Goal: Task Accomplishment & Management: Manage account settings

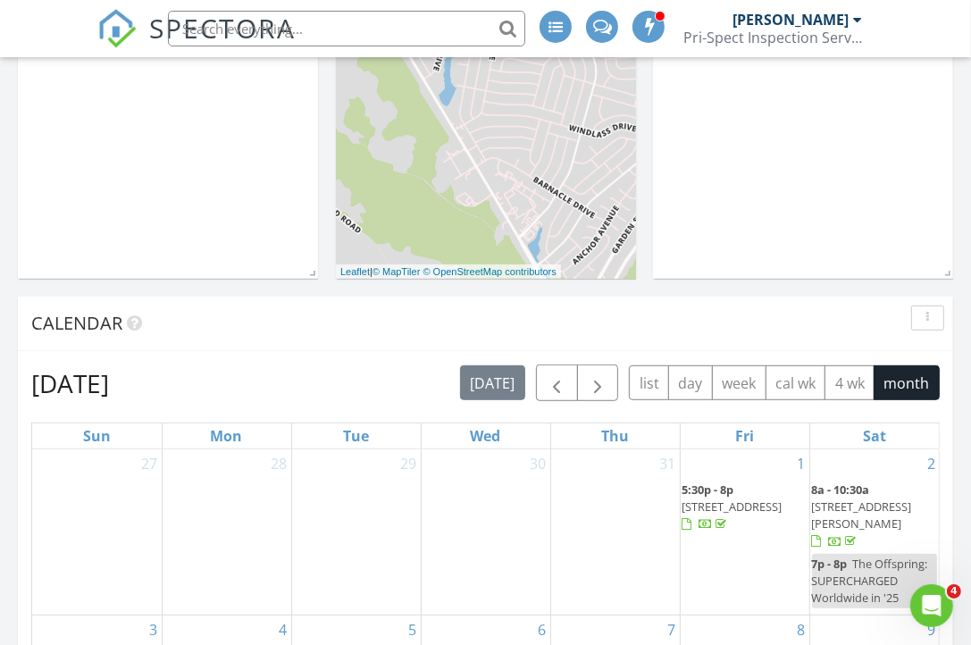
scroll to position [1251, 0]
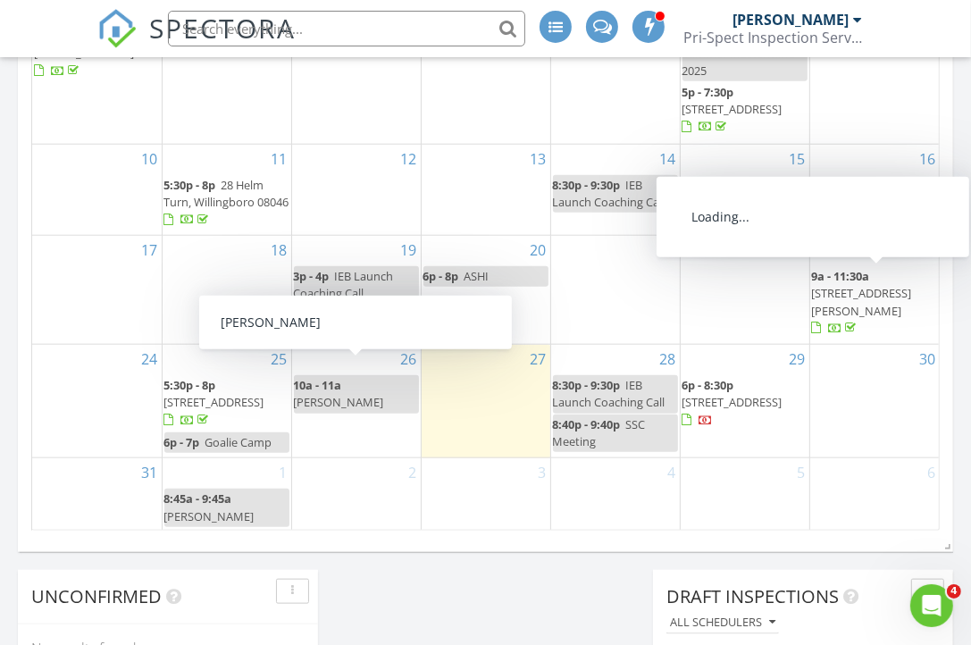
click at [901, 290] on span "916 Harrison Ave, Roselle 07203" at bounding box center [862, 301] width 100 height 33
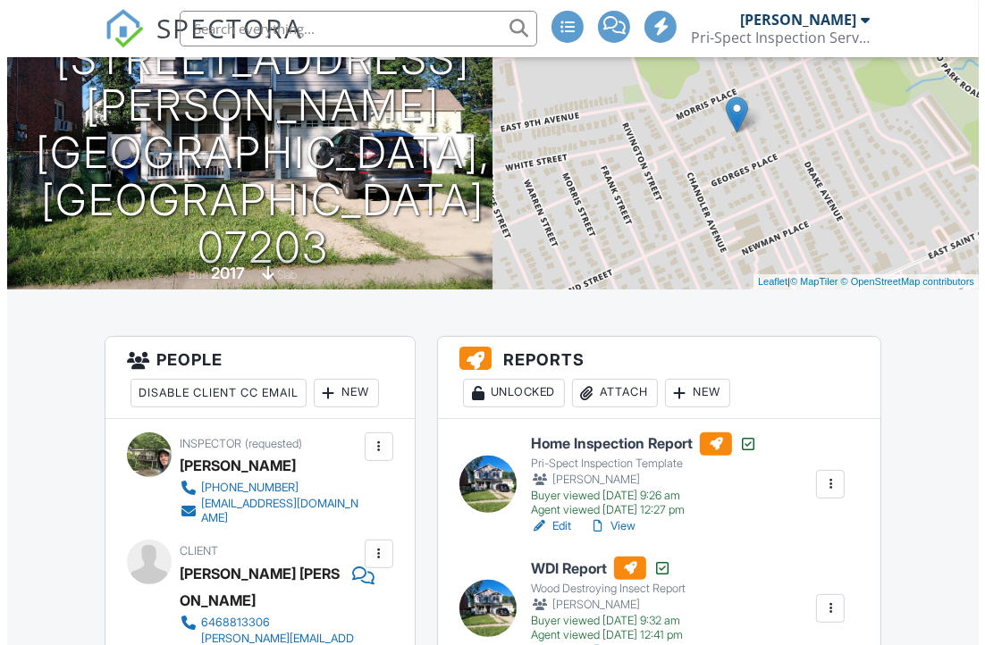
scroll to position [357, 0]
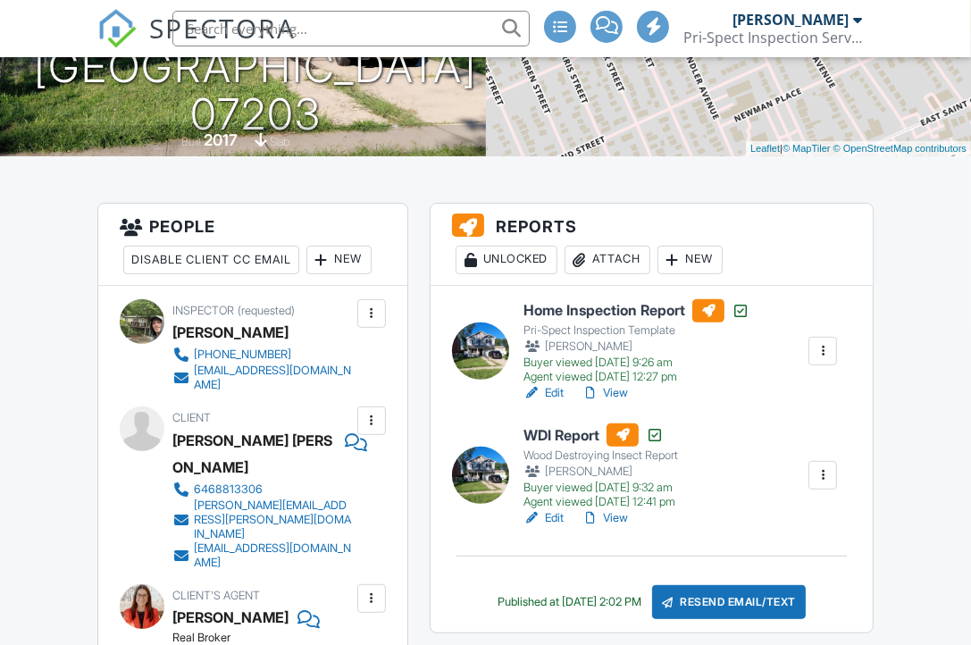
click at [607, 263] on div "Attach" at bounding box center [608, 260] width 86 height 29
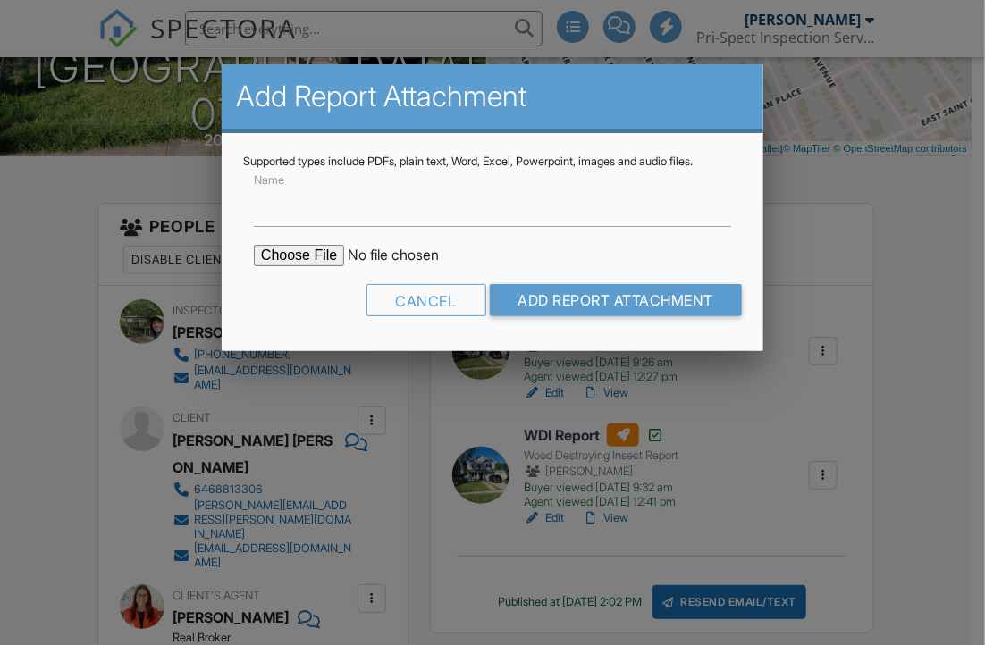
click at [291, 253] on input "file" at bounding box center [406, 255] width 304 height 21
type input "C:\fakepath\250827_916 Harrison Avenue_7448472.pdf"
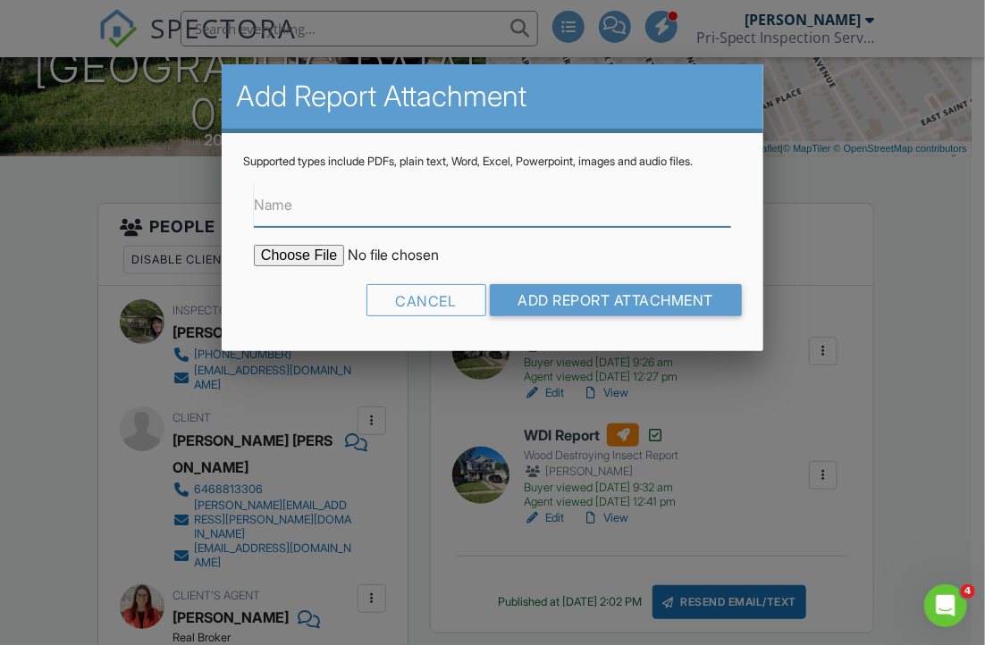
click at [320, 213] on input "Name" at bounding box center [492, 205] width 477 height 44
type input "Radon Test Results"
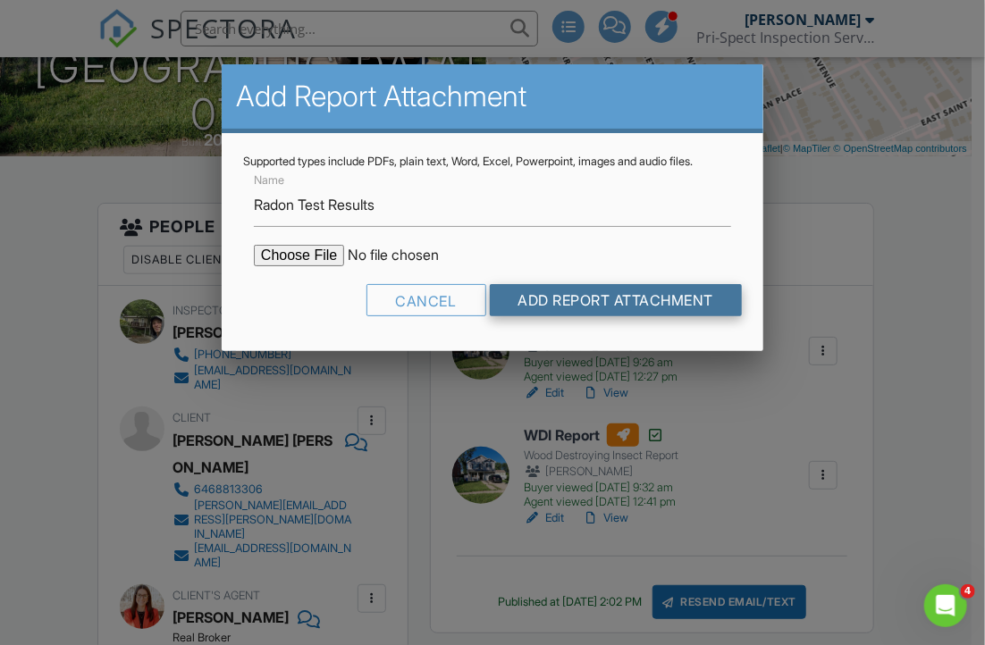
click at [563, 298] on input "Add Report Attachment" at bounding box center [616, 300] width 253 height 32
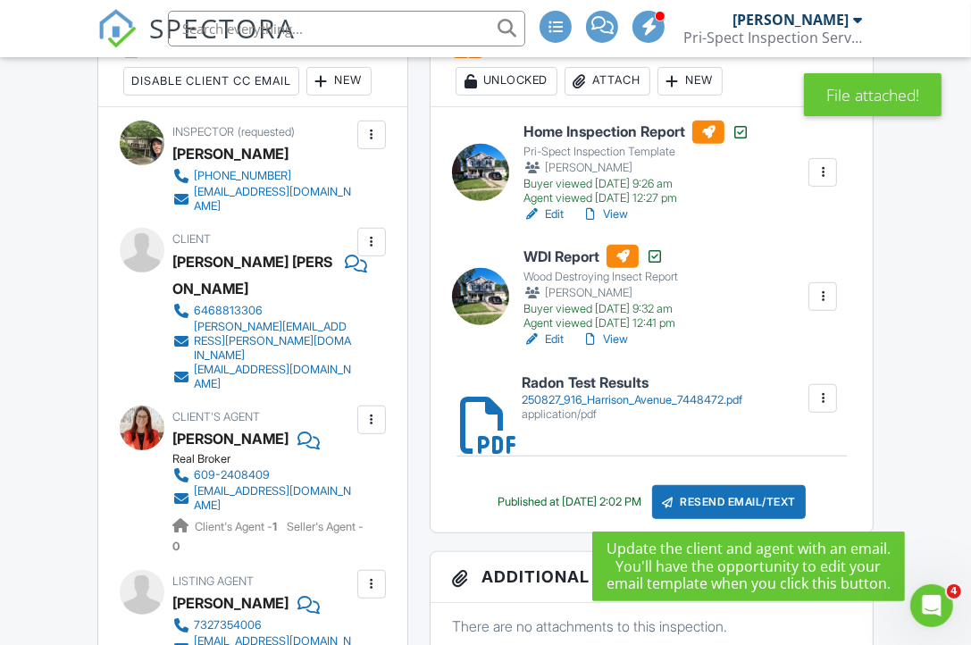
click at [709, 500] on div "Resend Email/Text" at bounding box center [729, 502] width 154 height 34
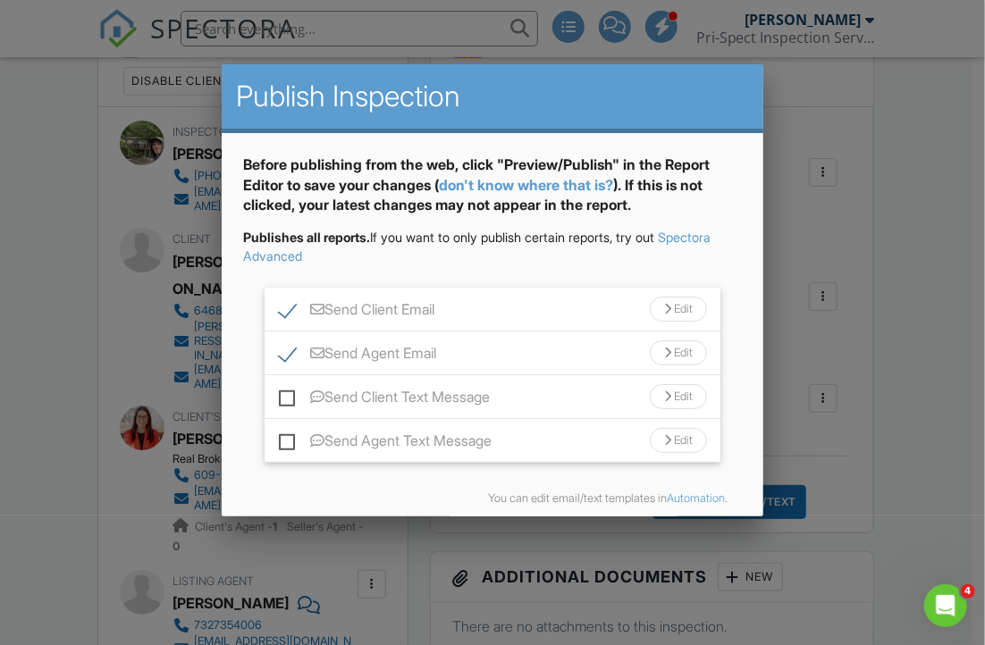
click at [290, 394] on label "Send Client Text Message" at bounding box center [384, 400] width 211 height 22
click at [290, 394] on input "Send Client Text Message" at bounding box center [285, 388] width 12 height 12
checkbox input "true"
click at [293, 461] on div "Send Agent Text Message Edit" at bounding box center [493, 441] width 456 height 44
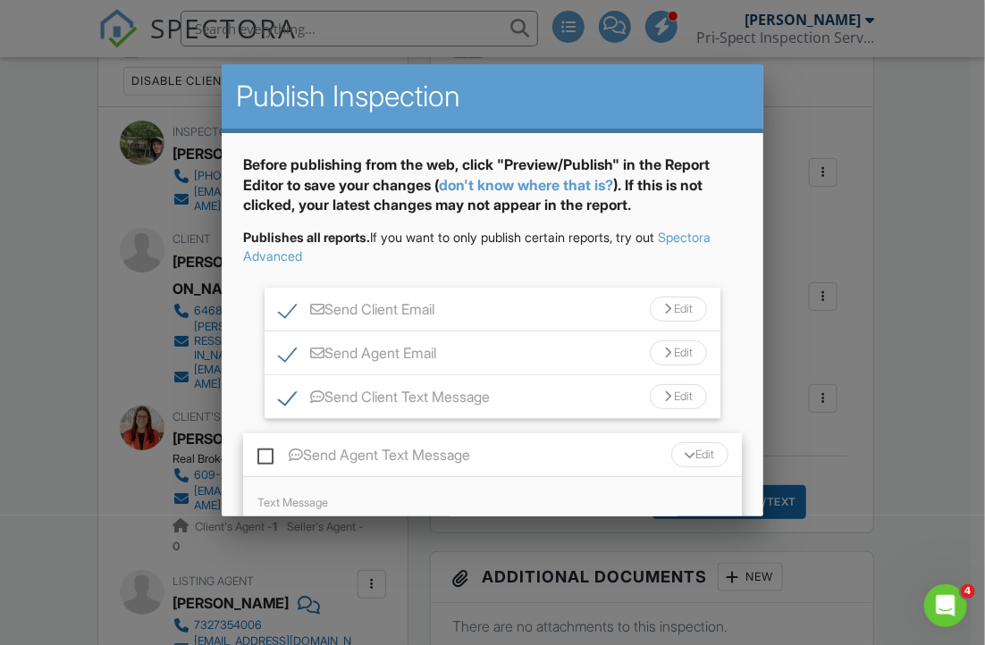
click at [263, 450] on label "Send Agent Text Message" at bounding box center [363, 458] width 213 height 22
click at [263, 450] on input "Send Agent Text Message" at bounding box center [263, 447] width 12 height 12
checkbox input "true"
click at [467, 311] on div "Send Client Email Edit" at bounding box center [493, 310] width 456 height 44
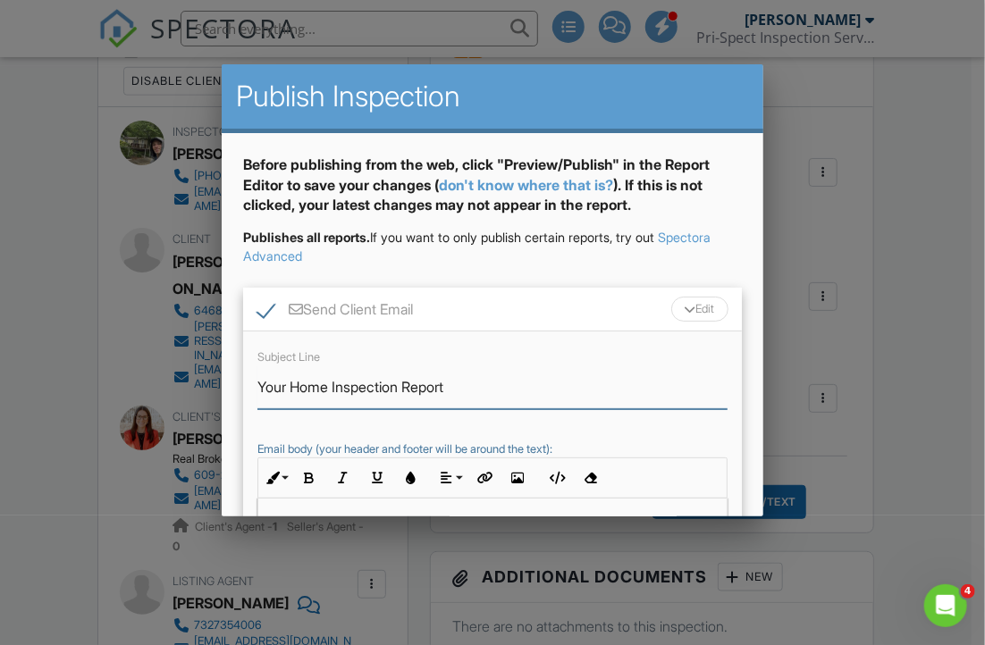
drag, startPoint x: 332, startPoint y: 385, endPoint x: 293, endPoint y: 388, distance: 39.4
click at [293, 388] on input "Your Home Inspection Report" at bounding box center [492, 388] width 470 height 44
type input "Your Radon Inspection Report"
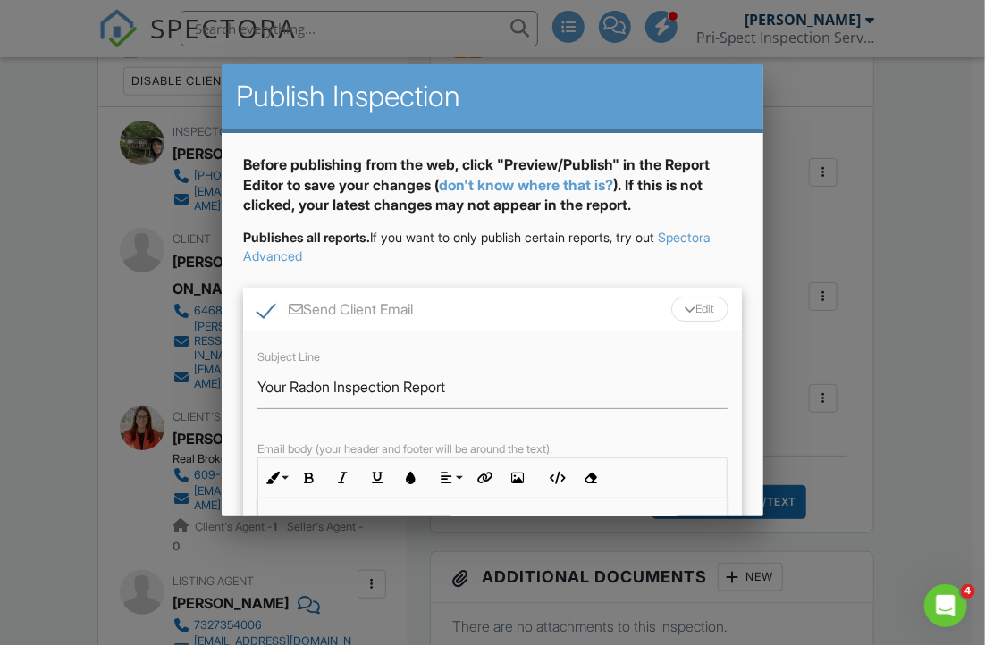
click at [693, 300] on div "Edit" at bounding box center [699, 309] width 57 height 25
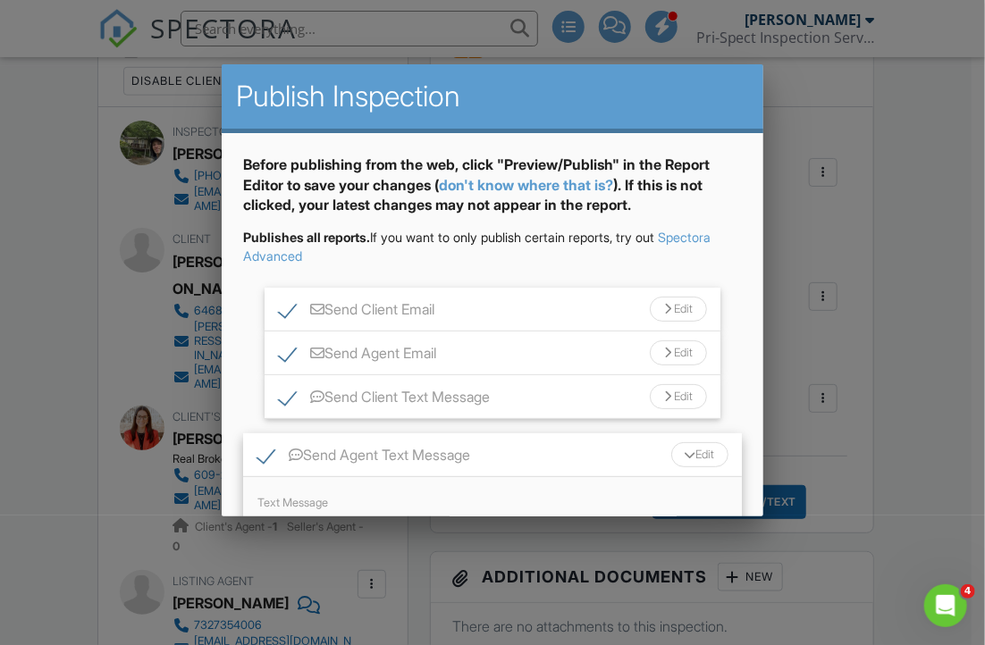
click at [671, 357] on div "Edit" at bounding box center [678, 352] width 57 height 25
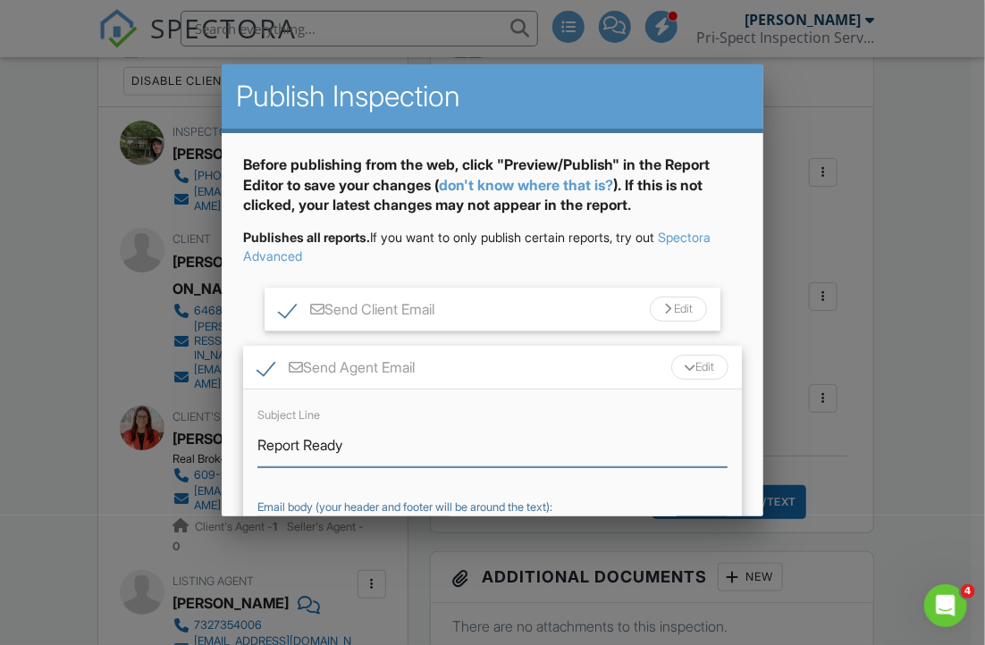
click at [258, 444] on input "Report Ready" at bounding box center [492, 446] width 470 height 44
type input "Radon Report Ready"
click at [683, 372] on div "Edit" at bounding box center [699, 367] width 57 height 25
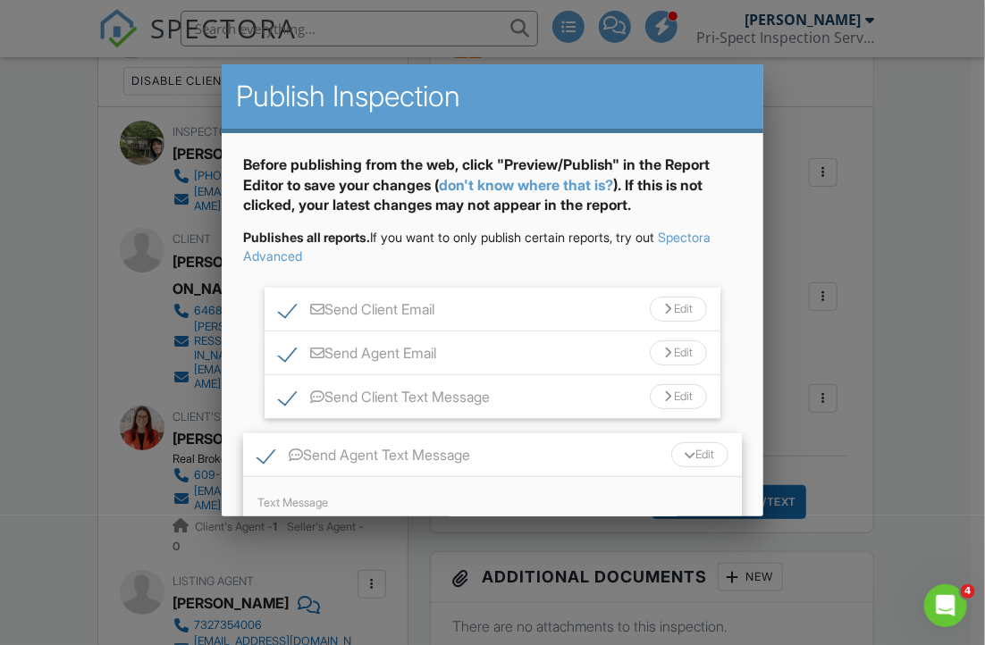
click at [683, 397] on div "Edit" at bounding box center [678, 396] width 57 height 25
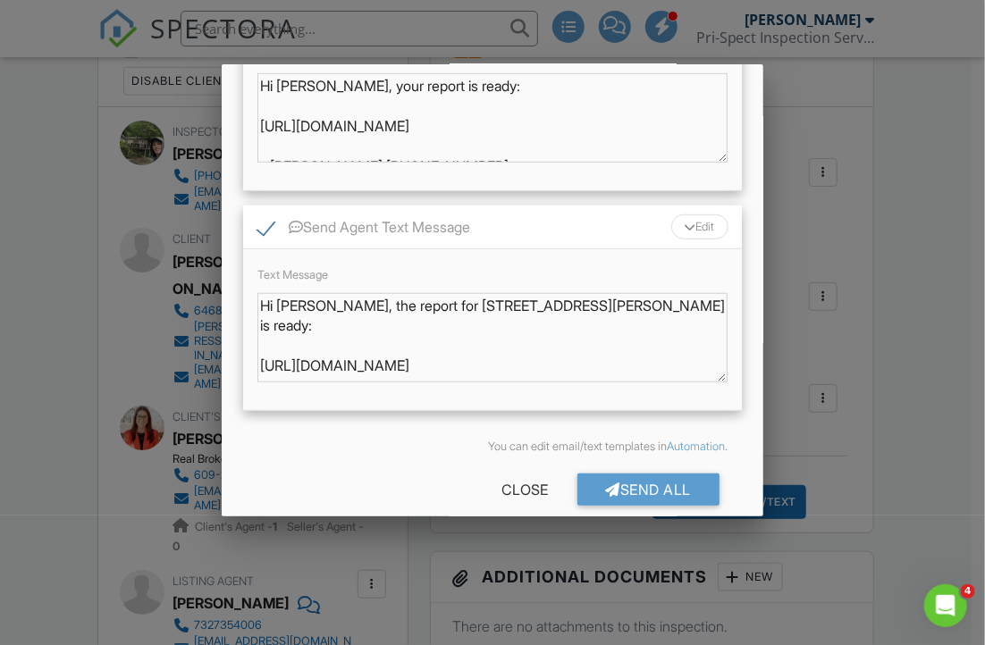
scroll to position [425, 0]
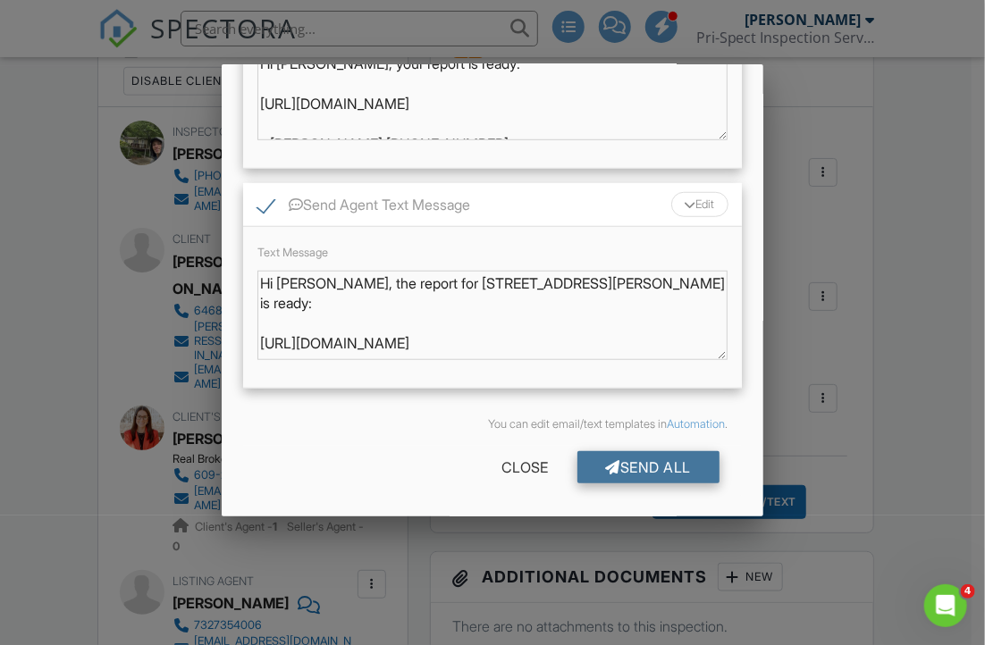
click at [651, 458] on div "Send All" at bounding box center [648, 467] width 143 height 32
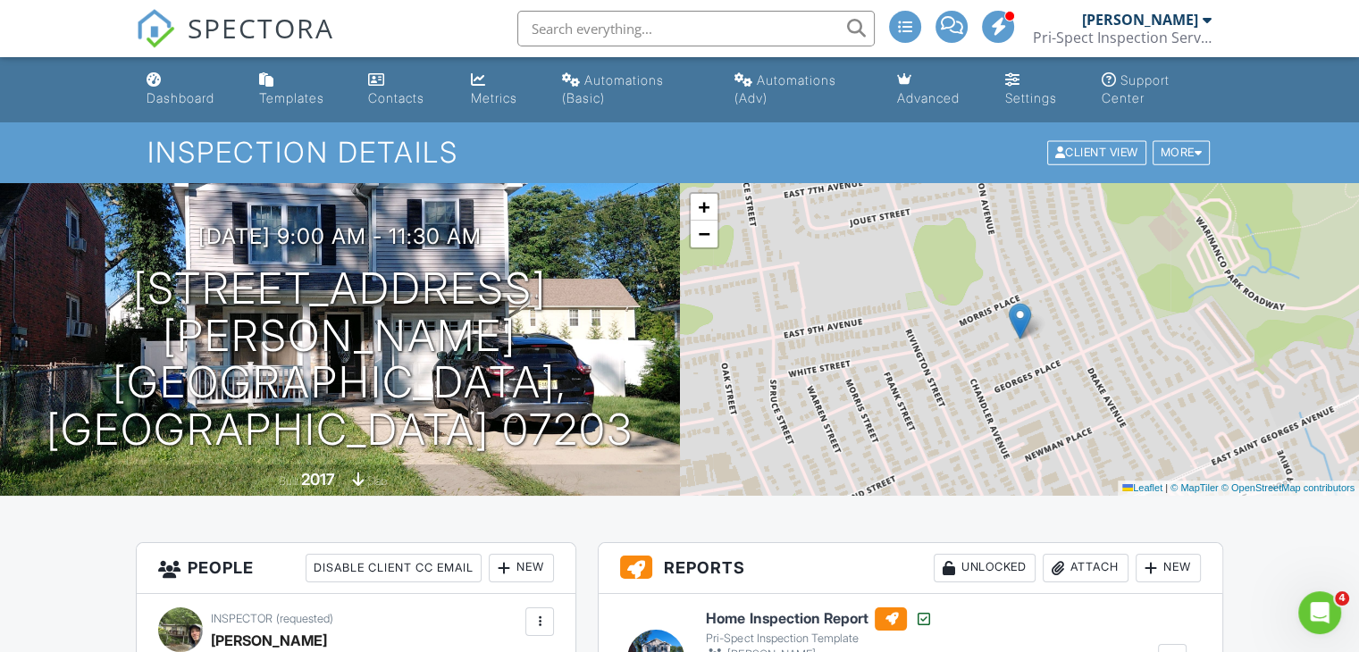
click at [246, 24] on span "SPECTORA" at bounding box center [261, 28] width 147 height 38
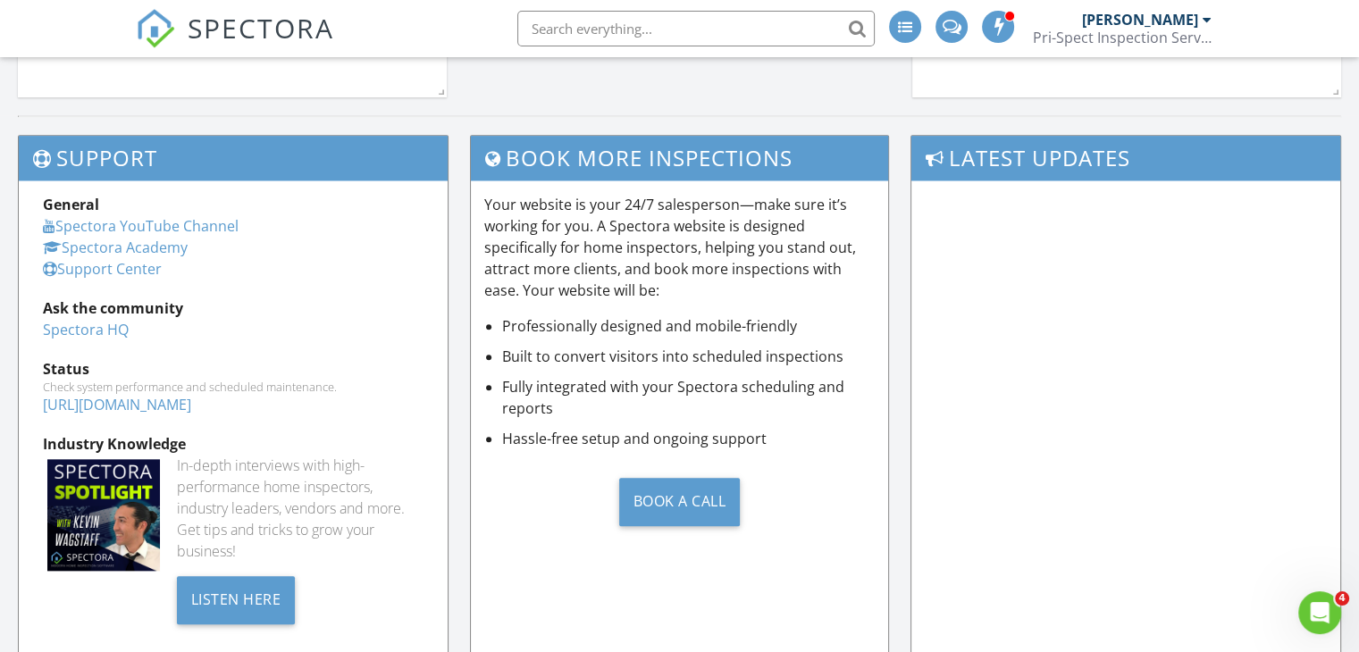
scroll to position [1984, 0]
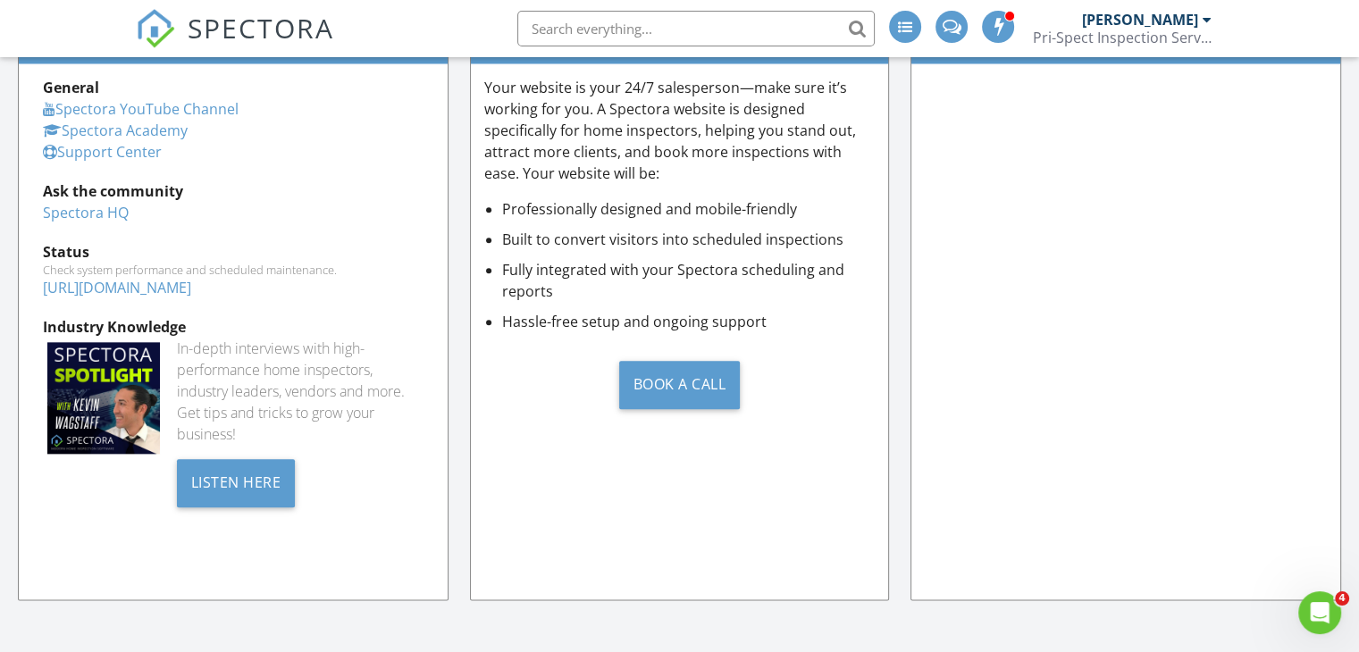
click at [455, 494] on div "Support General Spectora YouTube Channel Spectora Academy Support Center Ask th…" at bounding box center [238, 318] width 441 height 600
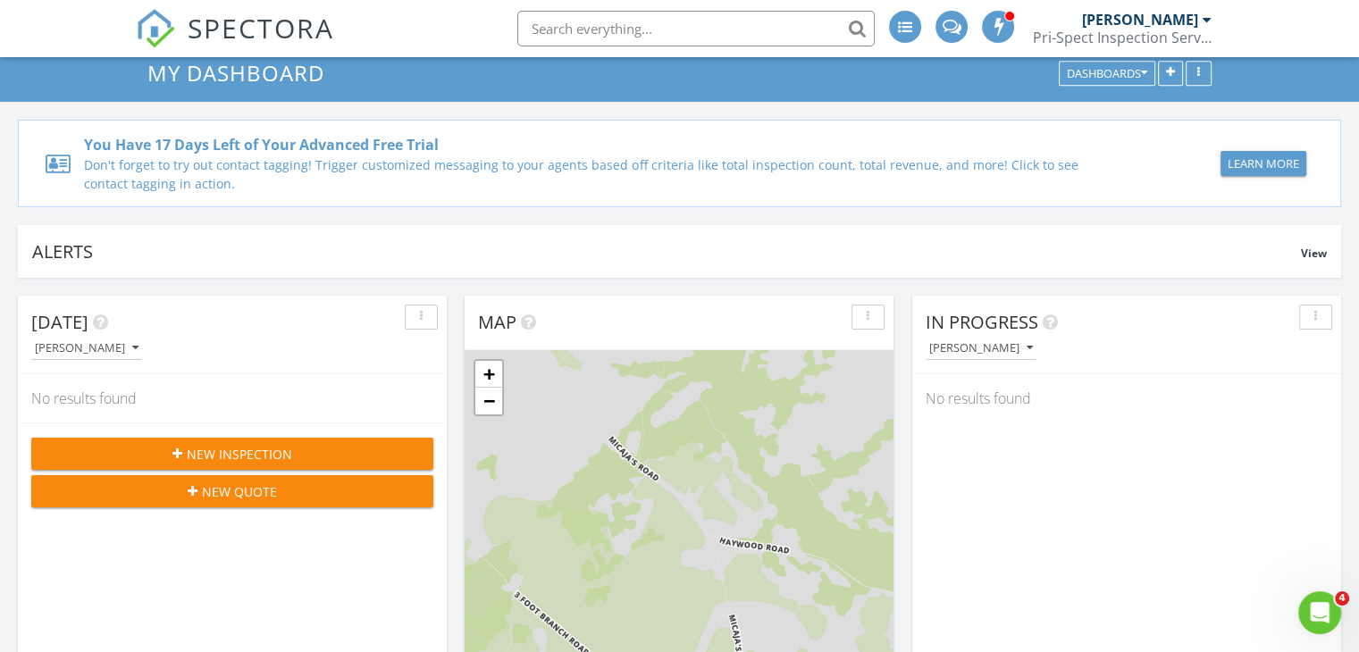
scroll to position [0, 0]
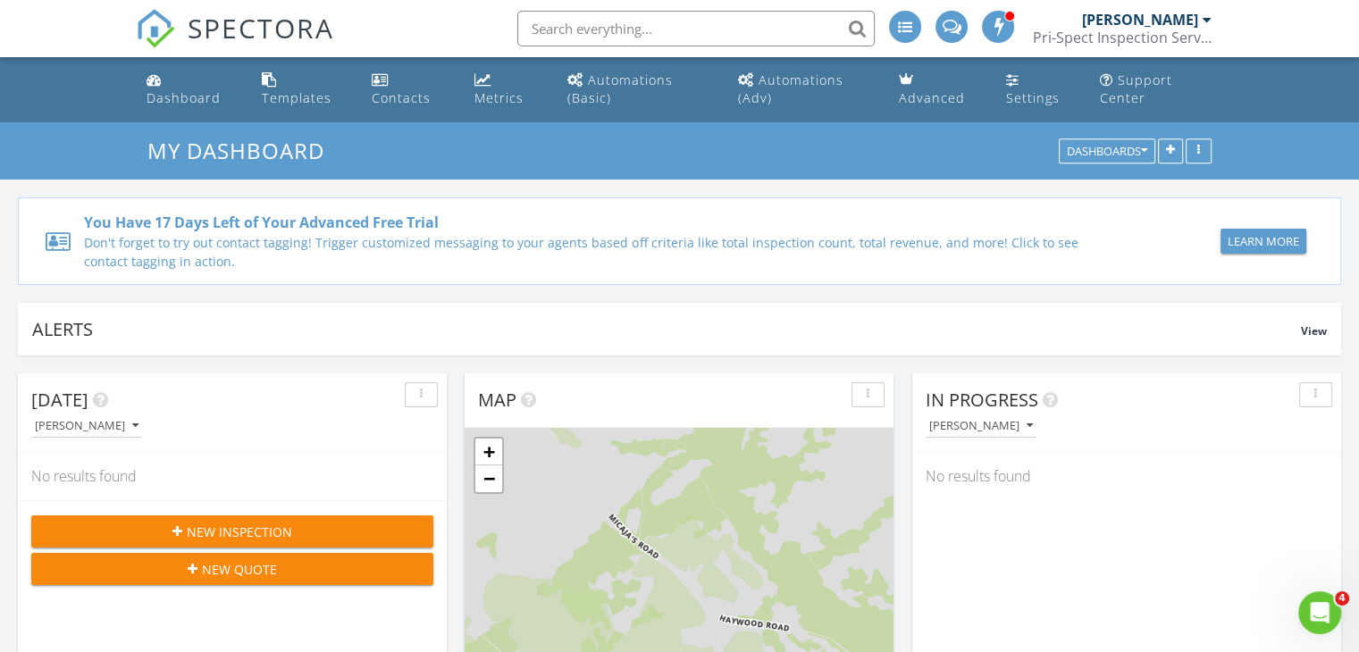
click at [228, 535] on span "New Inspection" at bounding box center [239, 532] width 105 height 19
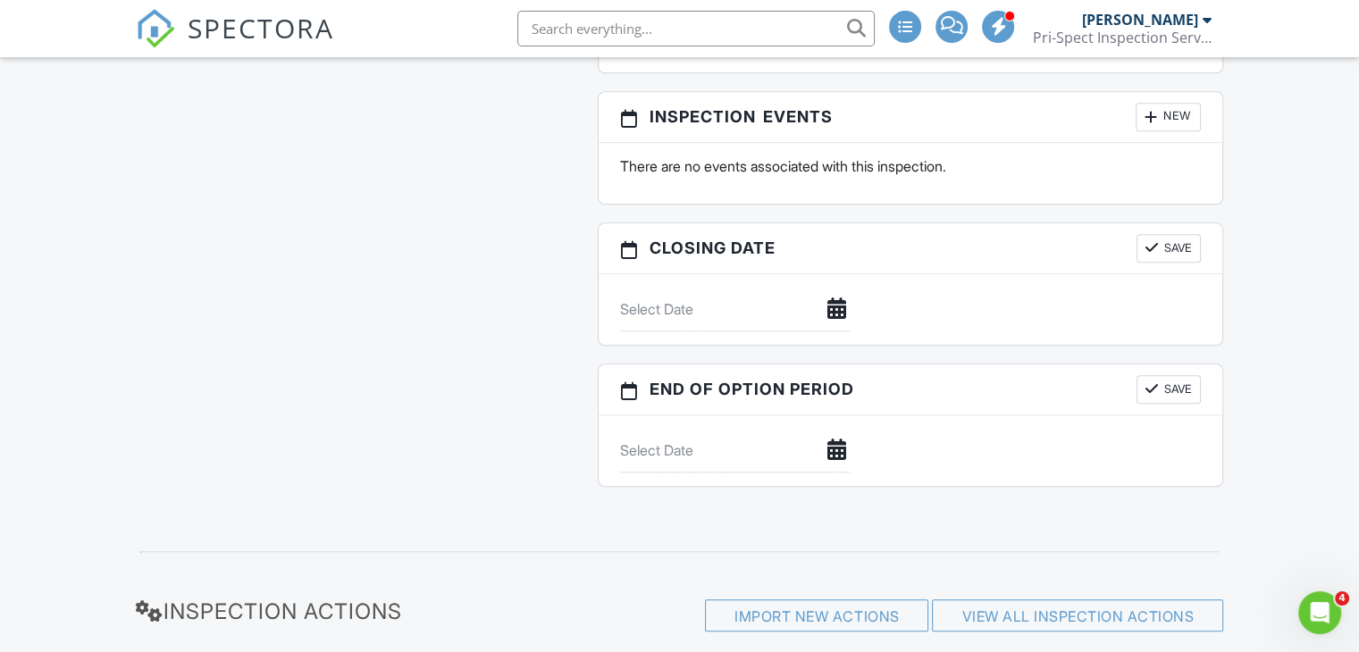
scroll to position [1991, 0]
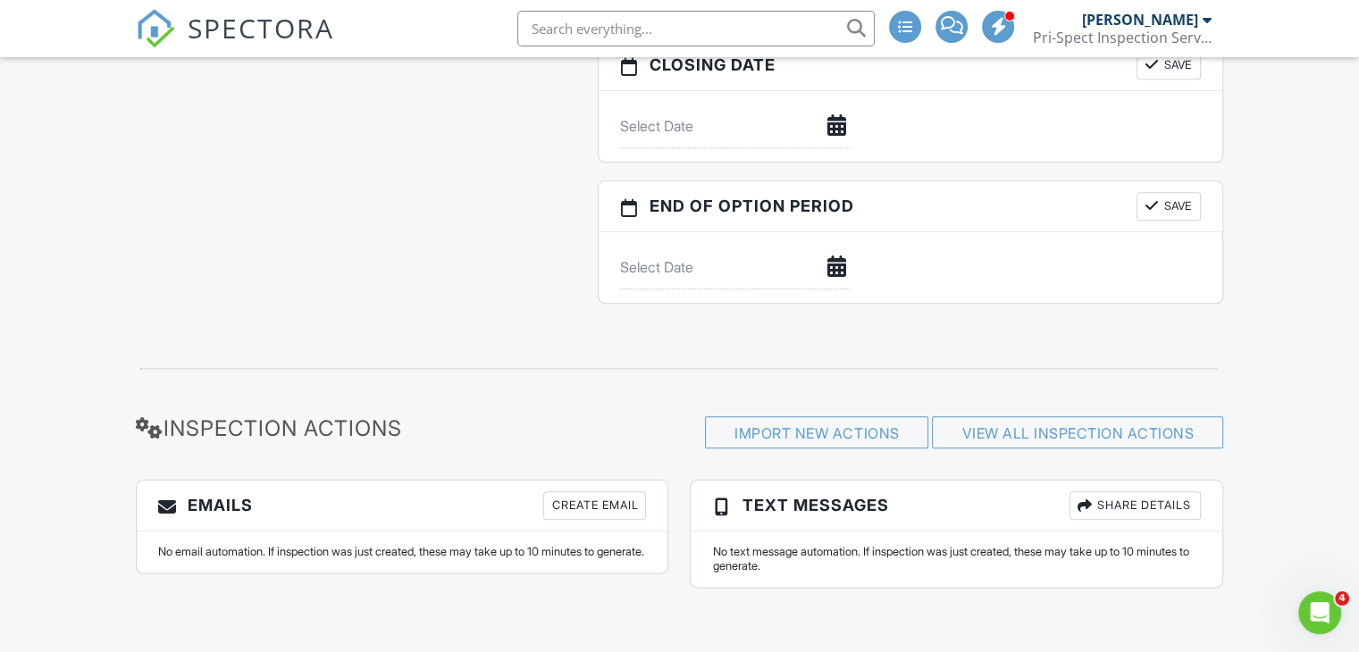
click at [189, 40] on span "SPECTORA" at bounding box center [261, 28] width 147 height 38
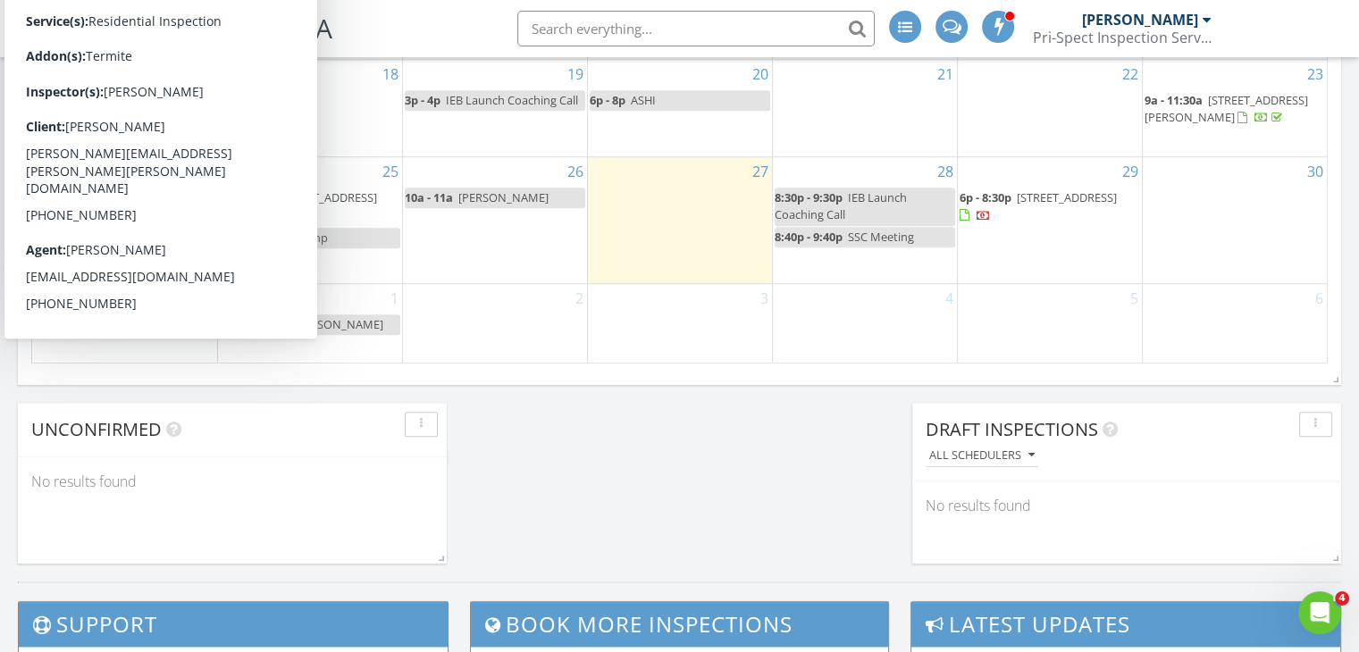
scroll to position [1430, 0]
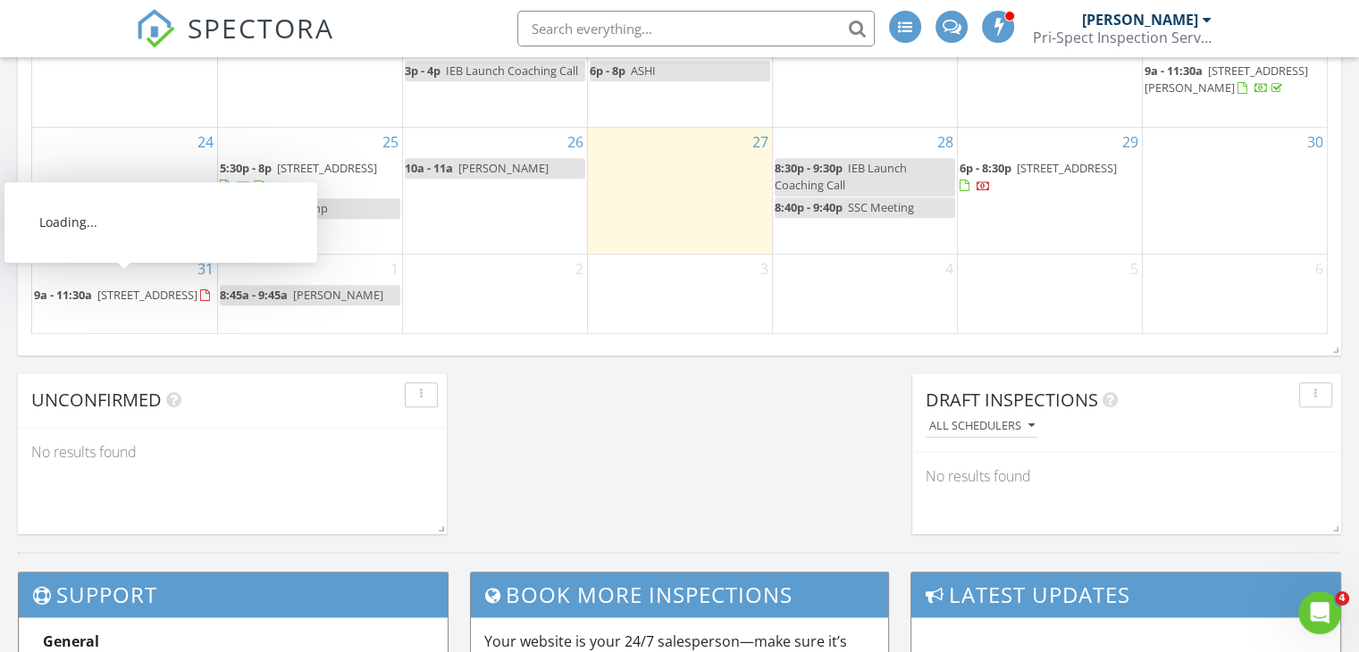
click at [97, 294] on span "[STREET_ADDRESS]" at bounding box center [147, 295] width 100 height 16
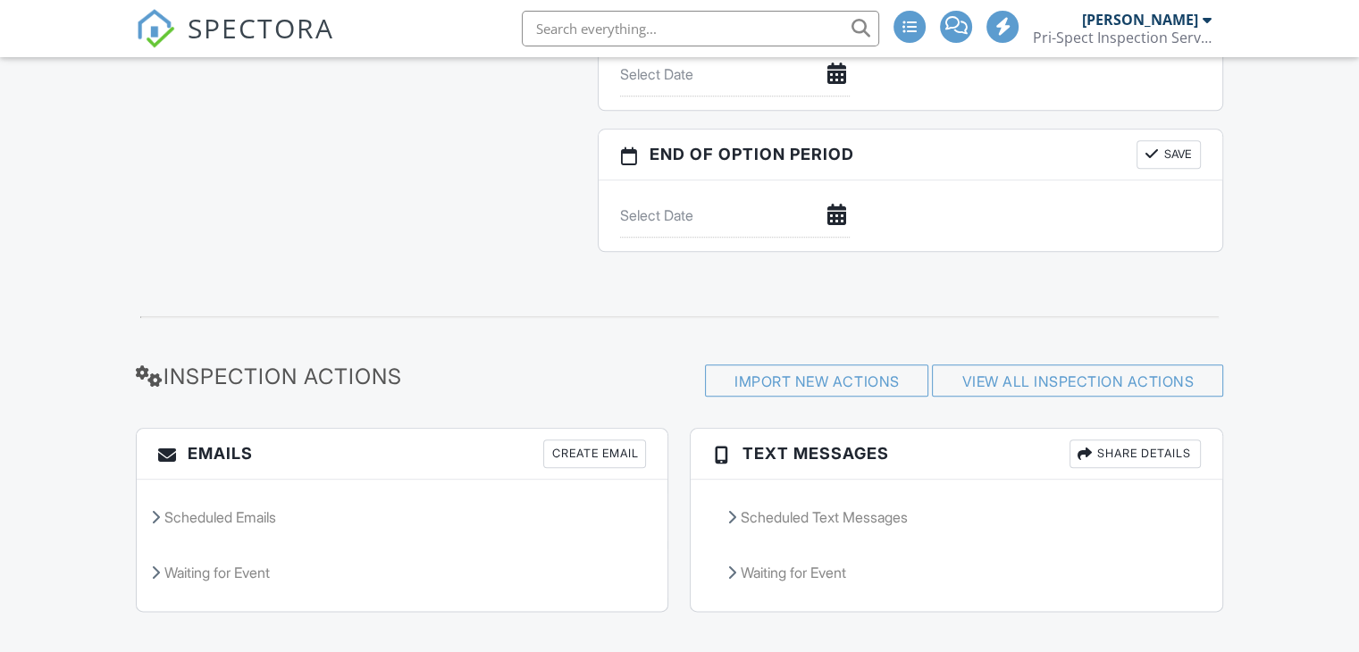
scroll to position [2066, 0]
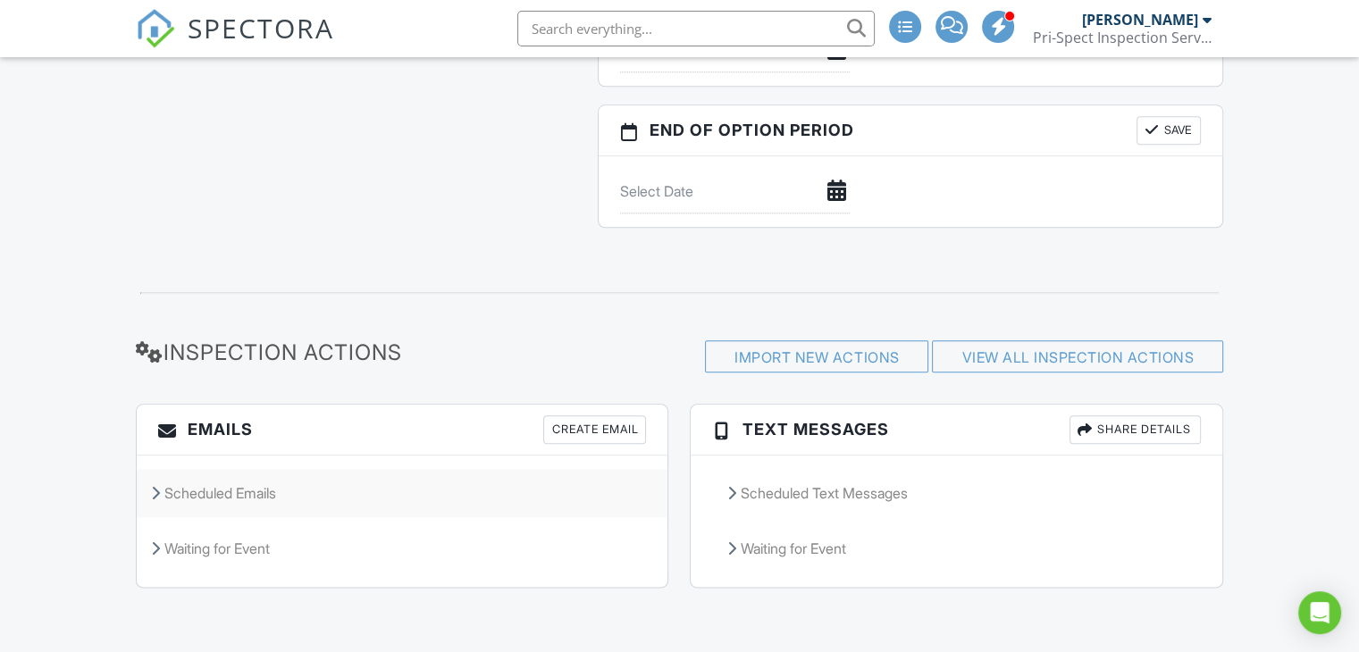
click at [164, 490] on div "Scheduled Emails" at bounding box center [402, 493] width 531 height 48
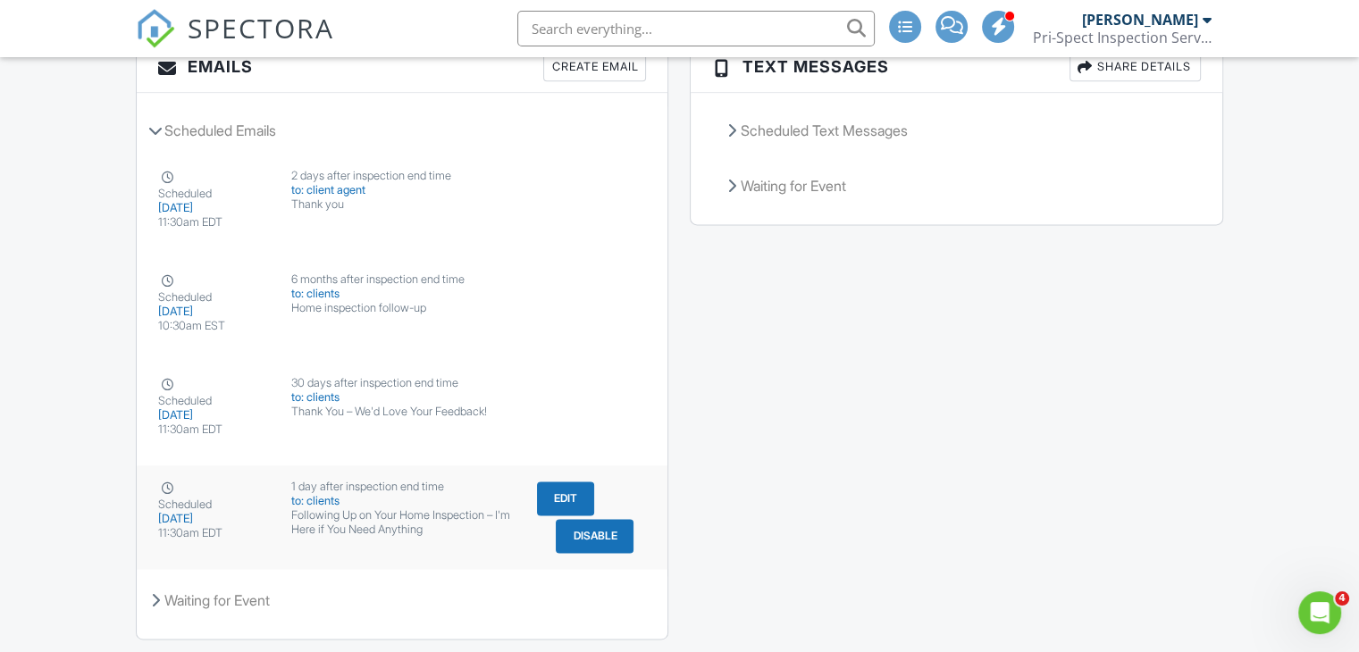
scroll to position [2481, 0]
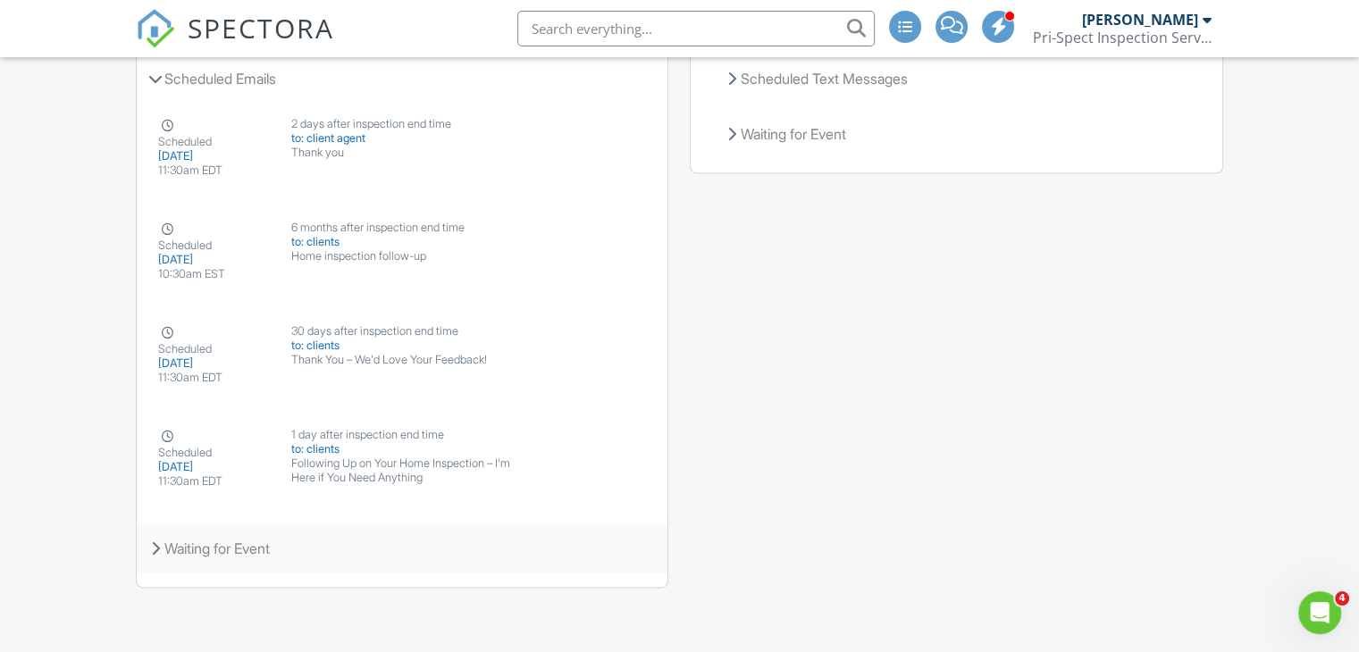
click at [168, 551] on div "Waiting for Event" at bounding box center [402, 549] width 531 height 48
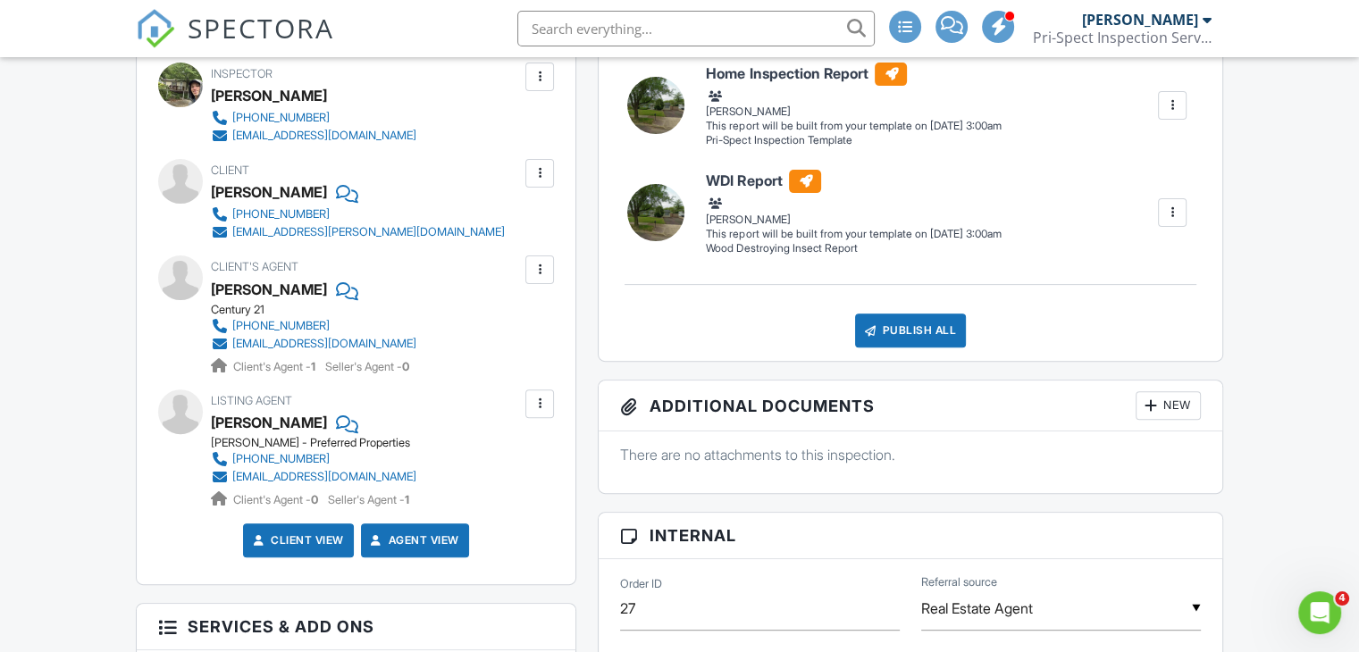
scroll to position [0, 0]
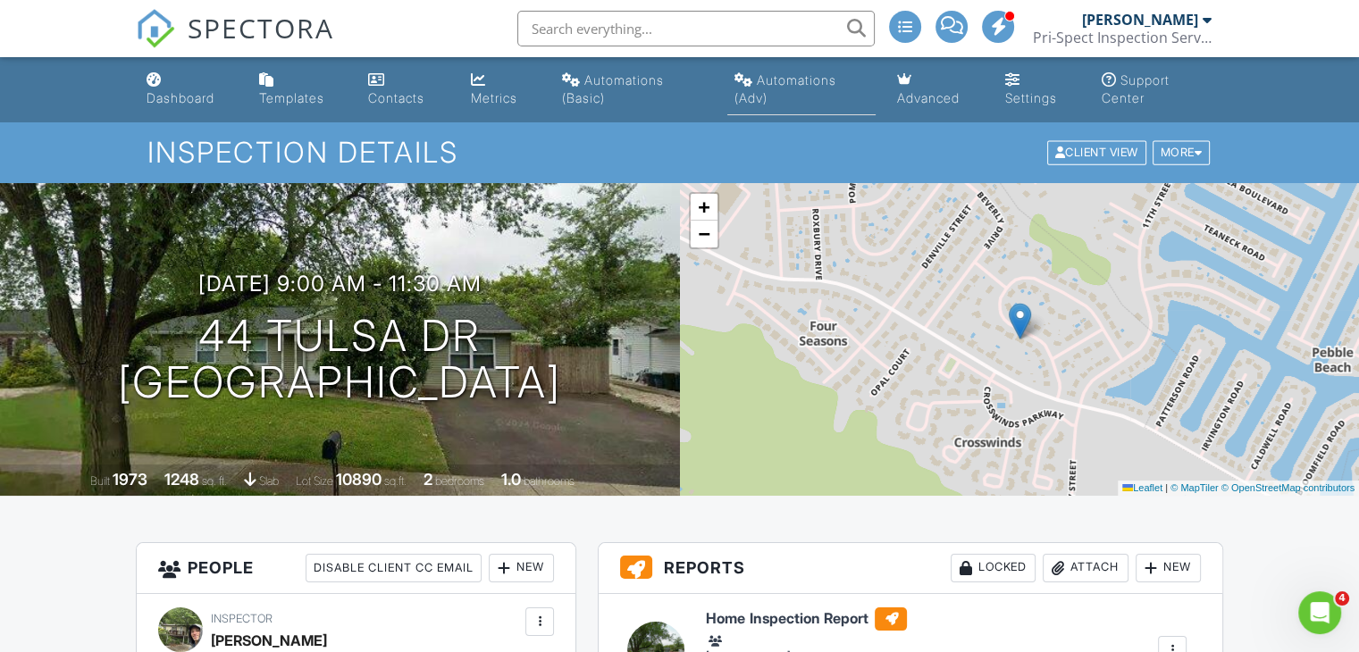
click at [768, 83] on div "Automations (Adv)" at bounding box center [786, 88] width 102 height 33
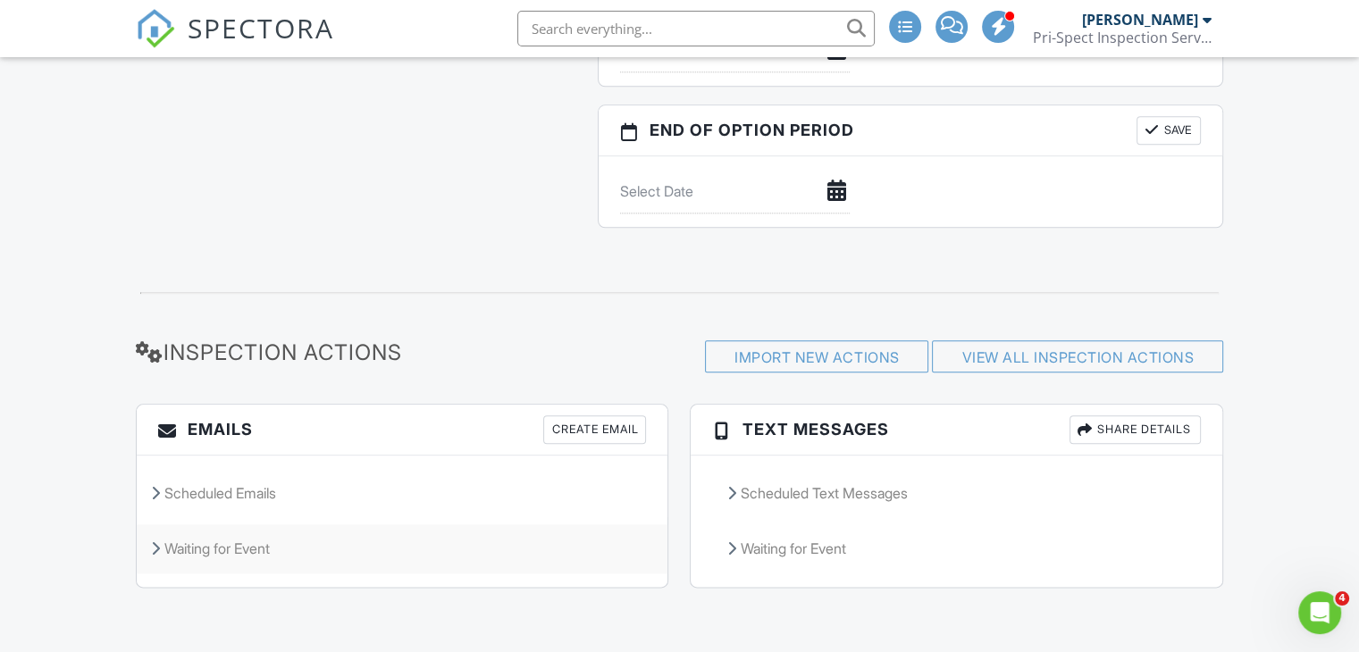
click at [165, 555] on div "Waiting for Event" at bounding box center [402, 549] width 531 height 48
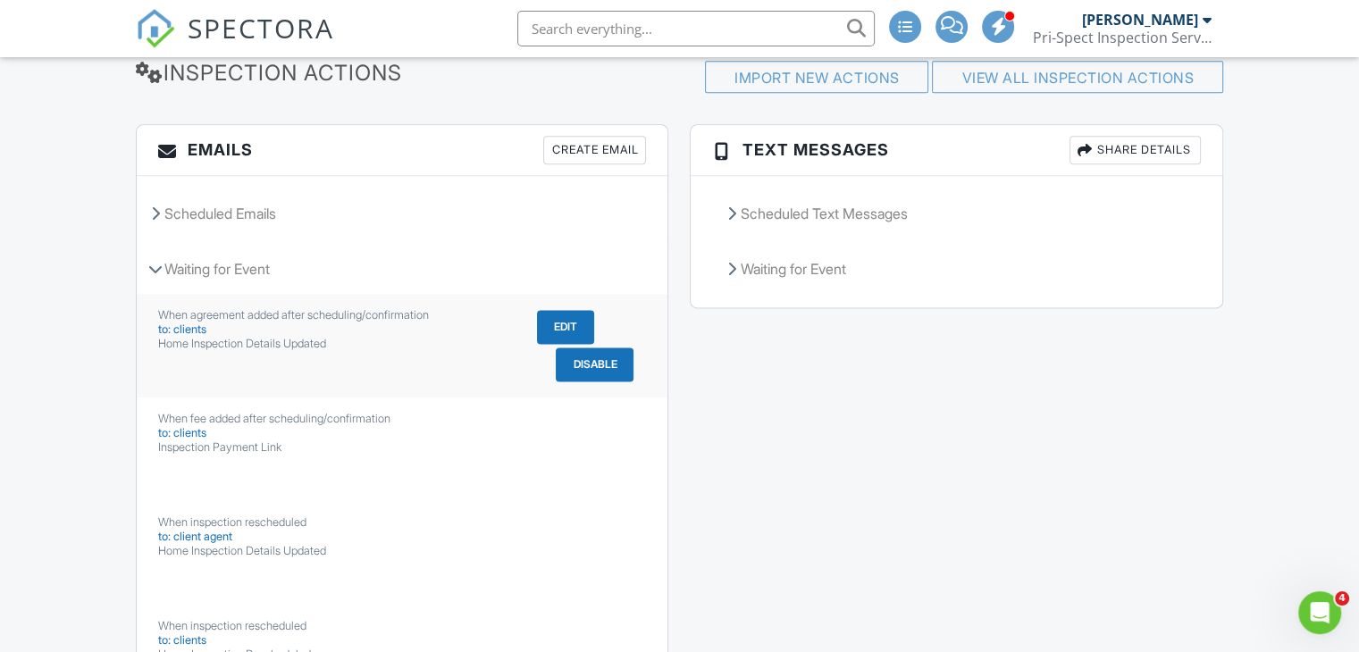
scroll to position [2245, 0]
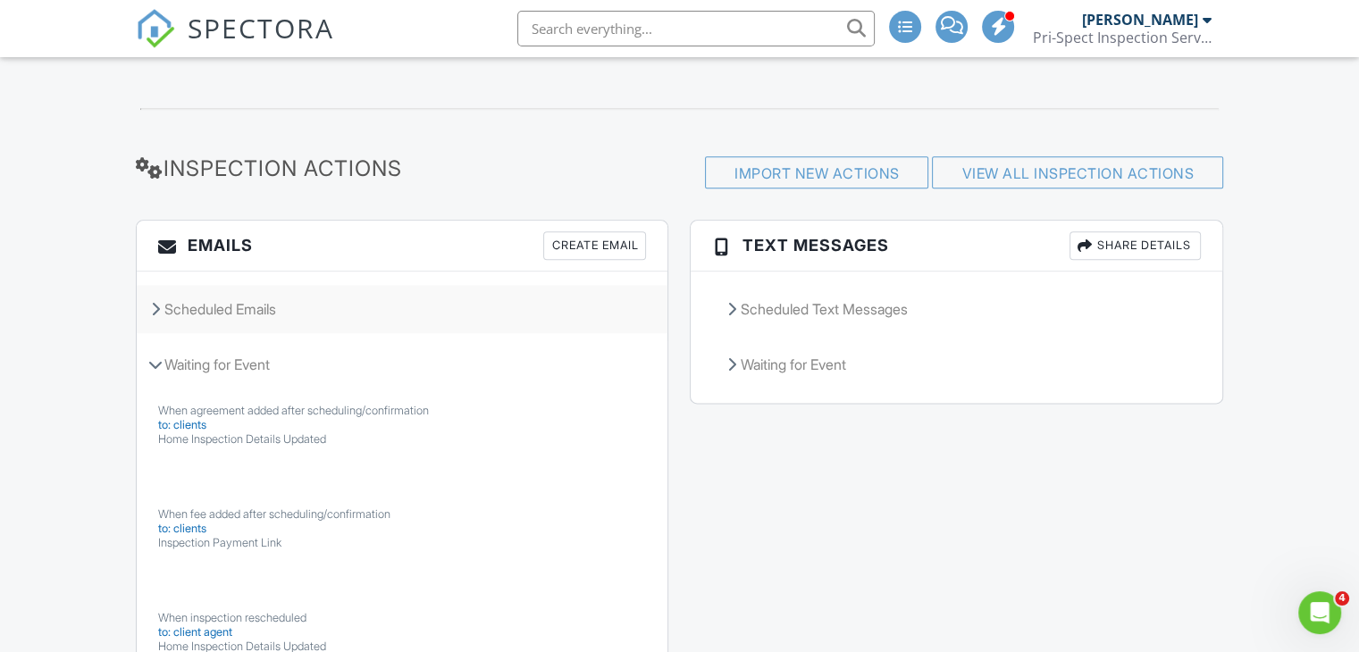
click at [170, 321] on div "Scheduled Emails" at bounding box center [402, 309] width 531 height 48
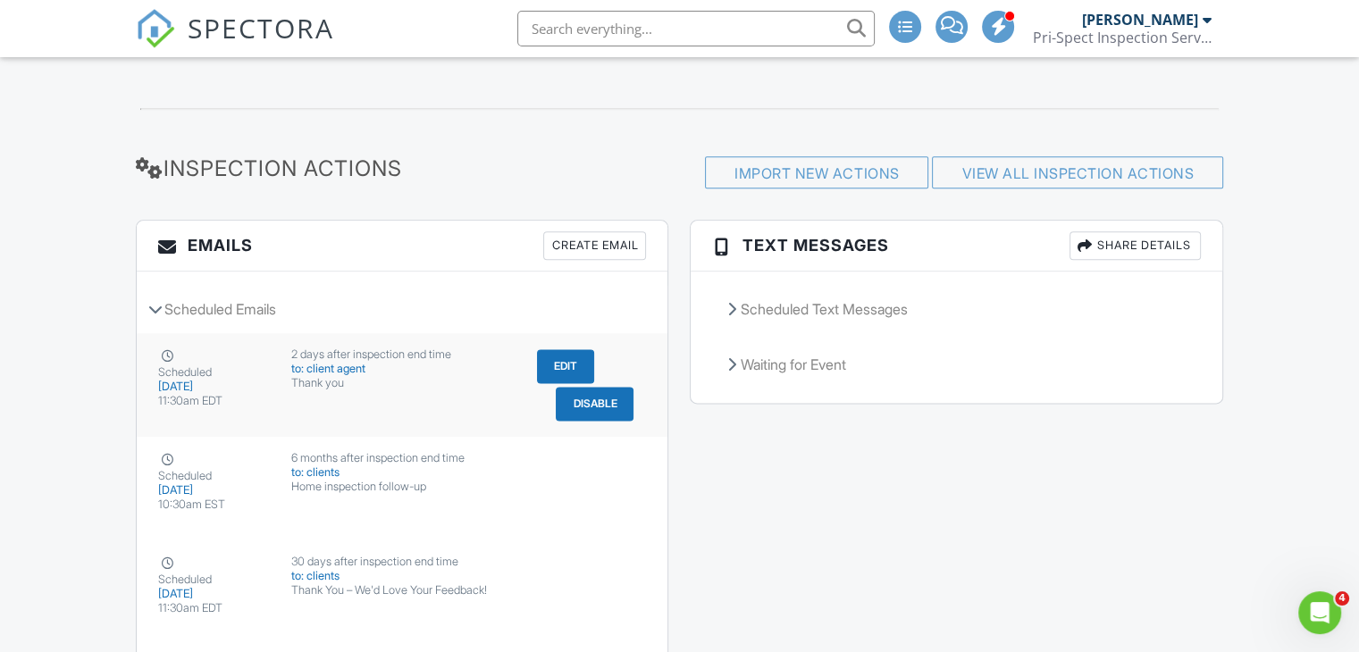
click at [444, 381] on div "Thank you" at bounding box center [402, 383] width 223 height 14
click at [618, 245] on div "Create Email" at bounding box center [594, 245] width 103 height 29
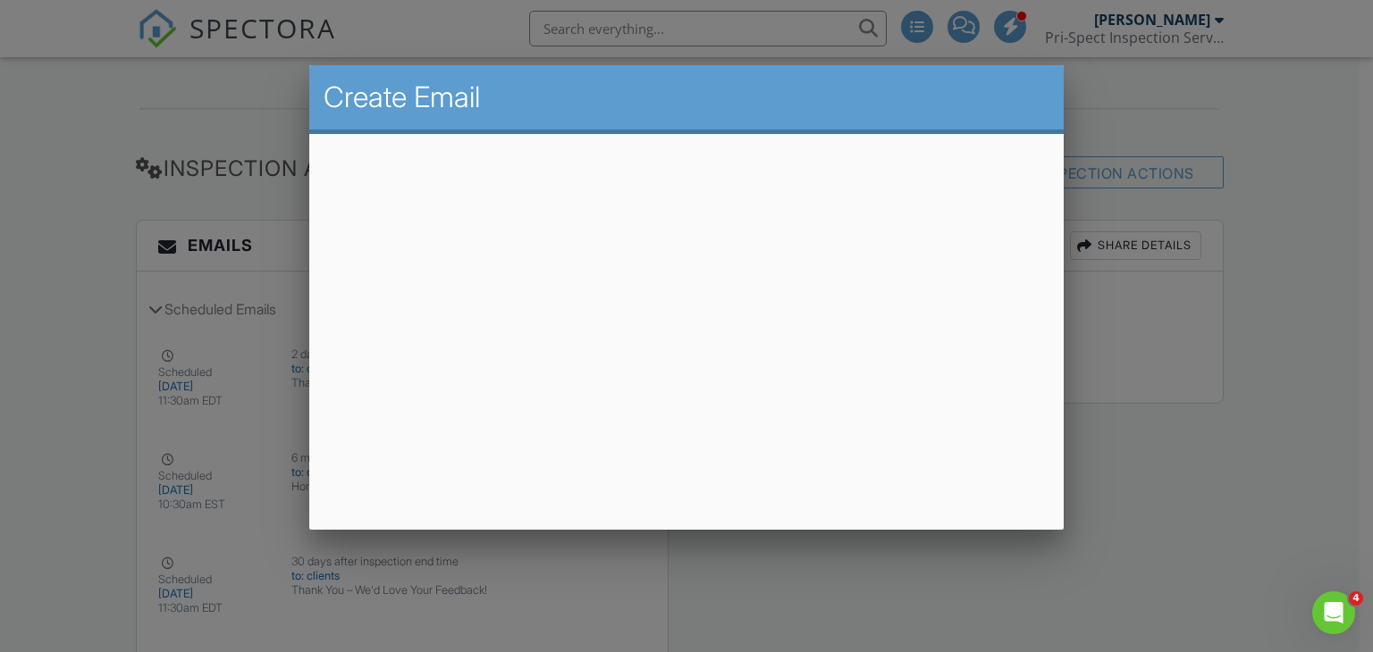
click at [1244, 219] on div at bounding box center [686, 319] width 1373 height 816
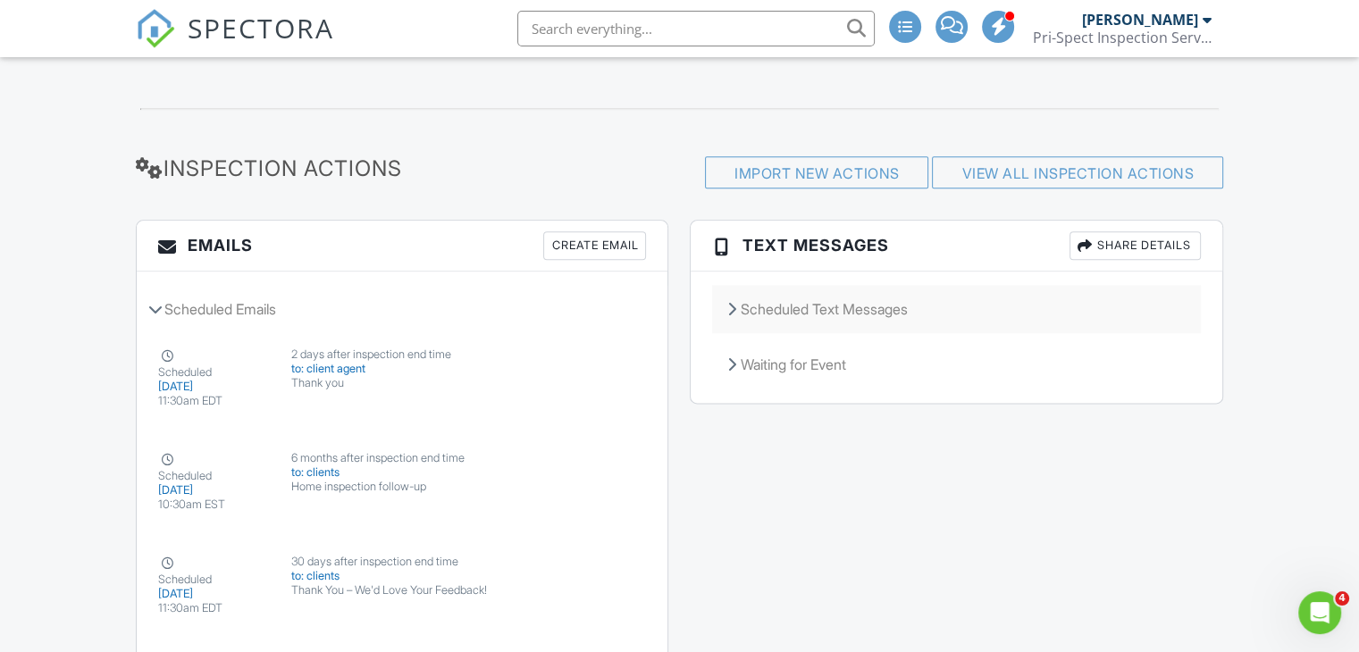
click at [725, 305] on div "Scheduled Text Messages" at bounding box center [956, 309] width 488 height 48
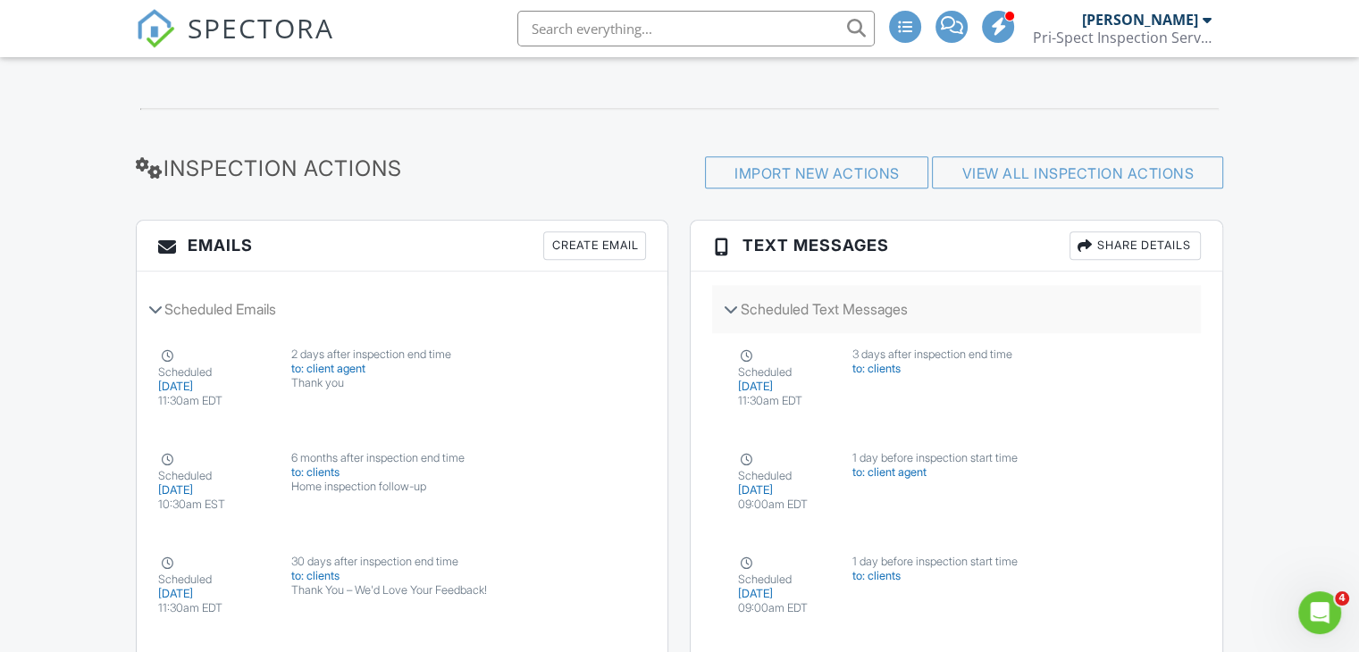
click at [725, 305] on div "Scheduled Text Messages" at bounding box center [956, 309] width 488 height 48
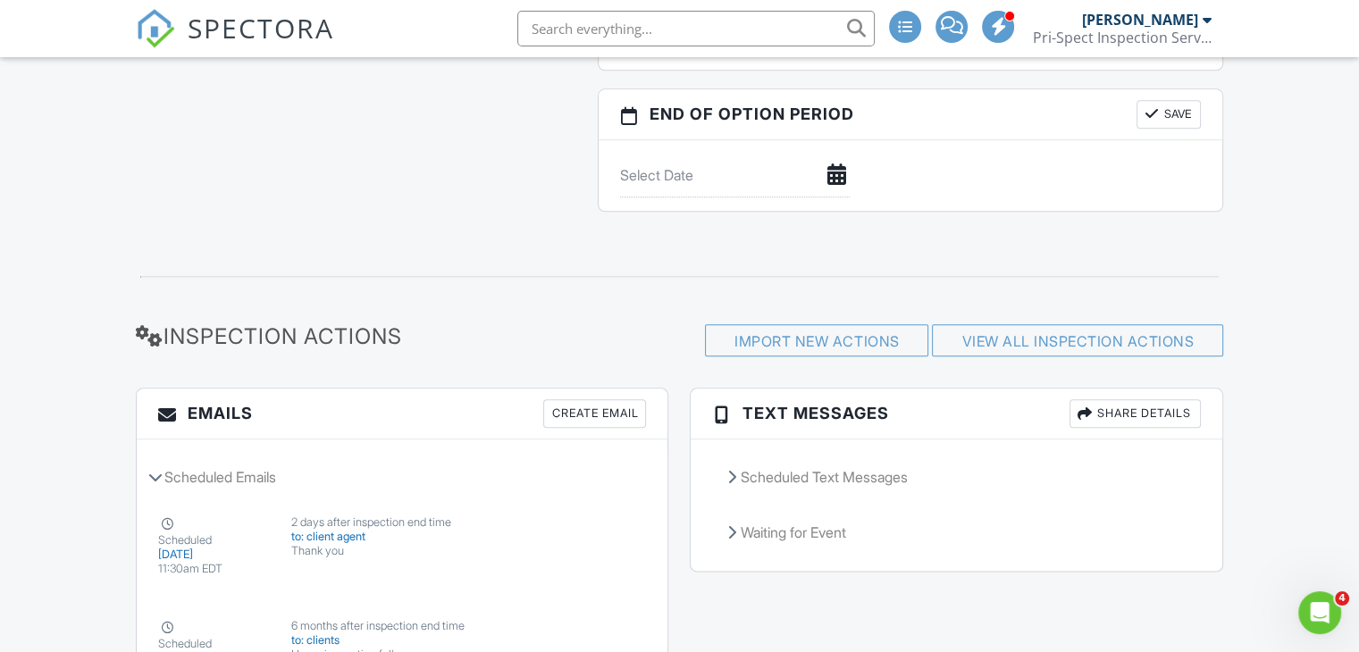
scroll to position [2066, 0]
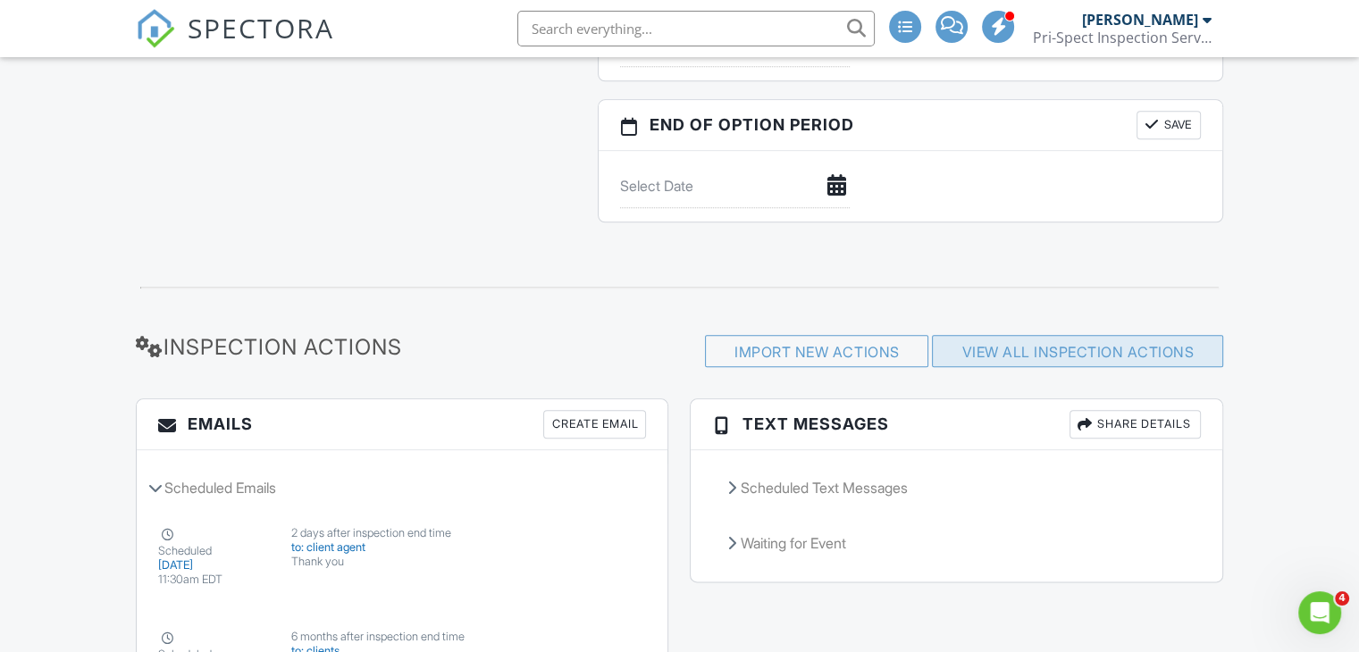
click at [1040, 359] on link "View All Inspection Actions" at bounding box center [1078, 352] width 232 height 18
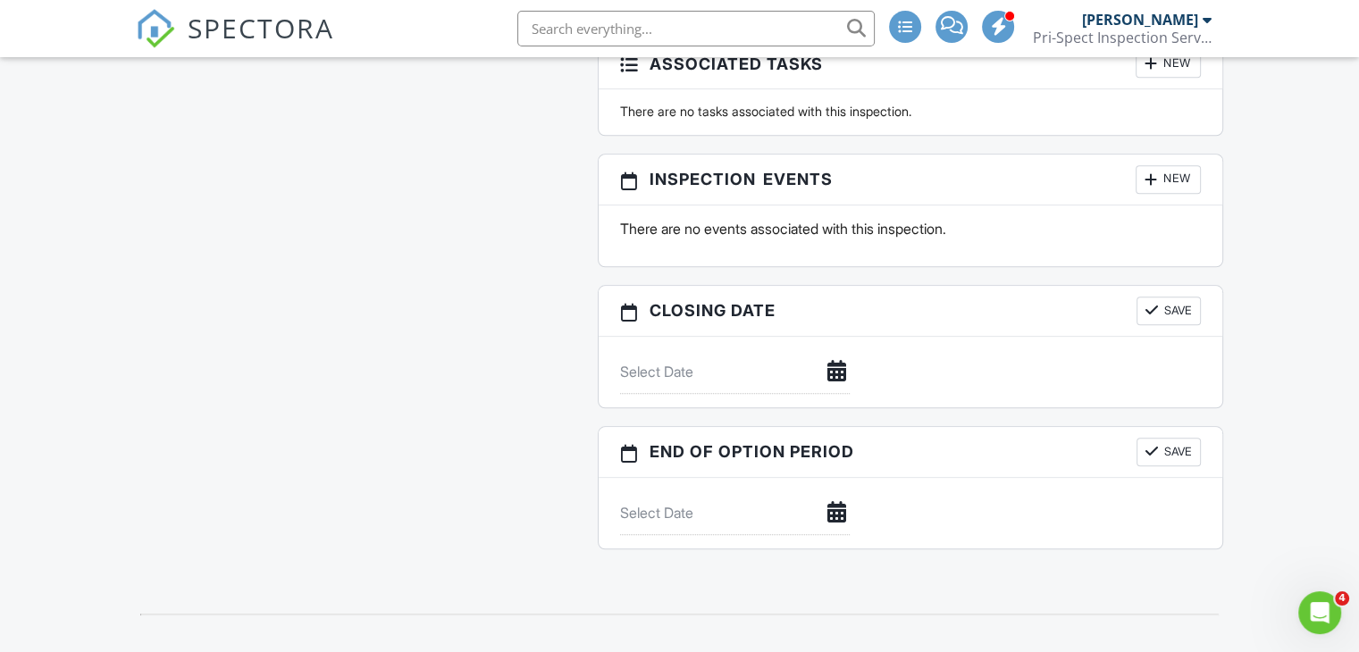
scroll to position [1441, 0]
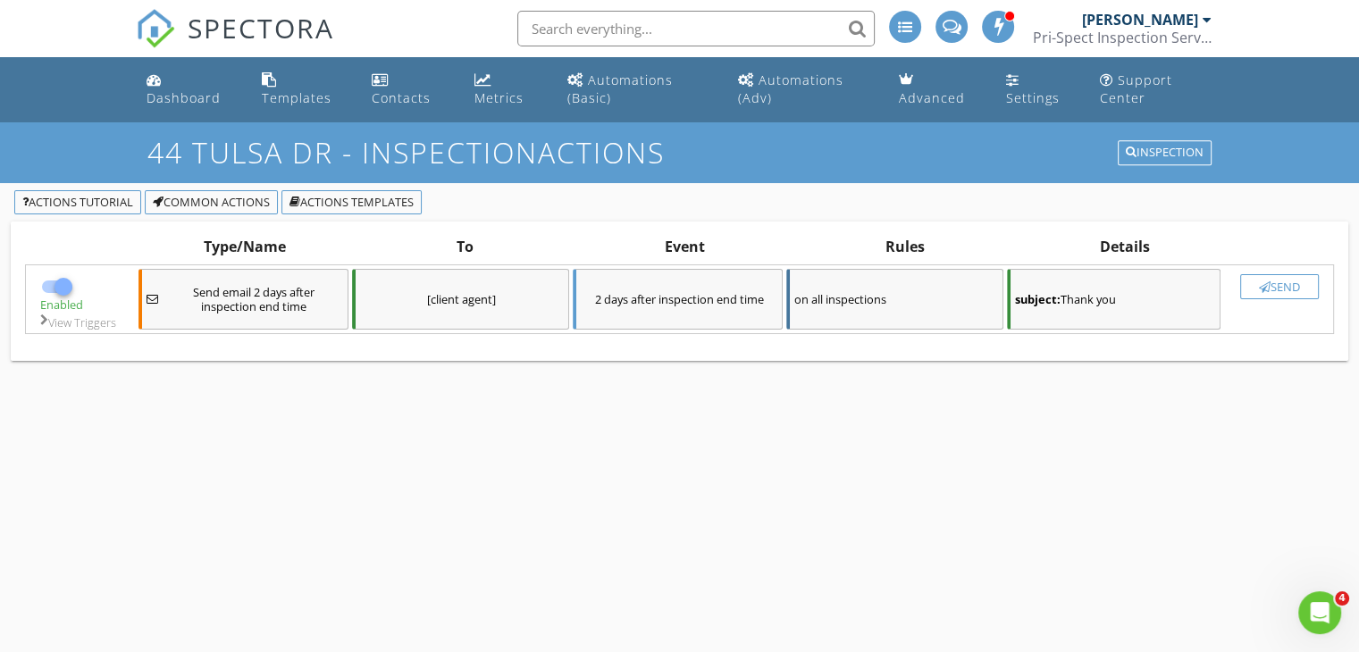
click at [244, 302] on span "Send email 2 days after inspection end time" at bounding box center [254, 299] width 178 height 29
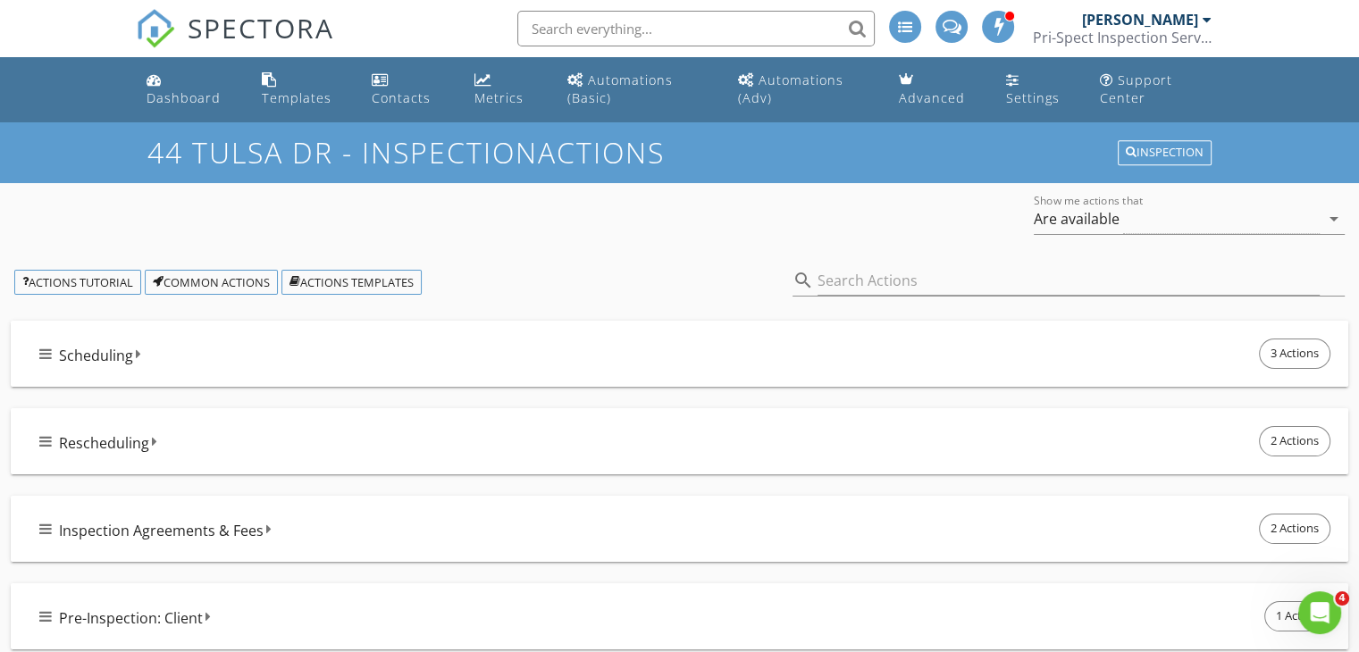
click at [172, 366] on div "Scheduling 3 Actions" at bounding box center [686, 354] width 1295 height 38
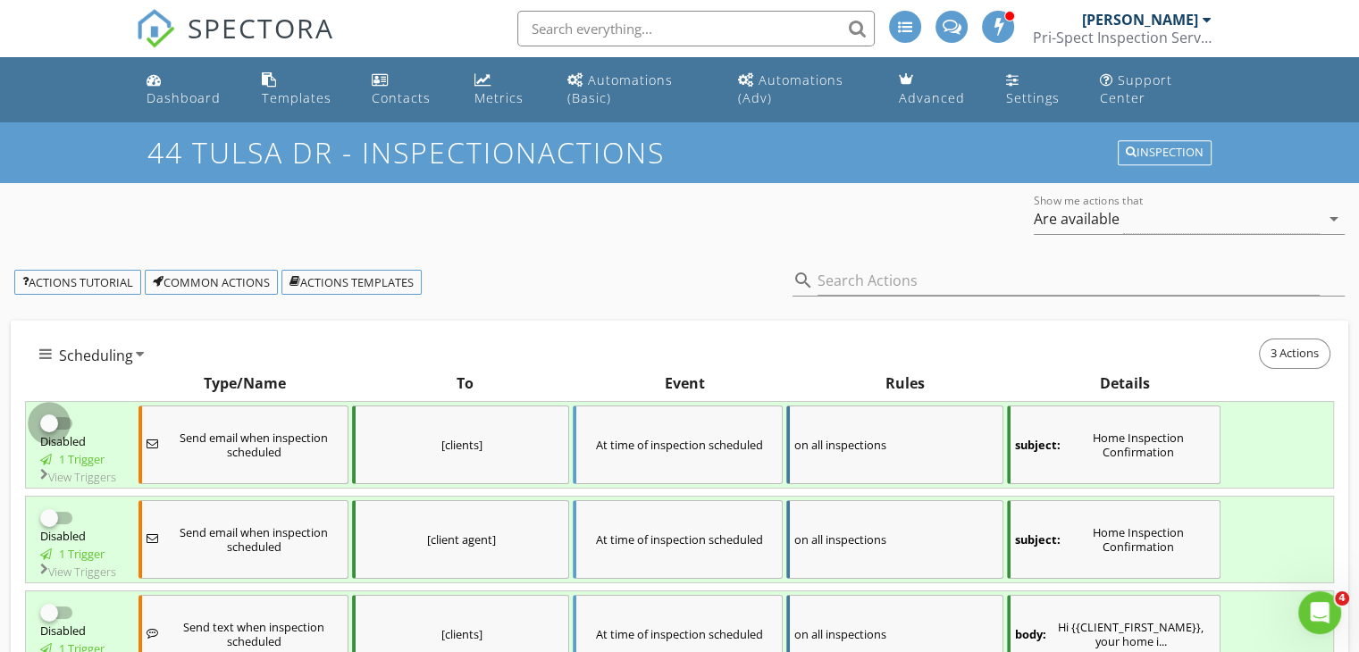
click at [52, 422] on div at bounding box center [49, 423] width 30 height 30
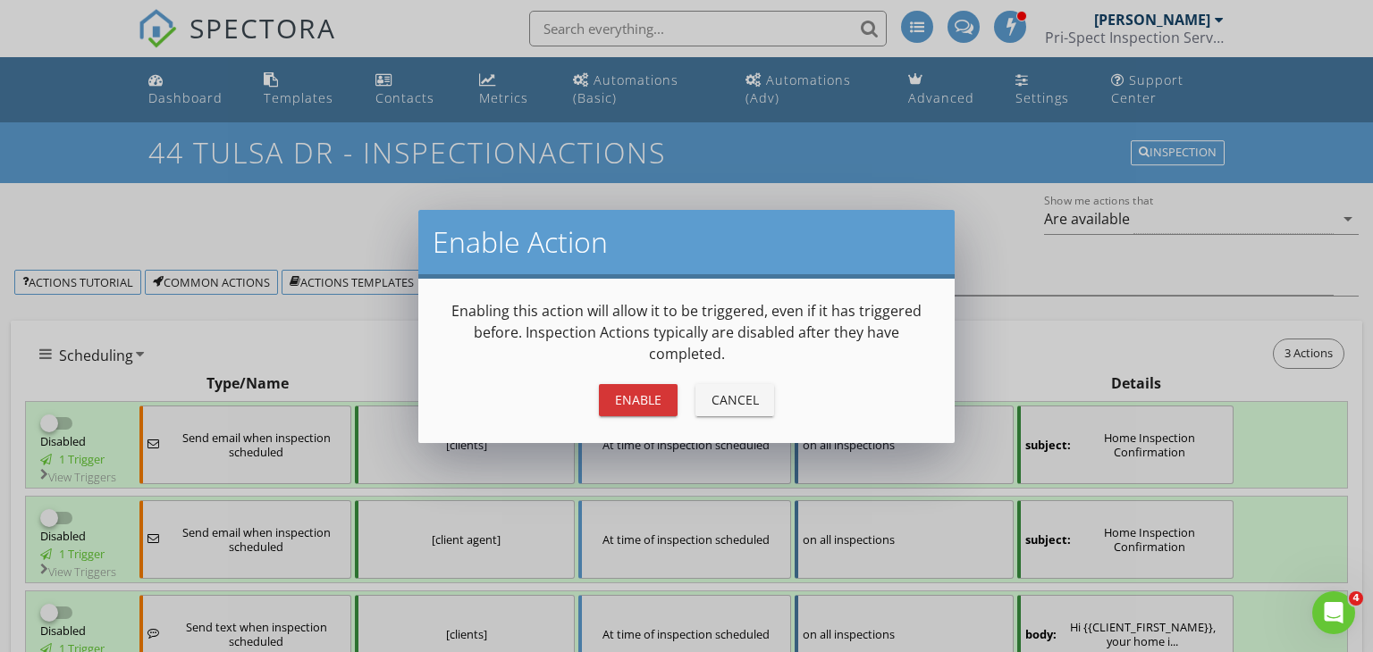
click at [651, 405] on div "Enable" at bounding box center [638, 400] width 50 height 19
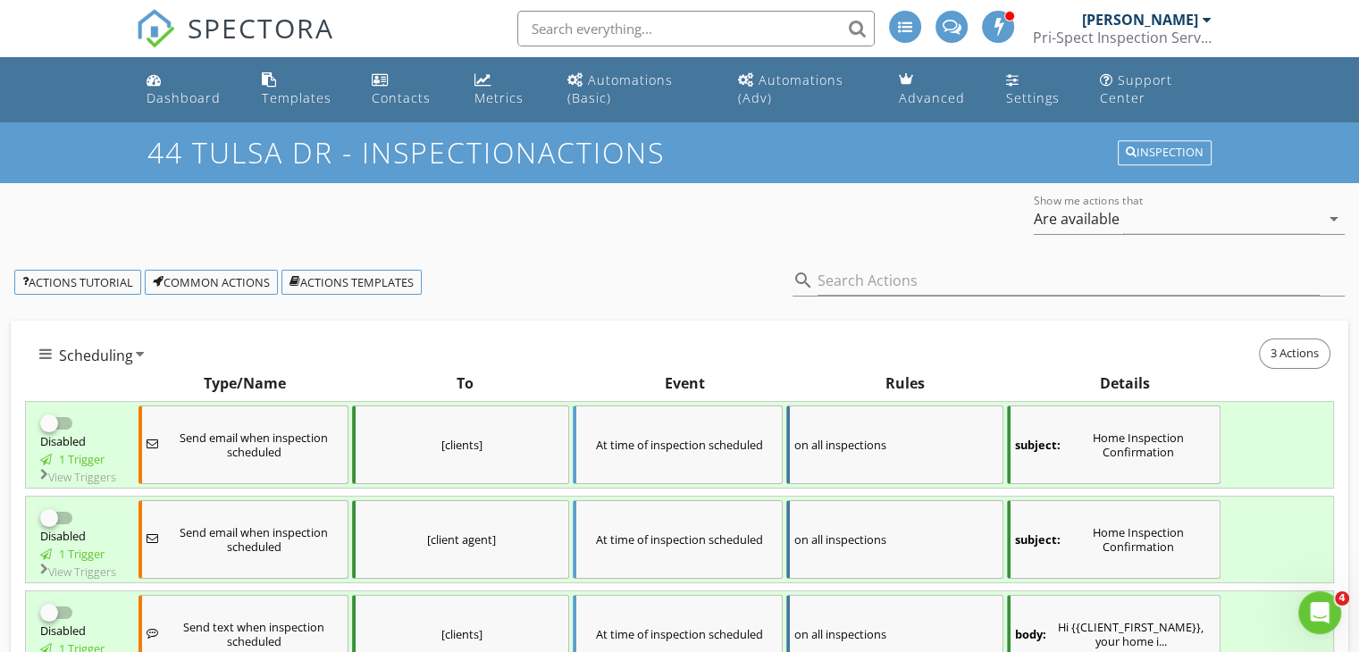
checkbox input "true"
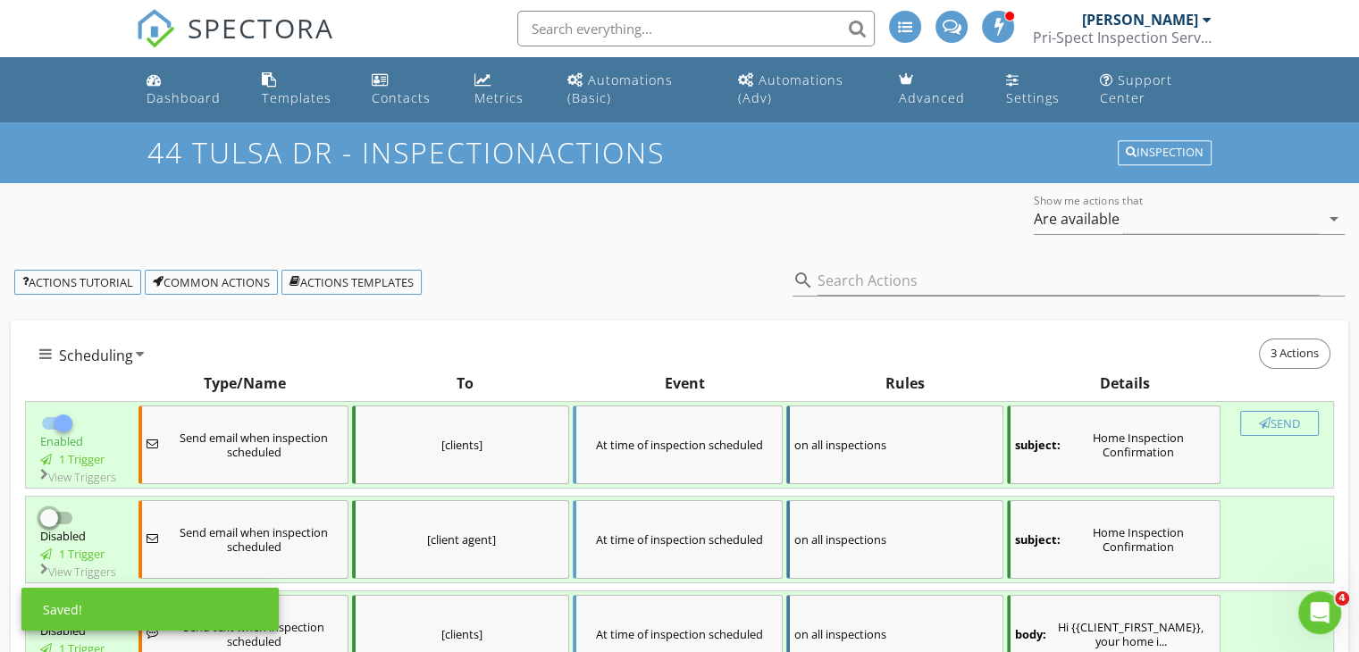
click at [71, 532] on input "checkbox" at bounding box center [57, 525] width 34 height 21
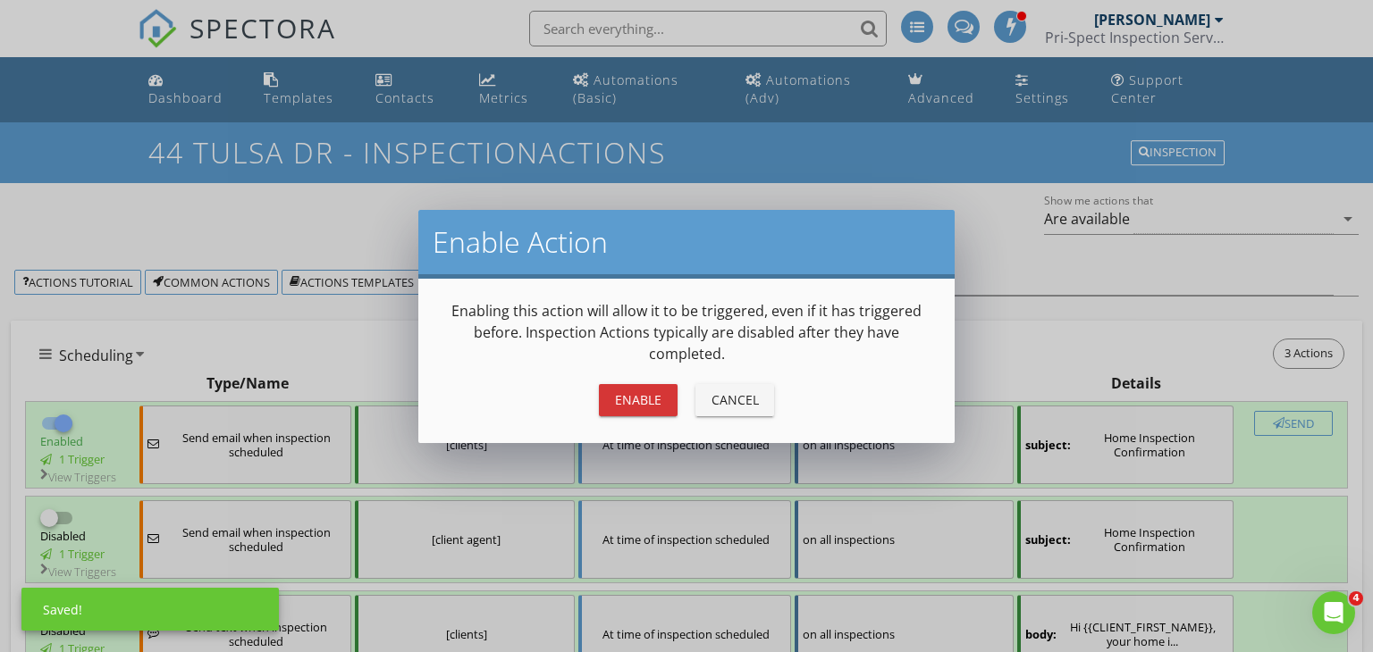
click at [636, 405] on div "Enable" at bounding box center [638, 400] width 50 height 19
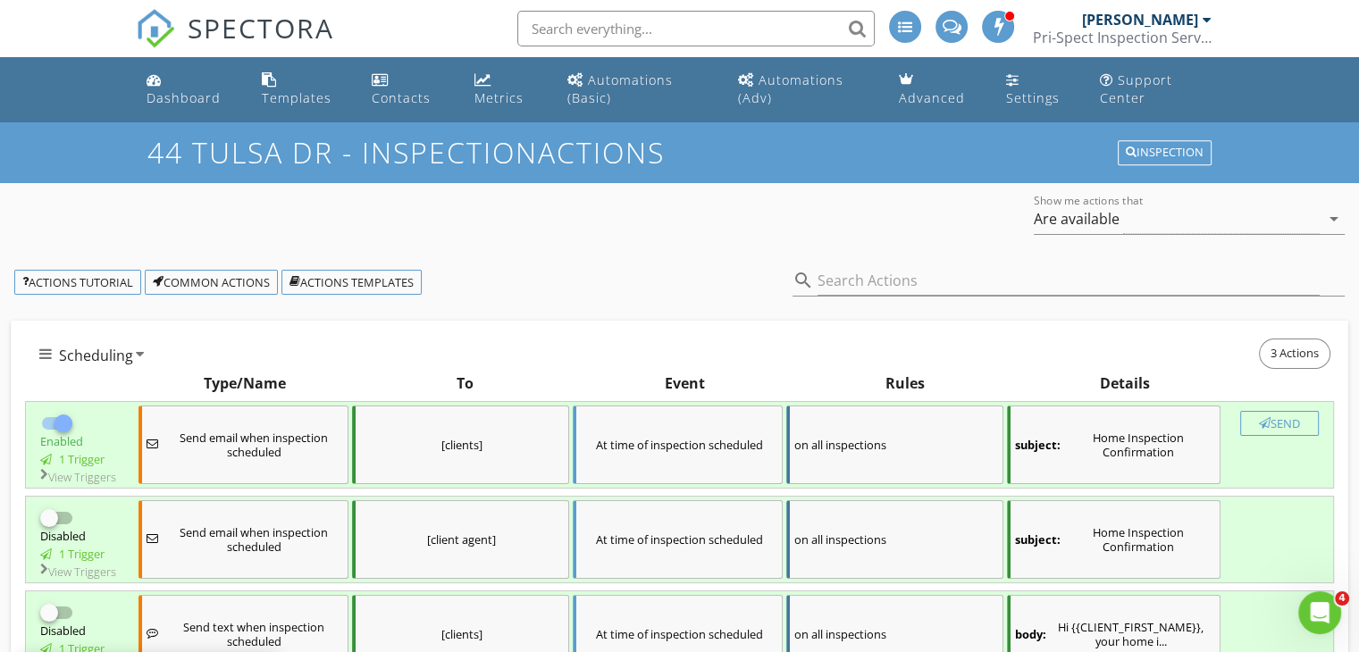
checkbox input "true"
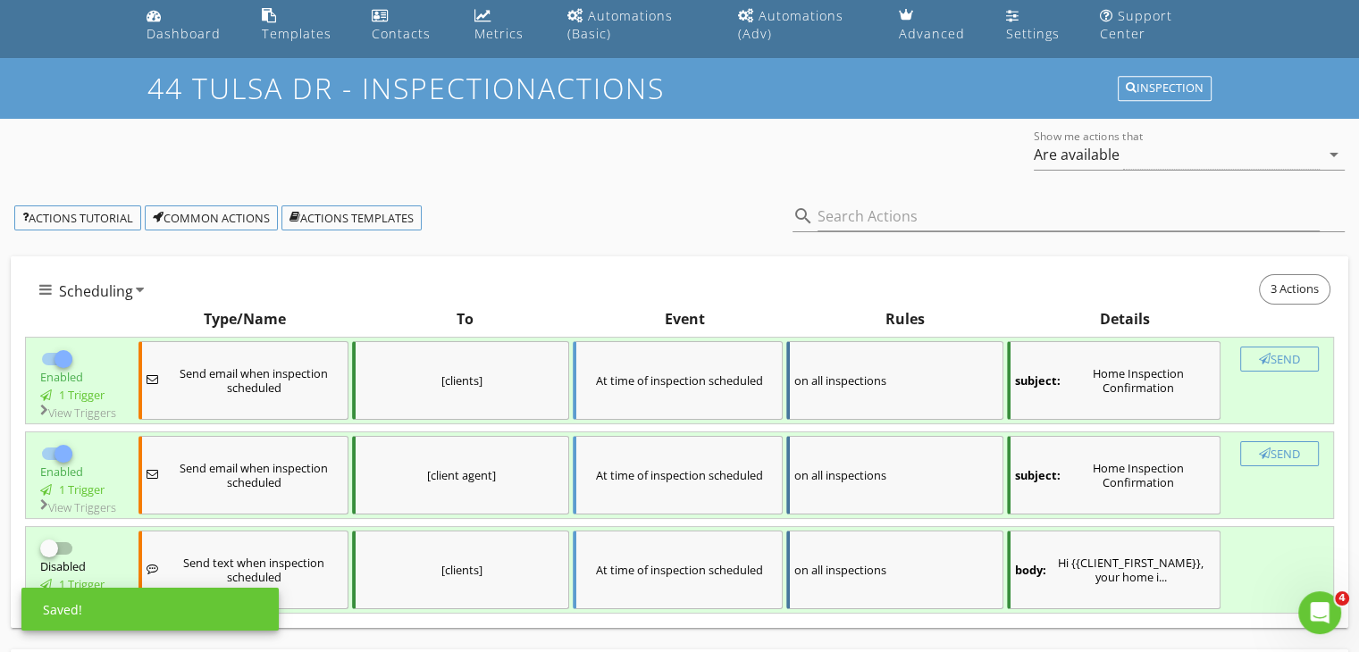
scroll to position [268, 0]
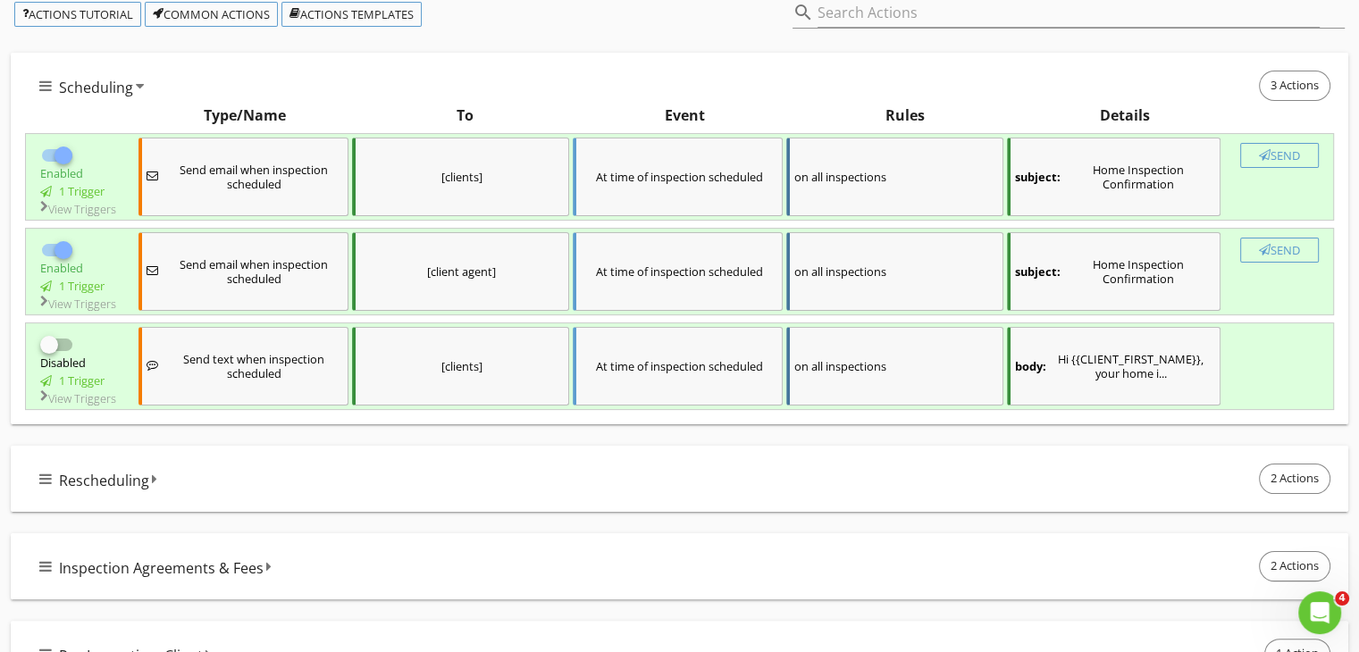
click at [53, 360] on div at bounding box center [49, 345] width 30 height 30
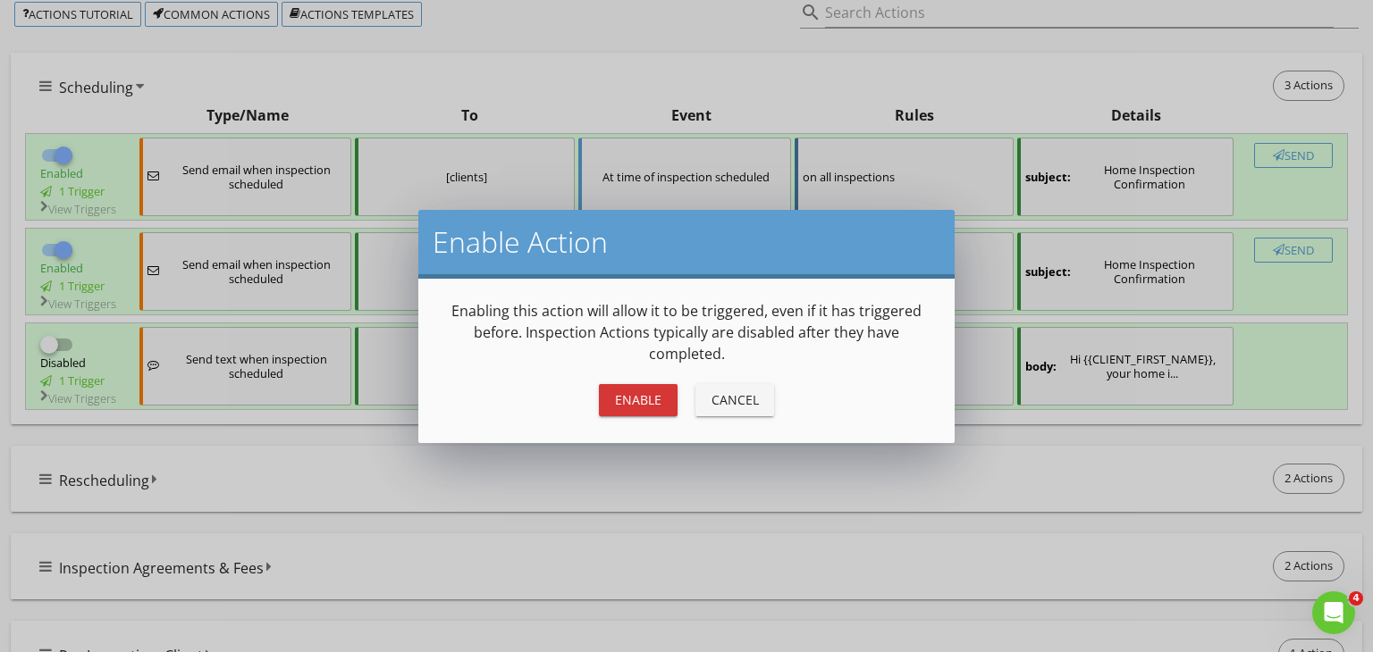
click at [626, 398] on div "Enable" at bounding box center [638, 400] width 50 height 19
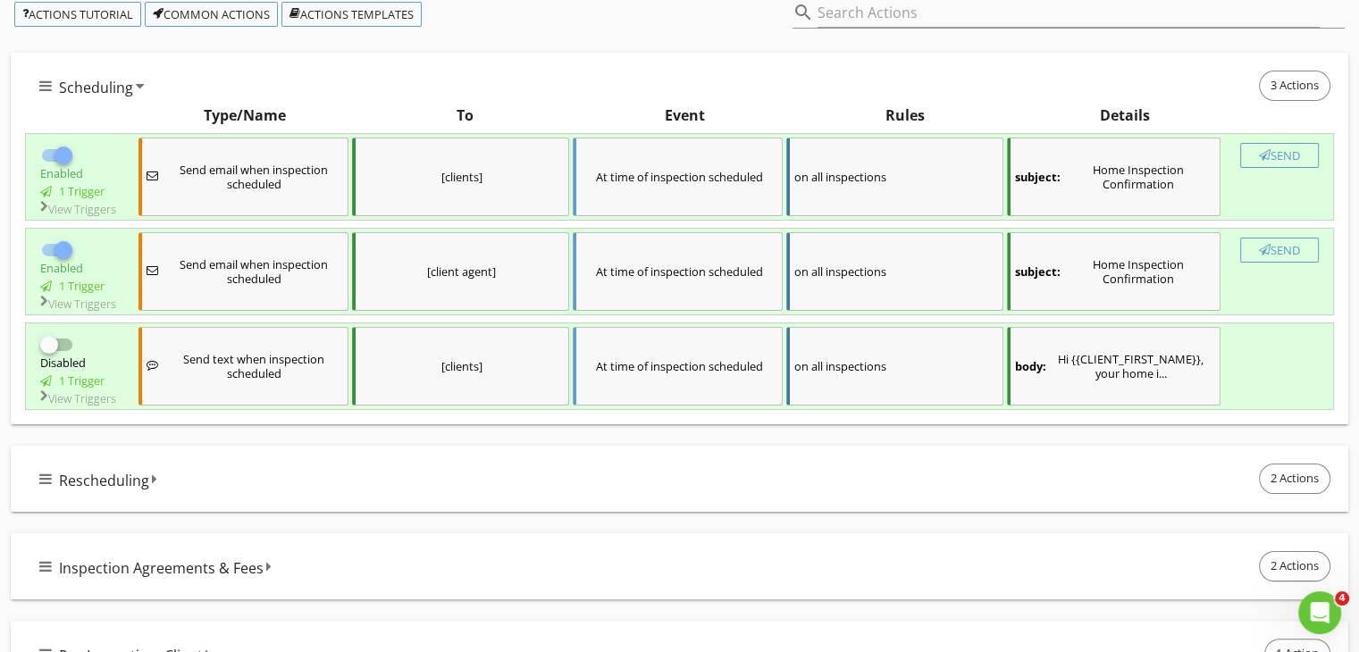
checkbox input "true"
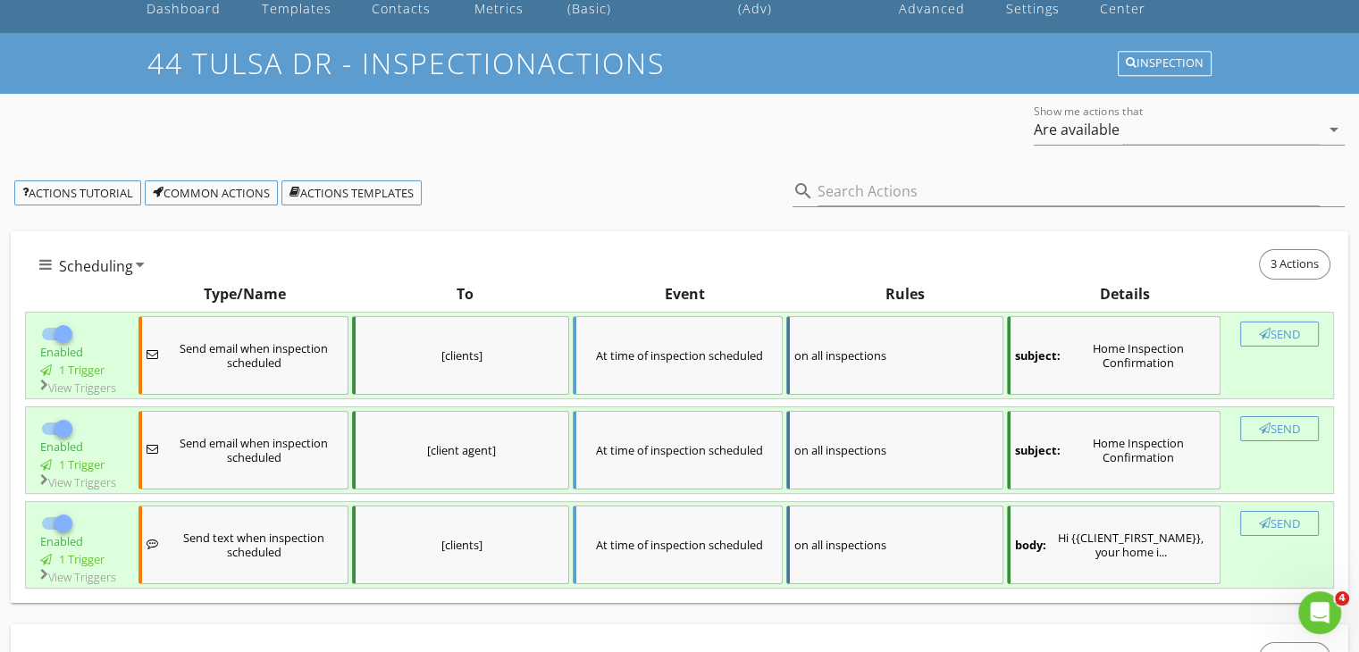
scroll to position [0, 0]
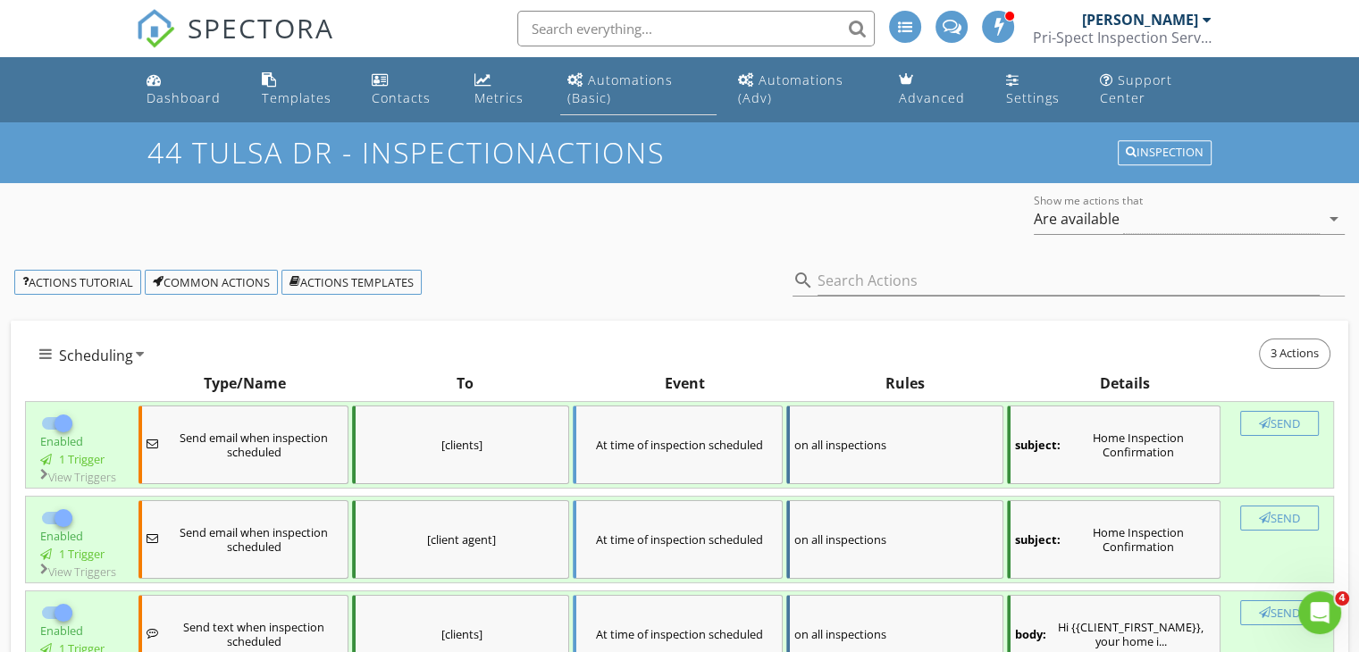
click at [599, 83] on div "Automations (Basic)" at bounding box center [619, 88] width 105 height 35
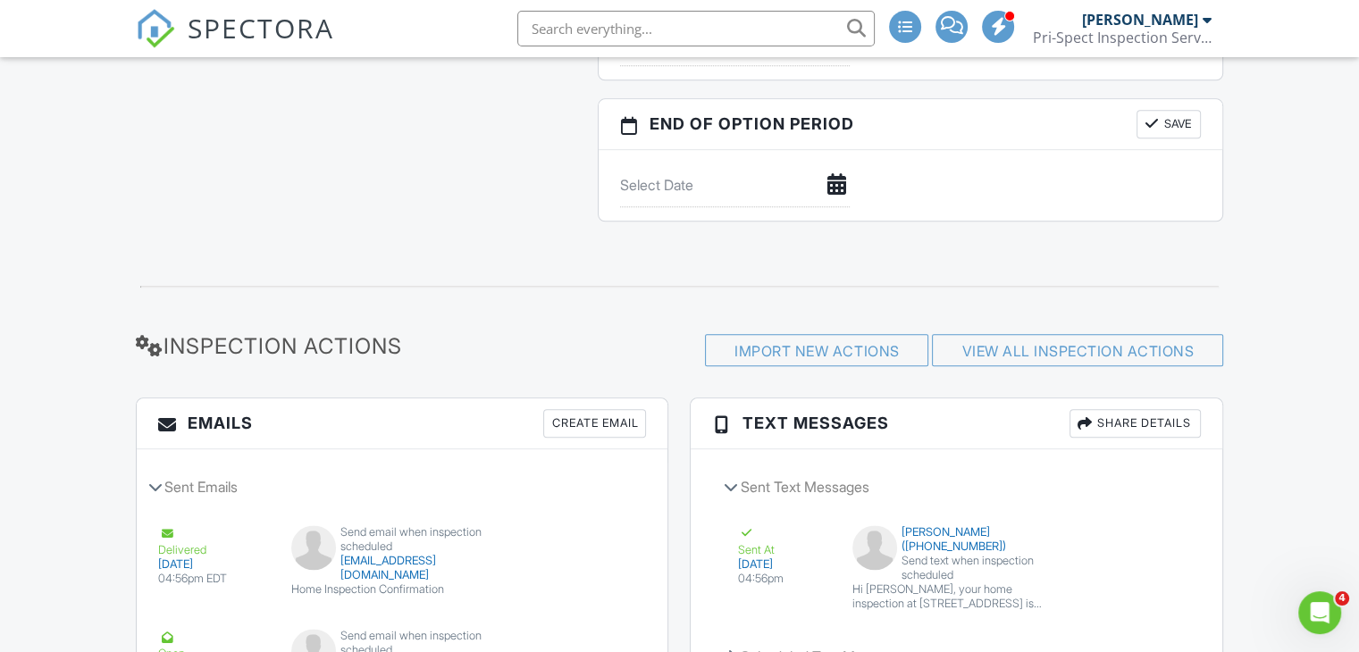
scroll to position [2156, 0]
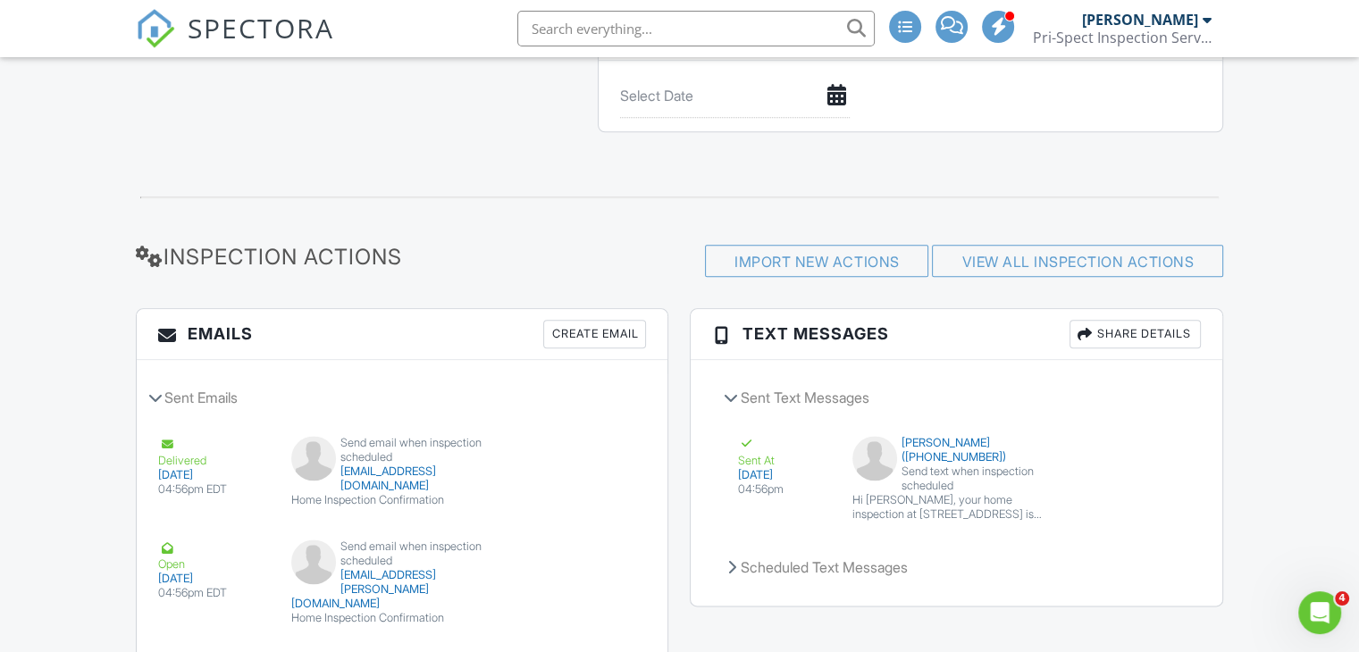
click at [603, 344] on div "Create Email" at bounding box center [594, 334] width 103 height 29
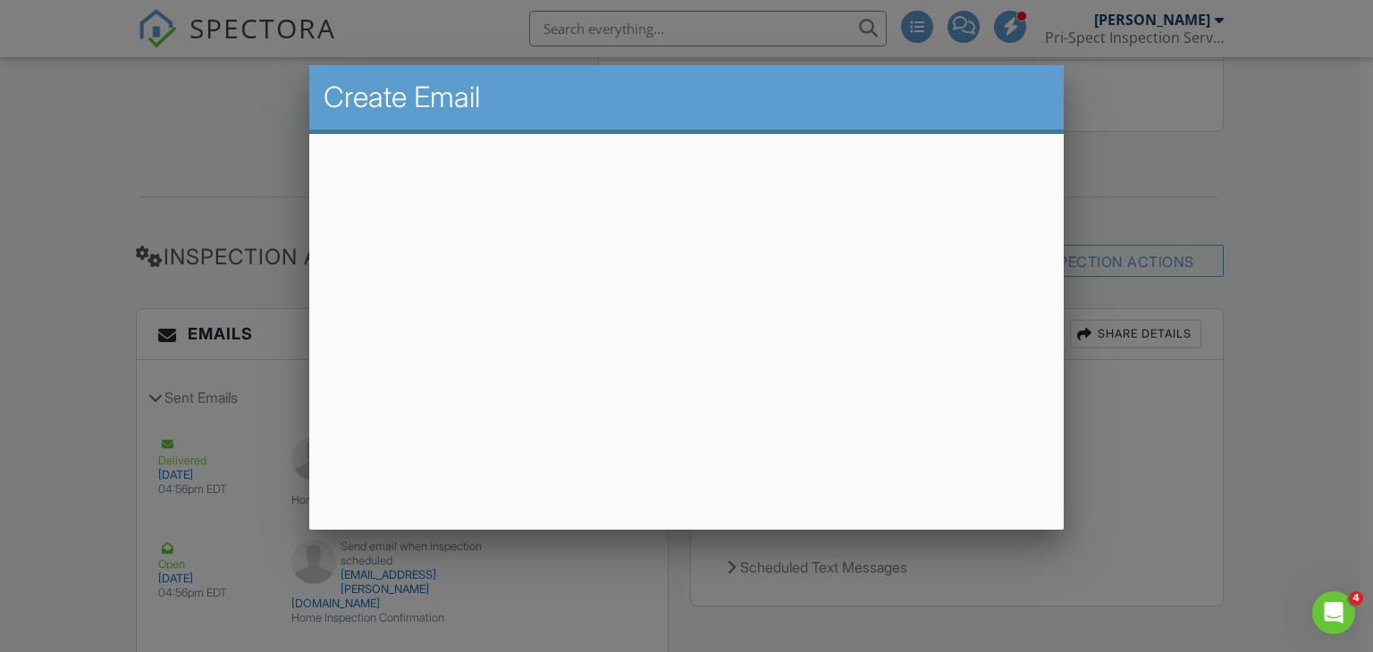
click at [1272, 139] on div at bounding box center [686, 319] width 1373 height 816
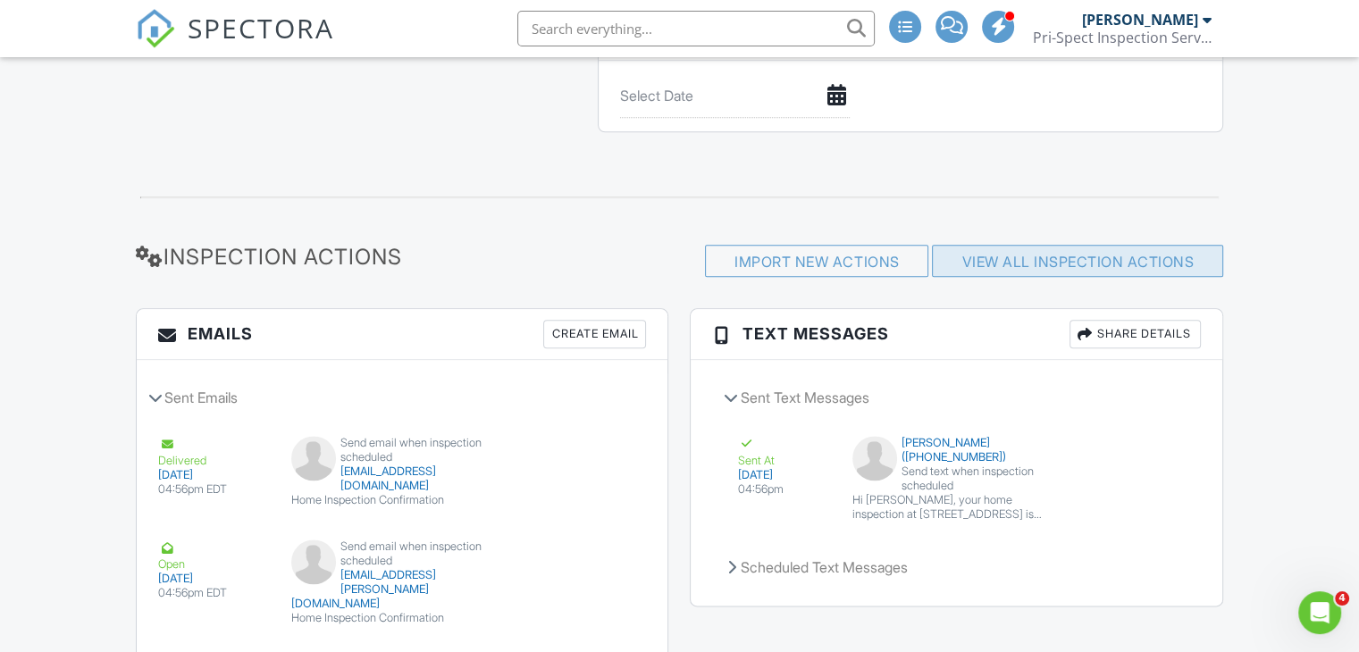
click at [1055, 269] on link "View All Inspection Actions" at bounding box center [1078, 262] width 232 height 18
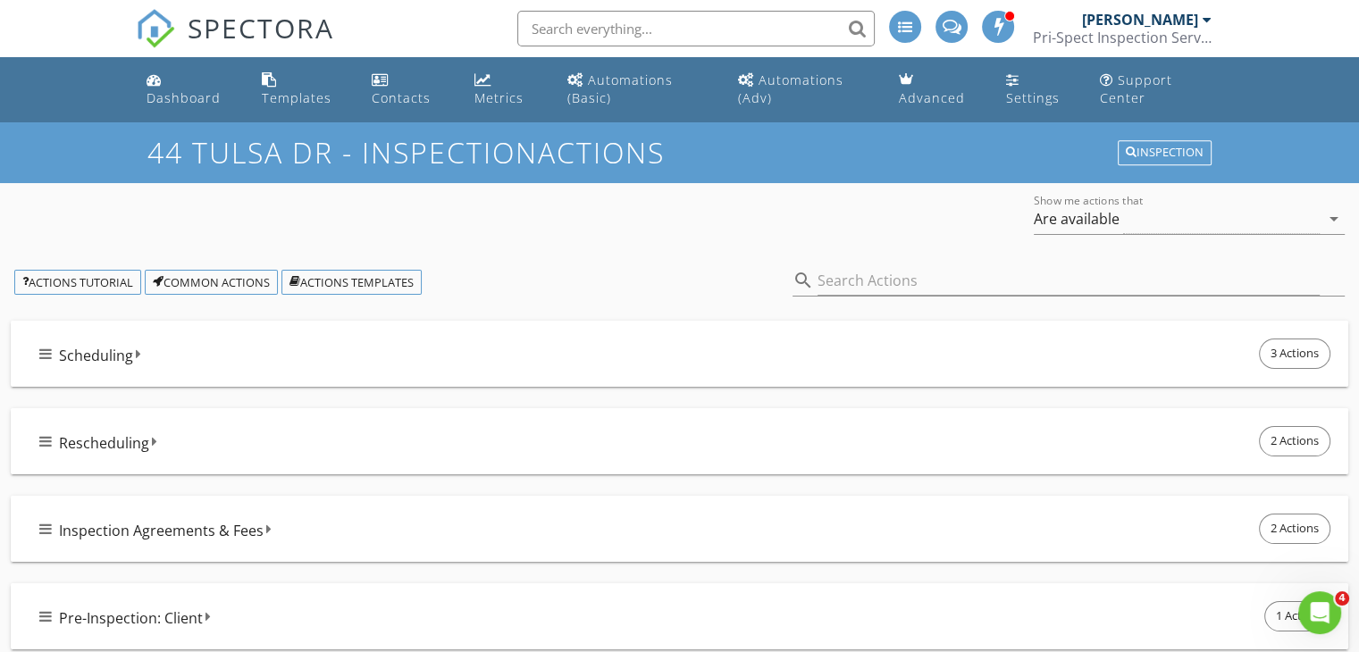
click at [105, 345] on span "Scheduling" at bounding box center [96, 355] width 74 height 21
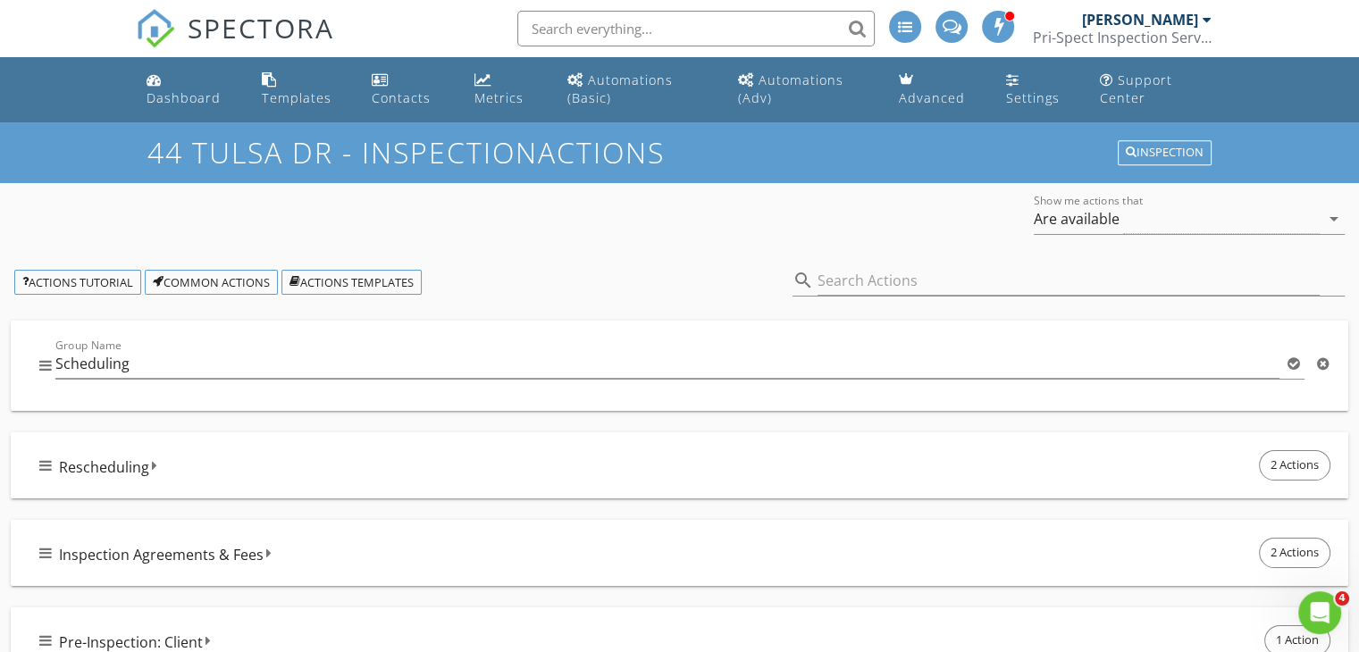
click at [38, 356] on div "Group Name Scheduling" at bounding box center [680, 366] width 1338 height 90
click at [87, 339] on div "Group Name Scheduling" at bounding box center [694, 368] width 1279 height 58
click at [540, 275] on div "Actions Tutorial Common Actions Actions Templates" at bounding box center [389, 282] width 778 height 25
click at [39, 365] on icon at bounding box center [45, 365] width 13 height 14
click at [549, 225] on div "Show me actions that Are available arrow_drop_down" at bounding box center [679, 221] width 1359 height 62
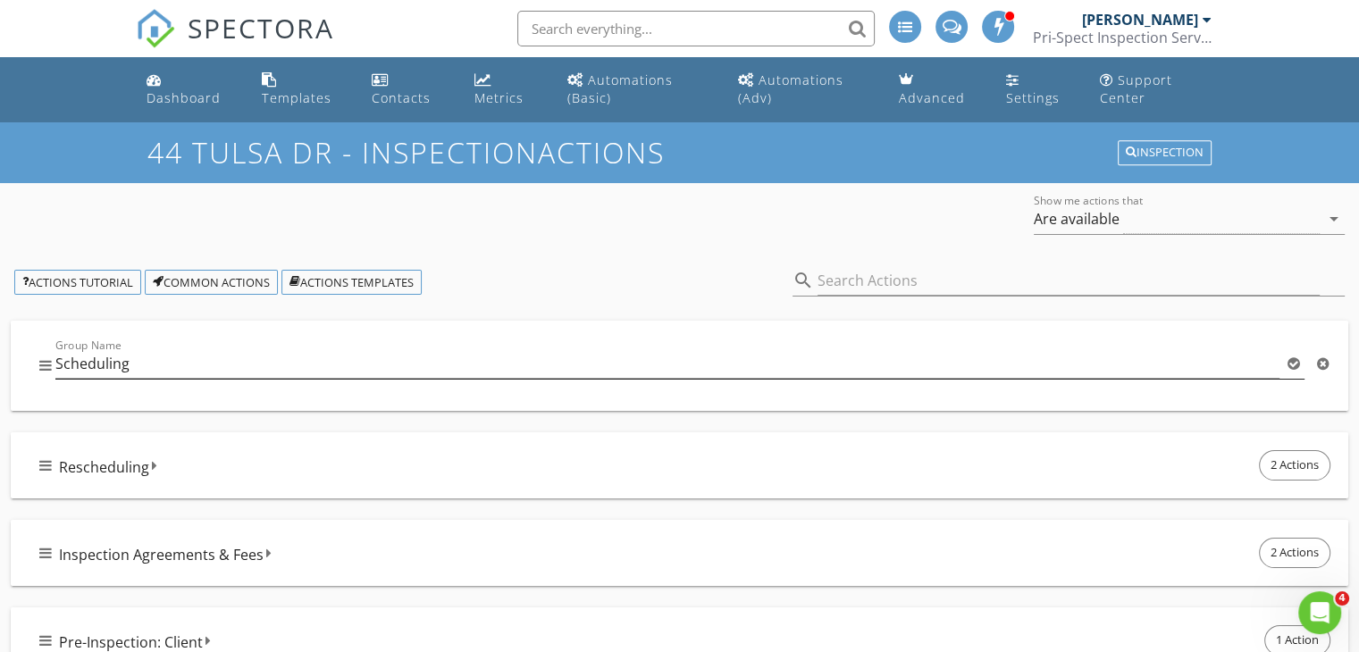
click at [1297, 362] on icon at bounding box center [1294, 364] width 13 height 14
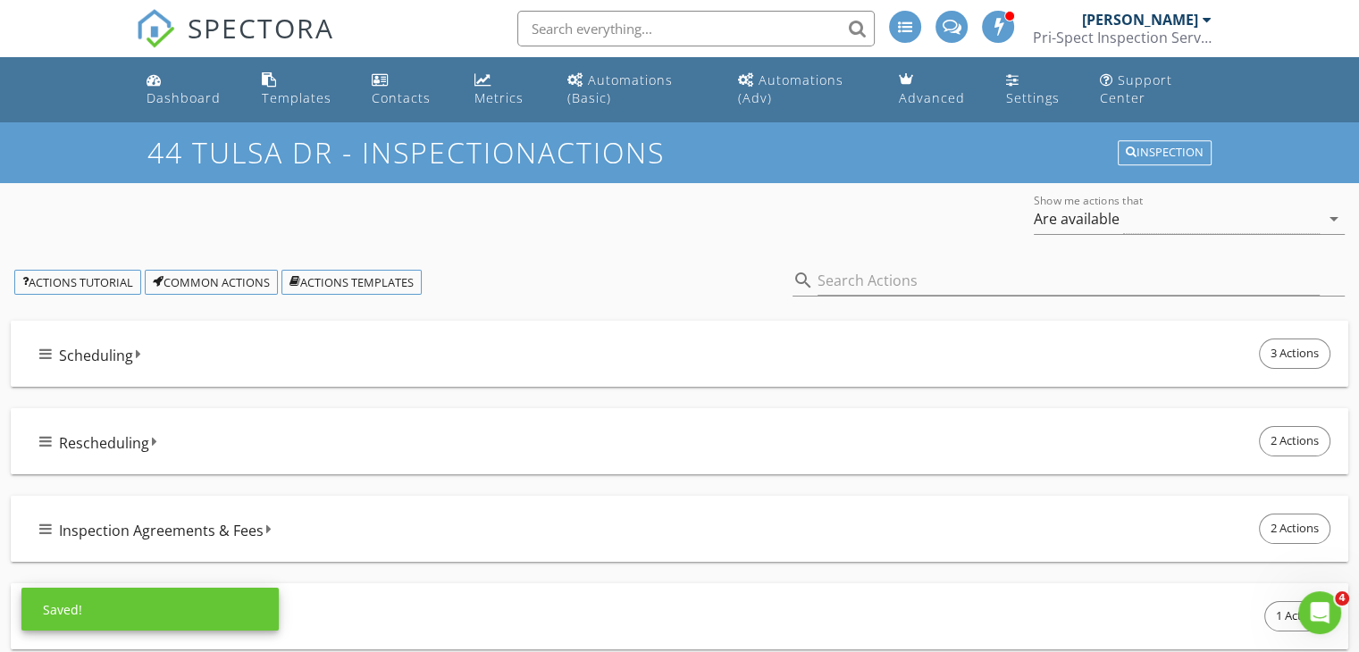
click at [542, 261] on div "Actions Tutorial Common Actions Actions Templates search" at bounding box center [679, 283] width 1359 height 62
click at [485, 346] on div "Scheduling 3 Actions" at bounding box center [686, 354] width 1295 height 38
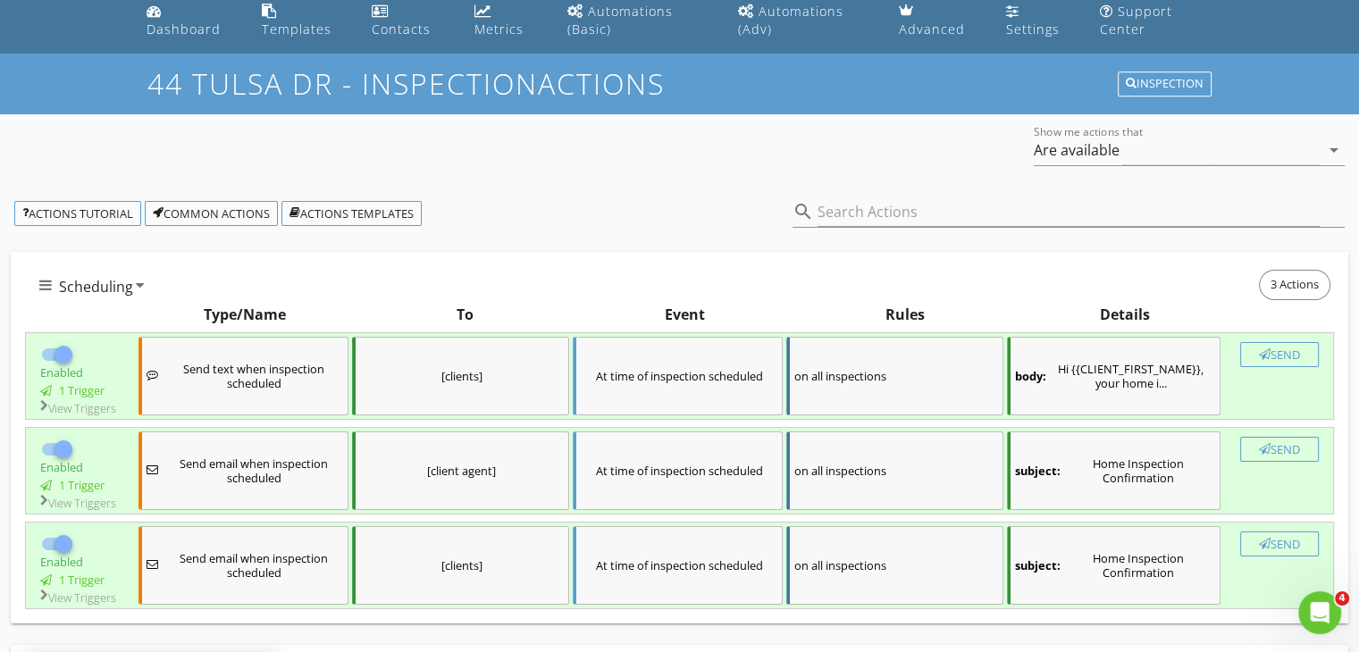
scroll to position [179, 0]
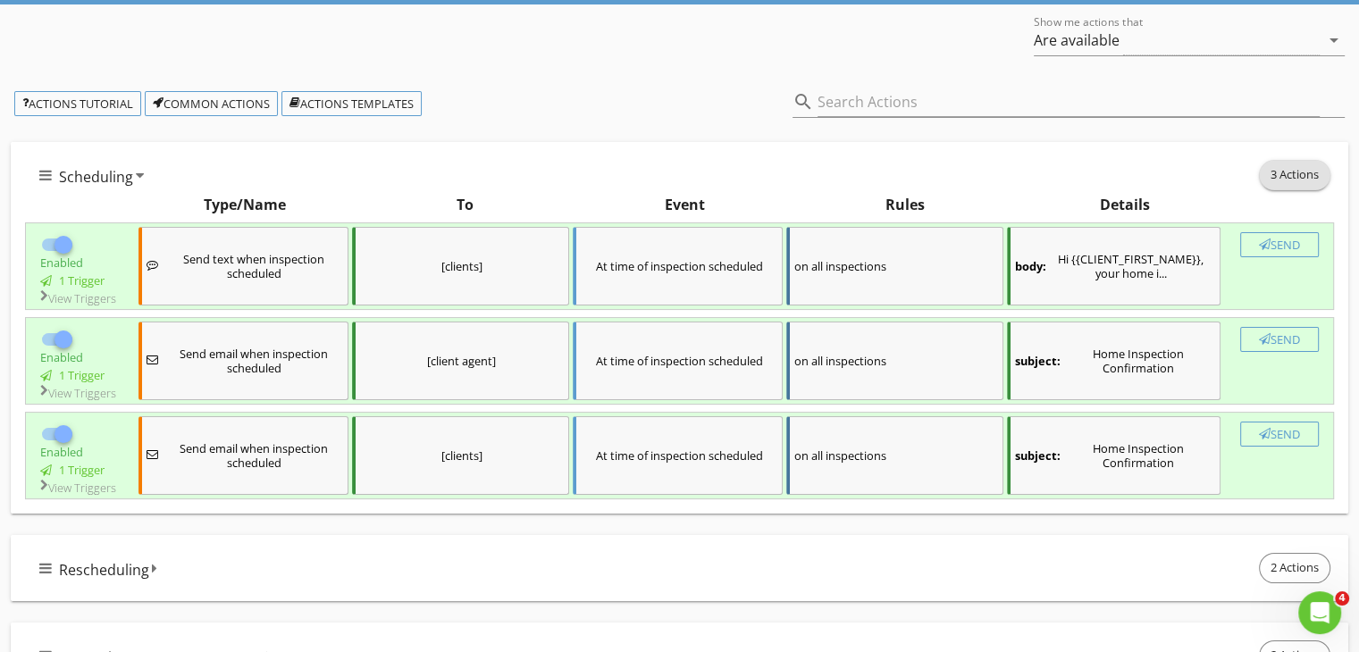
click at [1283, 177] on span "3 Actions" at bounding box center [1295, 175] width 70 height 29
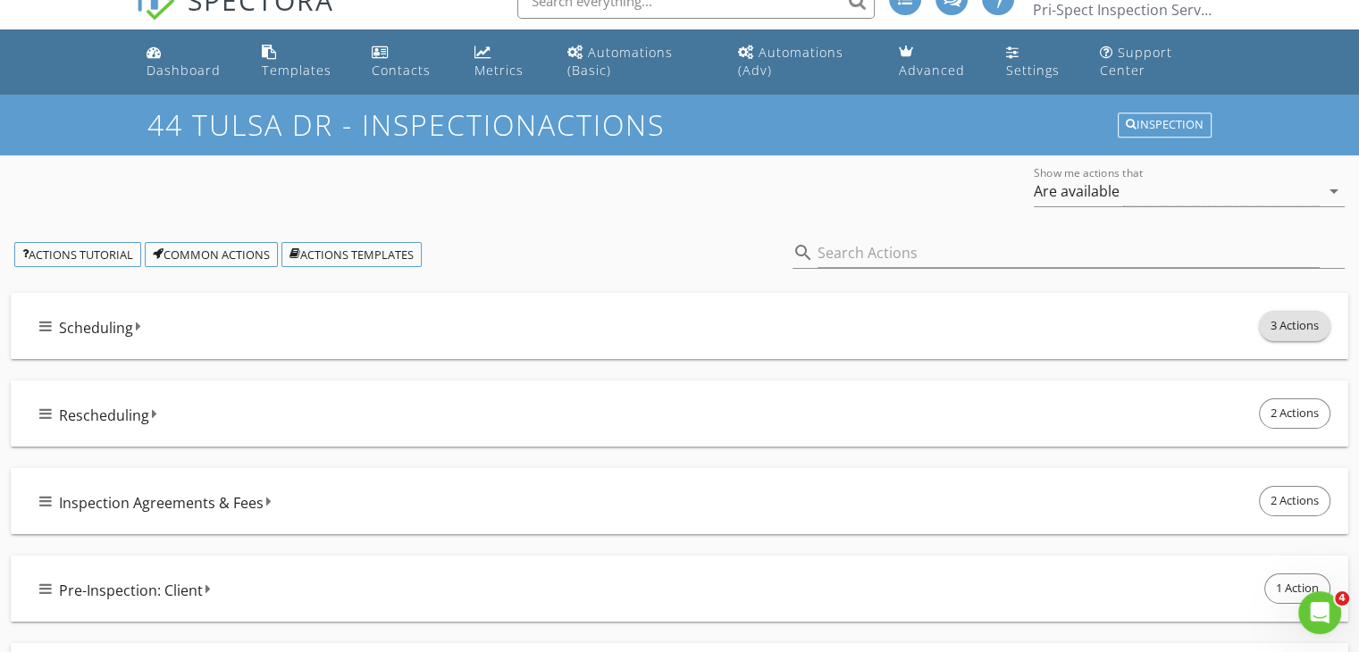
scroll to position [0, 0]
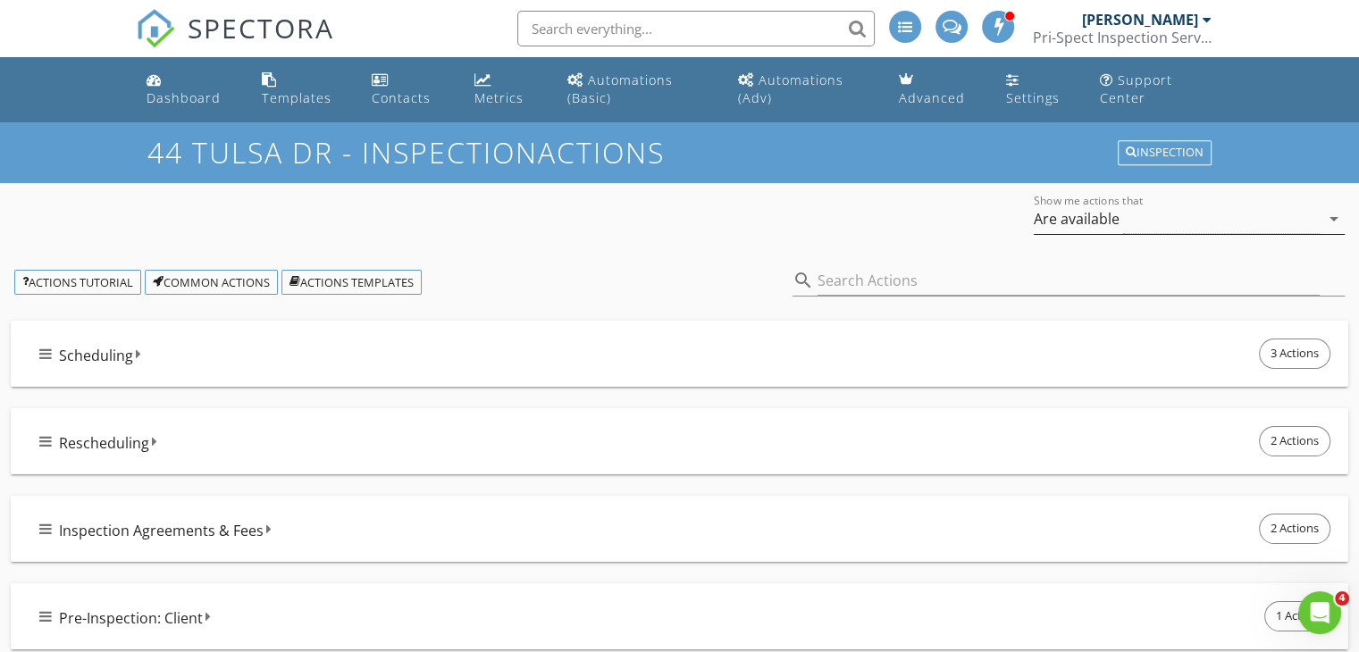
click at [1155, 224] on div "Are available" at bounding box center [1177, 219] width 286 height 29
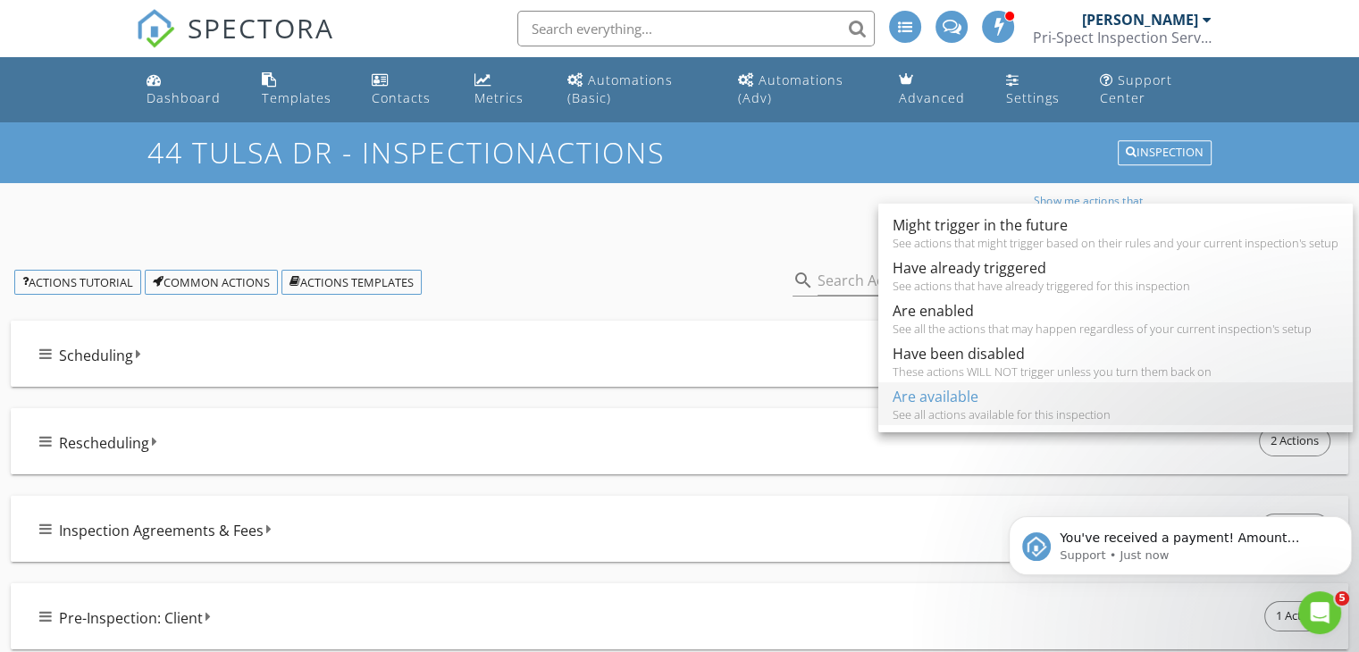
click at [1040, 396] on div "Are available" at bounding box center [1116, 396] width 446 height 21
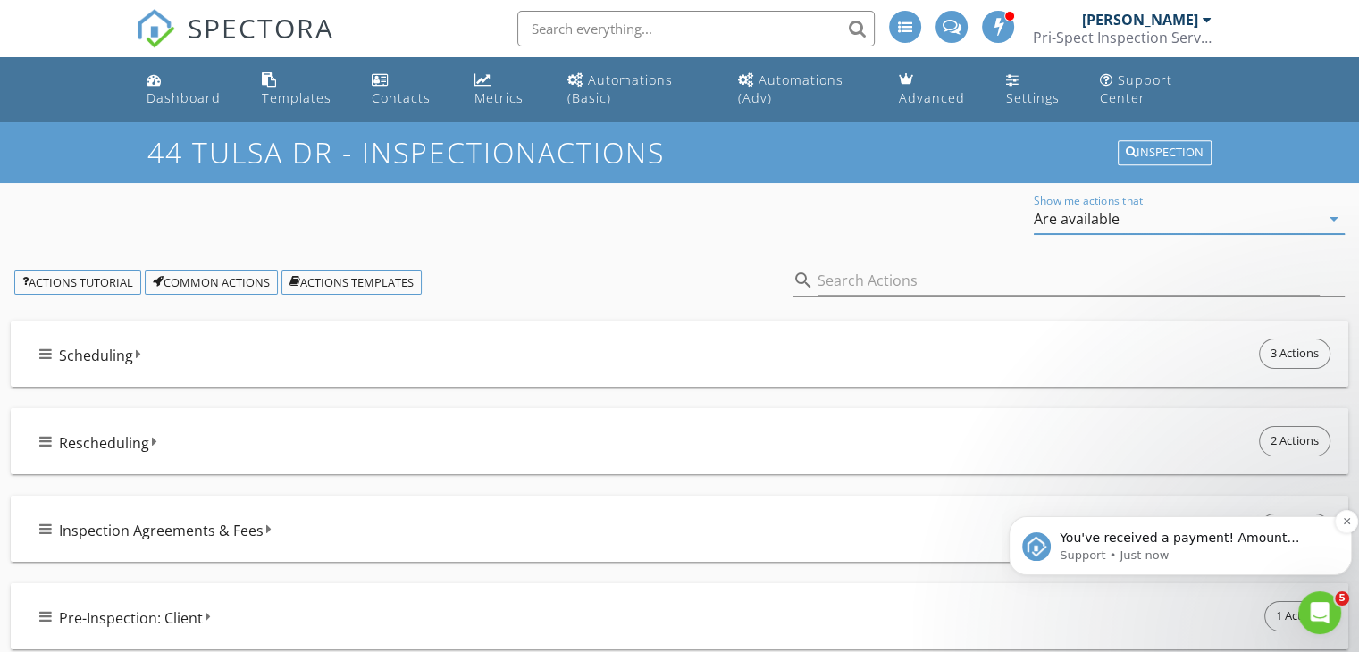
click at [1186, 542] on p "You've received a payment! Amount $925.00 Fee $0.00 Net $925.00 Transaction # p…" at bounding box center [1195, 539] width 270 height 18
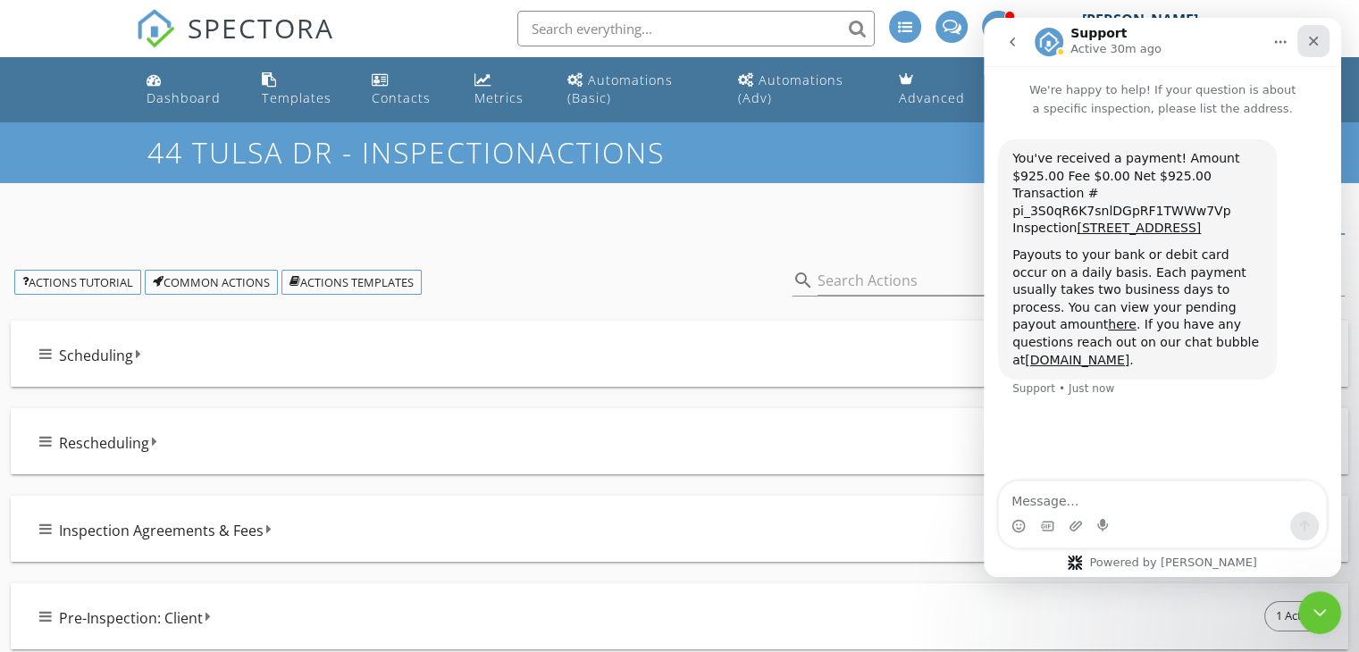
click at [1313, 49] on div "Close" at bounding box center [1314, 41] width 32 height 32
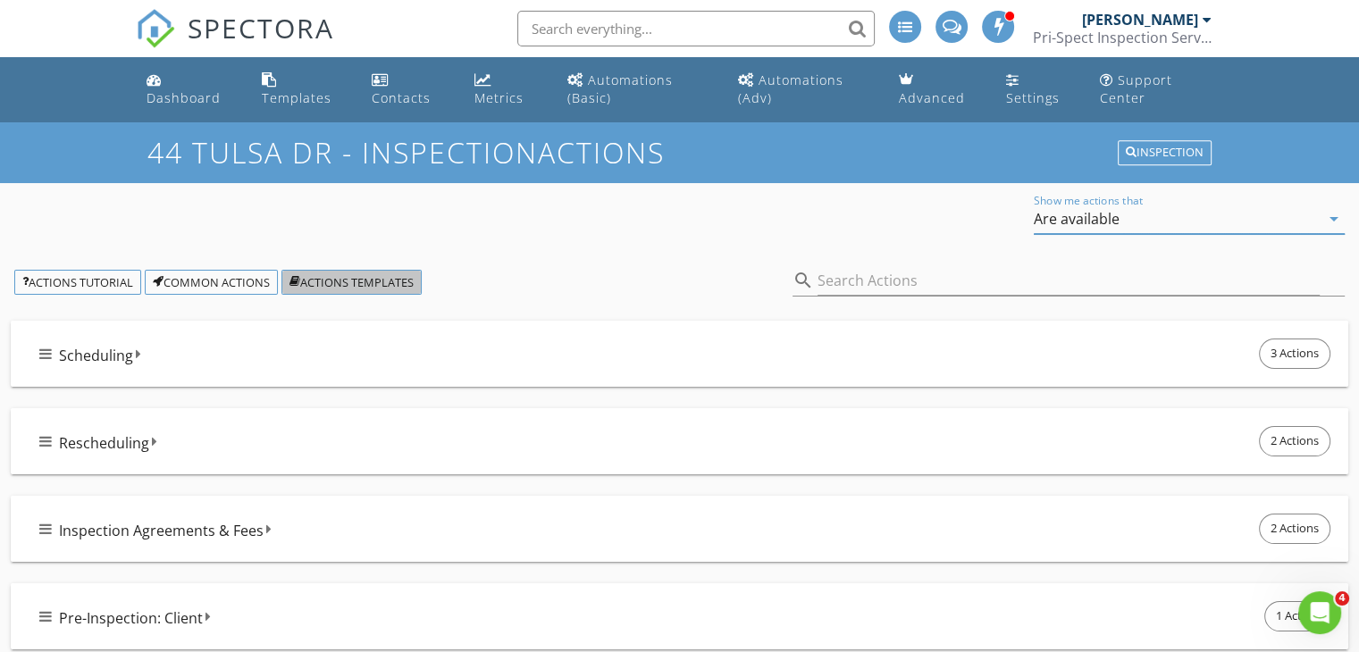
click at [356, 279] on div "Actions Templates" at bounding box center [352, 282] width 124 height 13
click at [229, 289] on div "Common Actions" at bounding box center [211, 282] width 117 height 13
click at [1103, 225] on div "Are available" at bounding box center [1077, 219] width 86 height 16
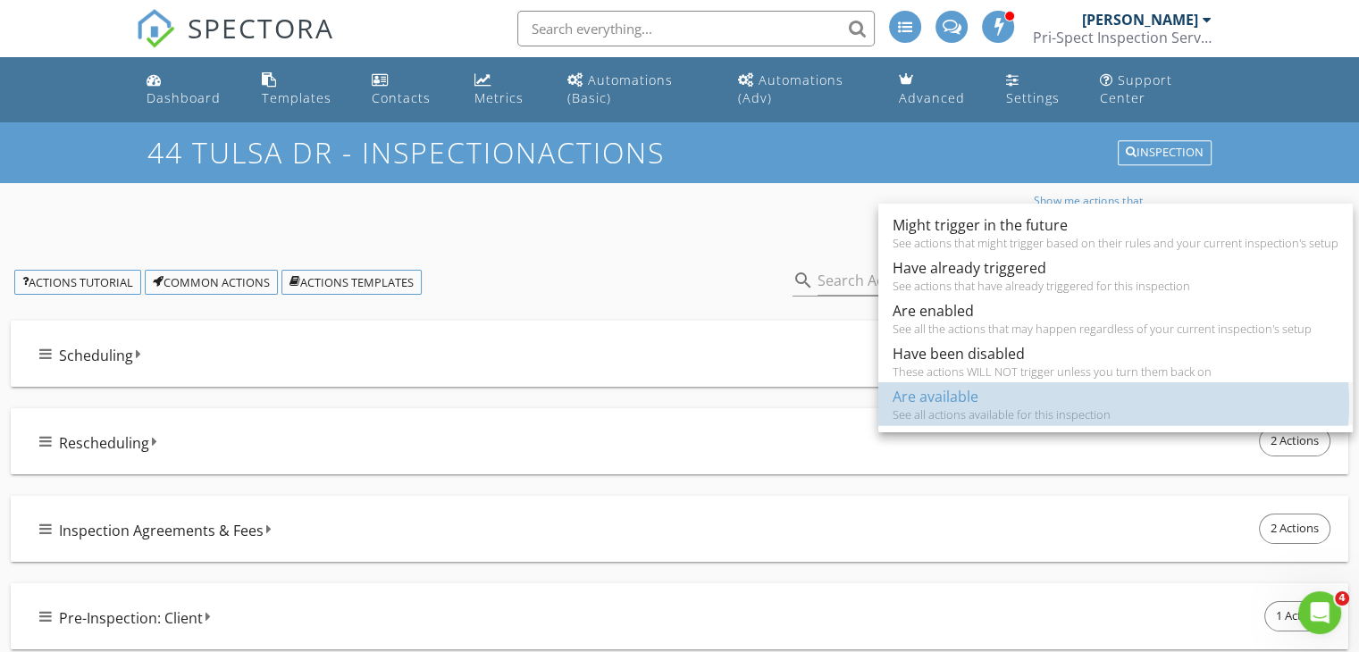
click at [1021, 399] on div "Are available" at bounding box center [1116, 396] width 446 height 21
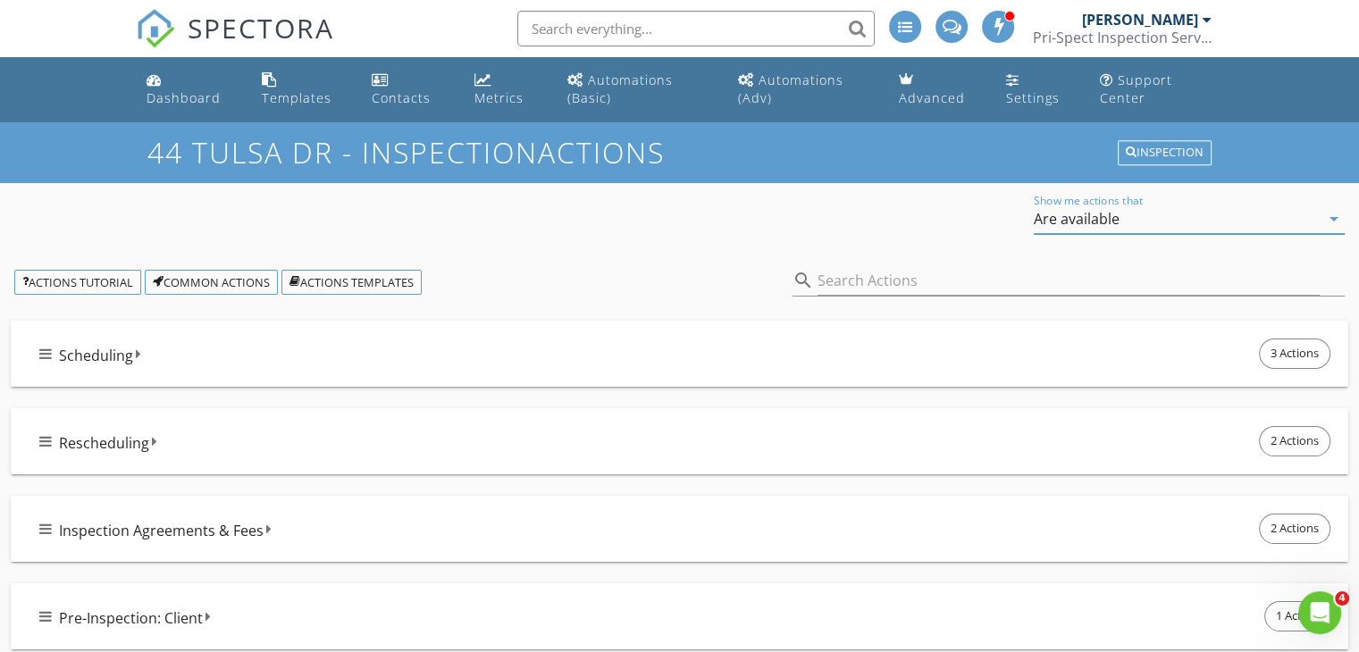
click at [318, 354] on div "Scheduling 3 Actions" at bounding box center [686, 354] width 1295 height 38
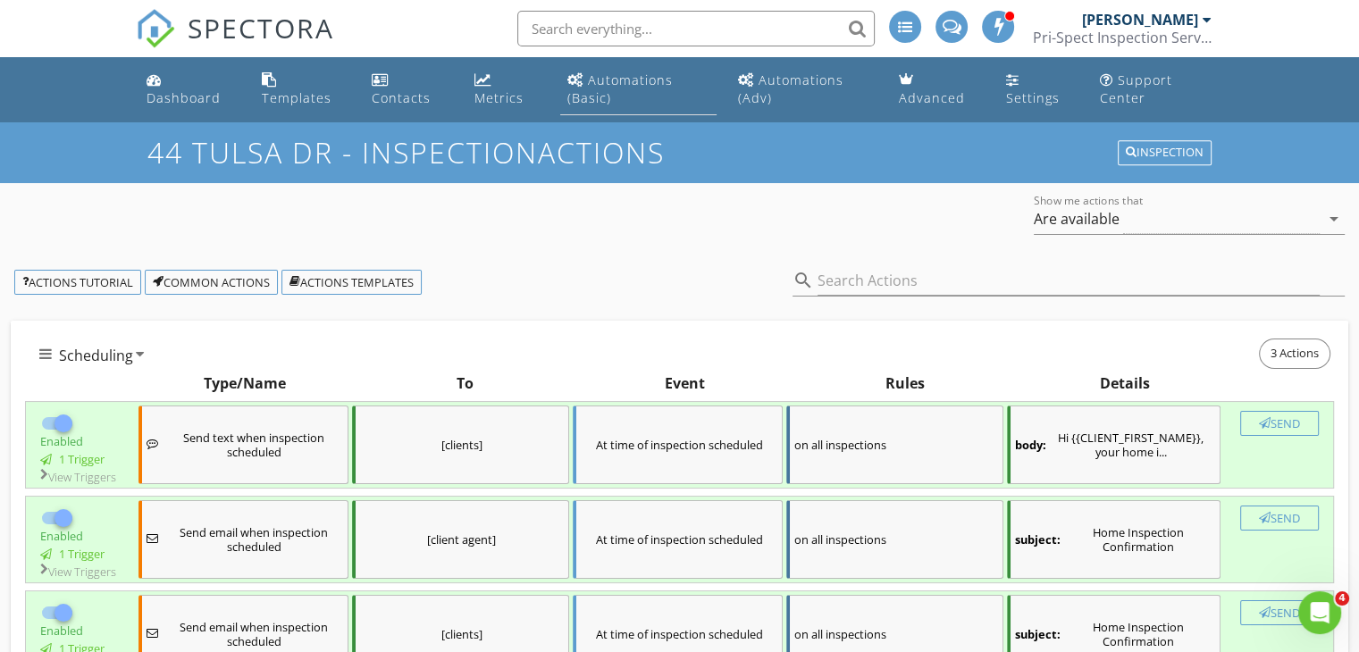
click at [625, 85] on div "Automations (Basic)" at bounding box center [619, 88] width 105 height 35
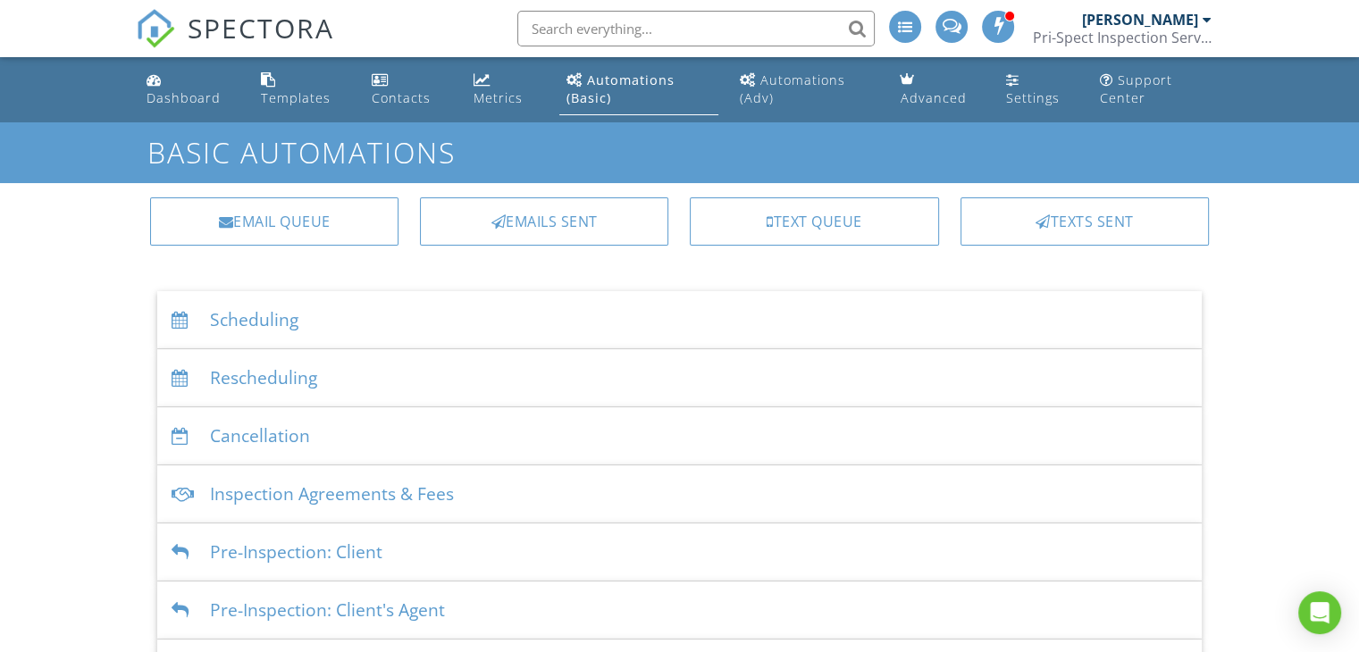
click at [301, 326] on div "Scheduling" at bounding box center [679, 320] width 1045 height 58
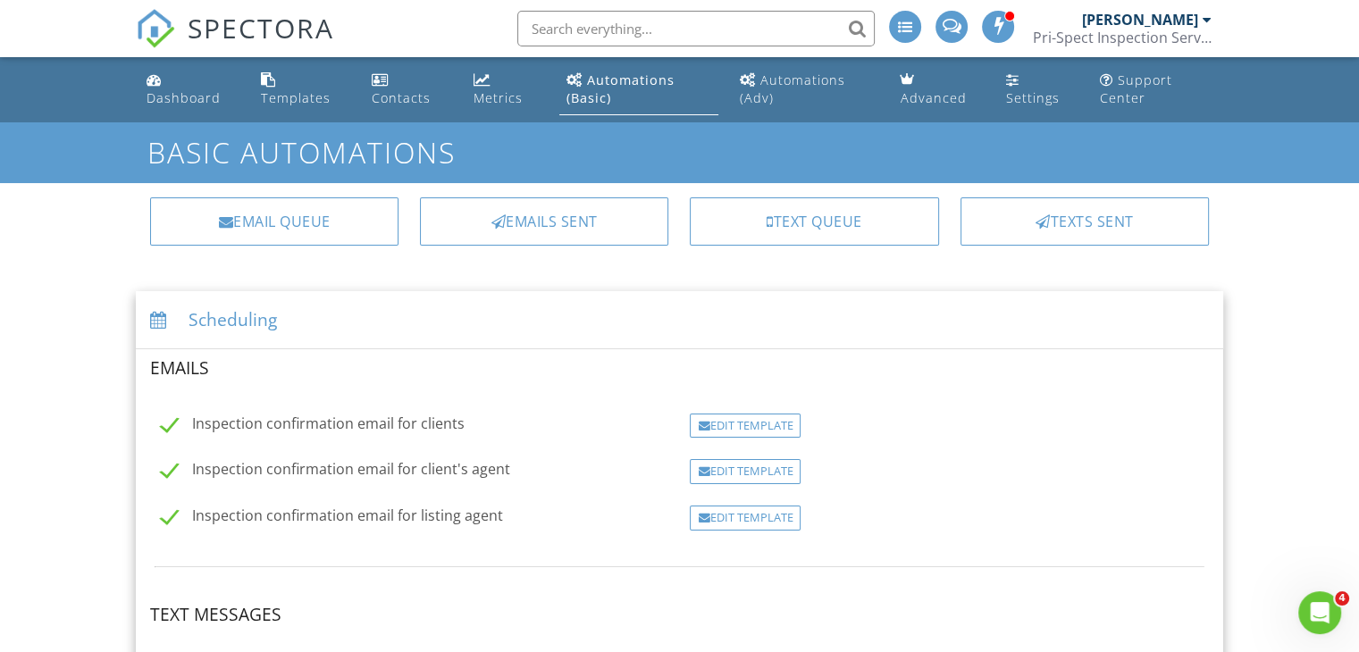
click at [417, 517] on label "Inspection confirmation email for listing agent" at bounding box center [332, 519] width 342 height 22
click at [411, 514] on label "Inspection confirmation email for listing agent" at bounding box center [332, 519] width 342 height 22
click at [162, 514] on input "Inspection confirmation email for listing agent" at bounding box center [156, 519] width 12 height 12
checkbox input "true"
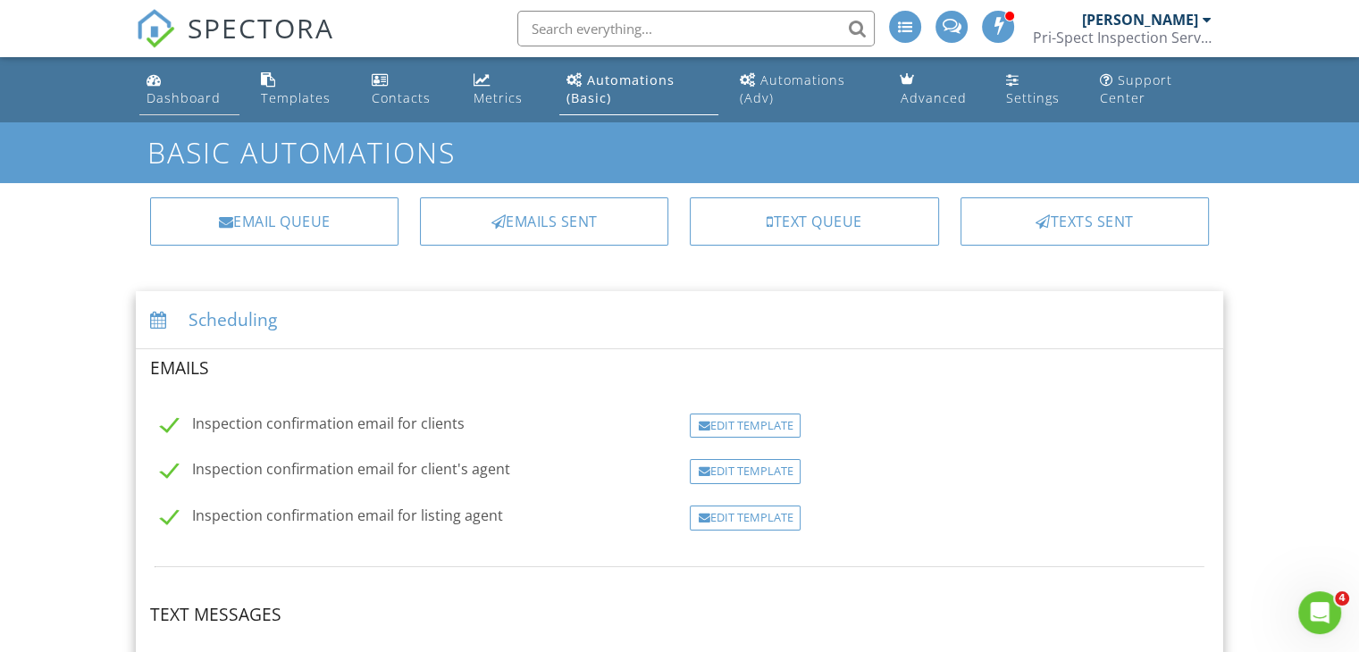
click at [181, 90] on div "Dashboard" at bounding box center [184, 97] width 74 height 17
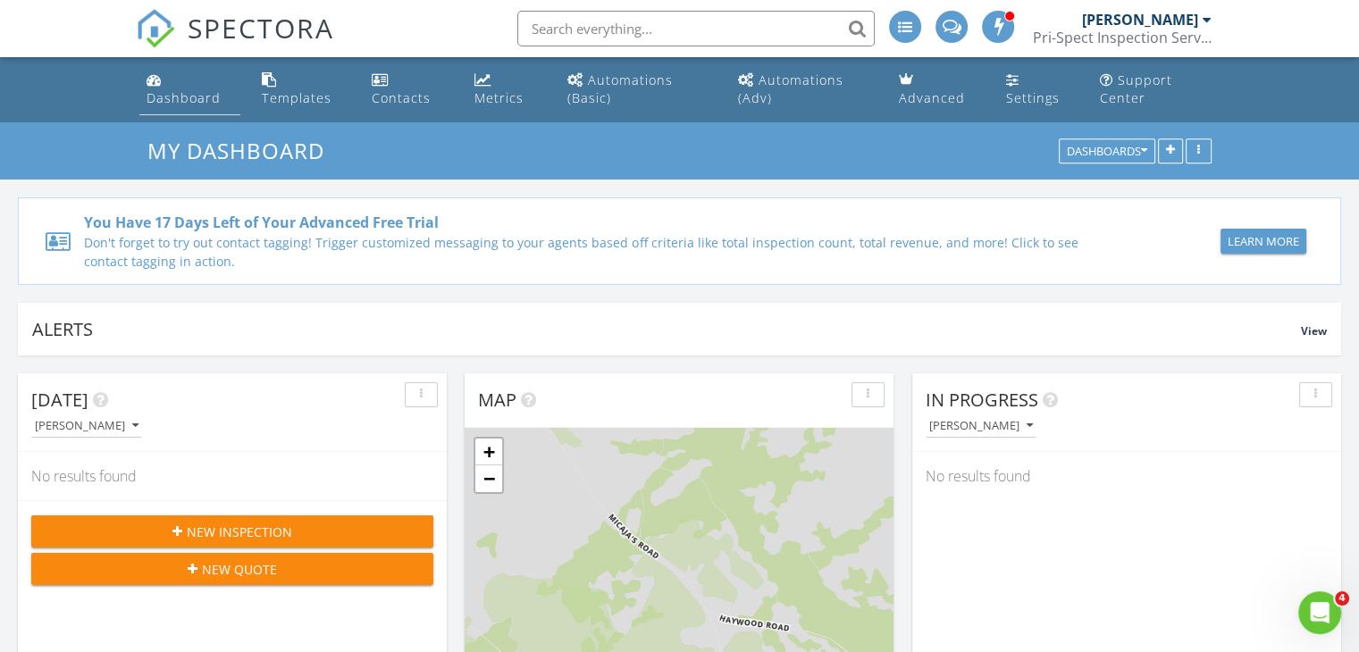
click at [173, 88] on link "Dashboard" at bounding box center [189, 89] width 100 height 51
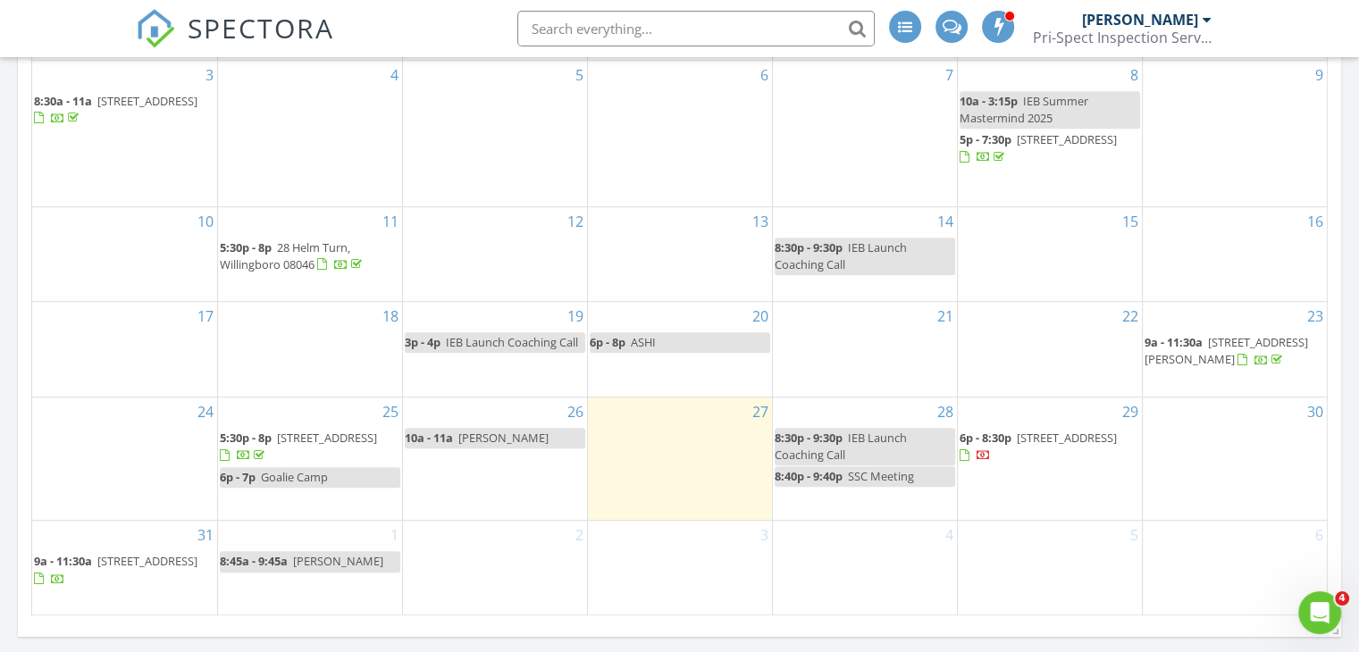
scroll to position [1392, 0]
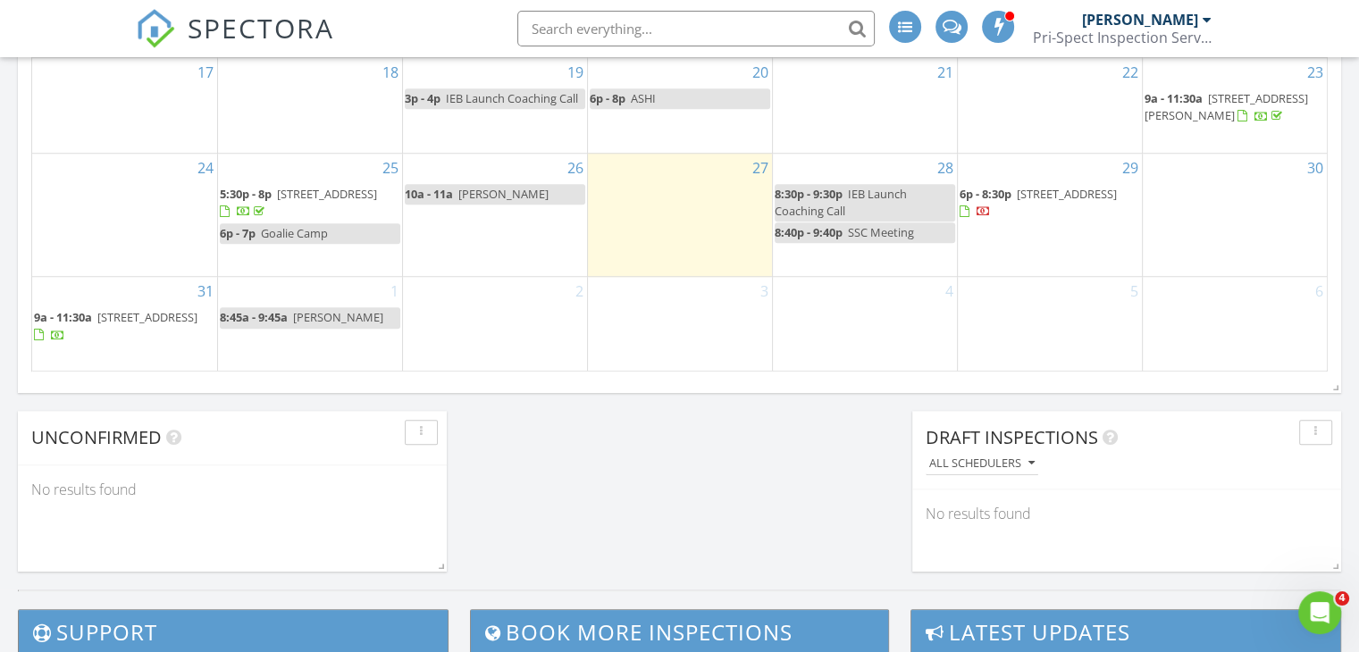
click at [97, 325] on span "[STREET_ADDRESS]" at bounding box center [147, 317] width 100 height 16
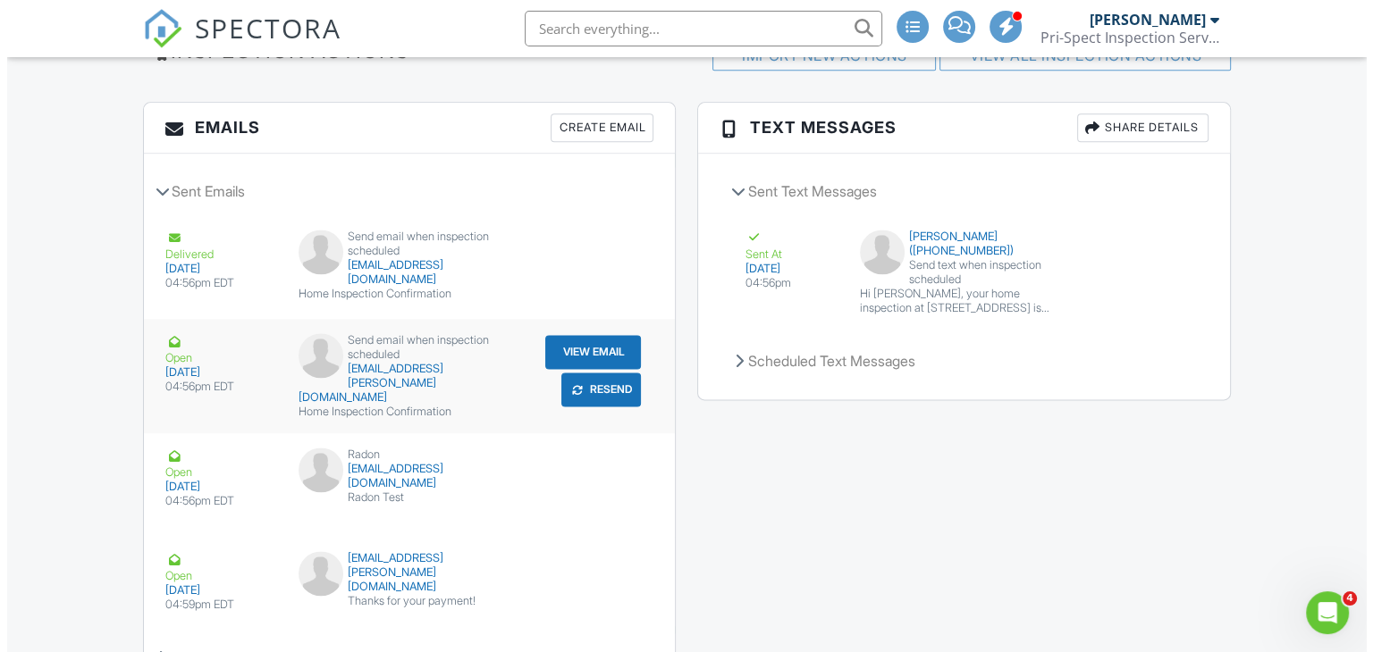
scroll to position [2324, 0]
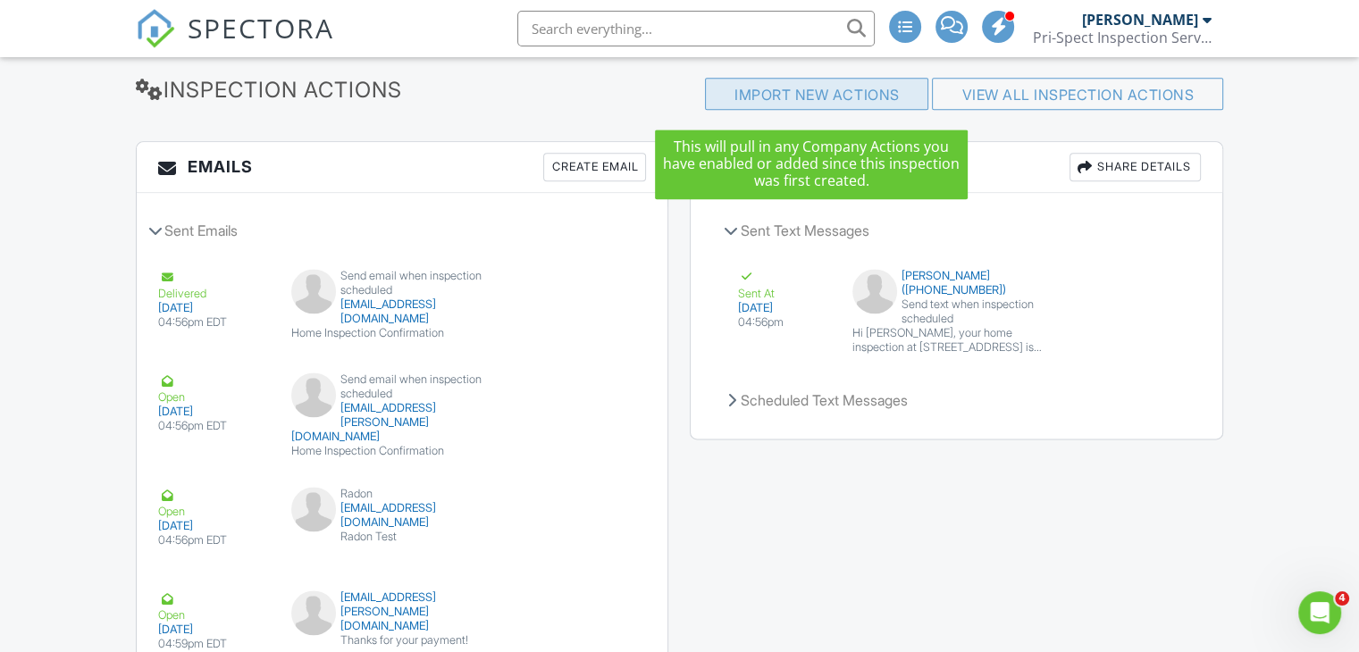
click at [879, 96] on div "Import New Actions" at bounding box center [816, 94] width 223 height 32
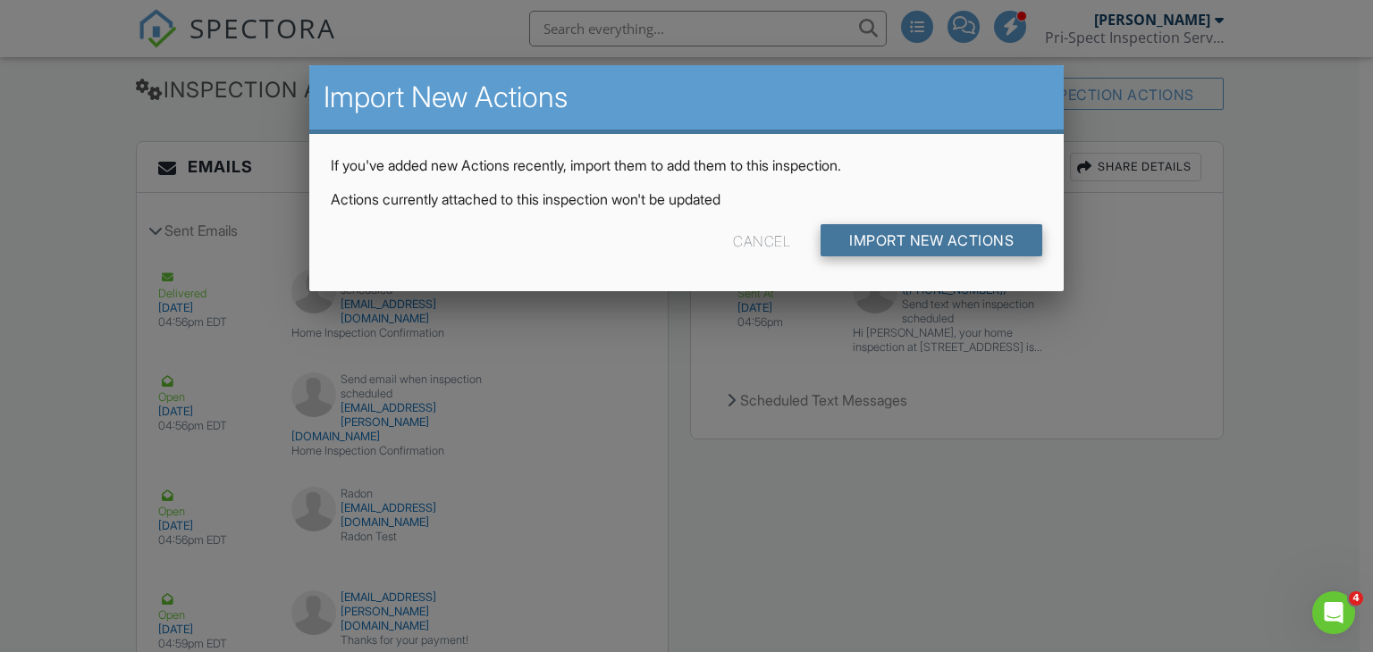
click at [857, 252] on input "Import New Actions" at bounding box center [931, 240] width 222 height 32
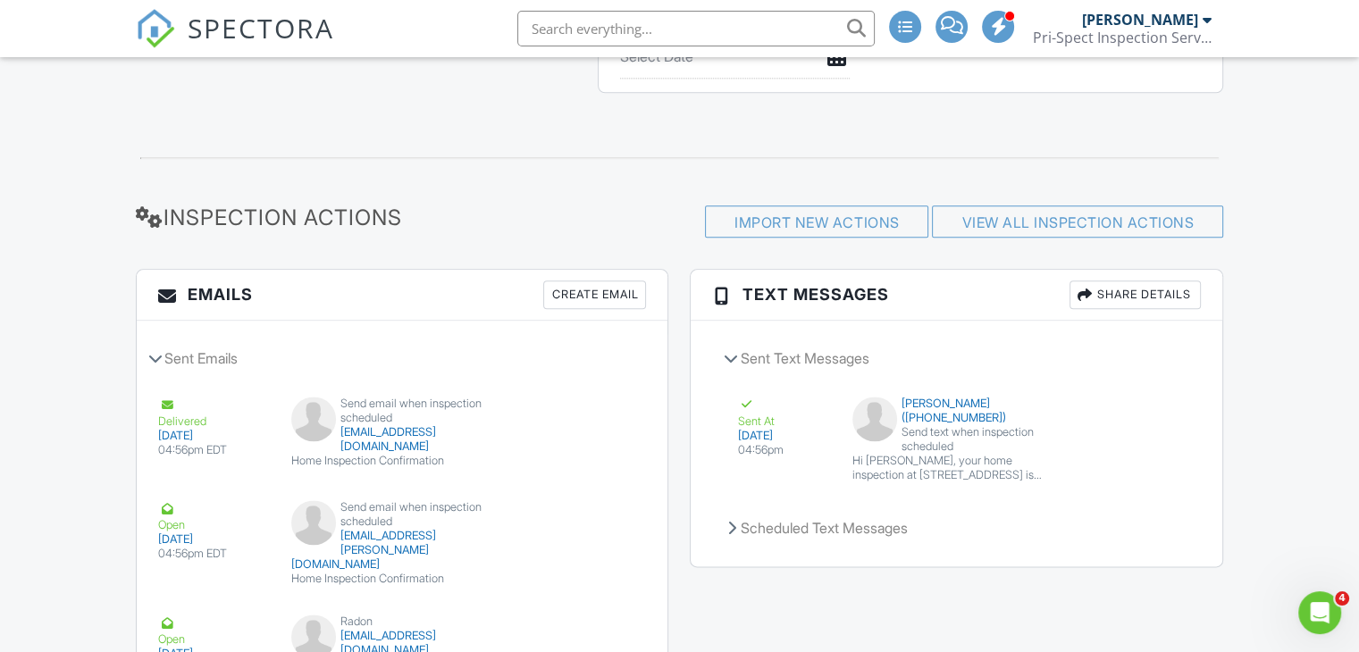
scroll to position [2165, 0]
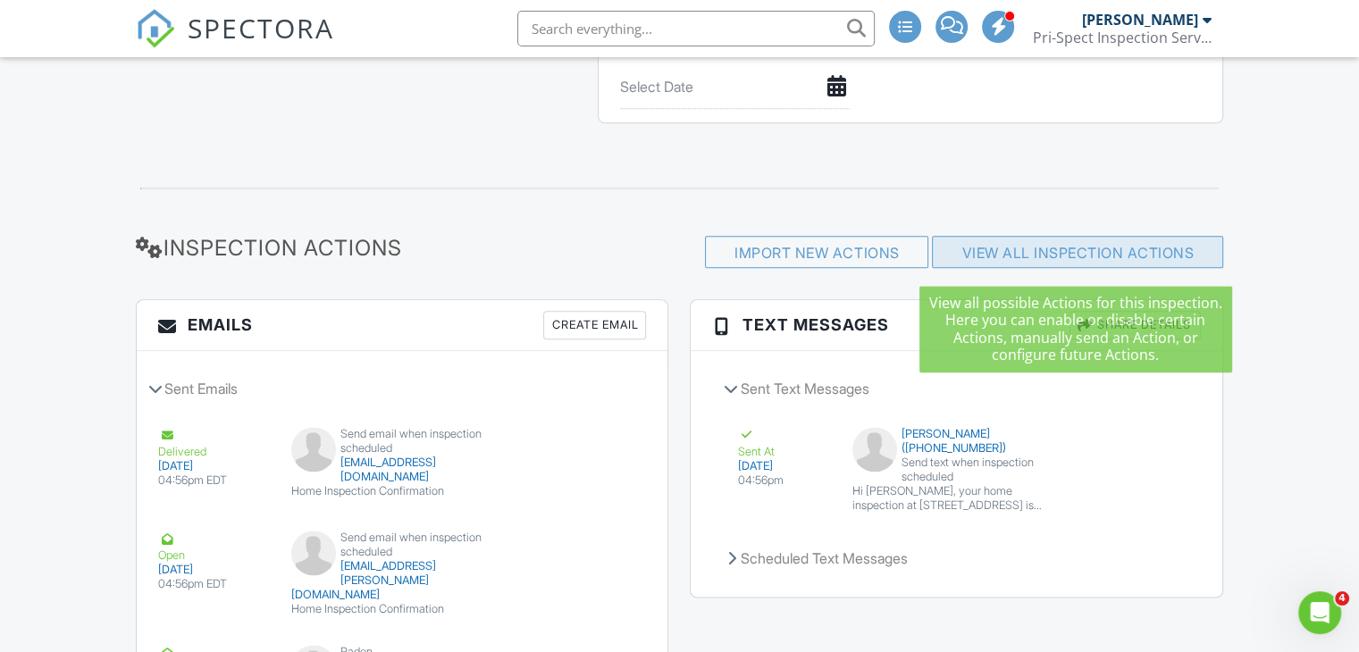
click at [1042, 262] on link "View All Inspection Actions" at bounding box center [1078, 253] width 232 height 18
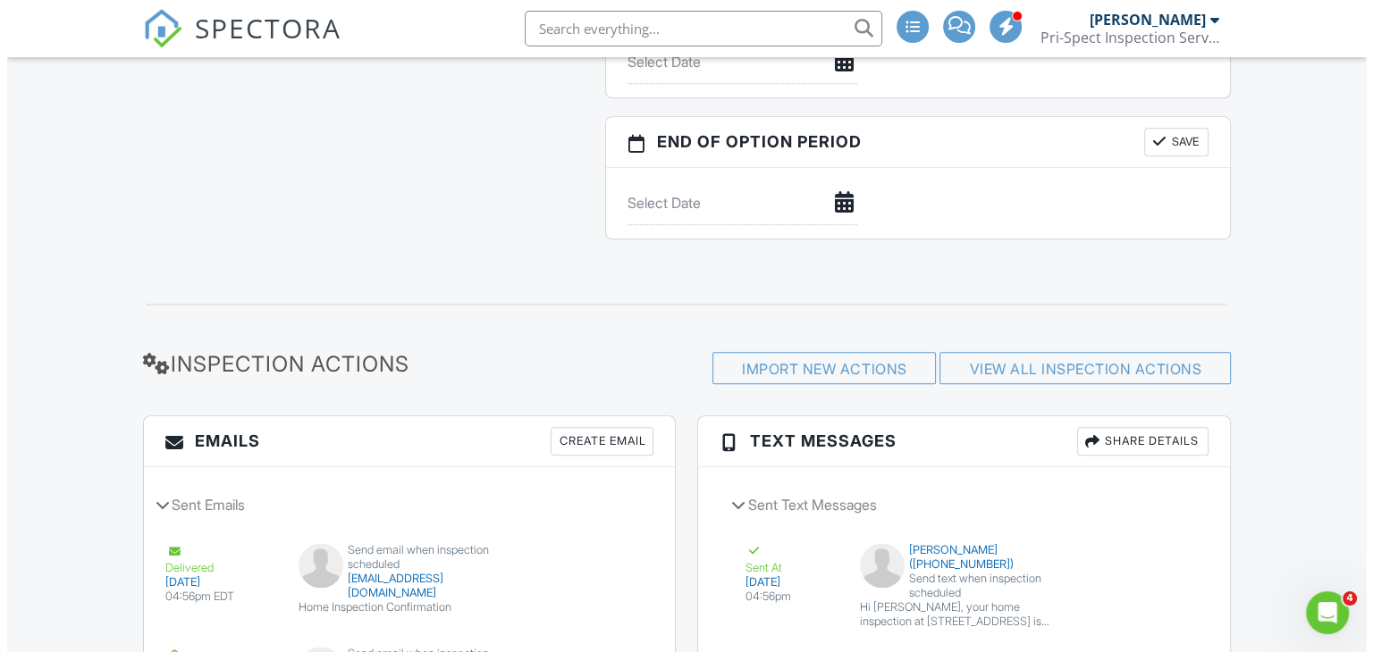
scroll to position [2076, 0]
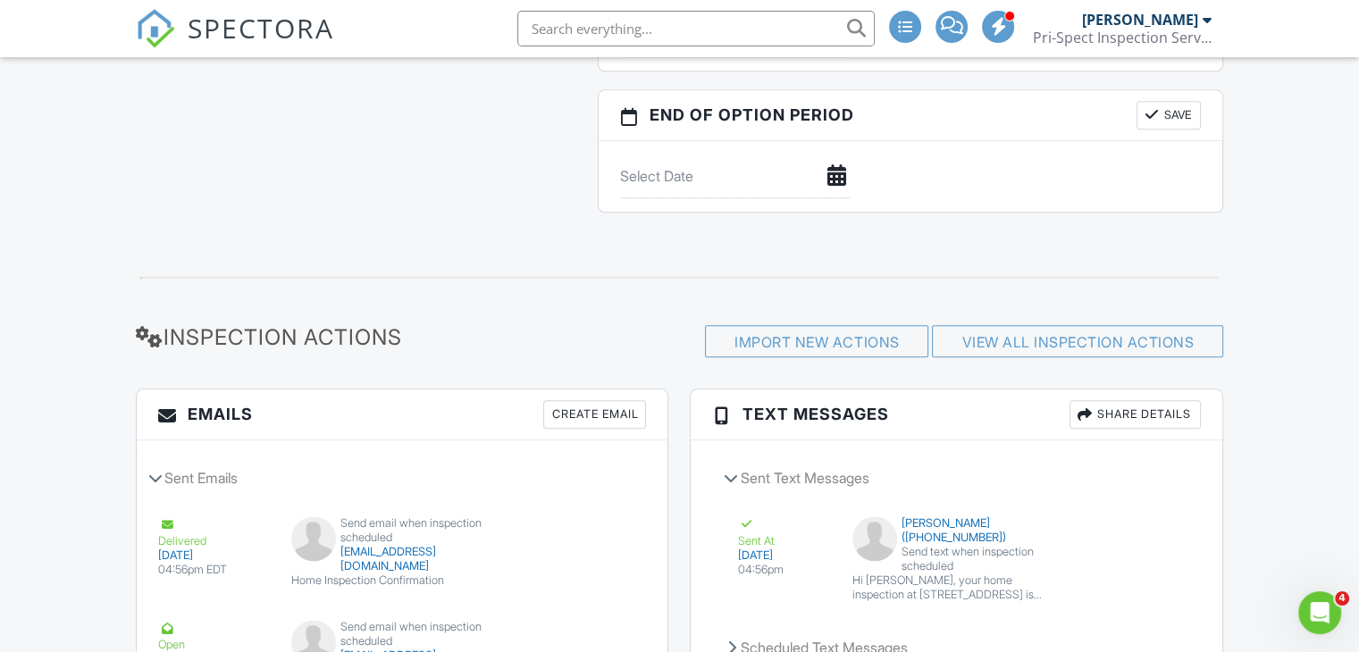
click at [793, 345] on div "Import New Actions" at bounding box center [816, 341] width 223 height 32
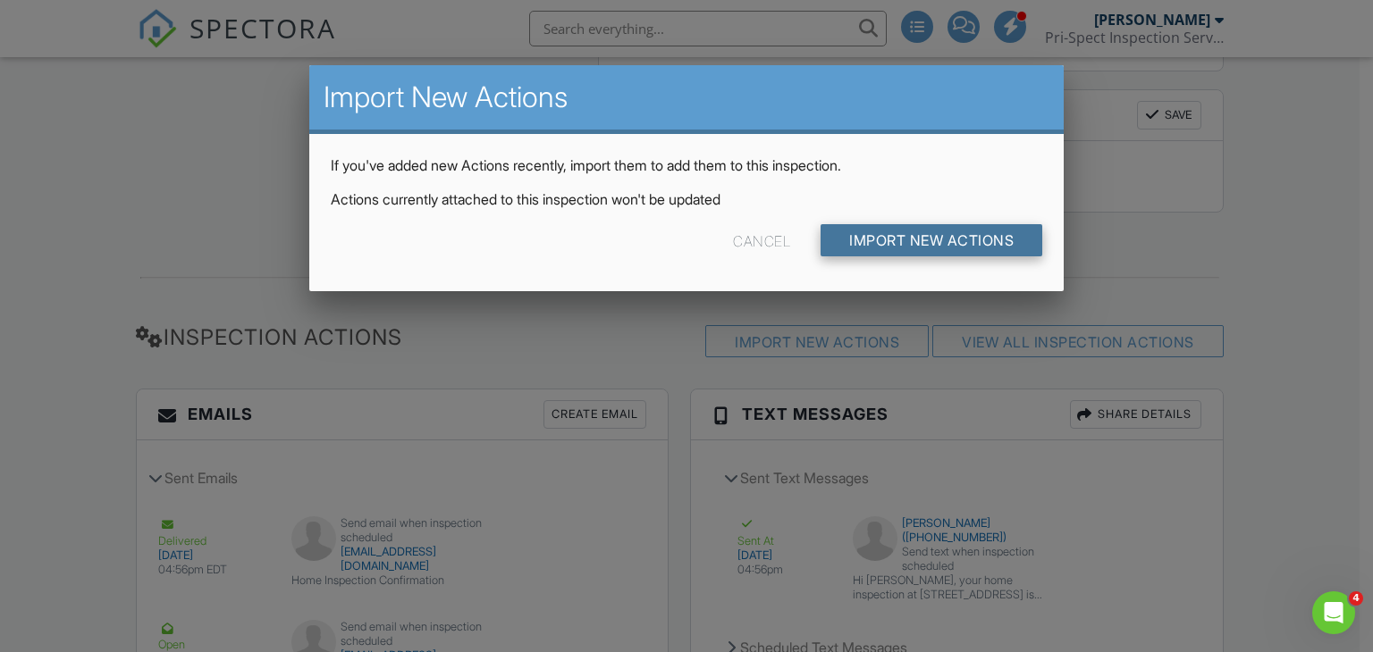
click at [965, 244] on input "Import New Actions" at bounding box center [931, 240] width 222 height 32
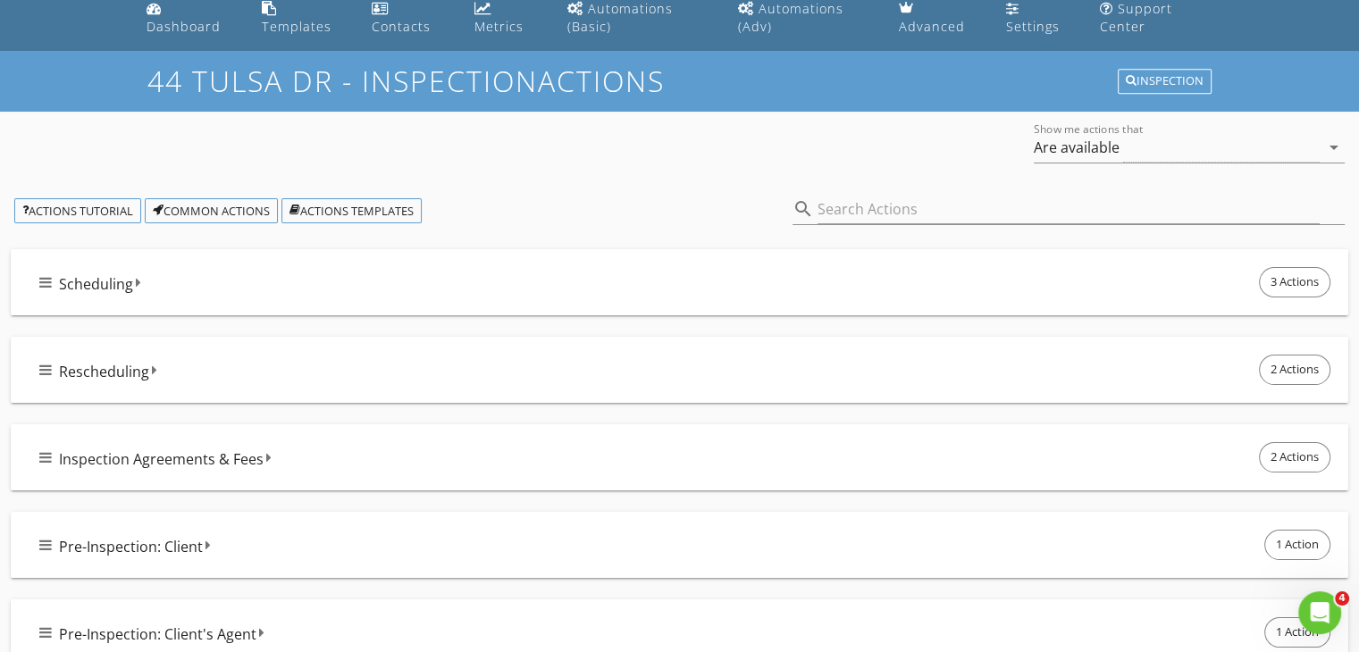
scroll to position [179, 0]
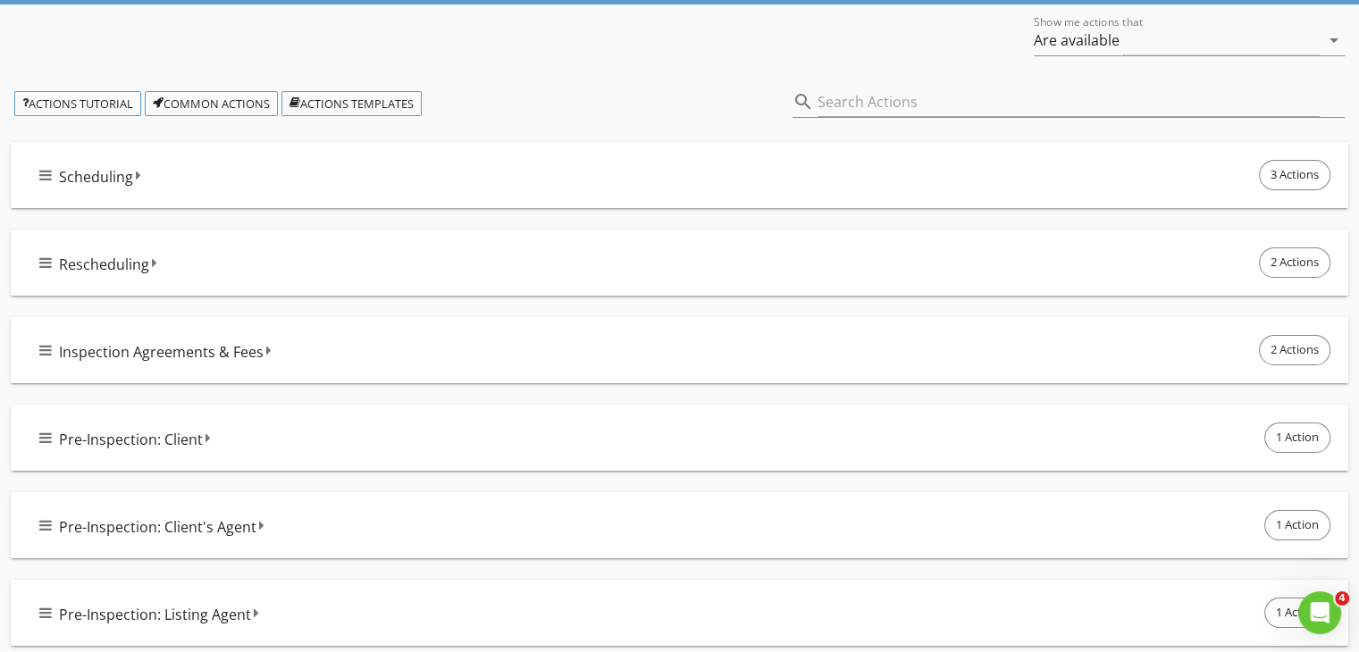
click at [233, 175] on div "Scheduling 3 Actions" at bounding box center [686, 175] width 1295 height 38
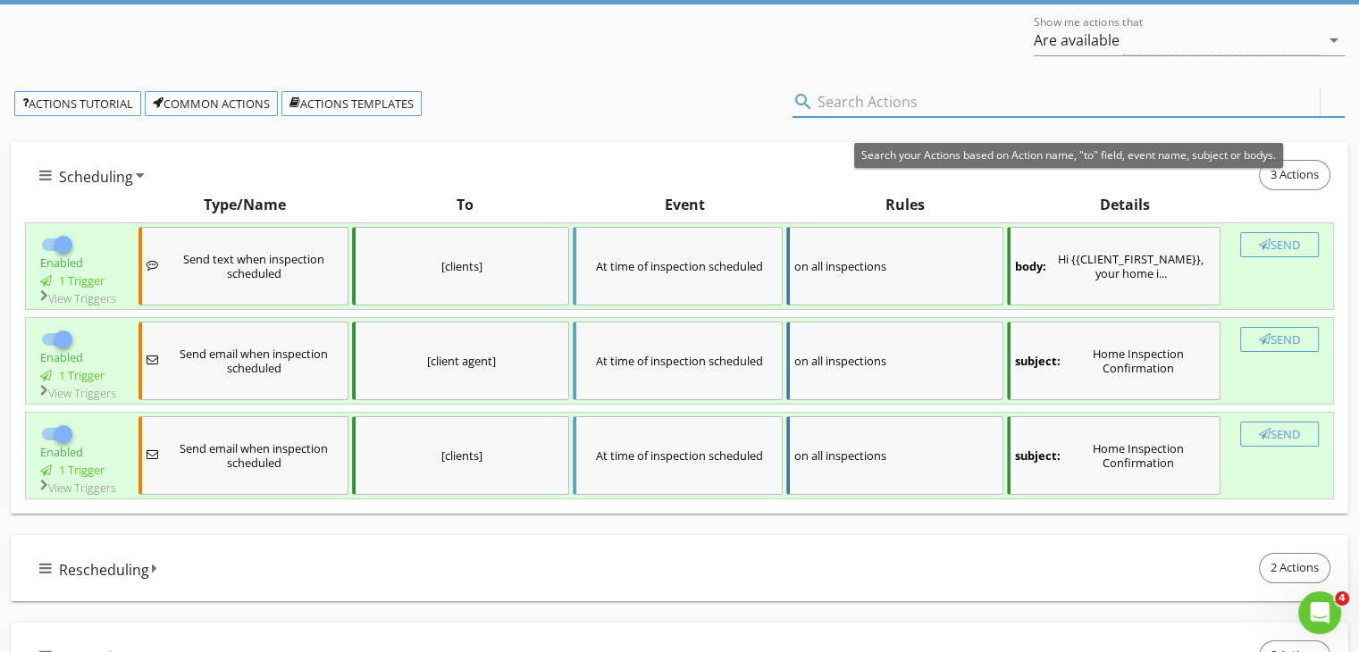
click at [916, 94] on input "text" at bounding box center [1069, 102] width 502 height 29
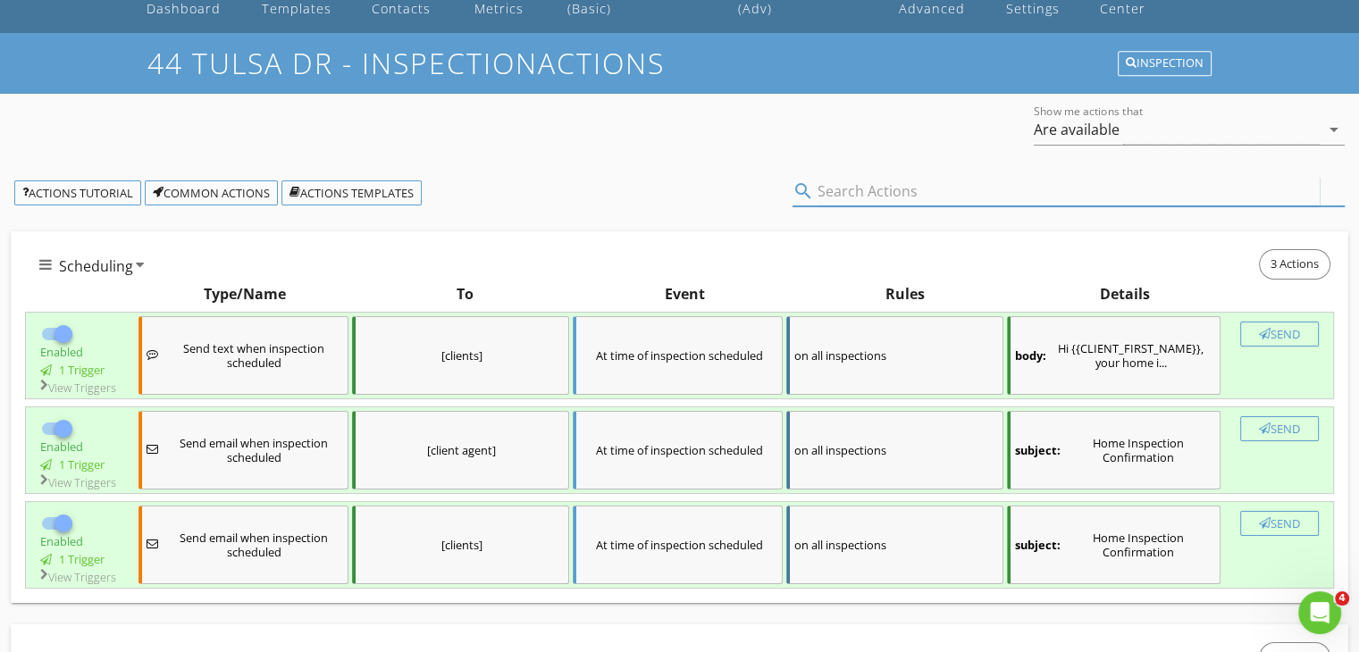
scroll to position [0, 0]
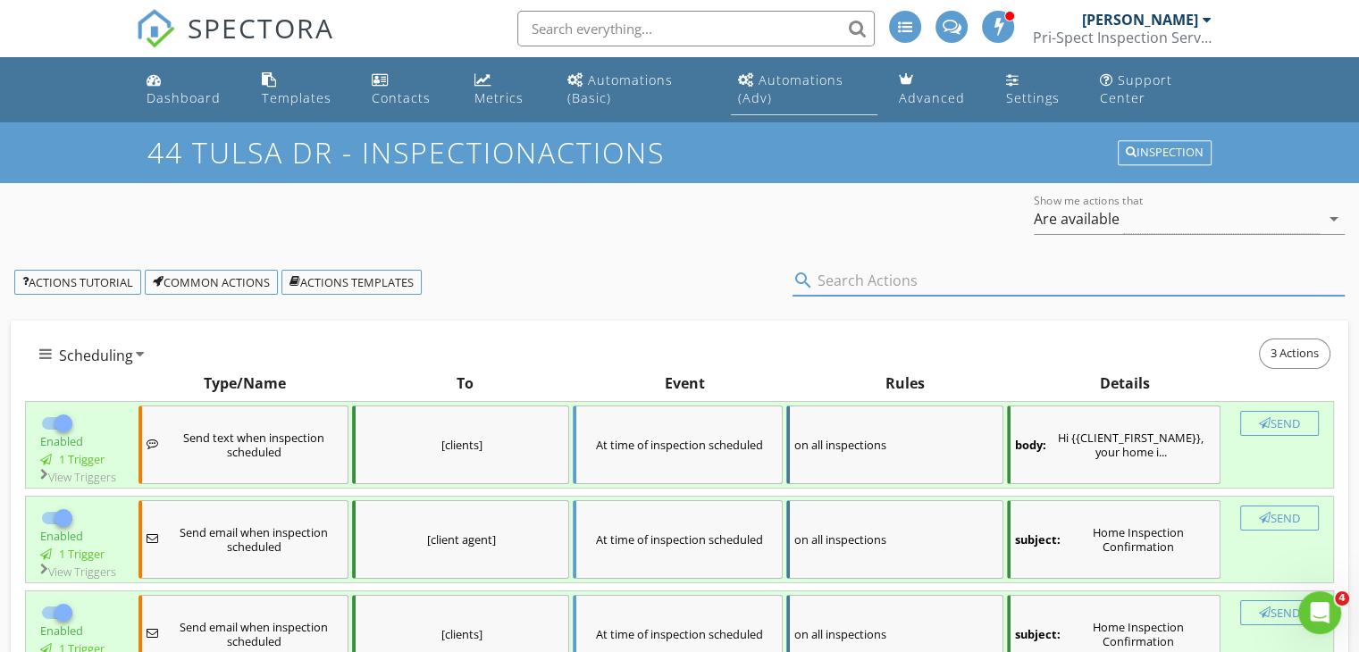
click at [790, 90] on link "Automations (Adv)" at bounding box center [804, 89] width 147 height 51
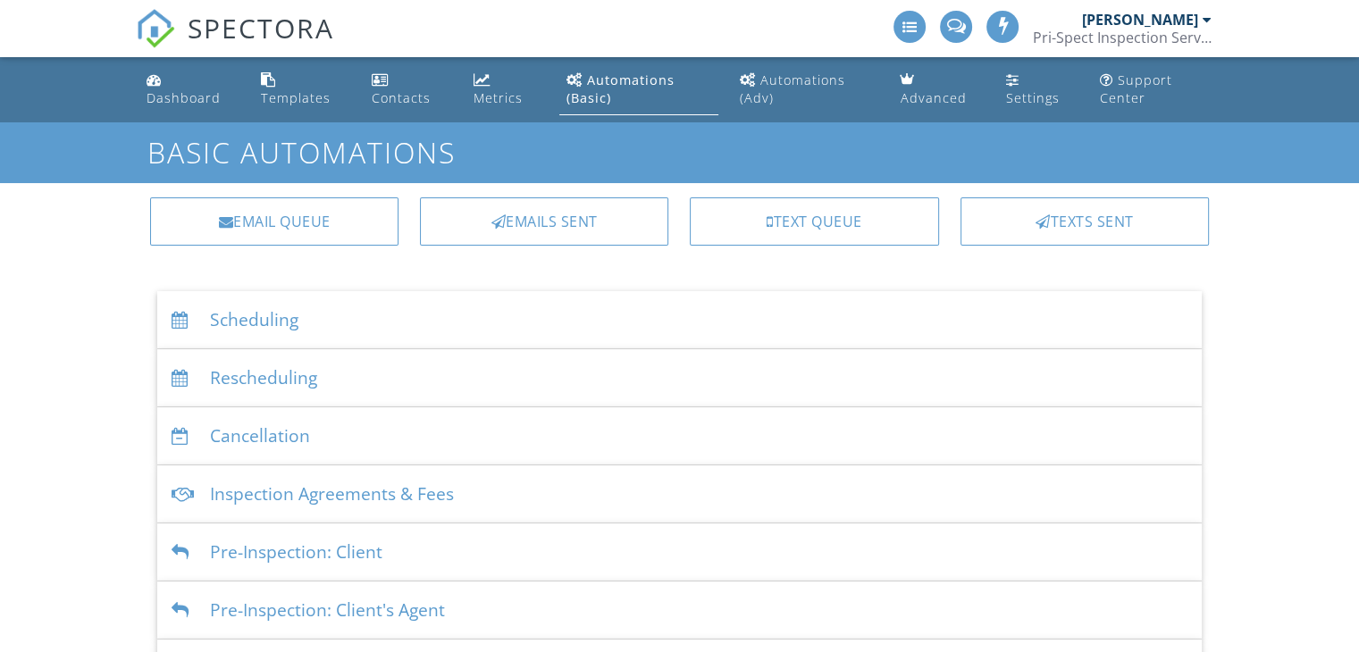
click at [171, 329] on div "Scheduling" at bounding box center [679, 320] width 1045 height 58
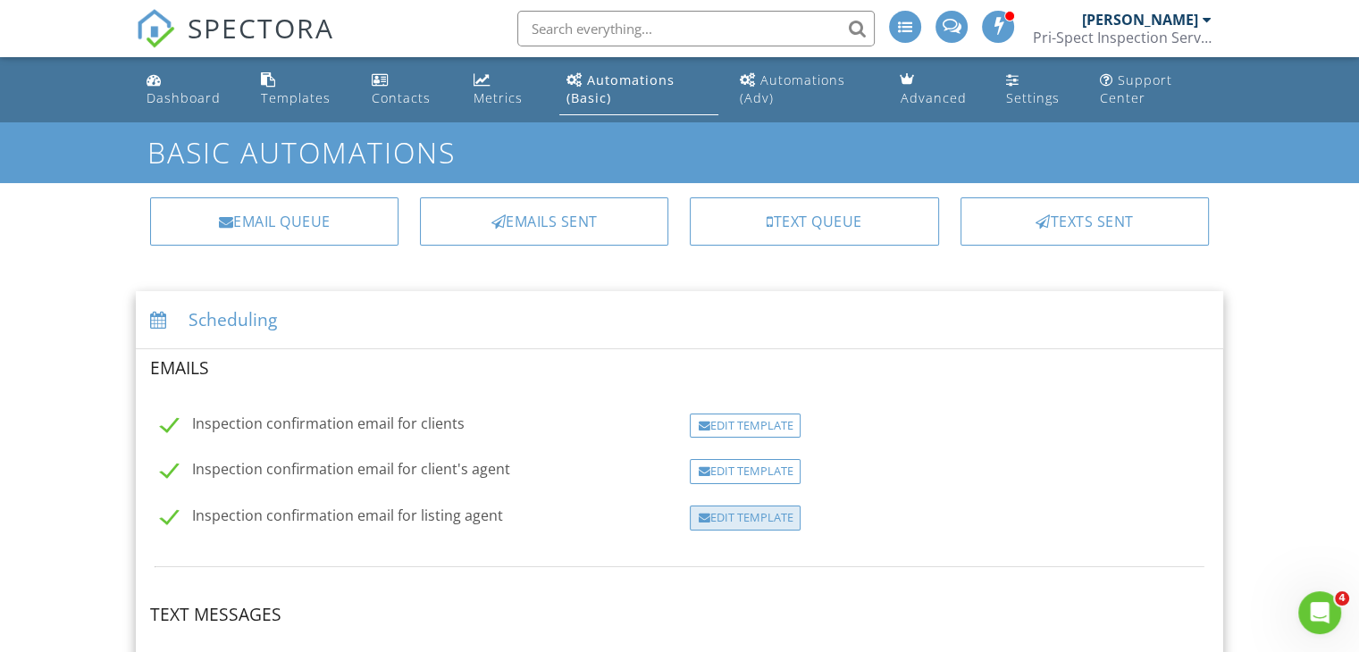
click at [779, 522] on div "Edit Template" at bounding box center [745, 518] width 111 height 25
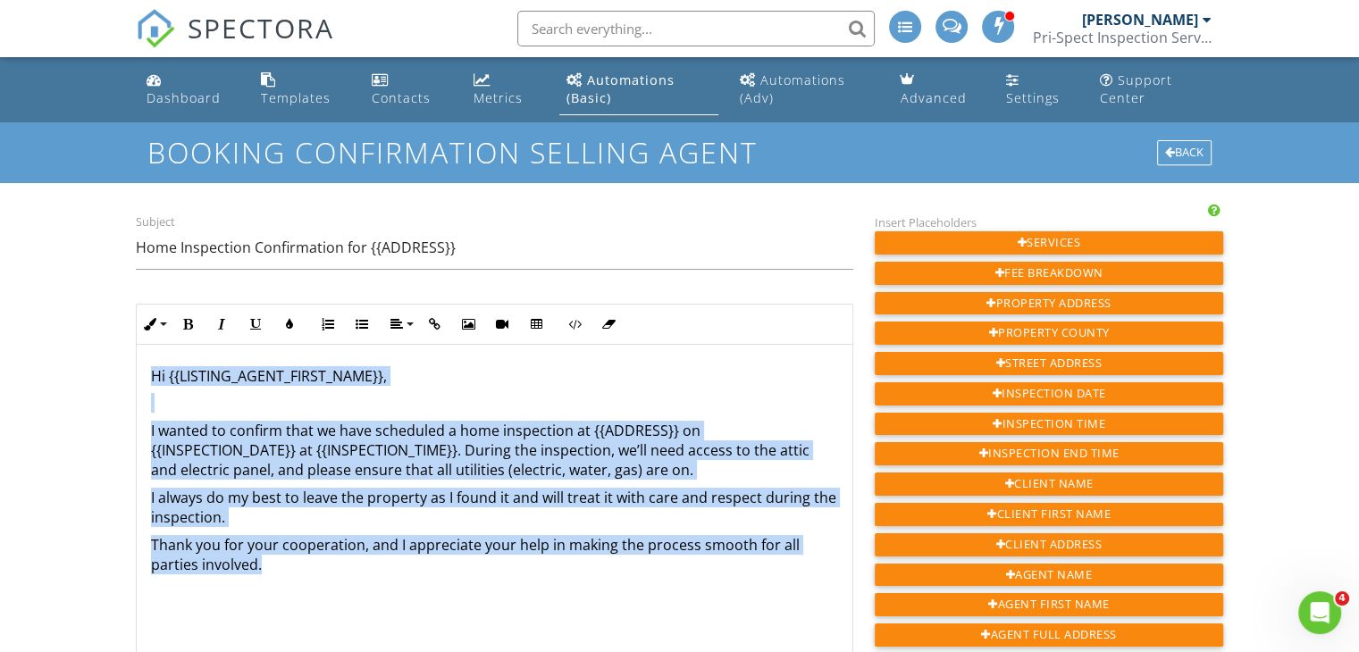
drag, startPoint x: 286, startPoint y: 572, endPoint x: 43, endPoint y: 330, distance: 343.1
copy div "Hi {{LISTING_AGENT_FIRST_NAME}}, I wanted to confirm that we have scheduled a h…"
click at [787, 80] on div "Automations (Adv)" at bounding box center [792, 88] width 105 height 35
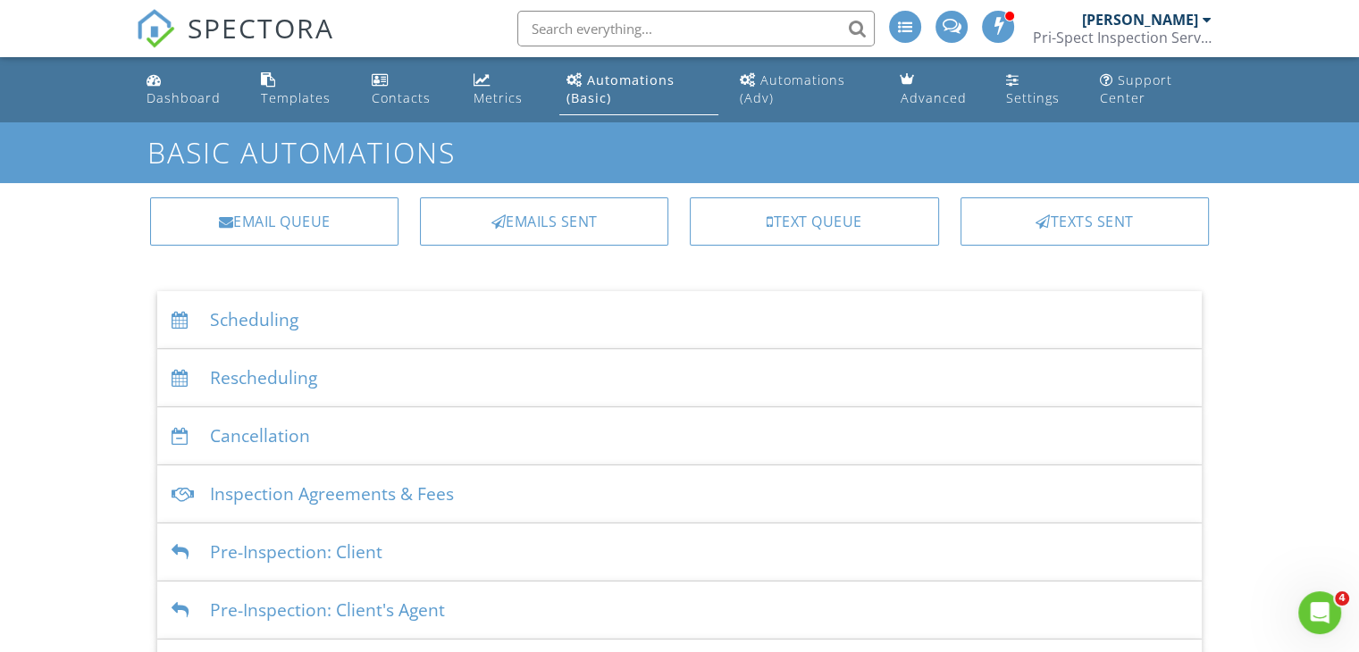
click at [301, 316] on div "Scheduling" at bounding box center [679, 320] width 1045 height 58
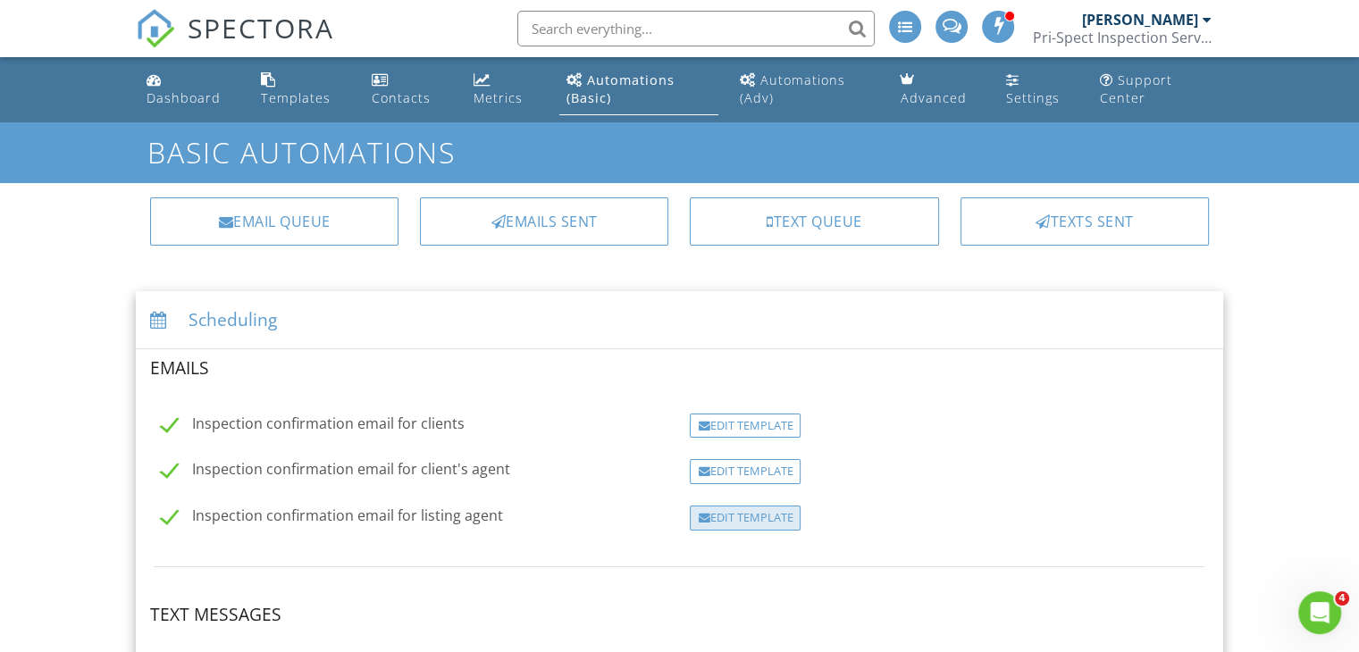
click at [725, 516] on div "Edit Template" at bounding box center [745, 518] width 111 height 25
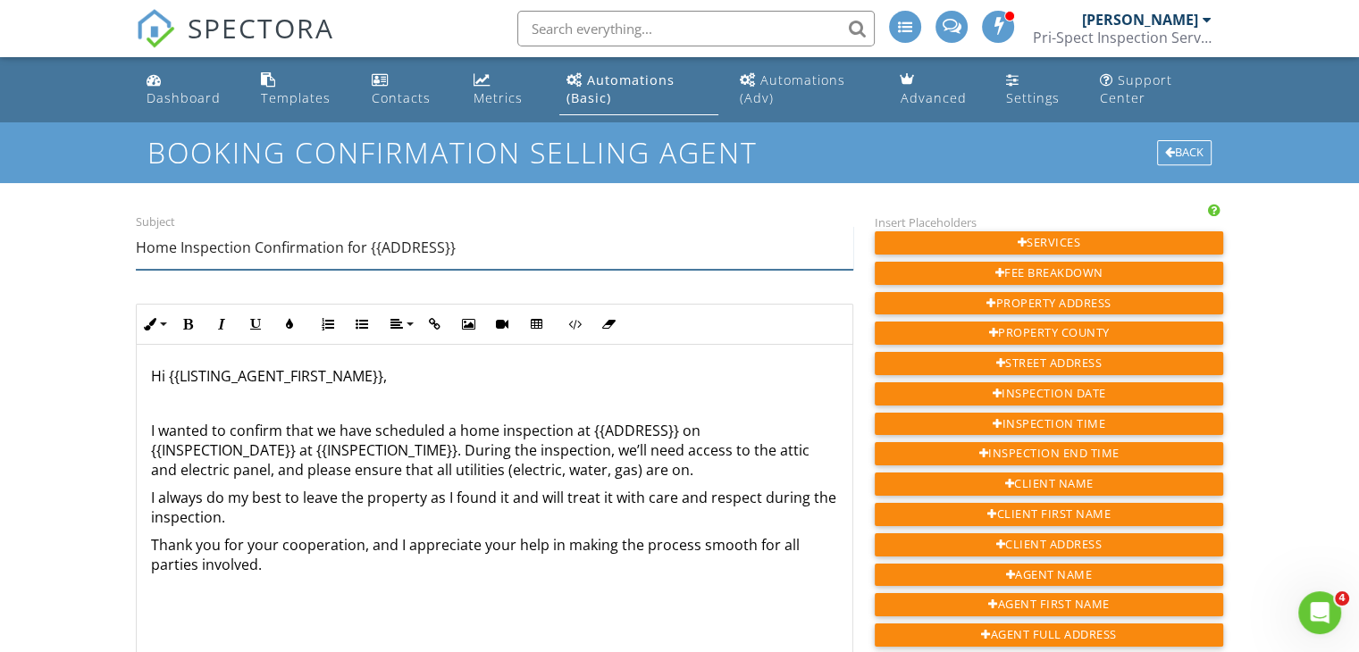
drag, startPoint x: 485, startPoint y: 246, endPoint x: 55, endPoint y: 245, distance: 429.9
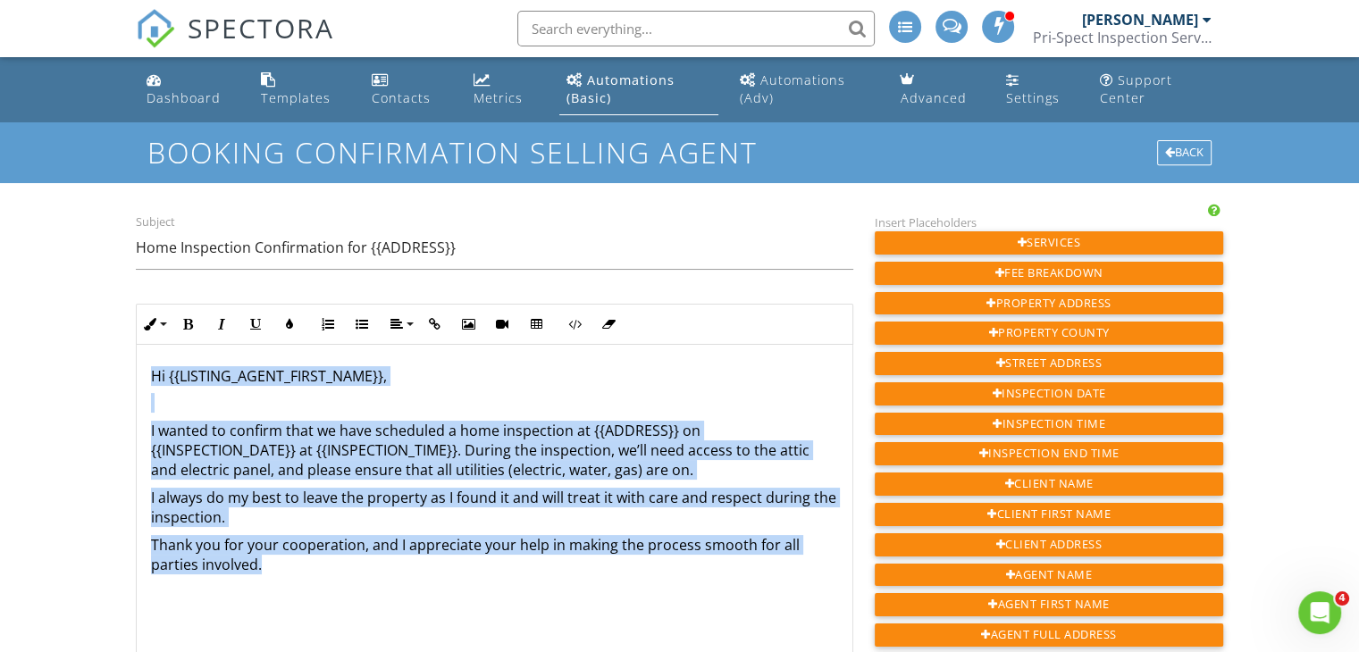
drag, startPoint x: 270, startPoint y: 565, endPoint x: 108, endPoint y: 340, distance: 276.6
copy div "Hi {{LISTING_AGENT_FIRST_NAME}}, I wanted to confirm that we have scheduled a h…"
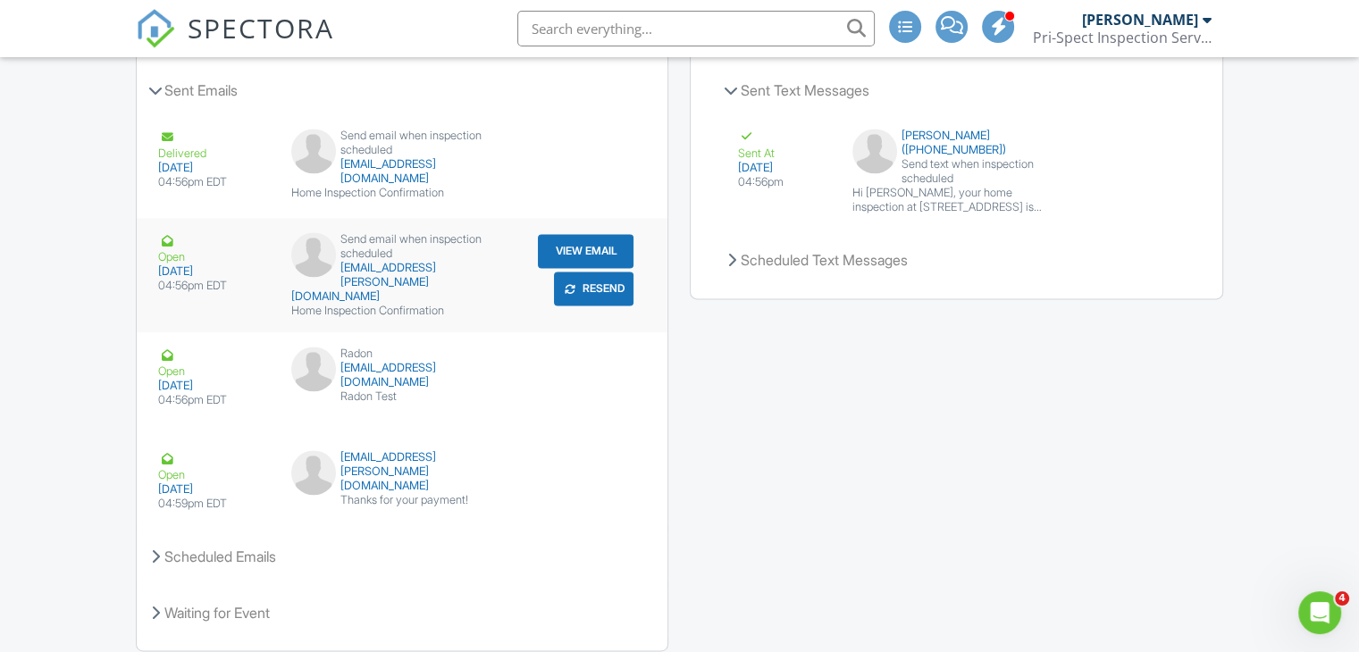
scroll to position [2434, 0]
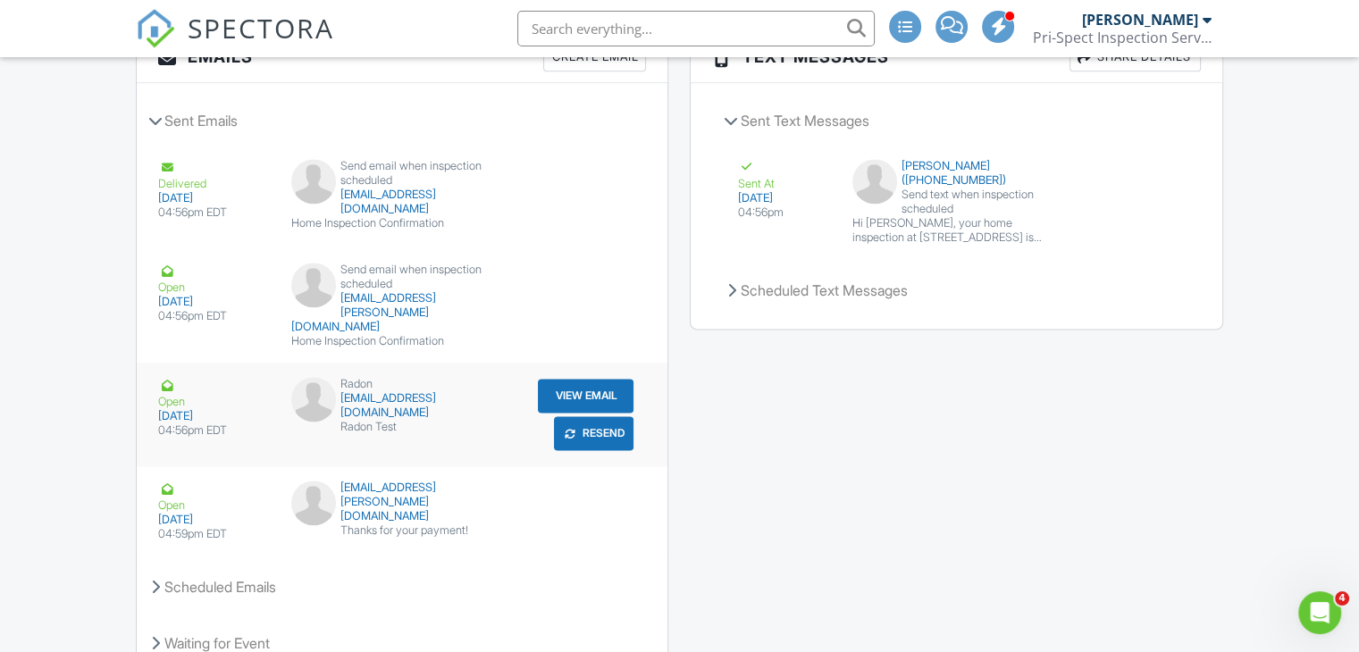
click at [587, 387] on button "View Email" at bounding box center [586, 396] width 96 height 34
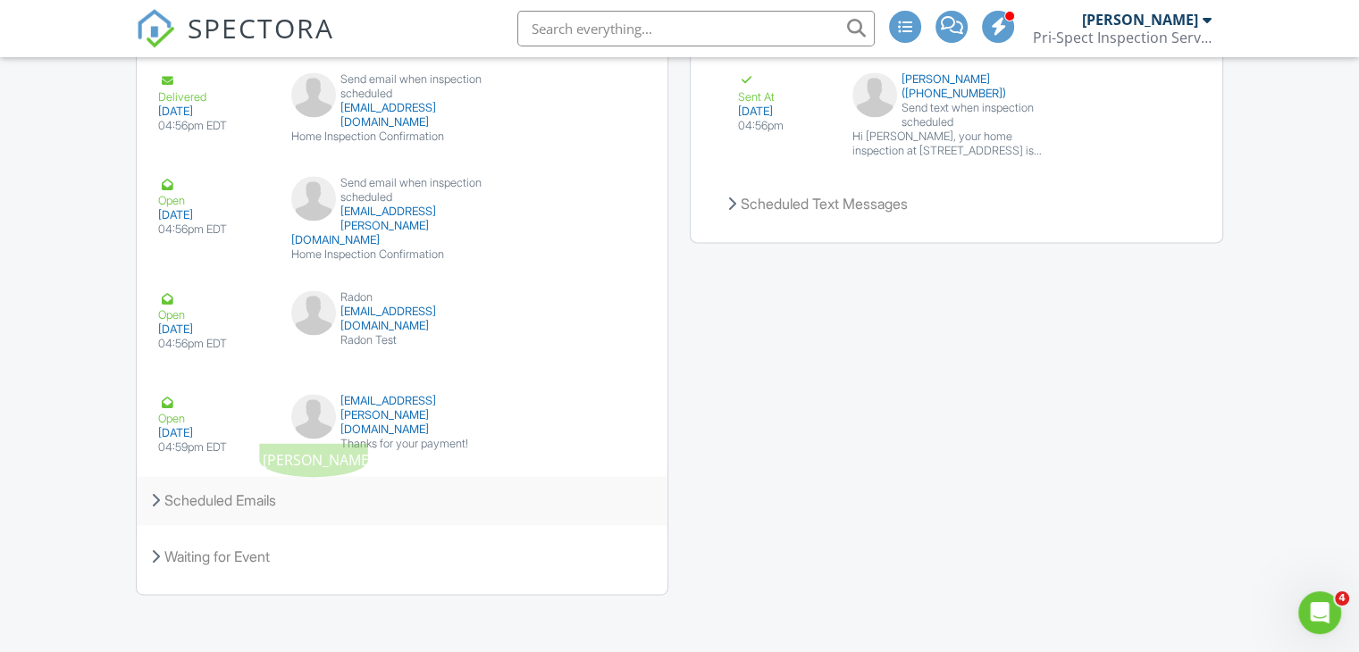
scroll to position [2523, 0]
click at [228, 494] on div "Scheduled Emails" at bounding box center [402, 498] width 531 height 48
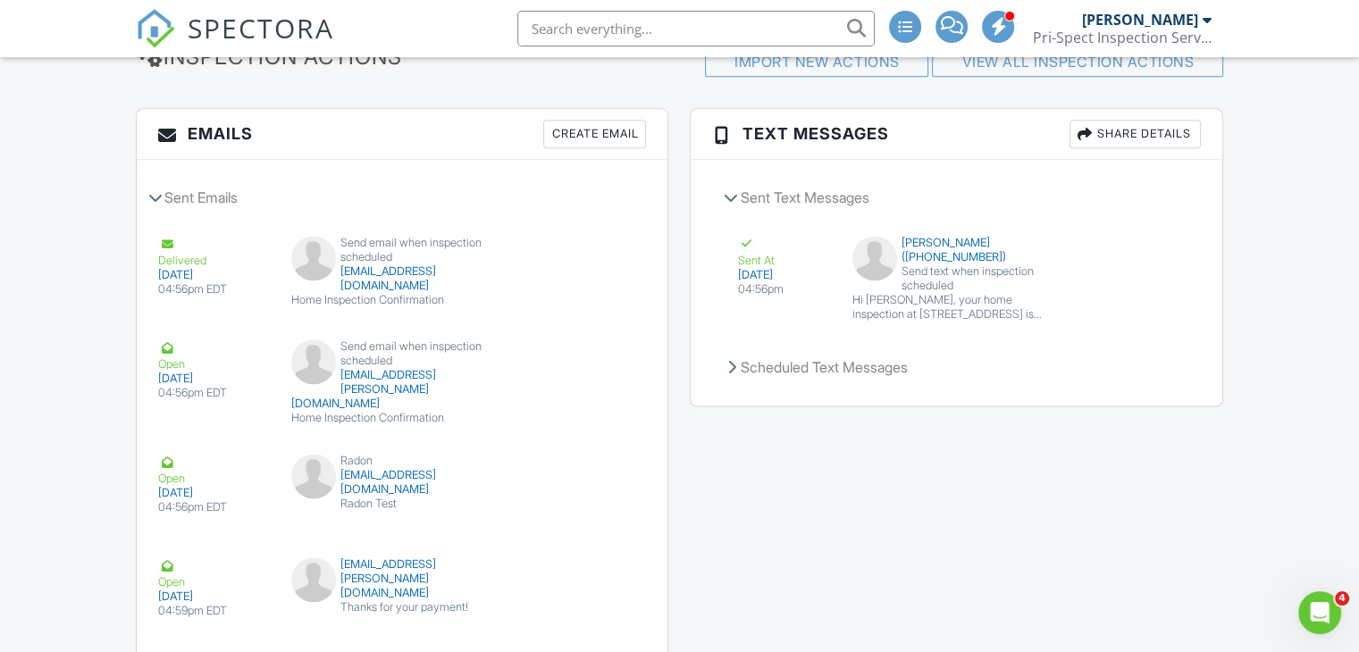
scroll to position [2326, 0]
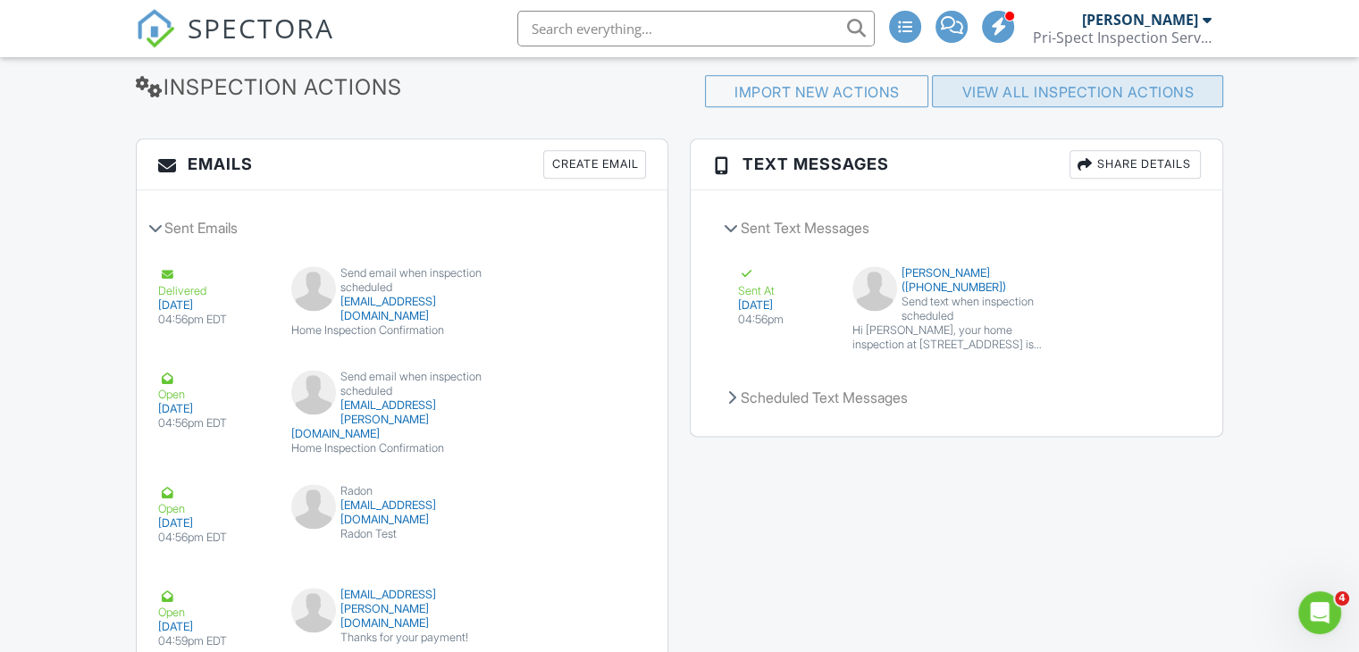
click at [1004, 95] on link "View All Inspection Actions" at bounding box center [1078, 92] width 232 height 18
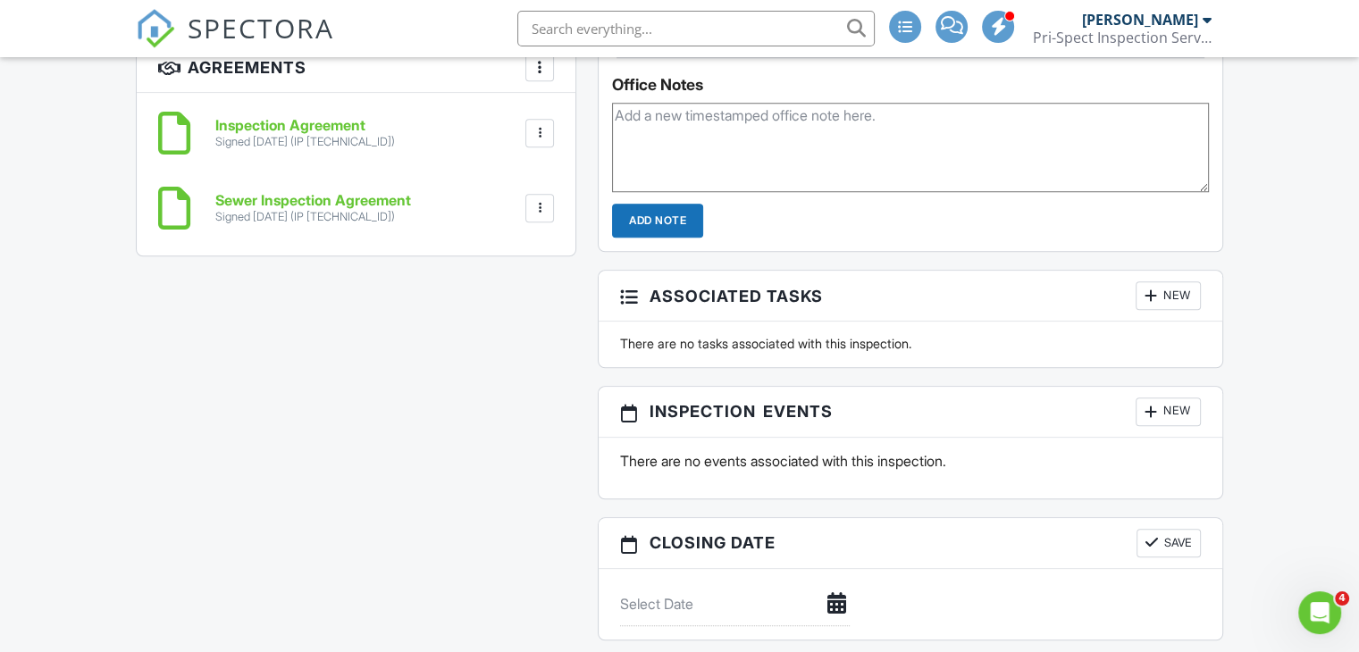
scroll to position [1343, 0]
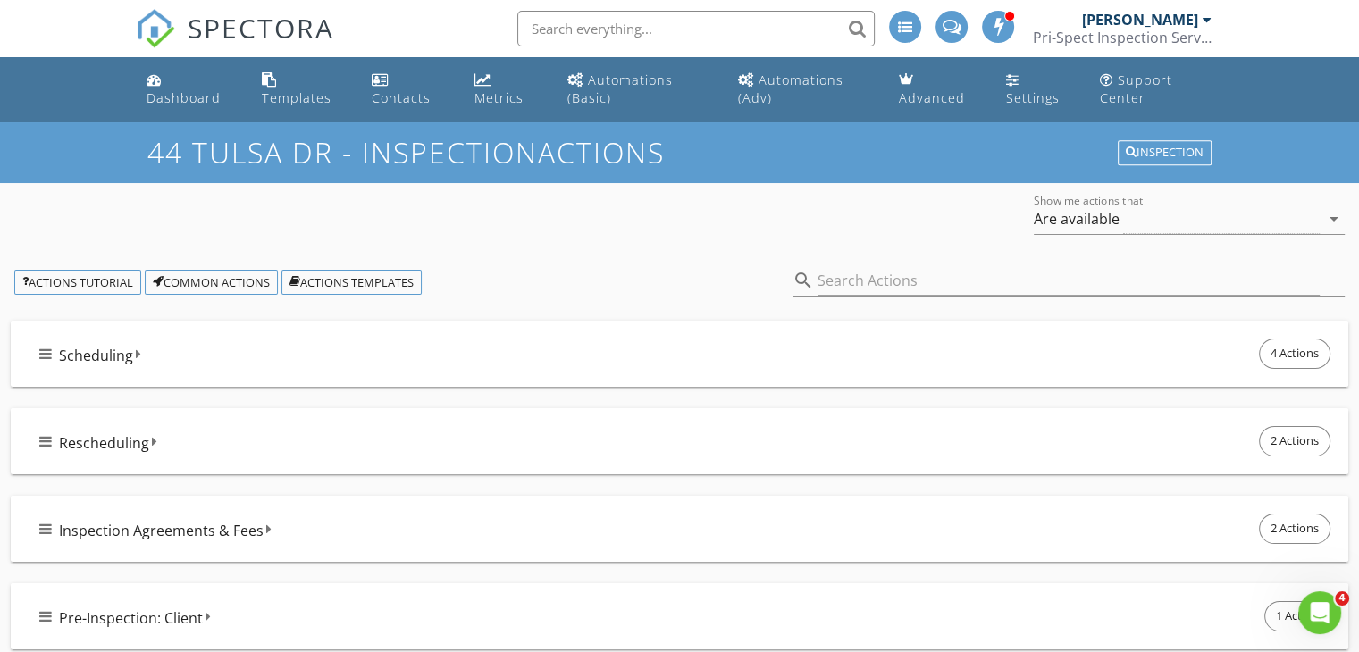
click at [77, 352] on span "Scheduling" at bounding box center [96, 355] width 74 height 21
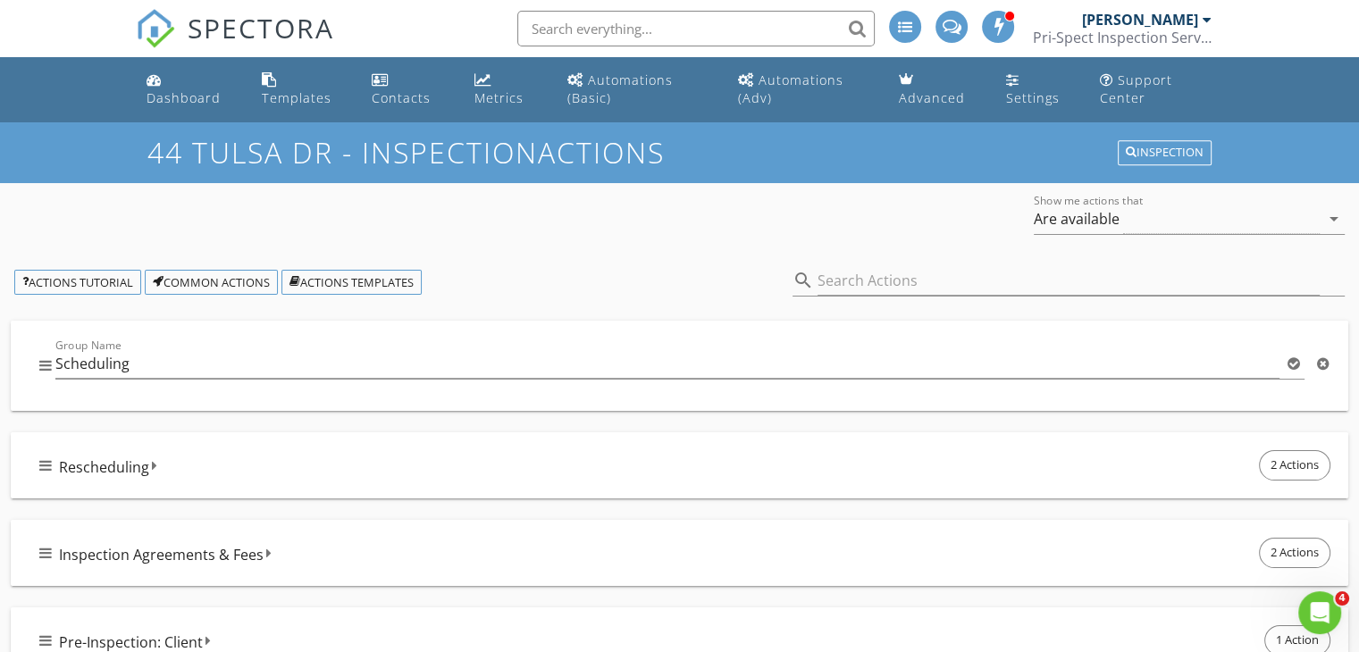
click at [193, 344] on div "Group Name Scheduling" at bounding box center [694, 368] width 1279 height 58
click at [1294, 368] on icon at bounding box center [1294, 364] width 13 height 14
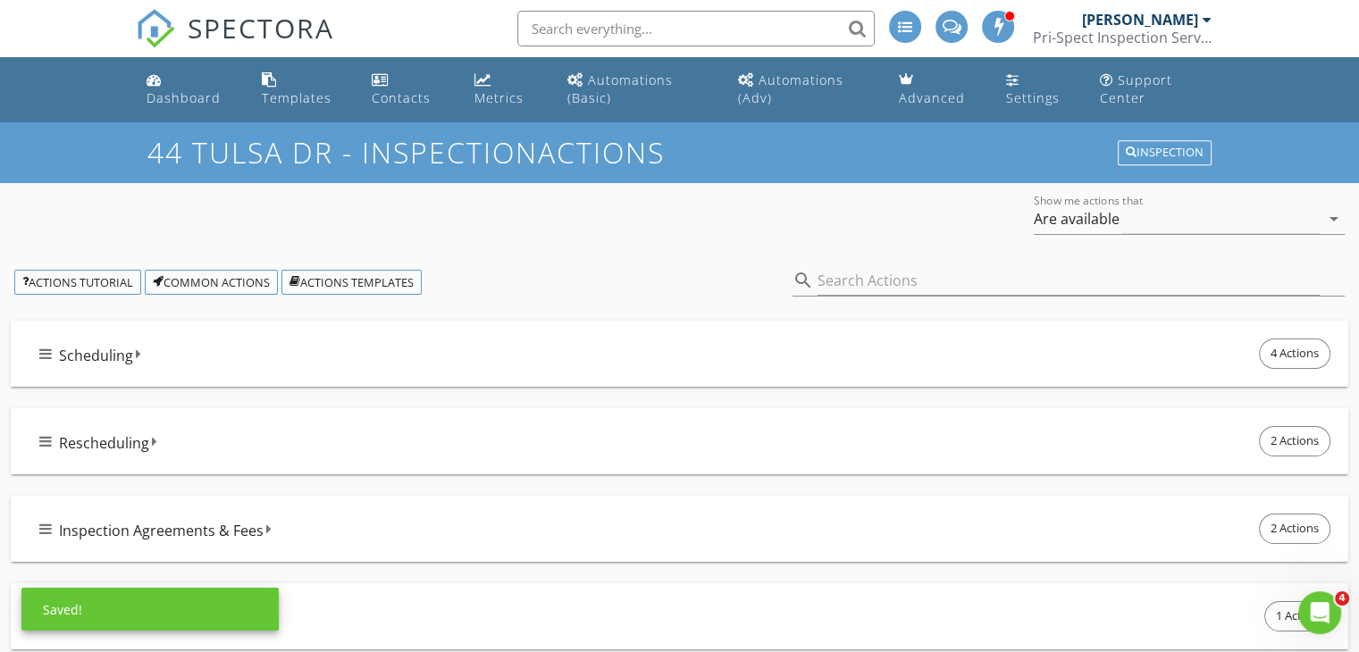
click at [1229, 364] on div "Scheduling 4 Actions" at bounding box center [686, 354] width 1295 height 38
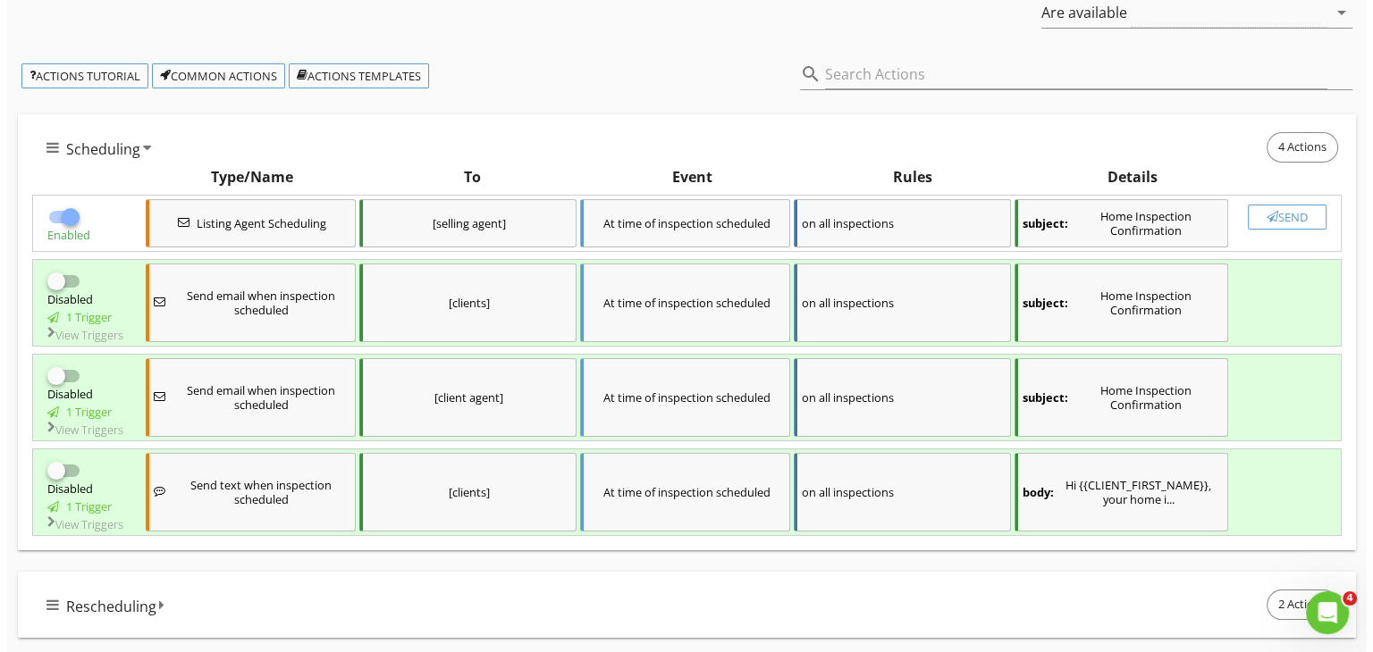
scroll to position [179, 0]
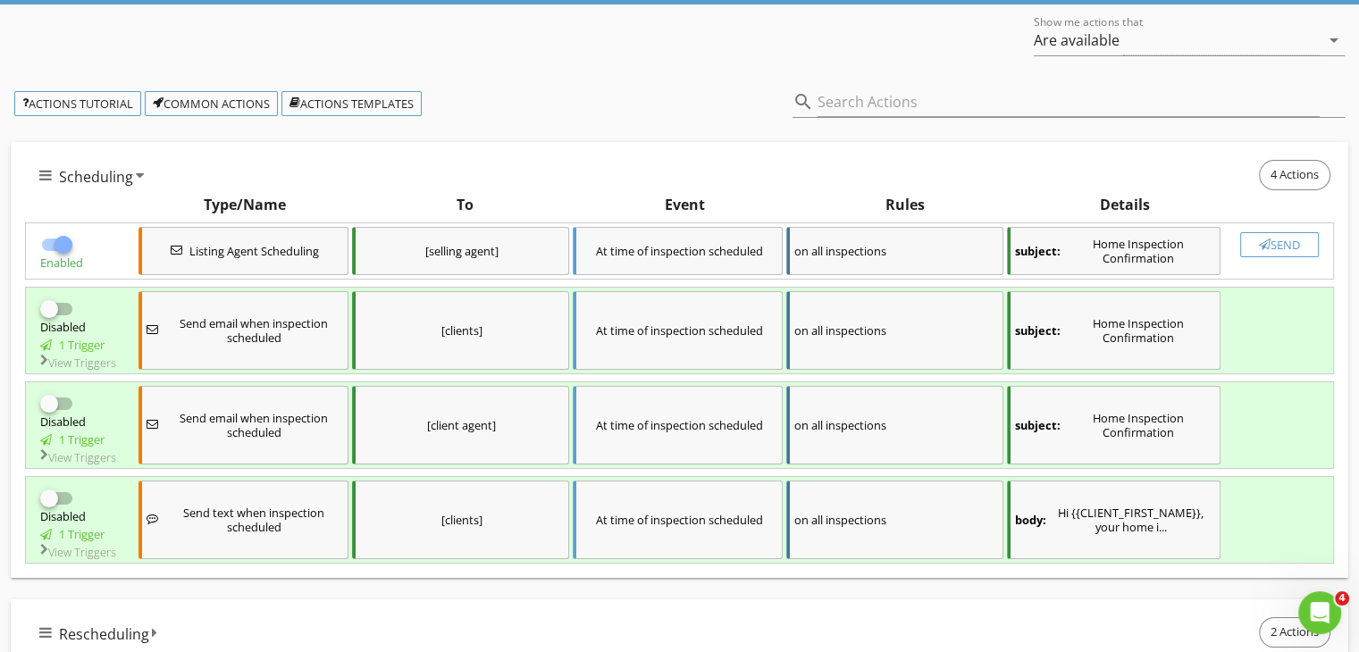
click at [1097, 244] on div "subject: Home Inspection Confirmation" at bounding box center [1114, 251] width 214 height 48
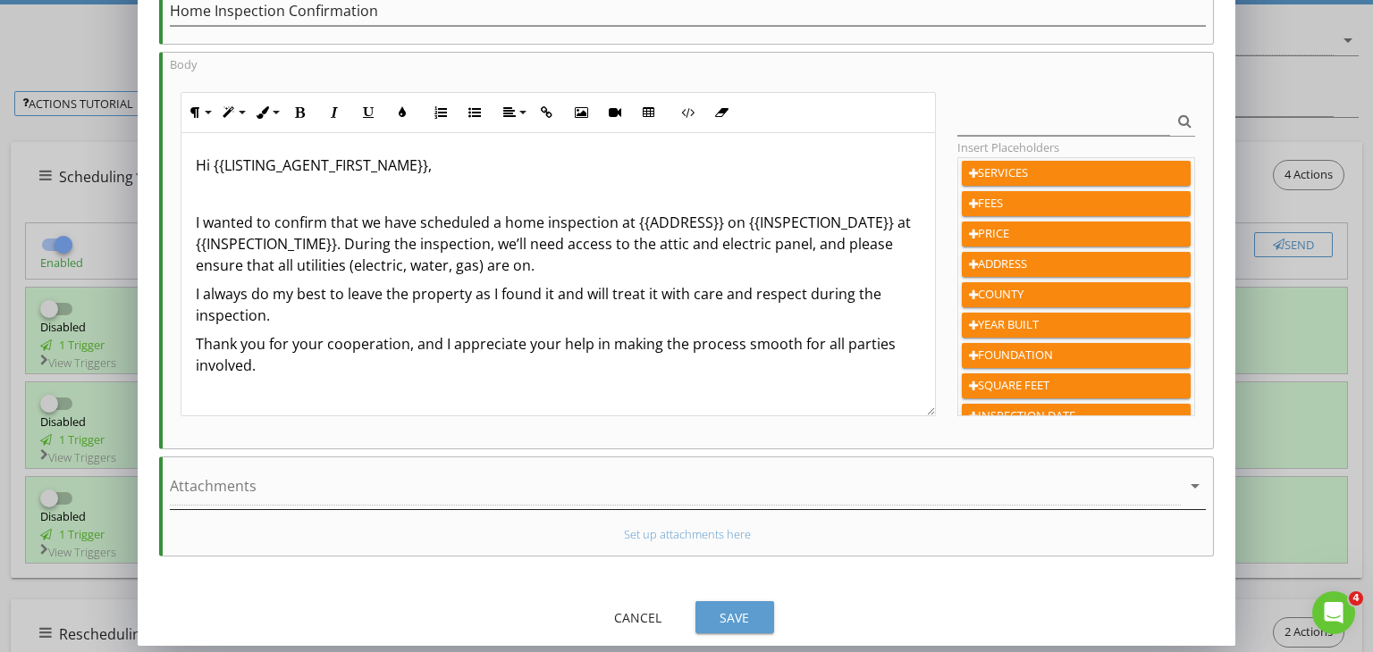
scroll to position [286, 0]
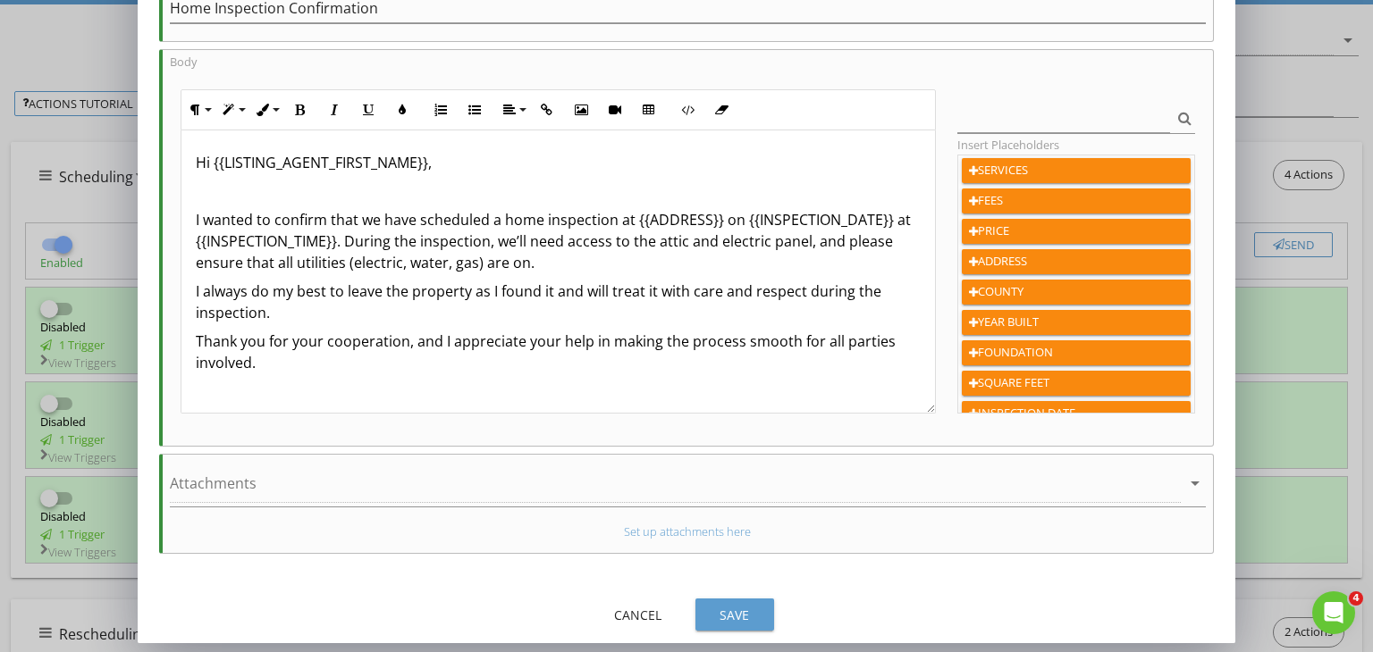
click at [729, 610] on div "Save" at bounding box center [735, 615] width 50 height 19
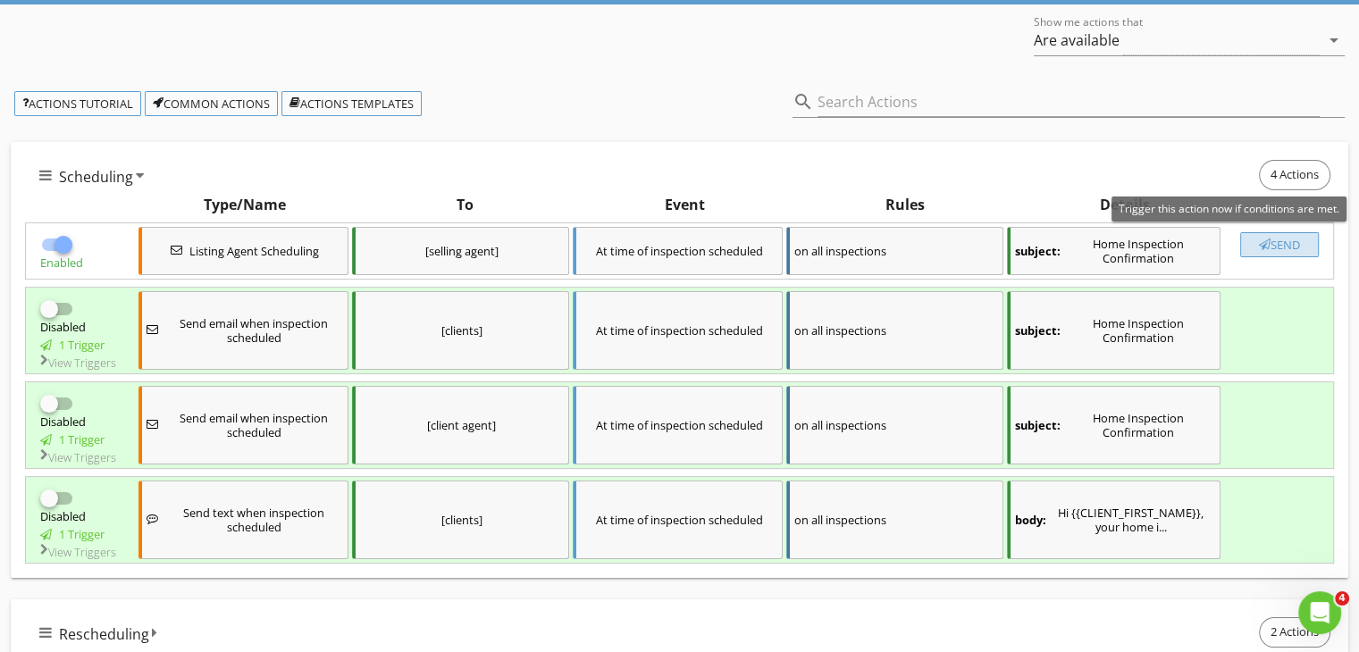
click at [1272, 240] on div "Send" at bounding box center [1279, 245] width 63 height 14
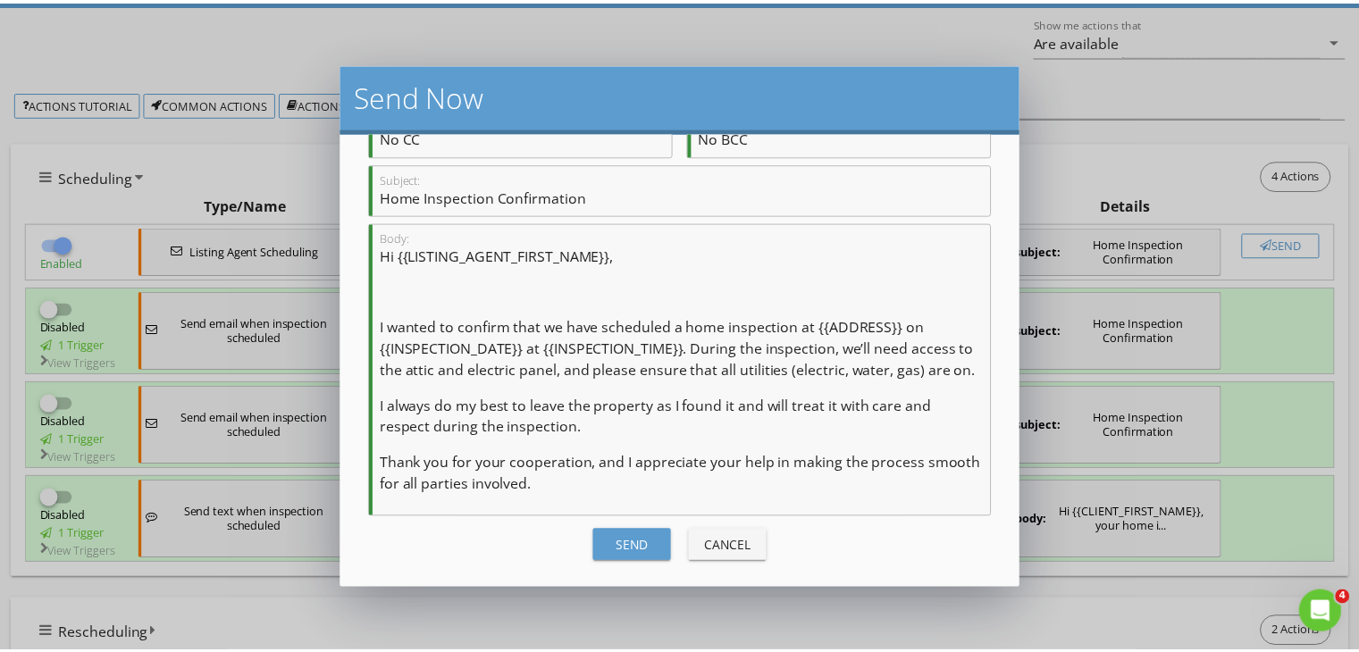
scroll to position [186, 0]
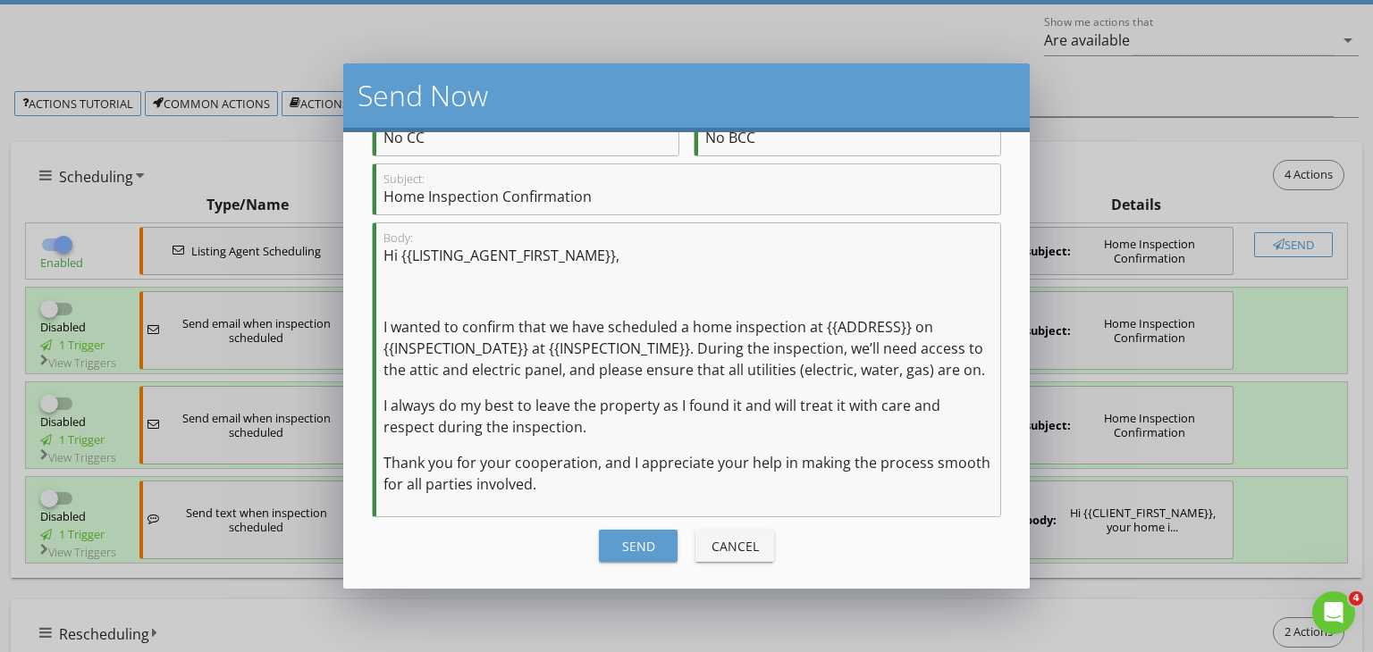
click at [616, 549] on div "Send" at bounding box center [638, 546] width 50 height 19
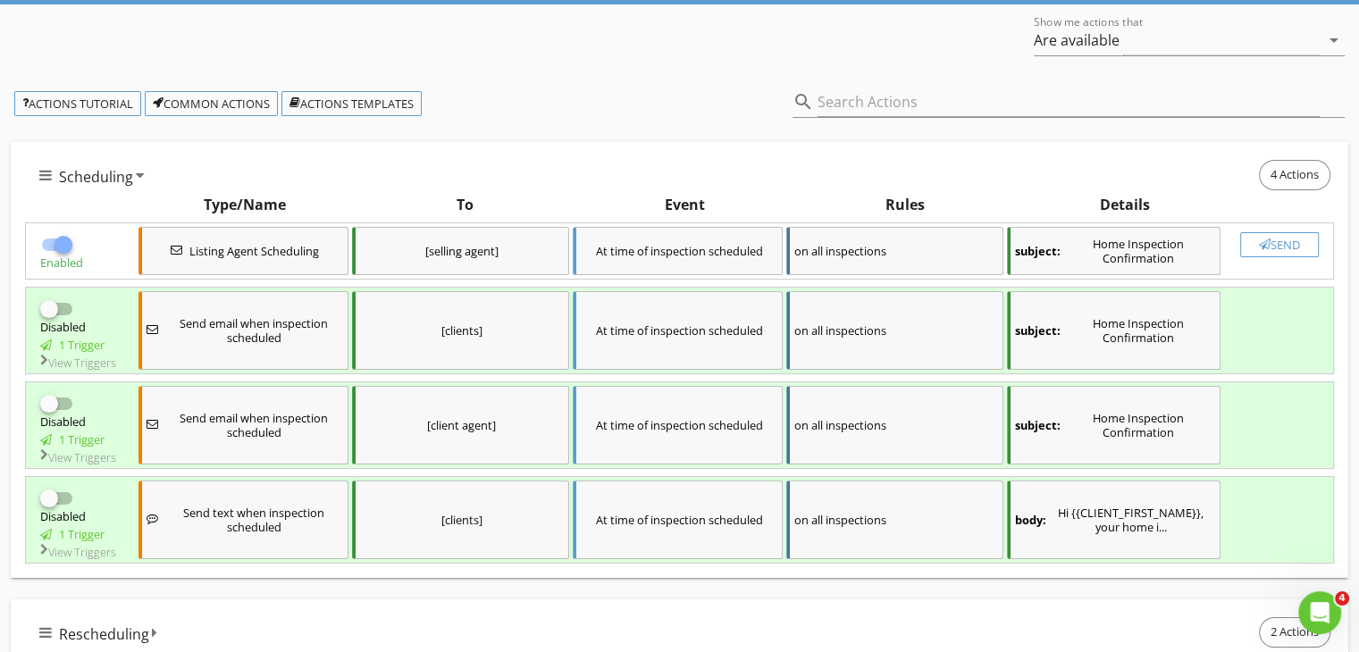
checkbox input "false"
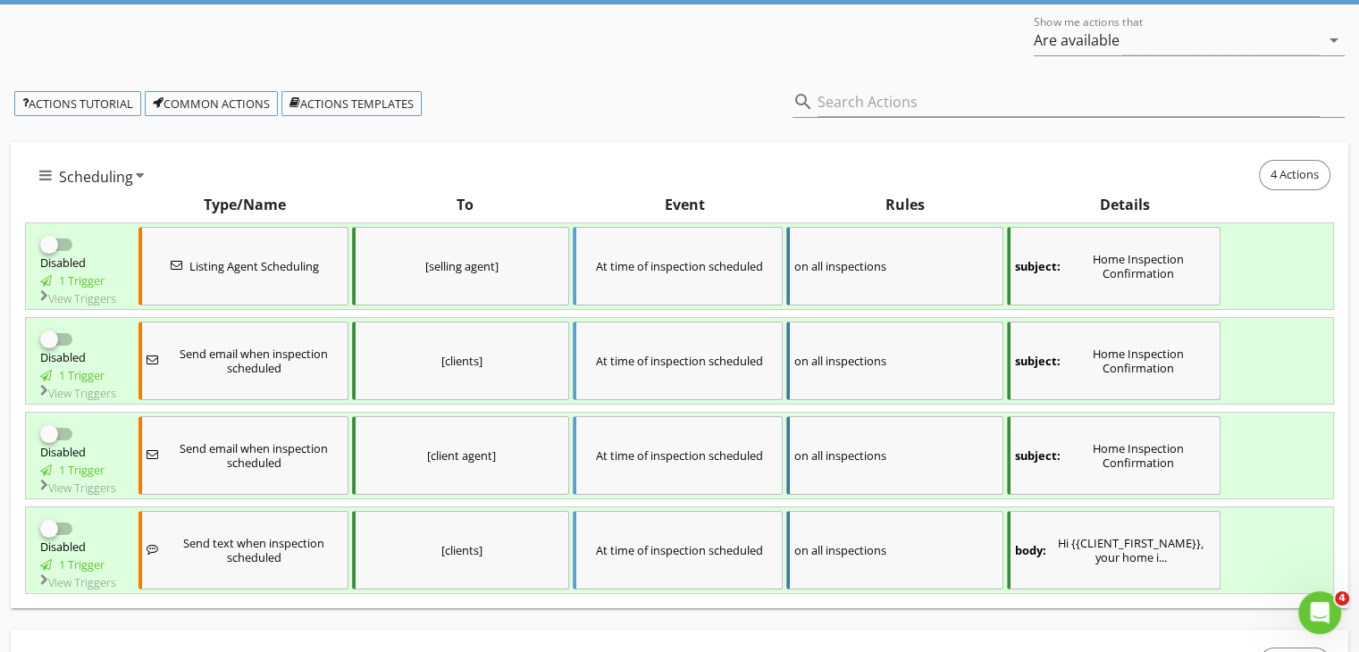
scroll to position [0, 0]
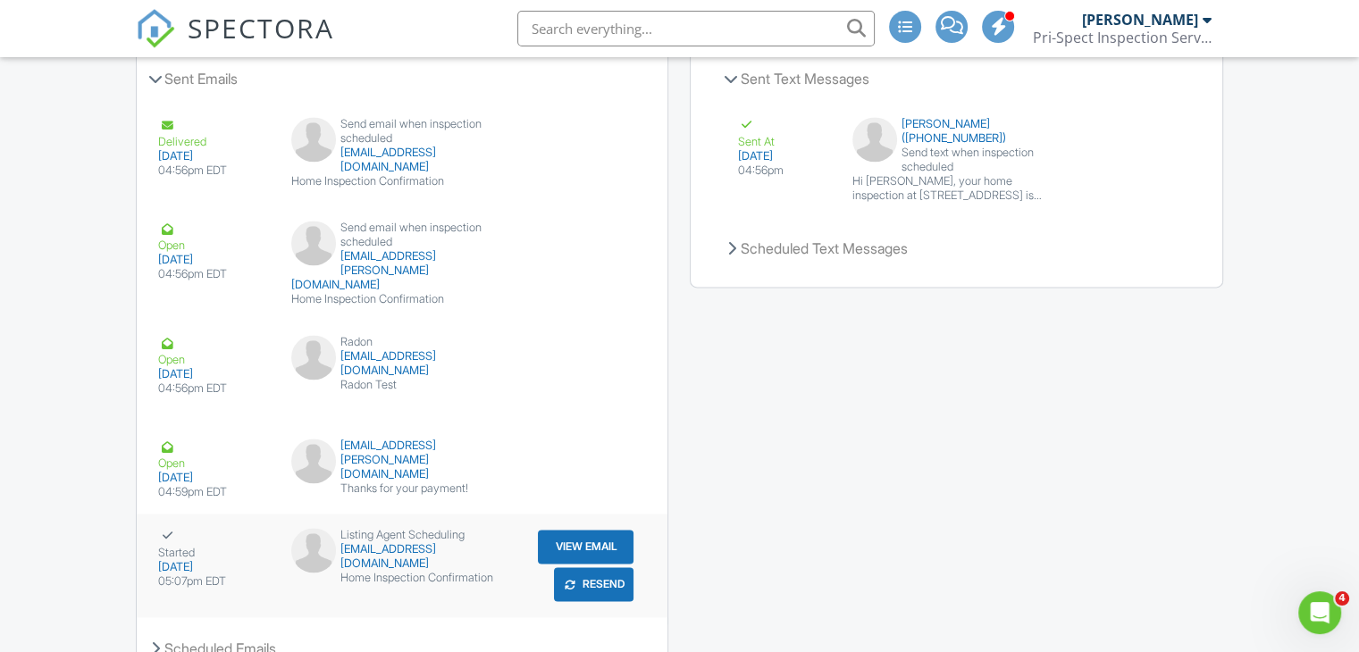
click at [561, 541] on button "View Email" at bounding box center [586, 547] width 96 height 34
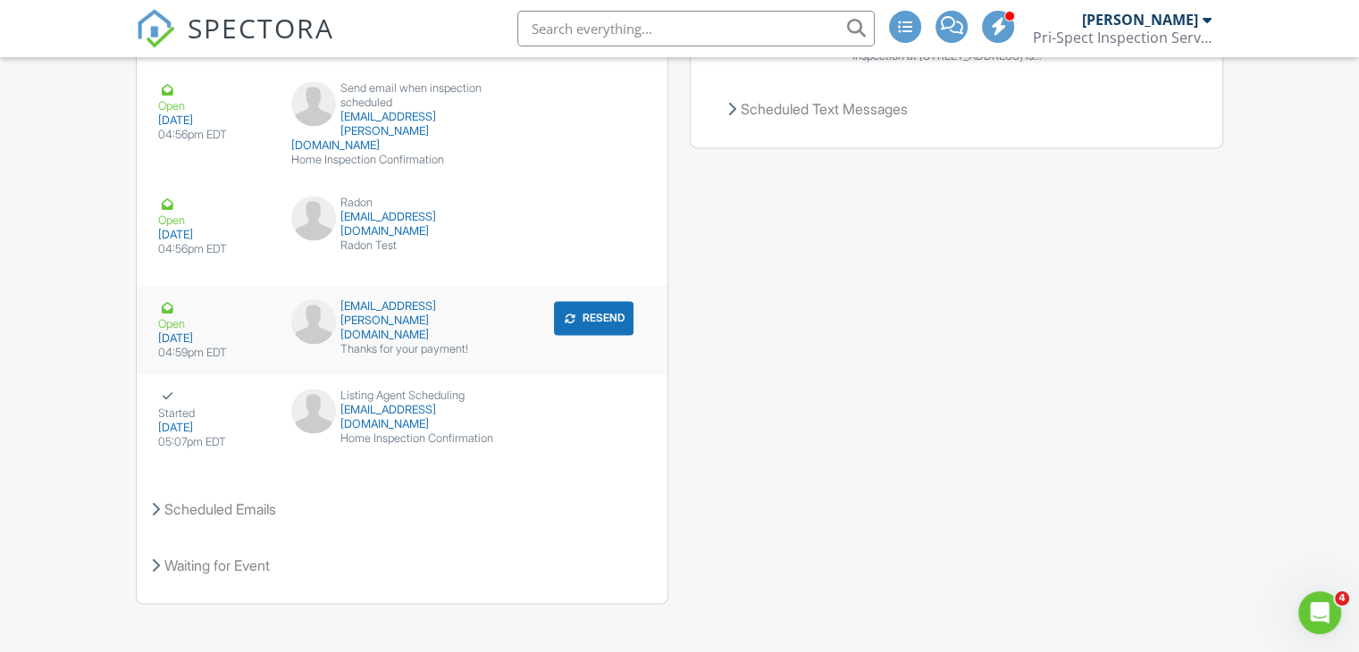
scroll to position [2627, 0]
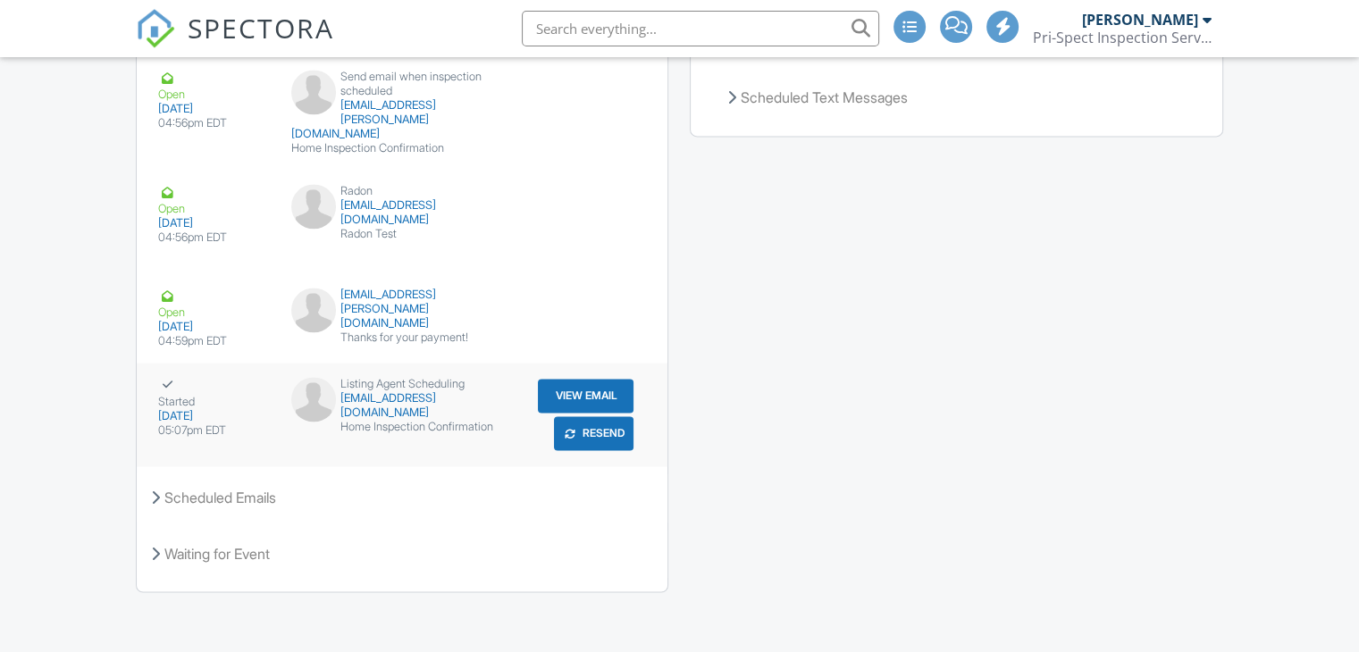
click at [447, 430] on div "Started 08/27/2025 05:07pm EDT Listing Agent Scheduling vtrapp@kw.com Home Insp…" at bounding box center [402, 415] width 531 height 104
click at [483, 420] on div "Home Inspection Confirmation" at bounding box center [402, 427] width 223 height 14
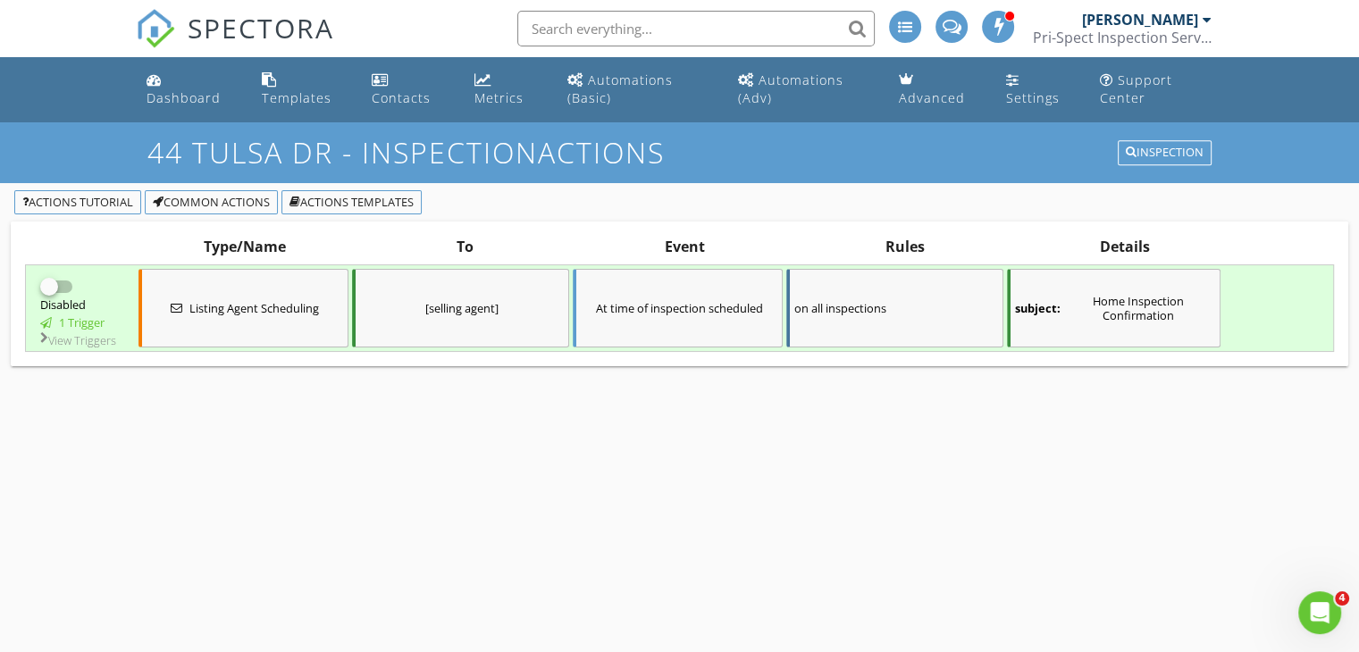
click at [62, 292] on div at bounding box center [49, 287] width 30 height 30
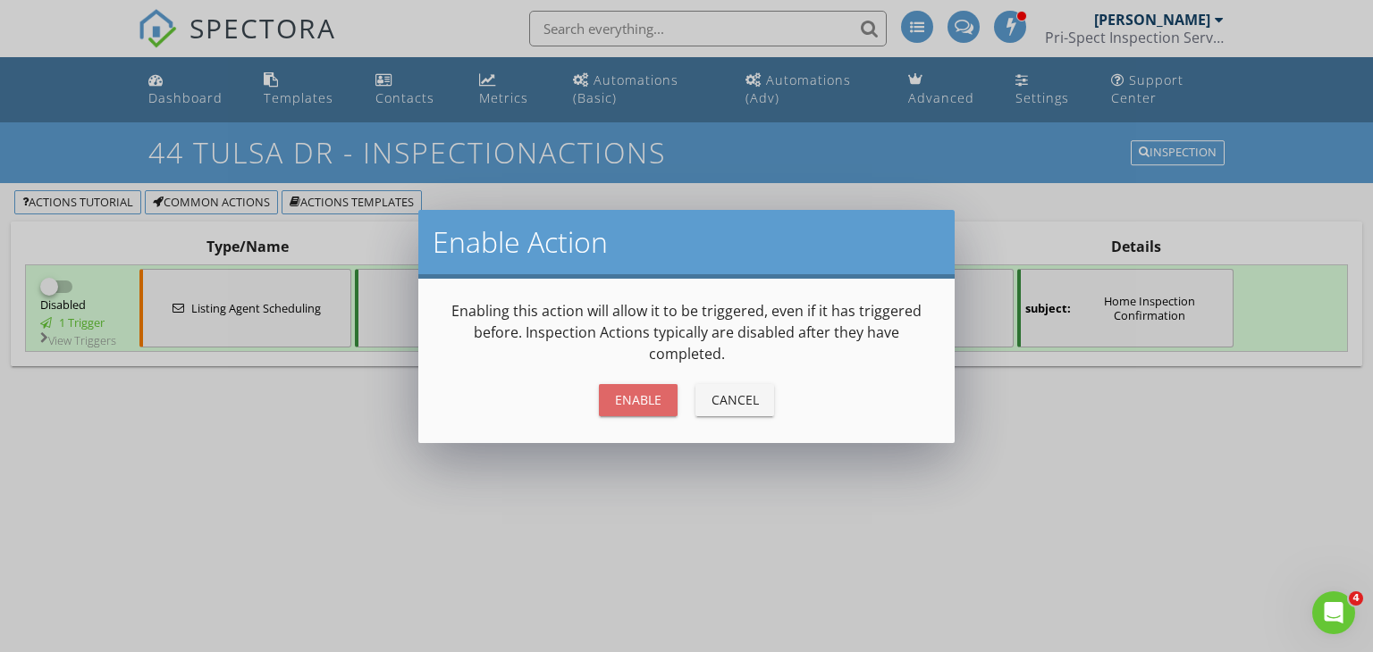
click at [626, 394] on div "Enable" at bounding box center [638, 400] width 50 height 19
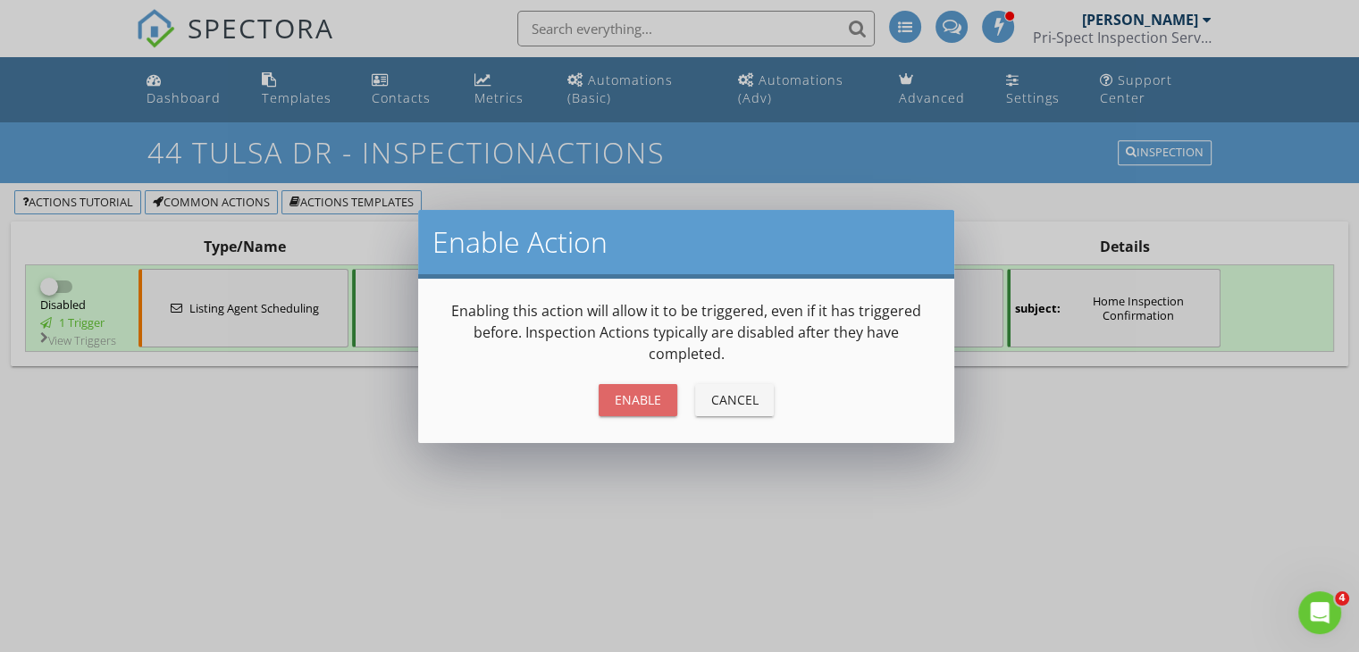
checkbox input "true"
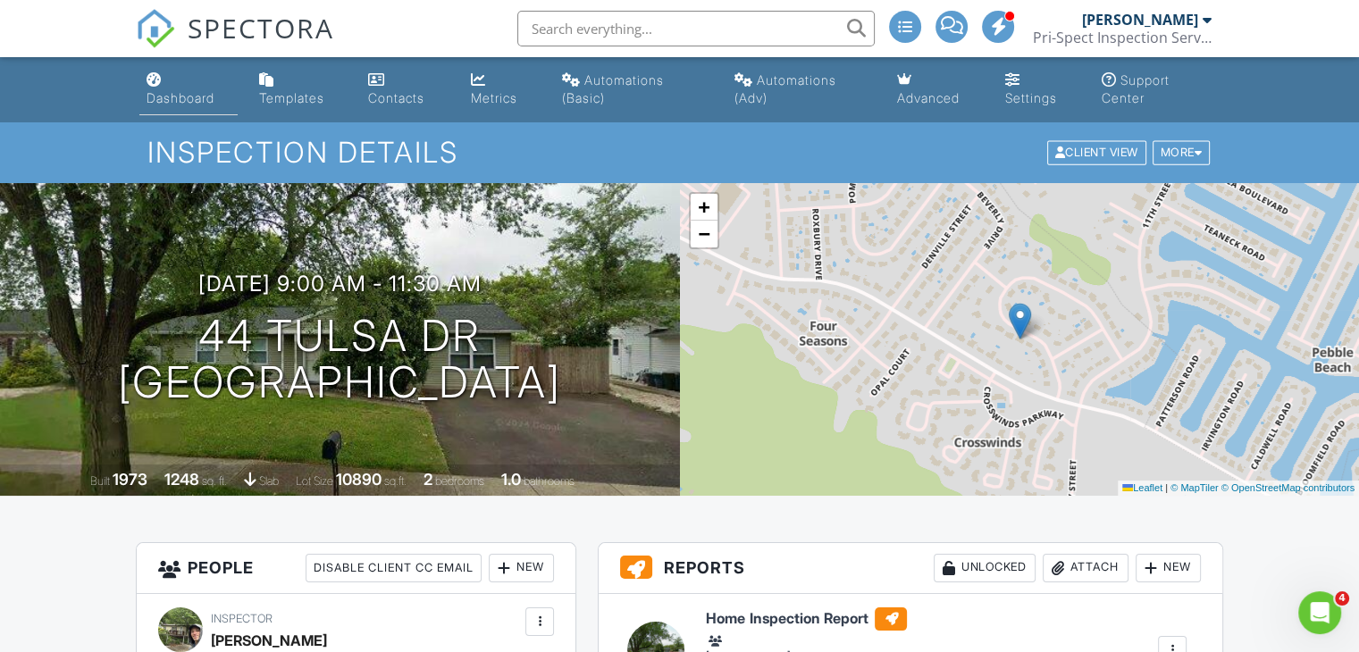
click at [168, 91] on div "Dashboard" at bounding box center [181, 97] width 68 height 15
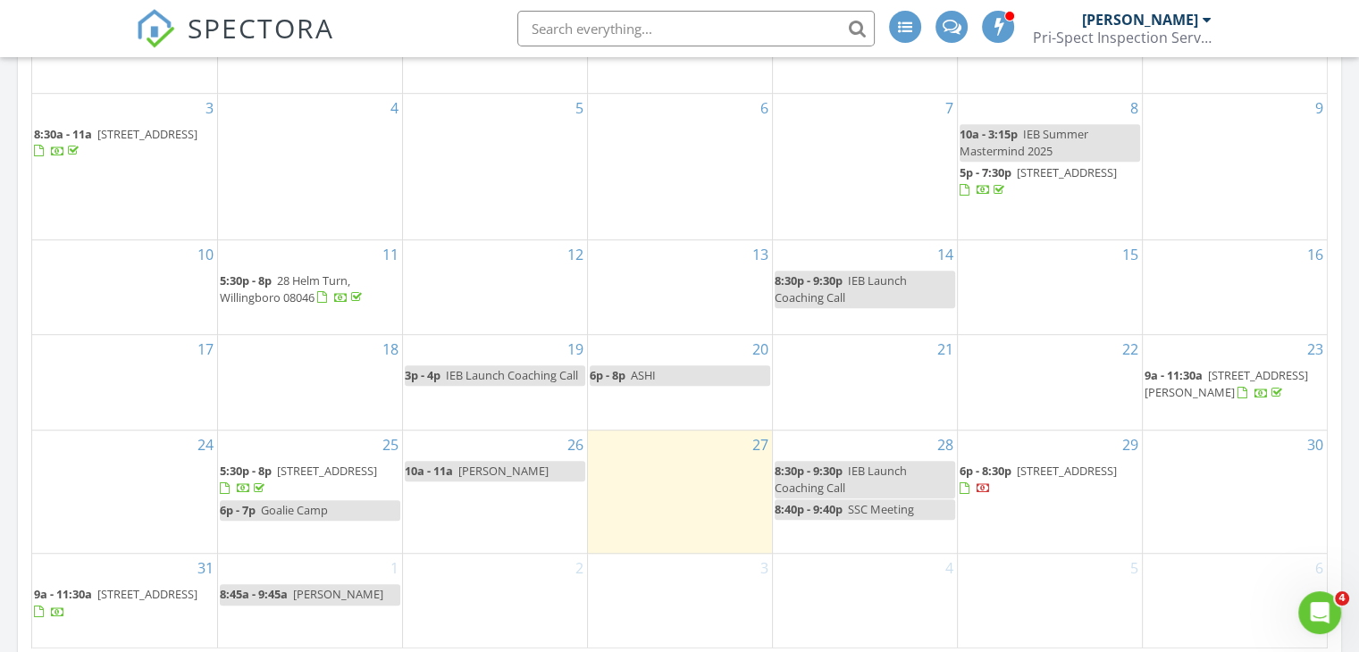
scroll to position [1430, 0]
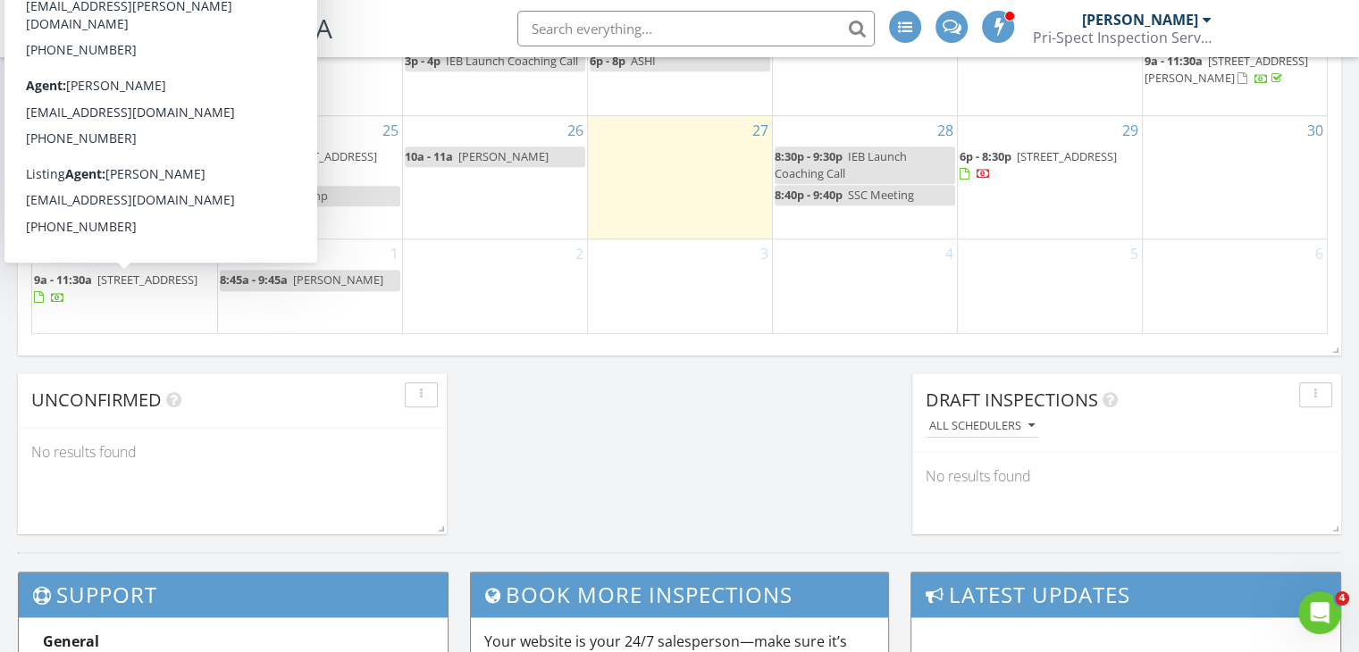
click at [100, 288] on span "[STREET_ADDRESS]" at bounding box center [147, 280] width 100 height 16
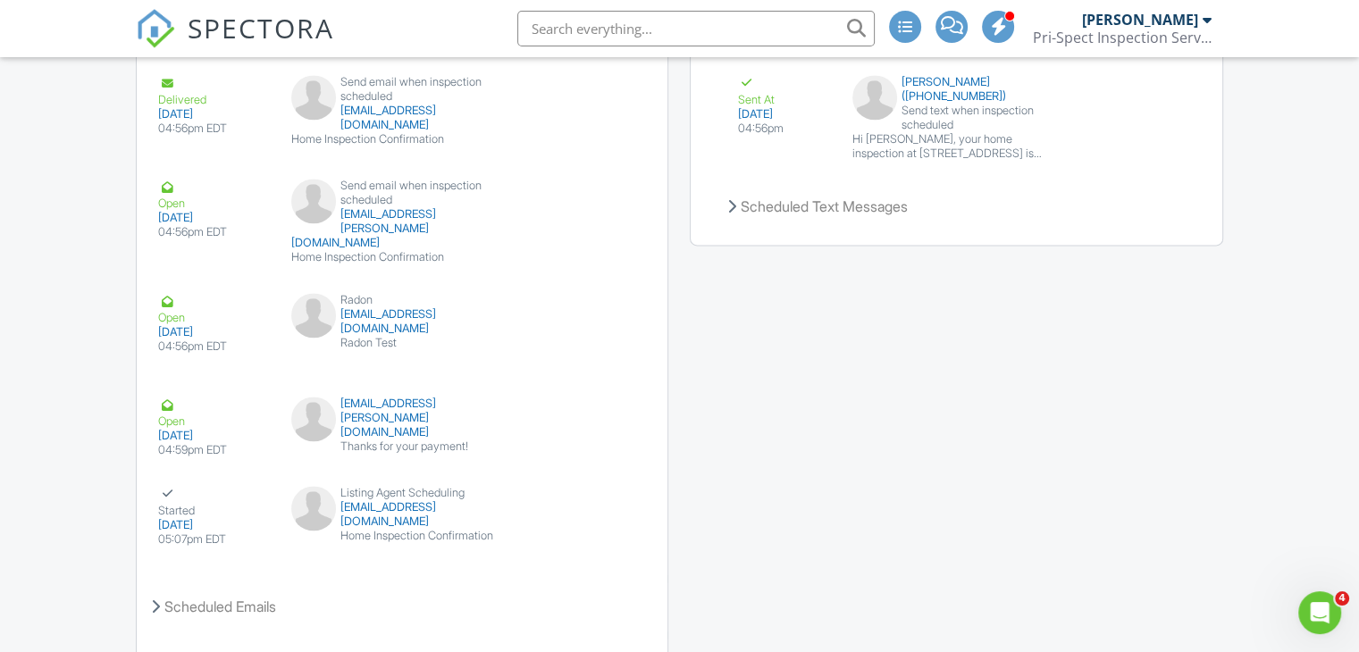
scroll to position [2592, 0]
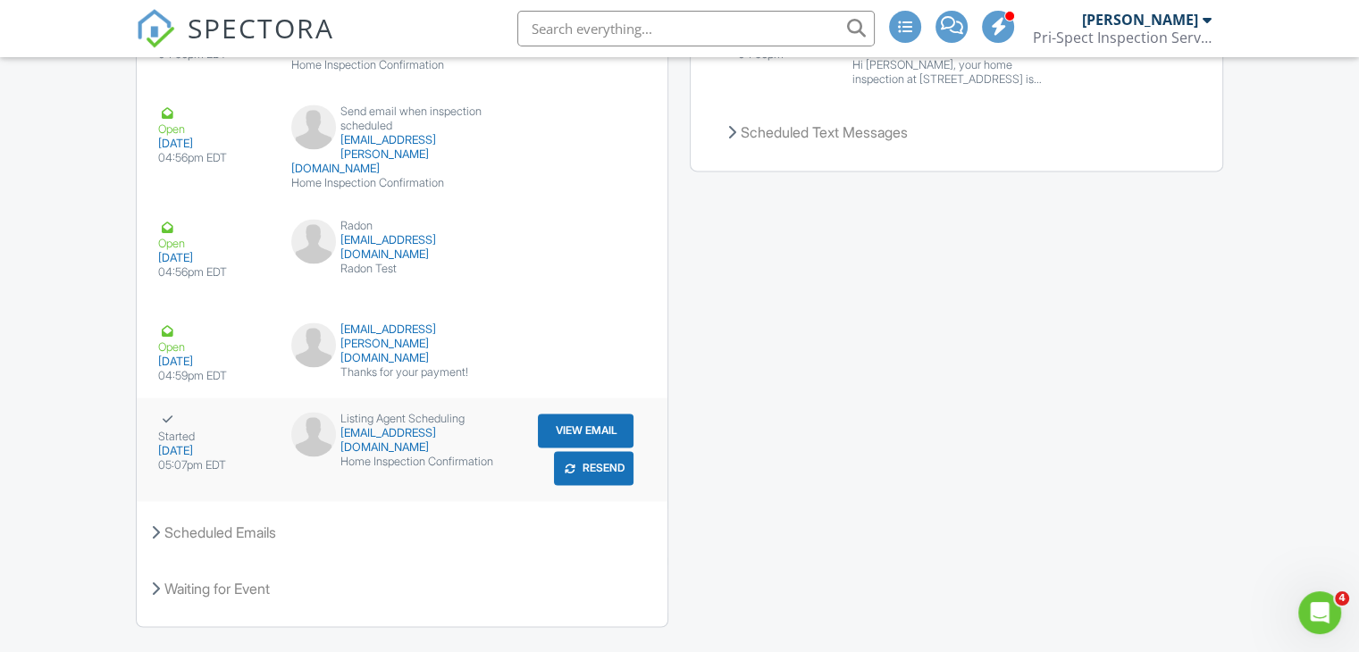
click at [590, 467] on button "Resend" at bounding box center [594, 468] width 80 height 34
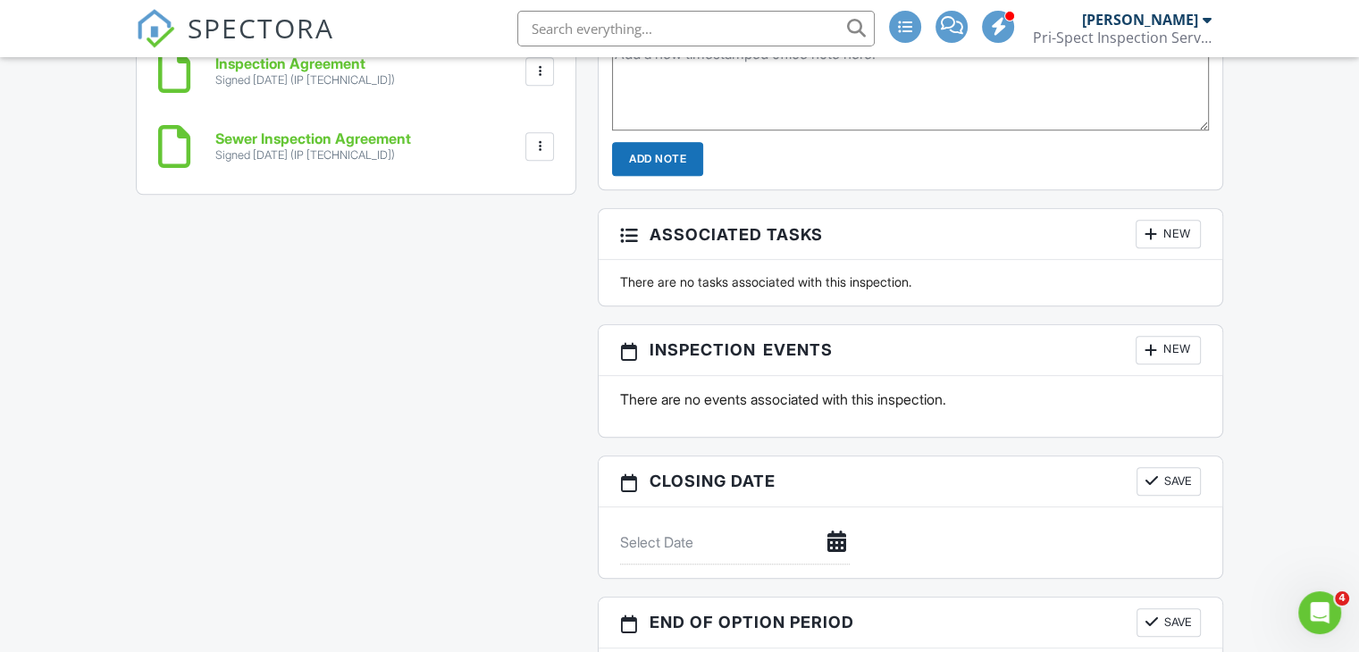
scroll to position [943, 0]
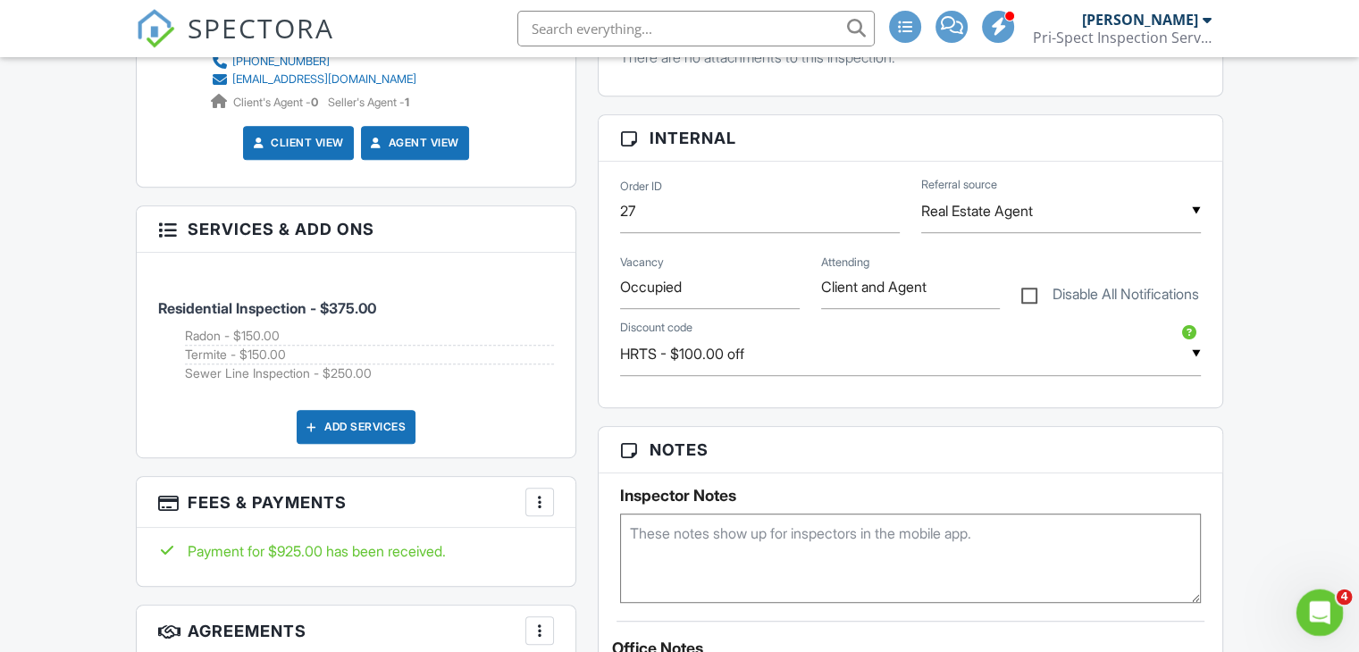
click at [1322, 610] on icon "Open Intercom Messenger" at bounding box center [1317, 610] width 29 height 29
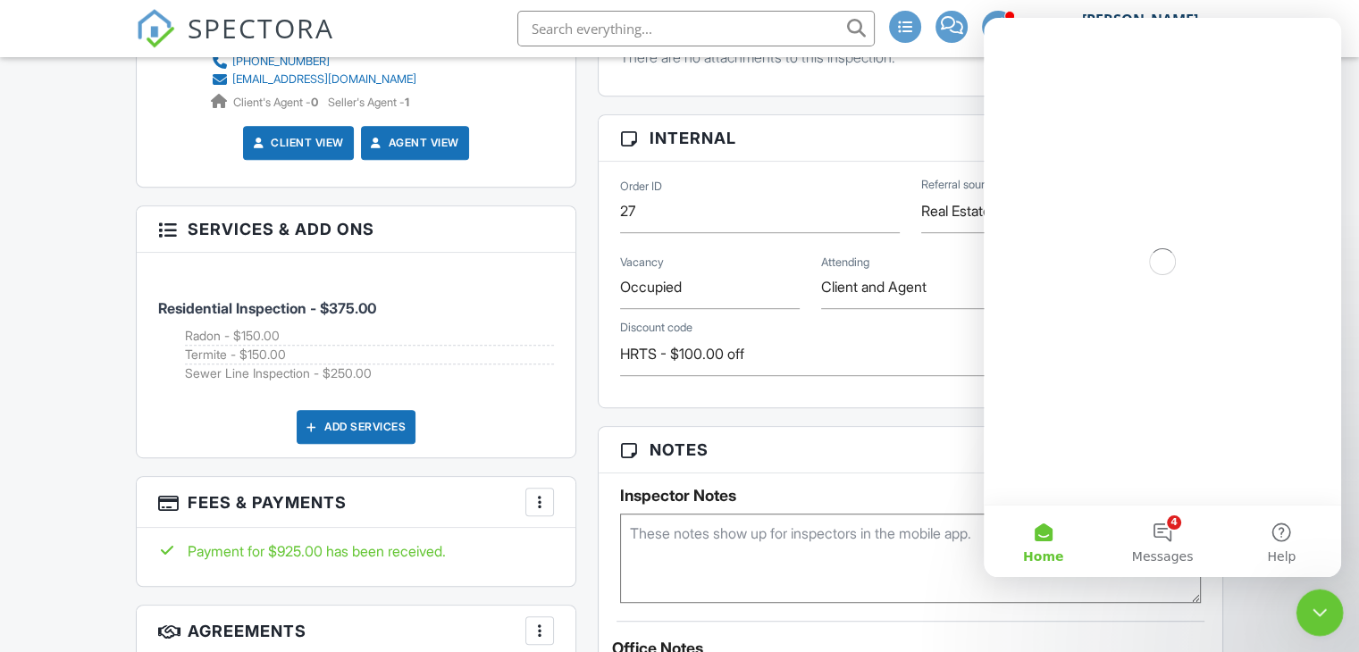
scroll to position [0, 0]
click at [1165, 540] on button "4 Messages" at bounding box center [1162, 541] width 119 height 71
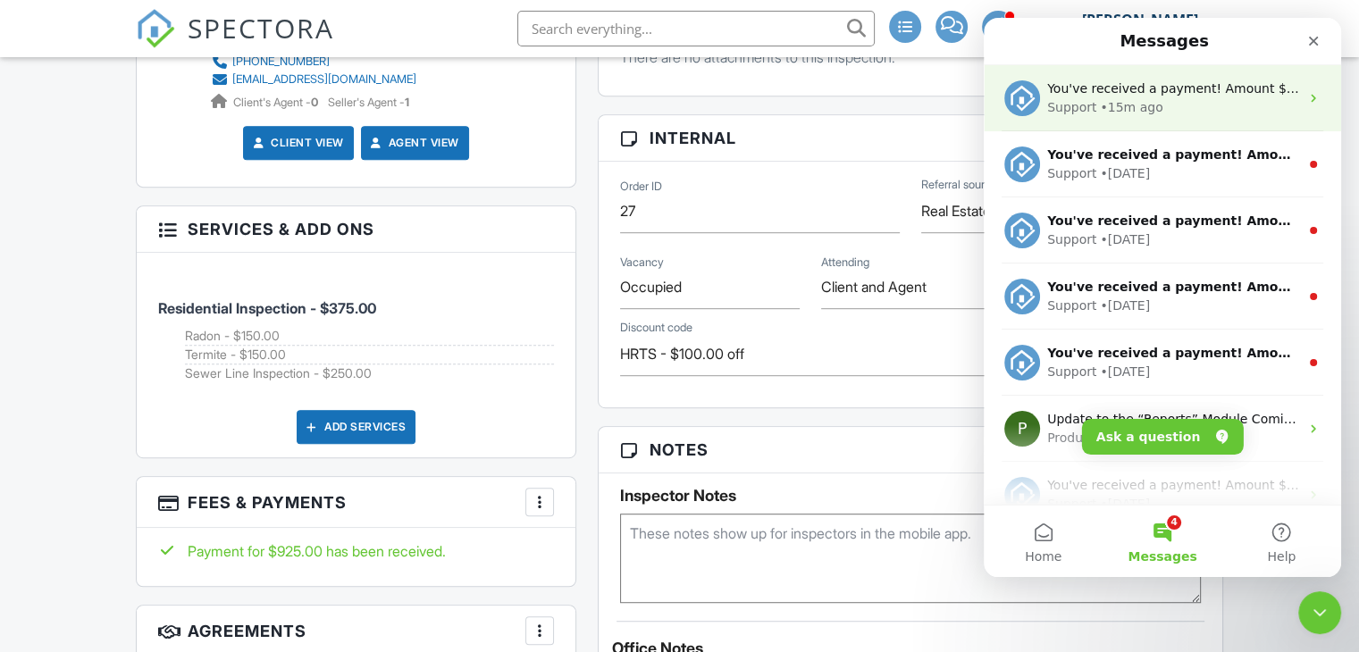
drag, startPoint x: 1250, startPoint y: 113, endPoint x: 1305, endPoint y: 105, distance: 55.1
click at [1305, 105] on div "You've received a payment! Amount $925.00 Fee $0.00 Net $925.00 Transaction # p…" at bounding box center [1162, 98] width 357 height 66
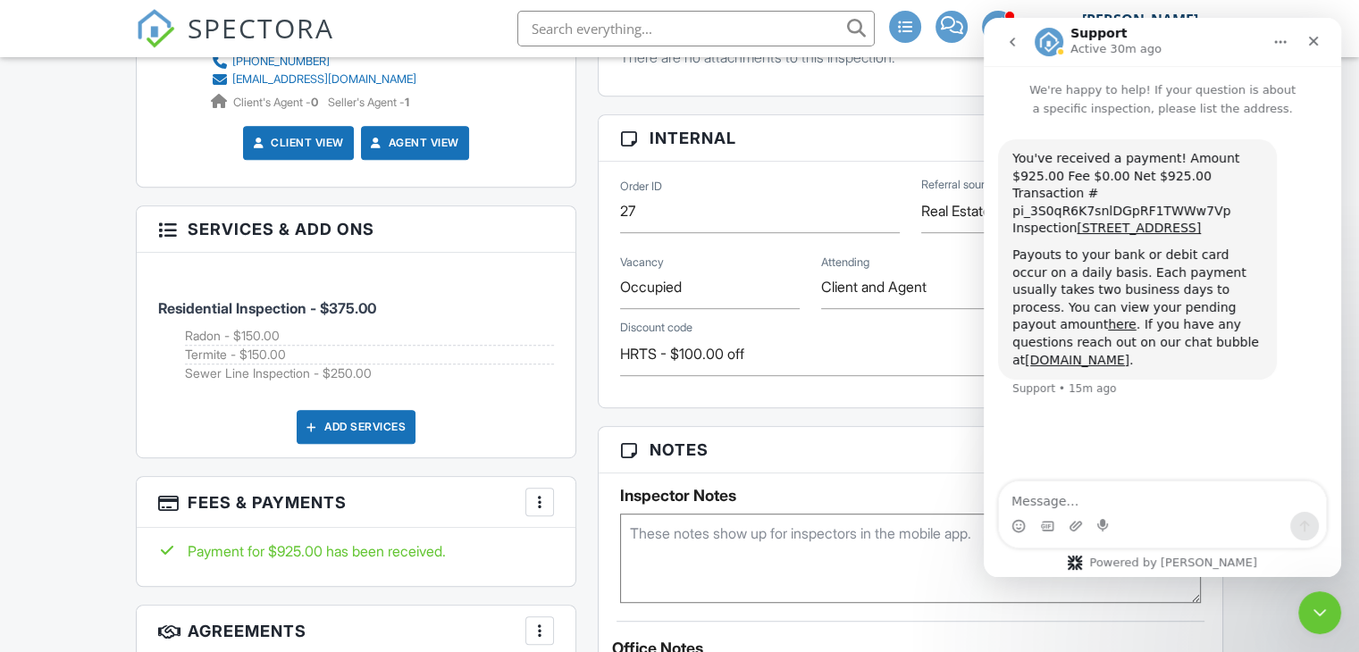
click at [1009, 55] on button "go back" at bounding box center [1013, 42] width 34 height 34
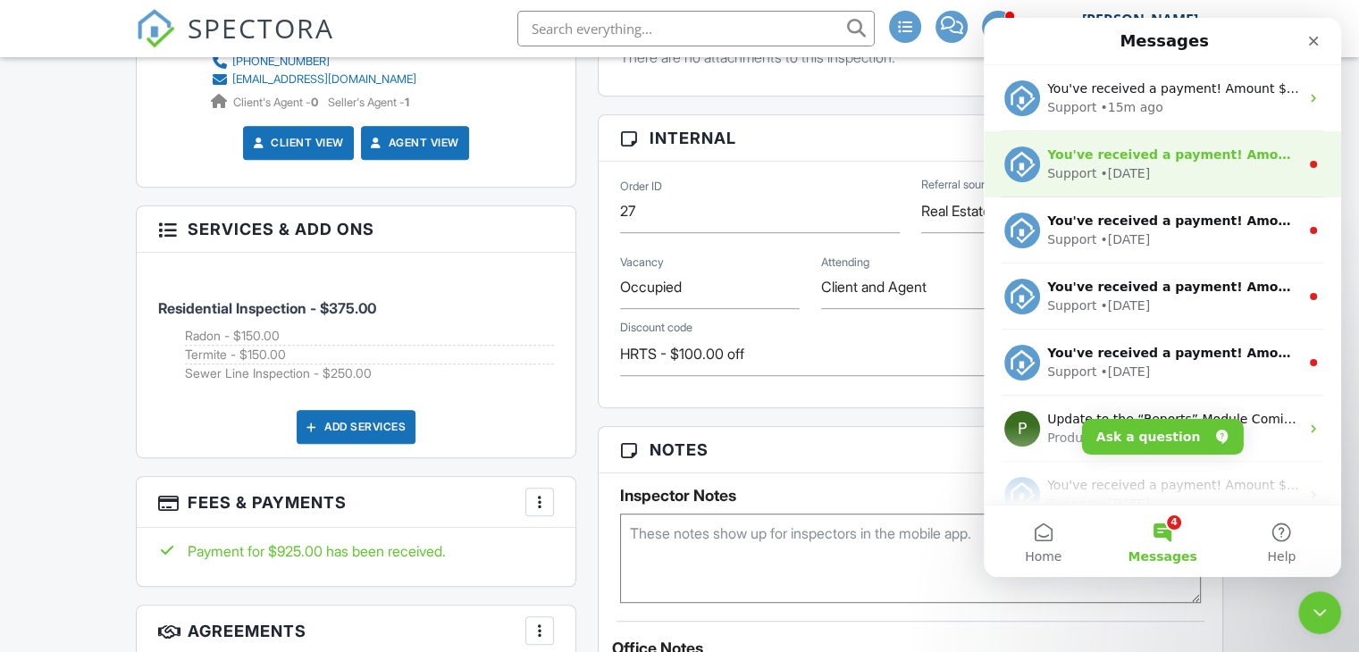
click at [1307, 163] on icon "Intercom messenger" at bounding box center [1314, 164] width 14 height 14
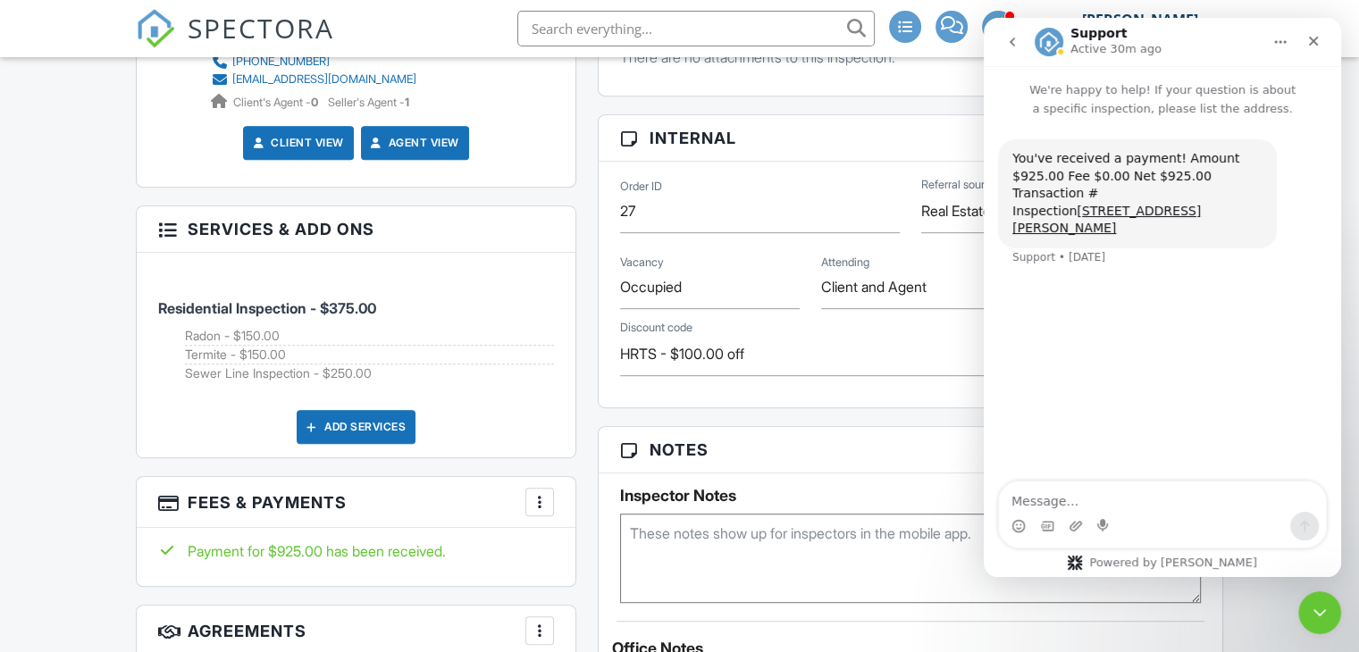
click at [1003, 48] on button "go back" at bounding box center [1013, 42] width 34 height 34
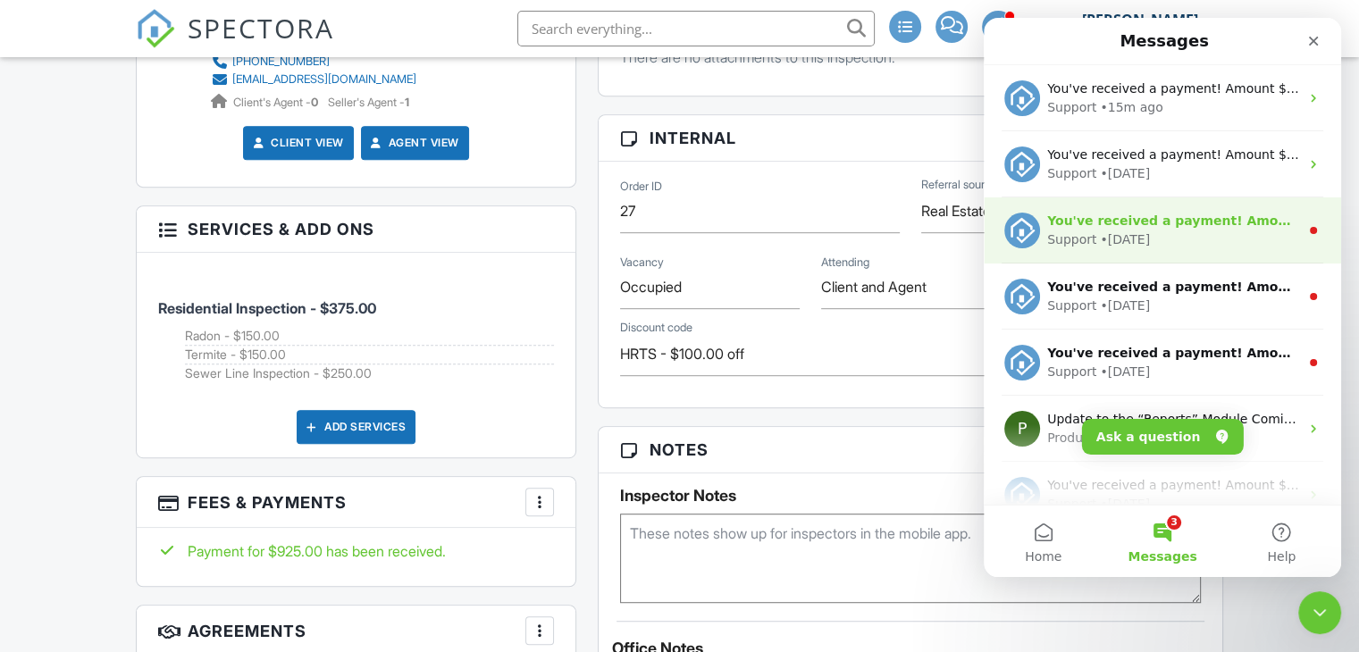
click at [1307, 226] on icon "Intercom messenger" at bounding box center [1314, 230] width 14 height 14
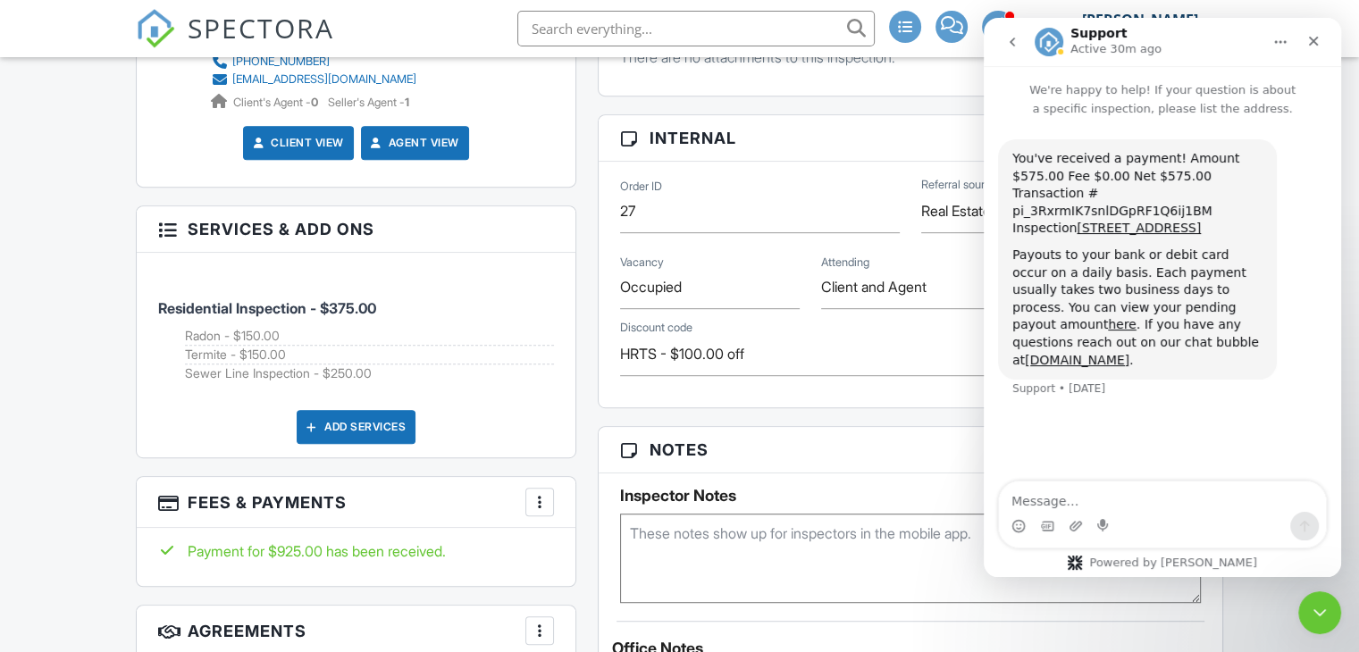
click at [1007, 53] on button "go back" at bounding box center [1013, 42] width 34 height 34
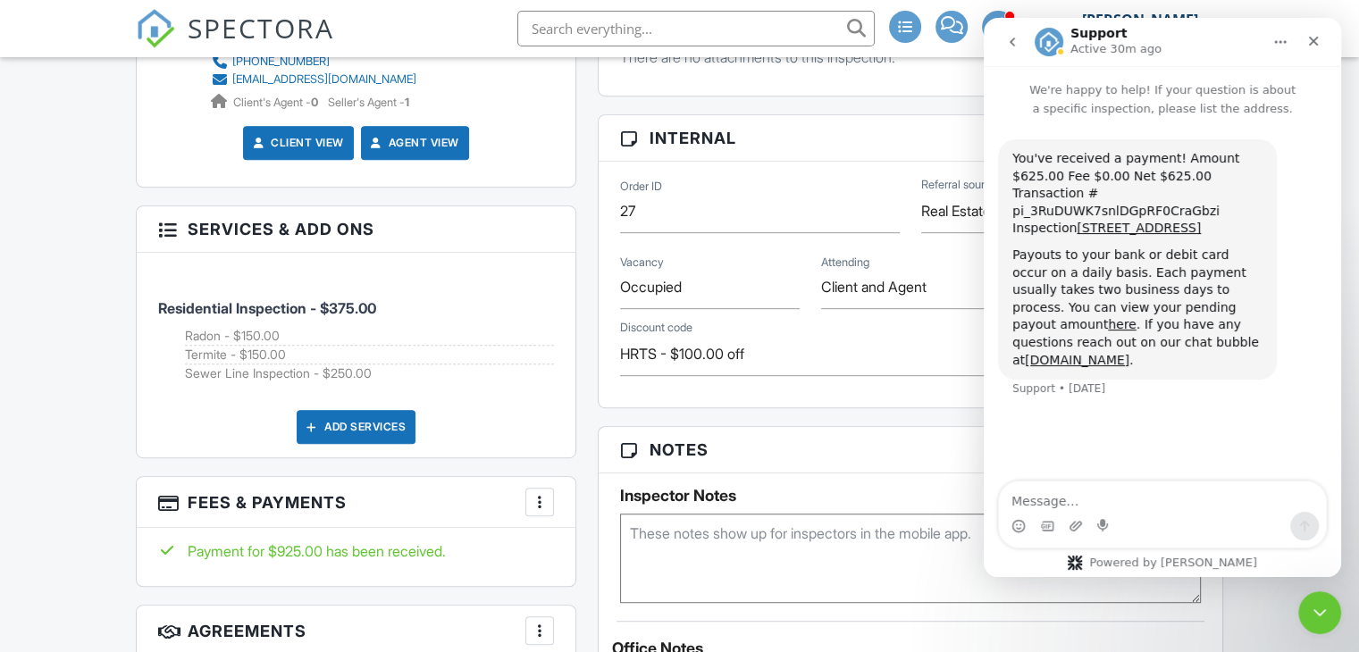
click at [1005, 50] on button "go back" at bounding box center [1013, 42] width 34 height 34
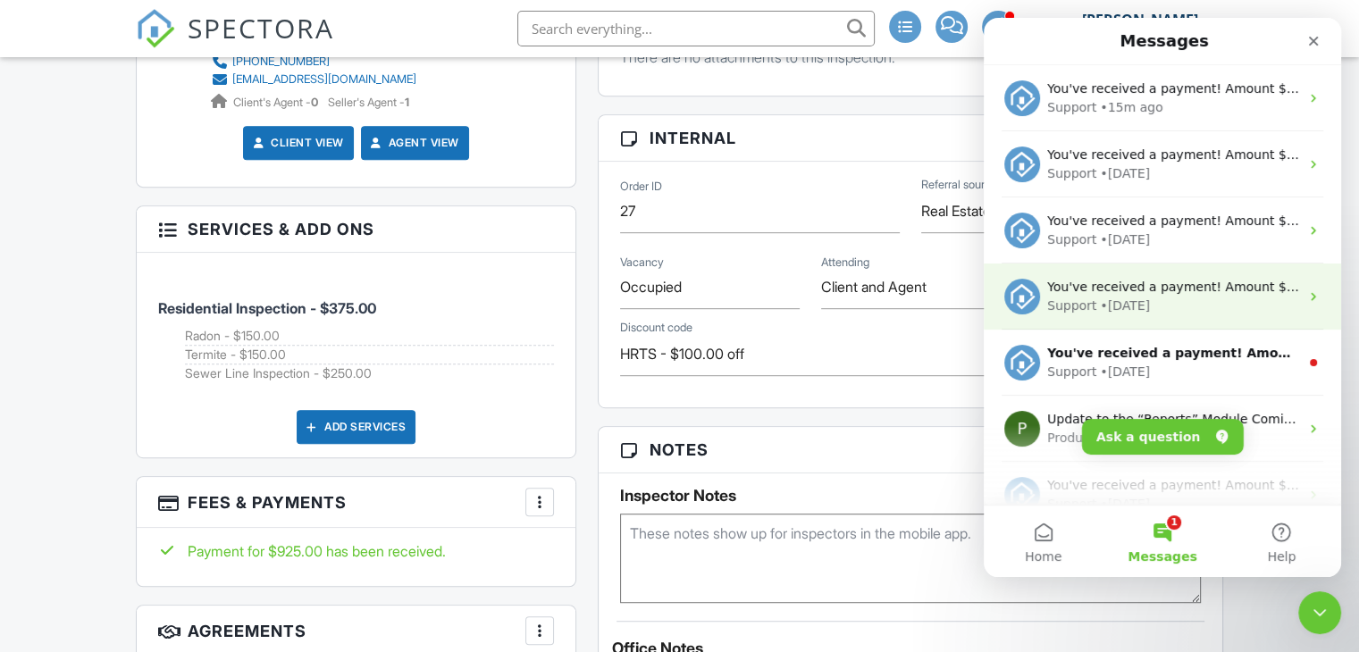
scroll to position [21, 0]
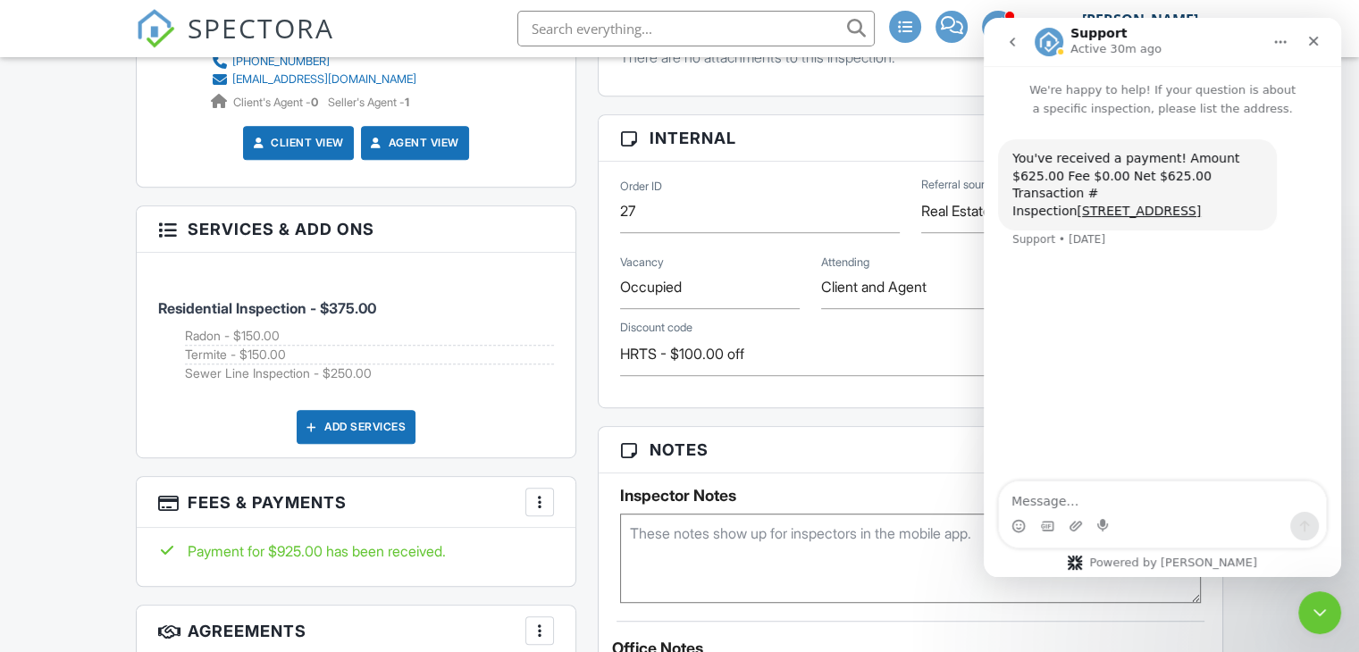
click at [1006, 36] on icon "go back" at bounding box center [1012, 42] width 14 height 14
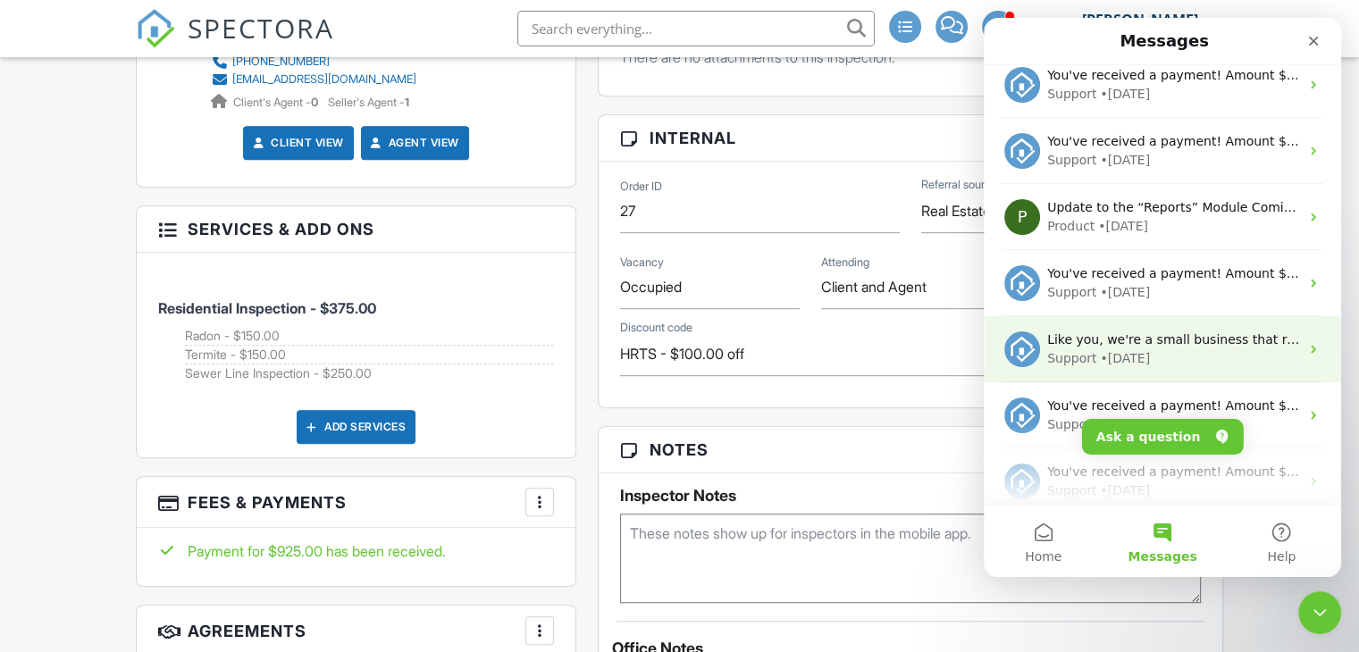
scroll to position [0, 0]
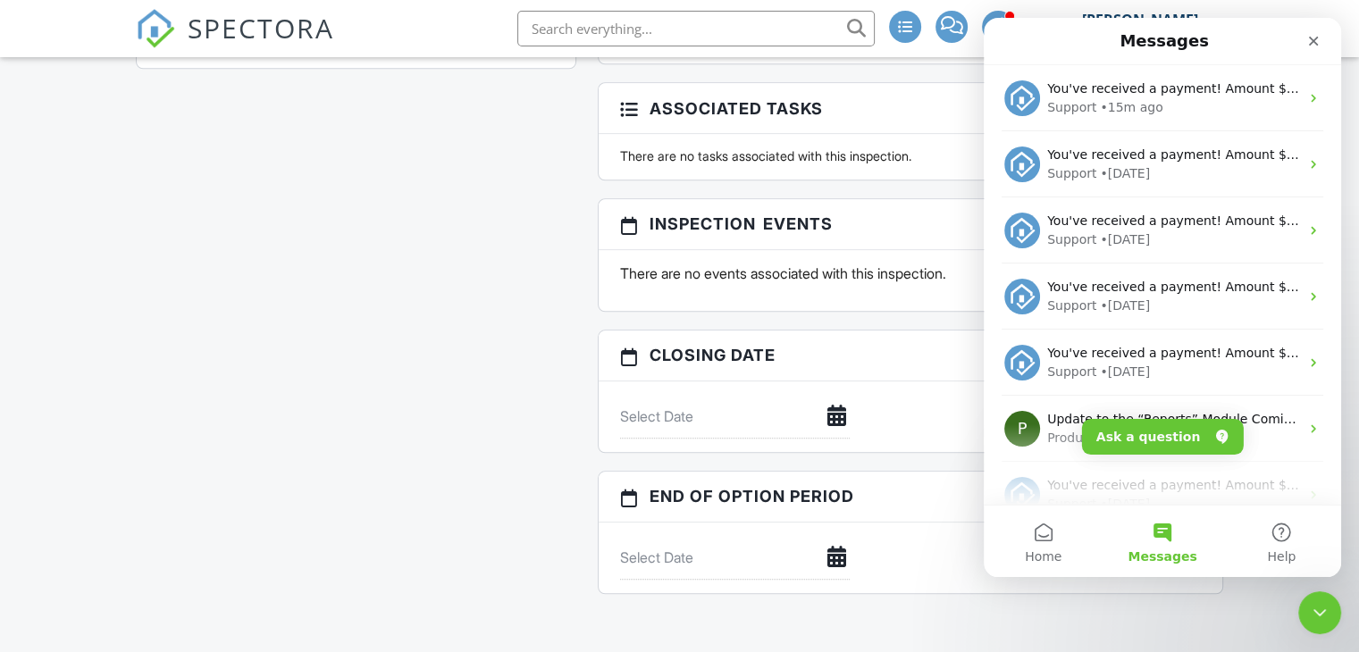
scroll to position [1966, 0]
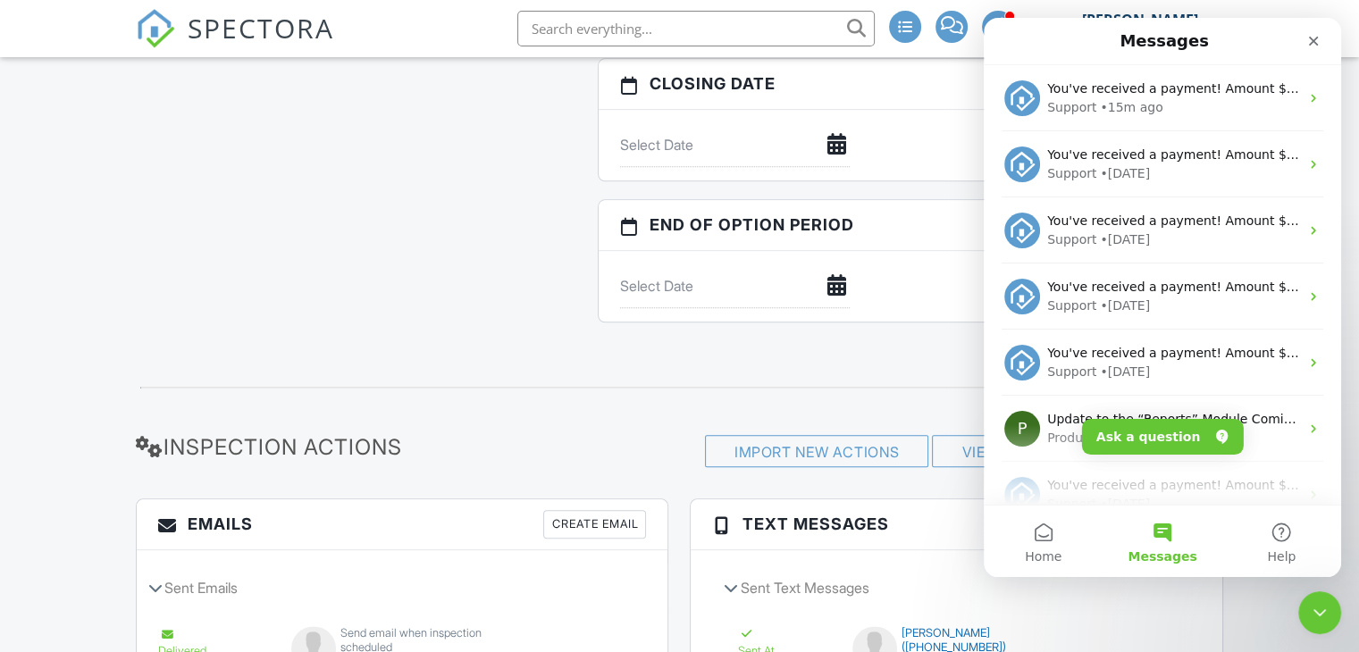
click at [140, 452] on div at bounding box center [150, 446] width 28 height 21
click at [504, 455] on div "Import New Actions View All Inspection Actions" at bounding box center [864, 458] width 739 height 46
click at [1316, 45] on icon "Close" at bounding box center [1314, 42] width 10 height 10
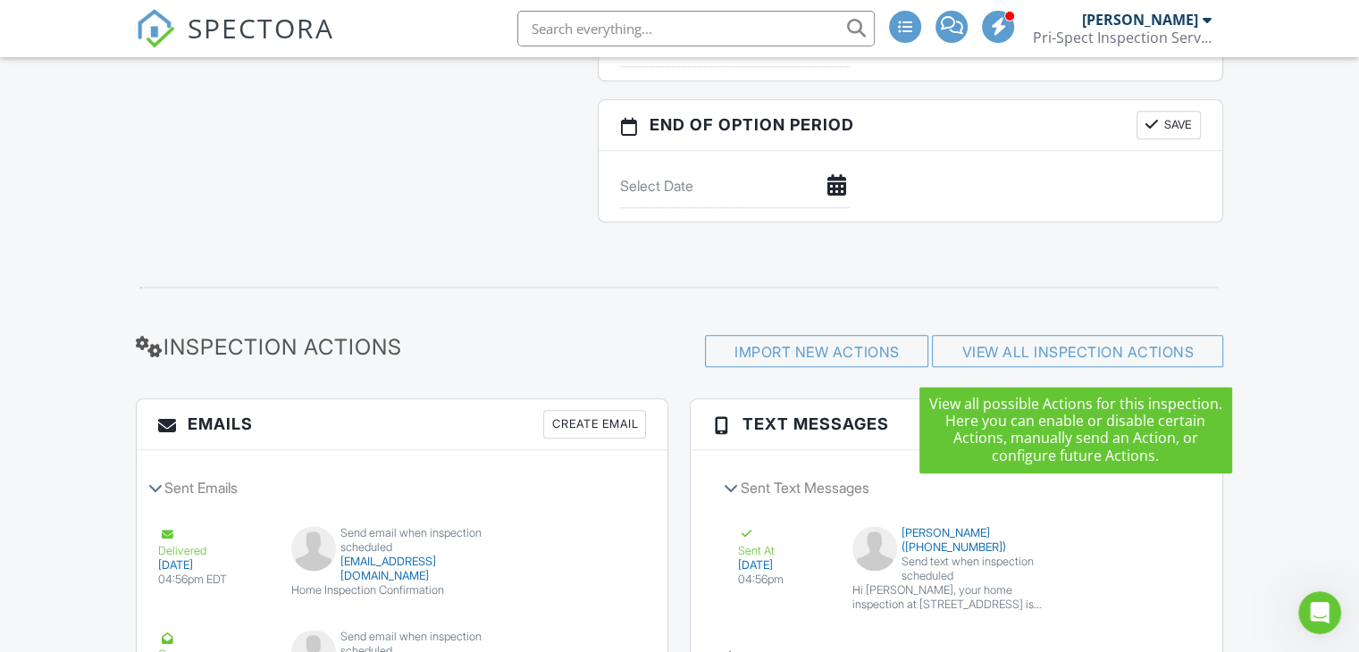
scroll to position [2145, 0]
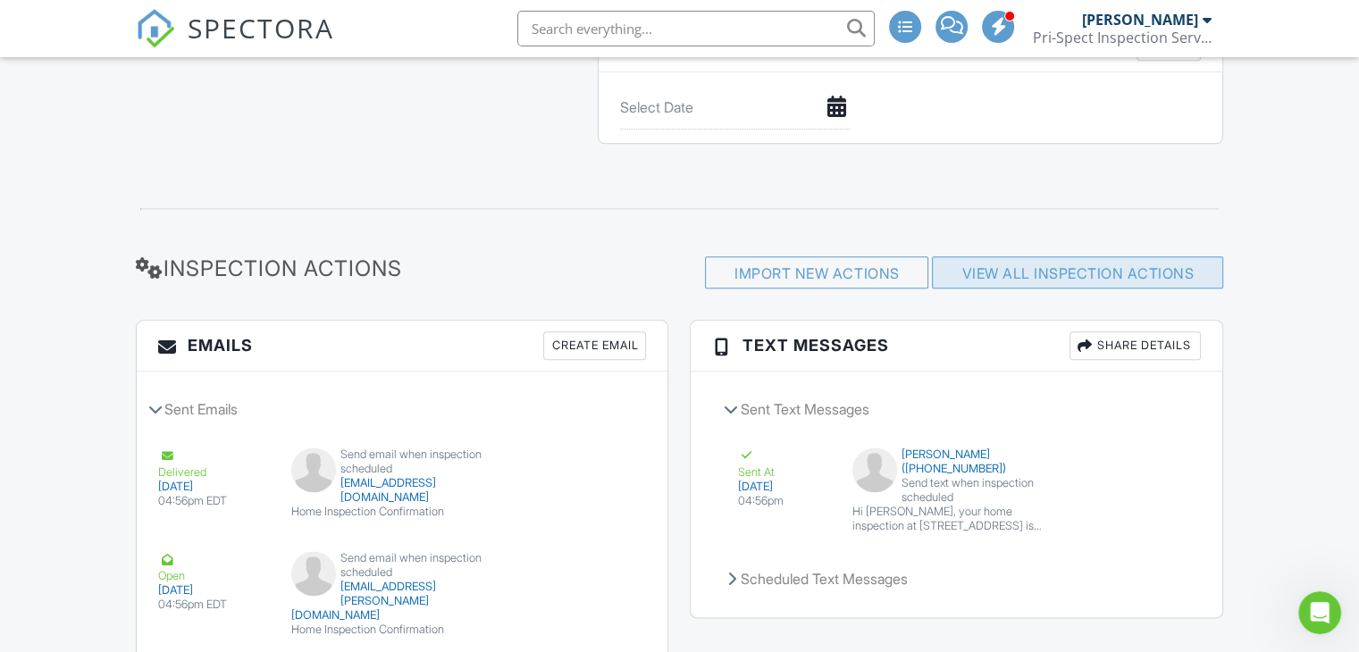
click at [1139, 289] on div "View All Inspection Actions" at bounding box center [1077, 272] width 291 height 32
click at [1134, 273] on link "View All Inspection Actions" at bounding box center [1078, 274] width 232 height 18
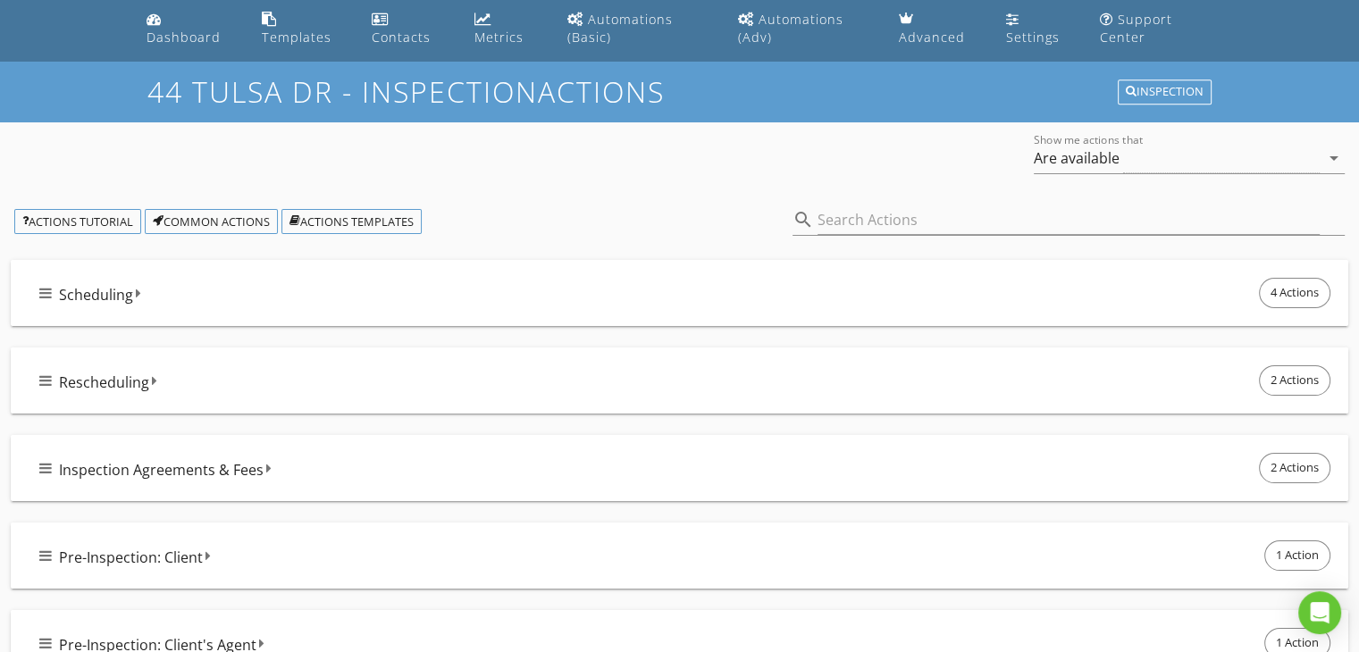
scroll to position [89, 0]
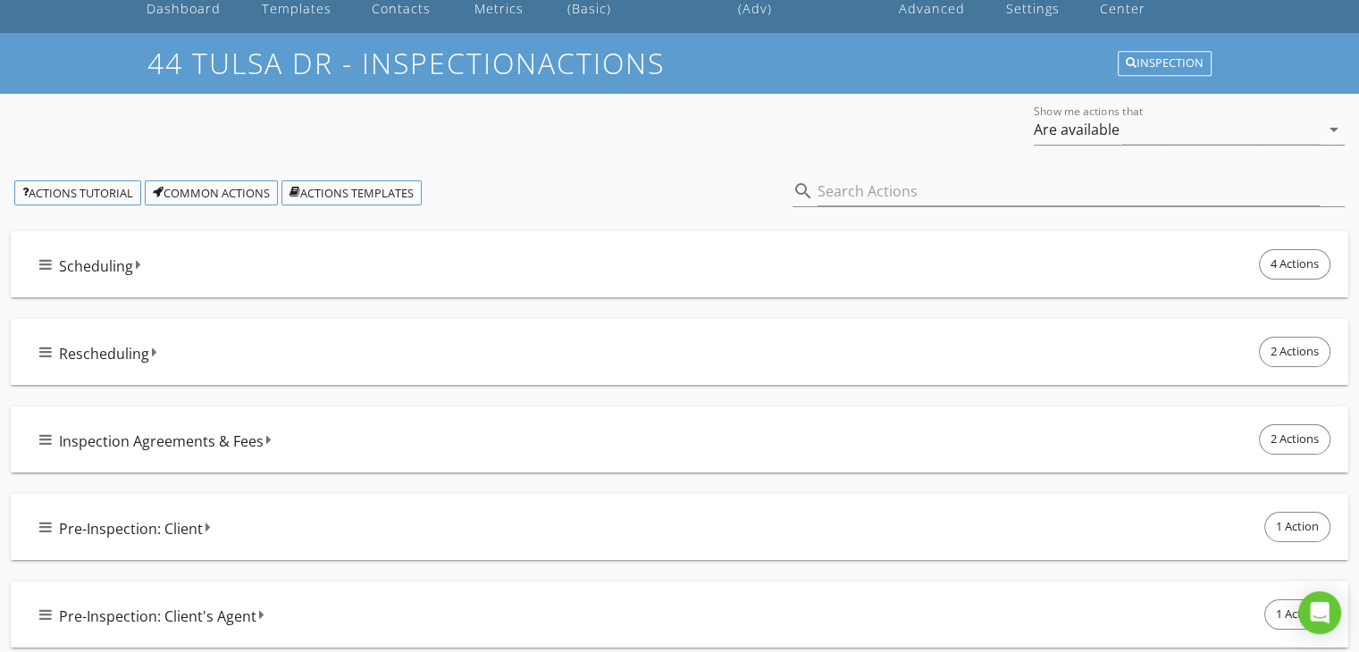
click at [32, 263] on div "Scheduling 4 Actions" at bounding box center [680, 264] width 1338 height 66
click at [165, 264] on div "Scheduling 4 Actions" at bounding box center [686, 265] width 1295 height 38
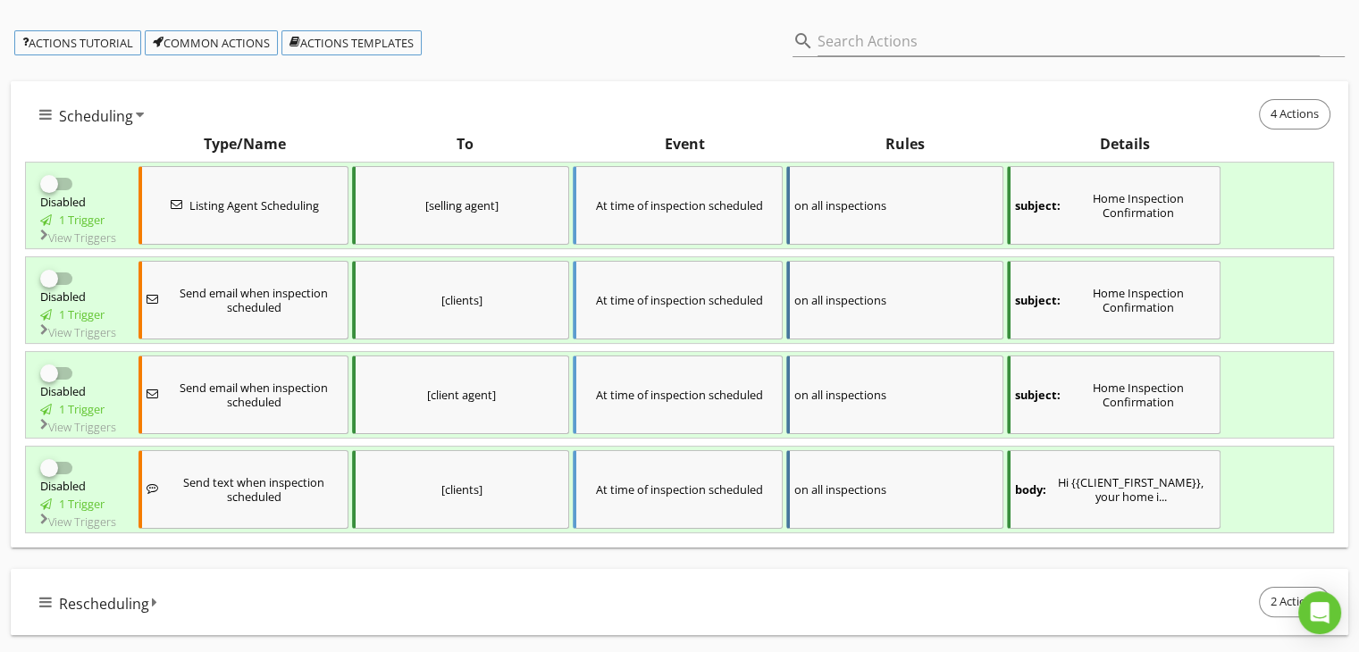
scroll to position [268, 0]
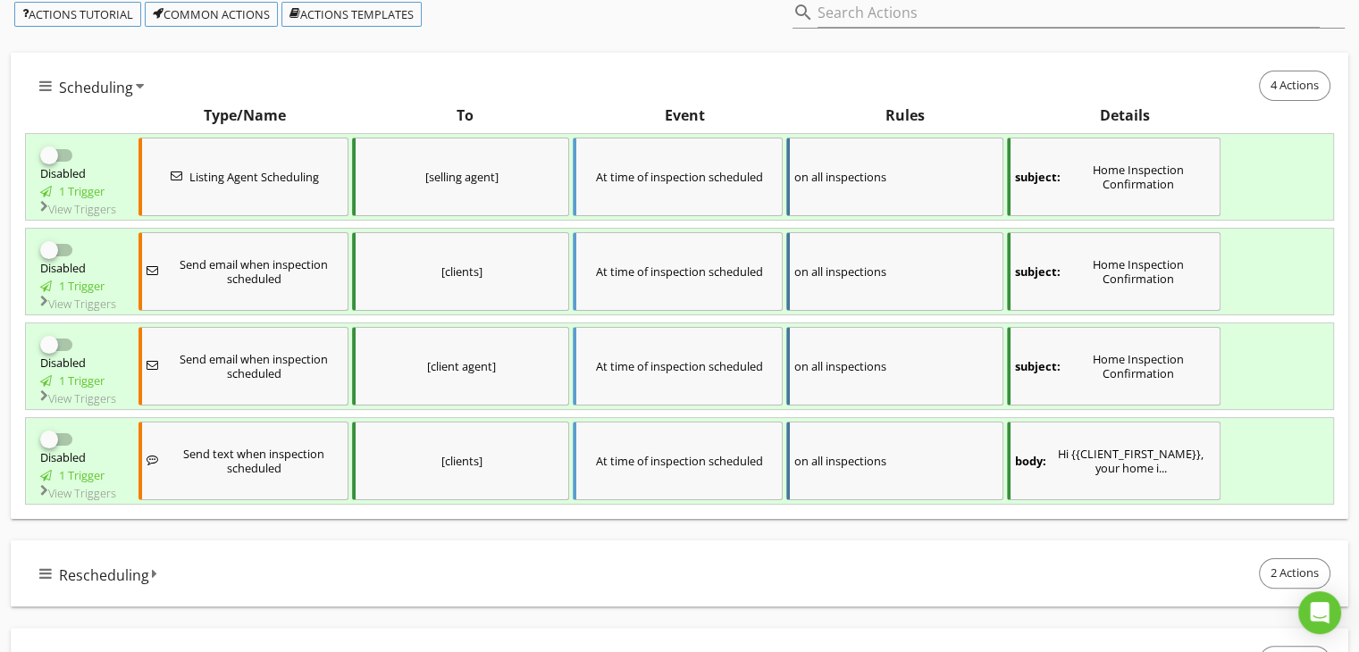
click at [60, 163] on div at bounding box center [49, 155] width 30 height 30
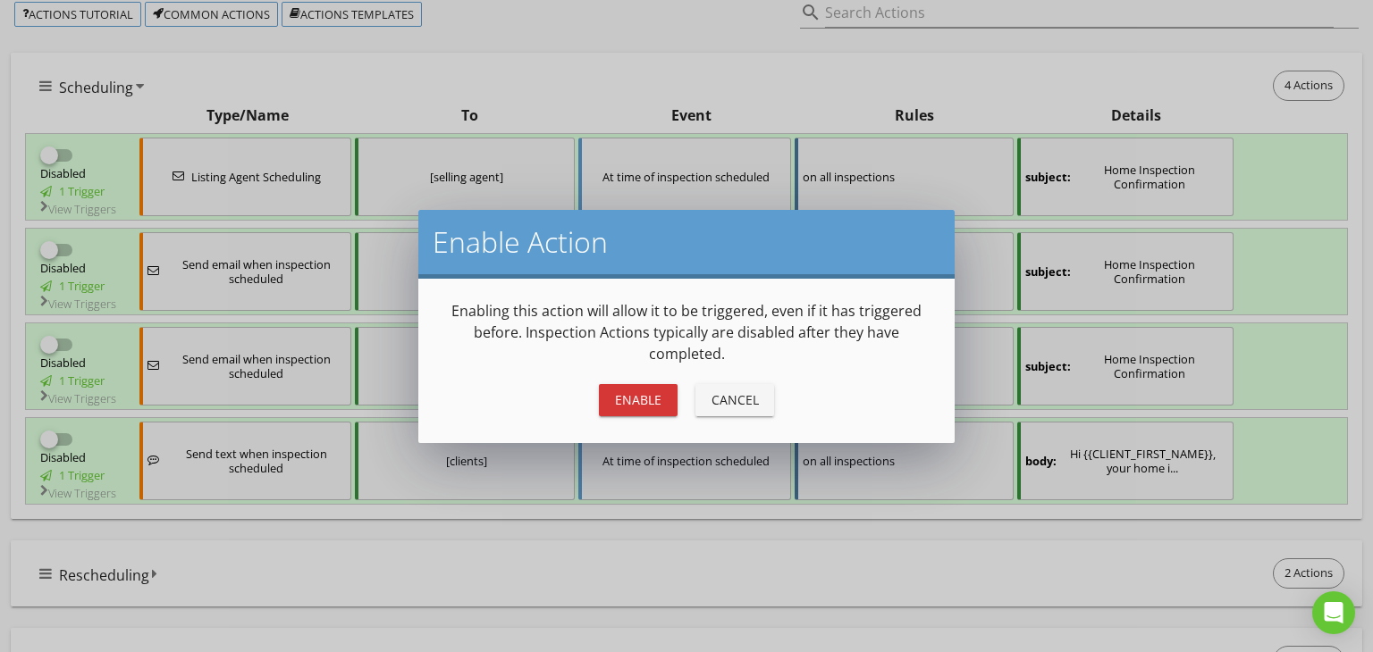
click at [765, 403] on button "Cancel" at bounding box center [734, 400] width 79 height 32
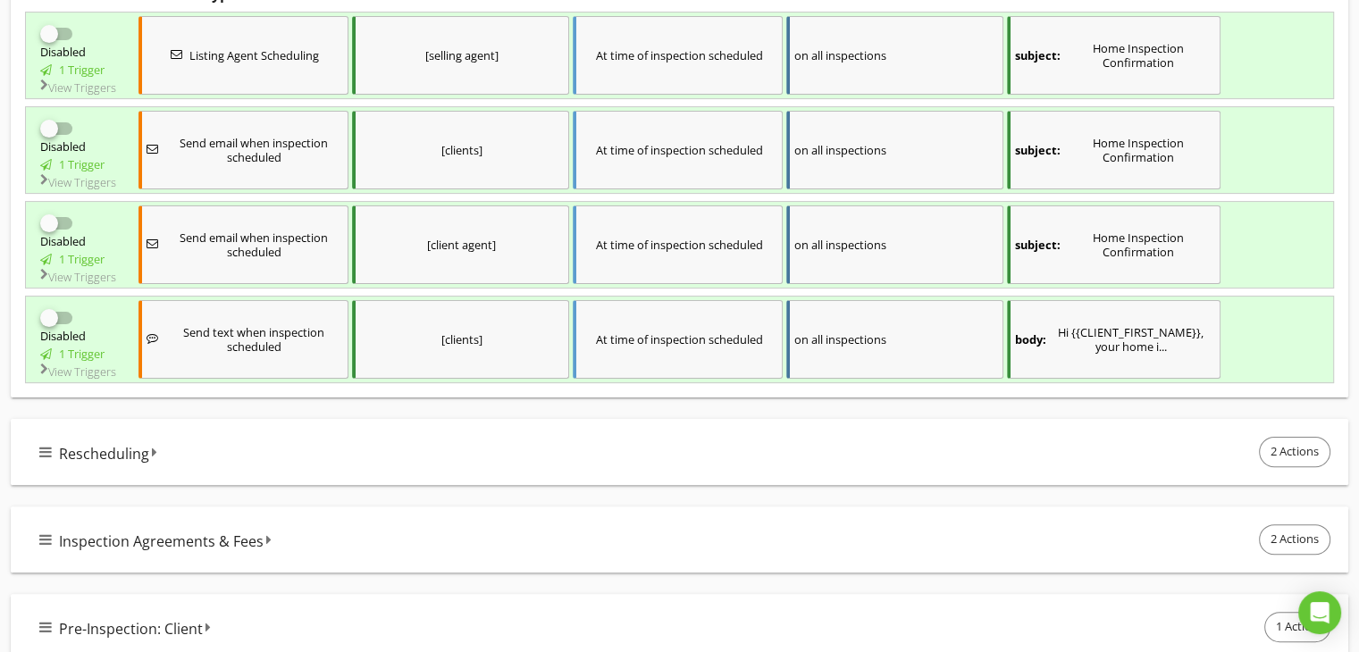
scroll to position [626, 0]
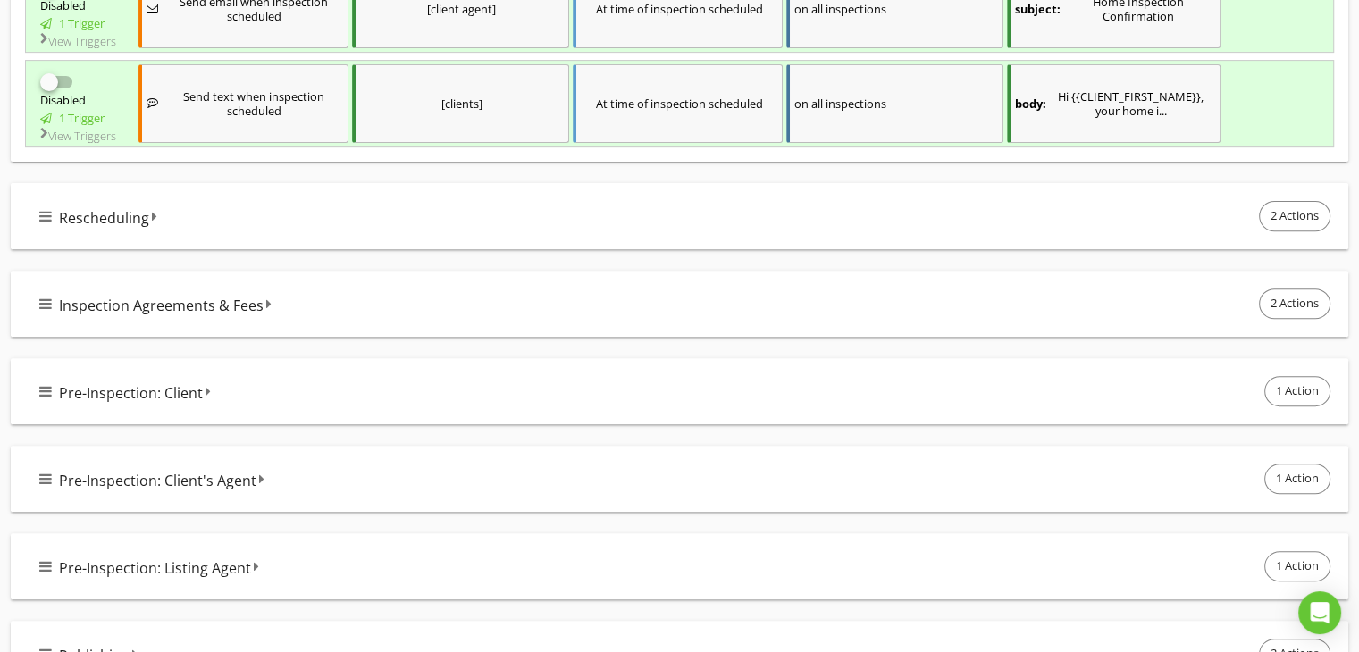
click at [322, 410] on div "Pre-Inspection: Client 1 Action" at bounding box center [686, 392] width 1295 height 38
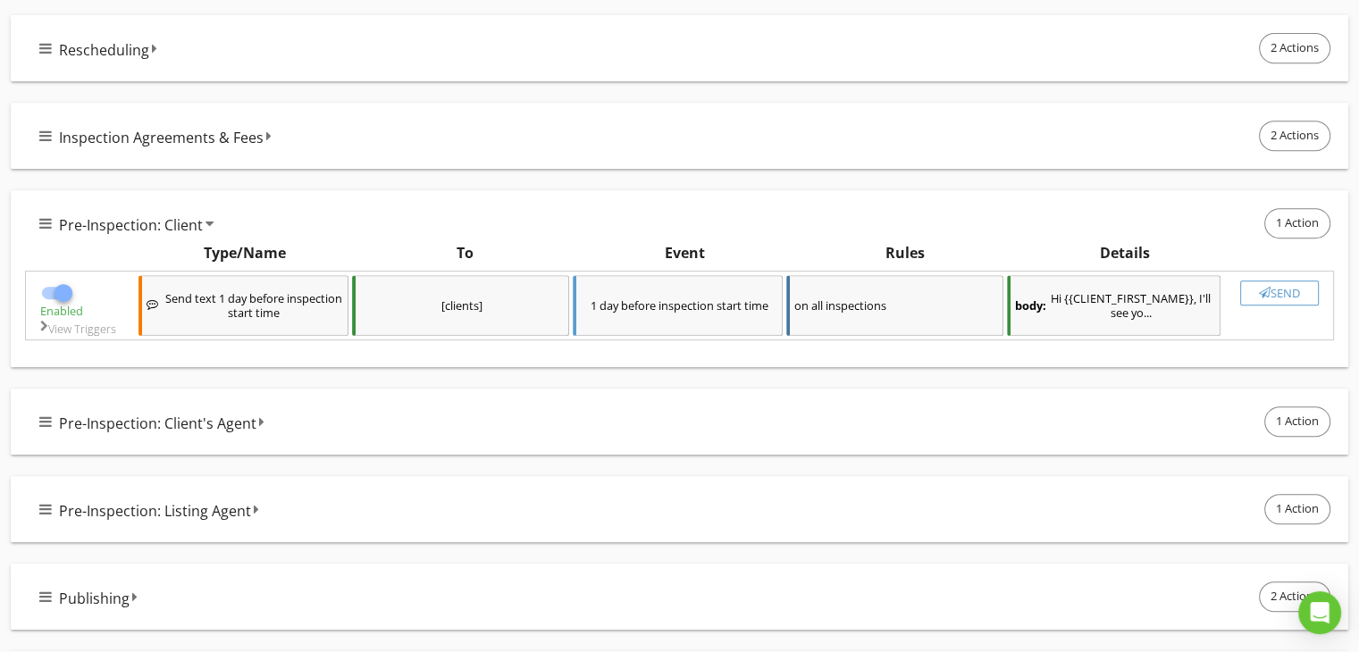
scroll to position [804, 0]
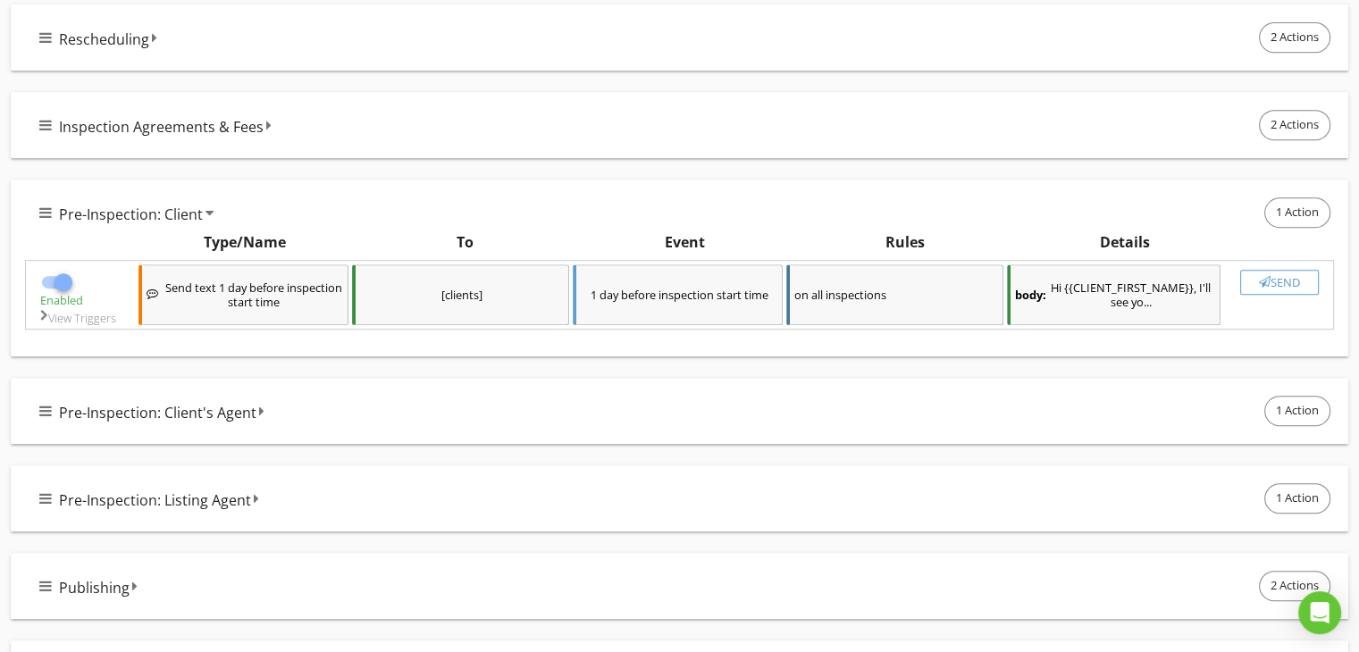
click at [340, 430] on div "Pre-Inspection: Client's Agent 1 Action" at bounding box center [686, 411] width 1295 height 38
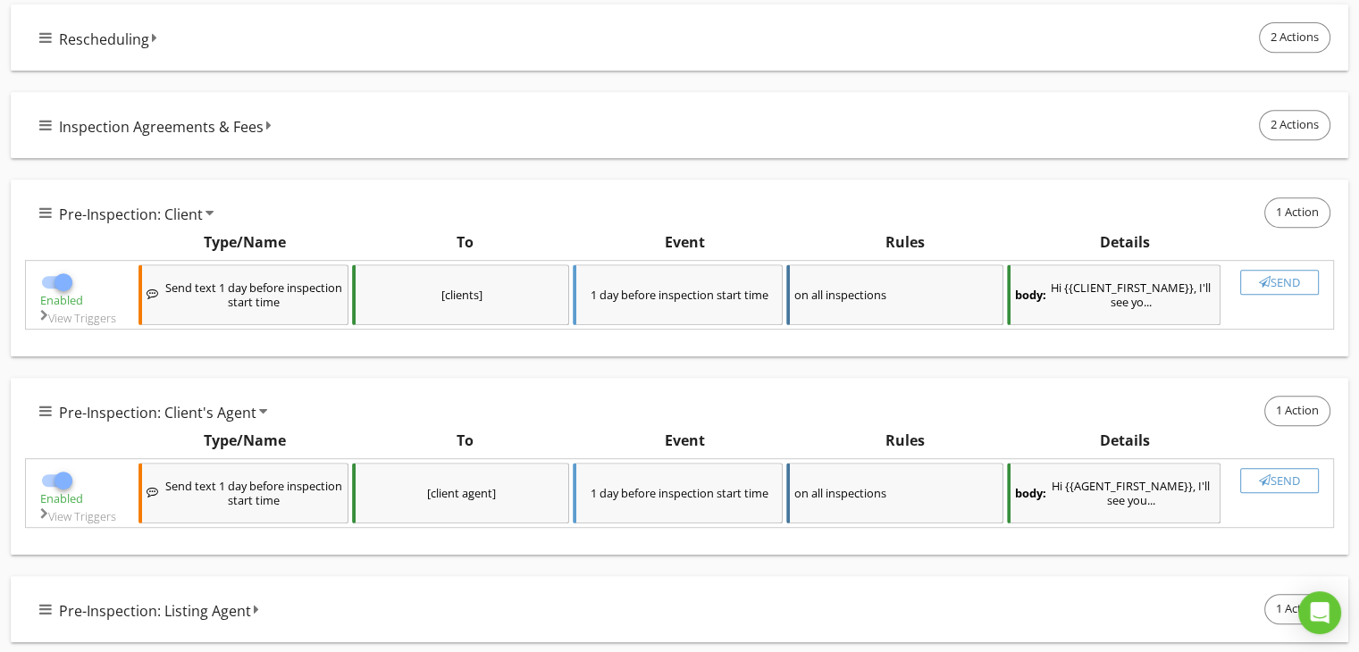
scroll to position [983, 0]
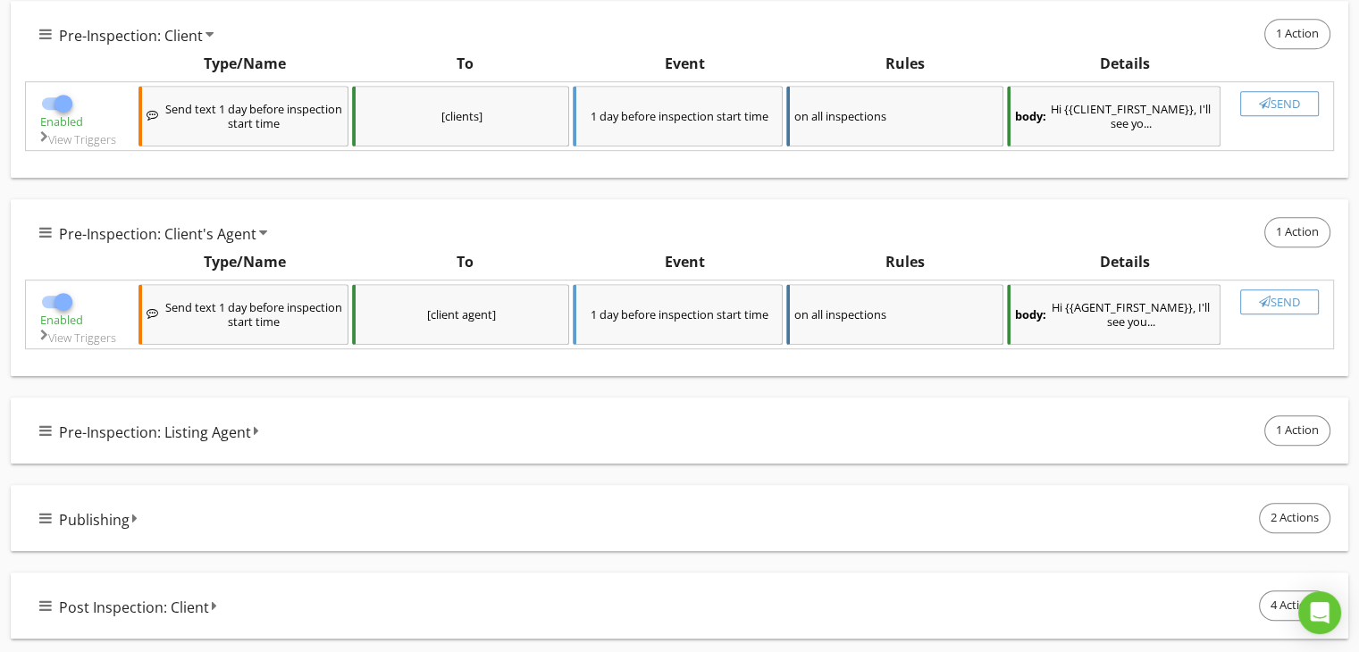
click at [425, 450] on div "Pre-Inspection: Listing Agent 1 Action" at bounding box center [686, 431] width 1295 height 38
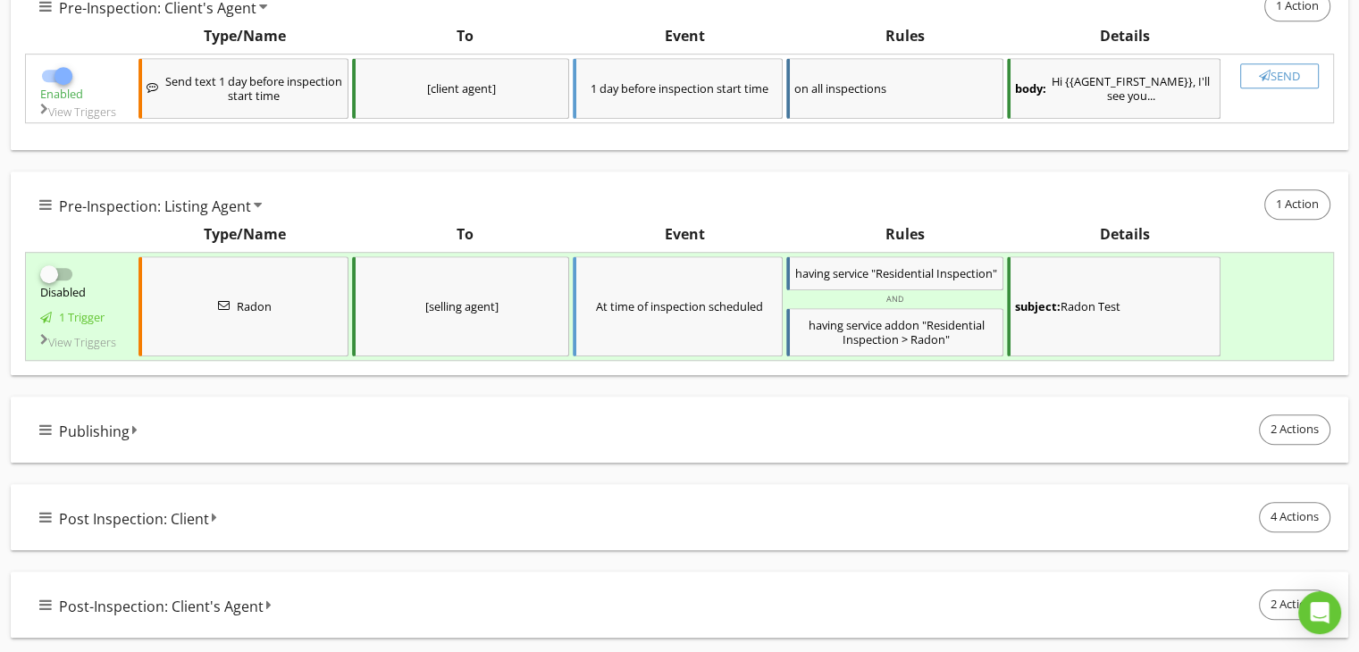
scroll to position [1162, 0]
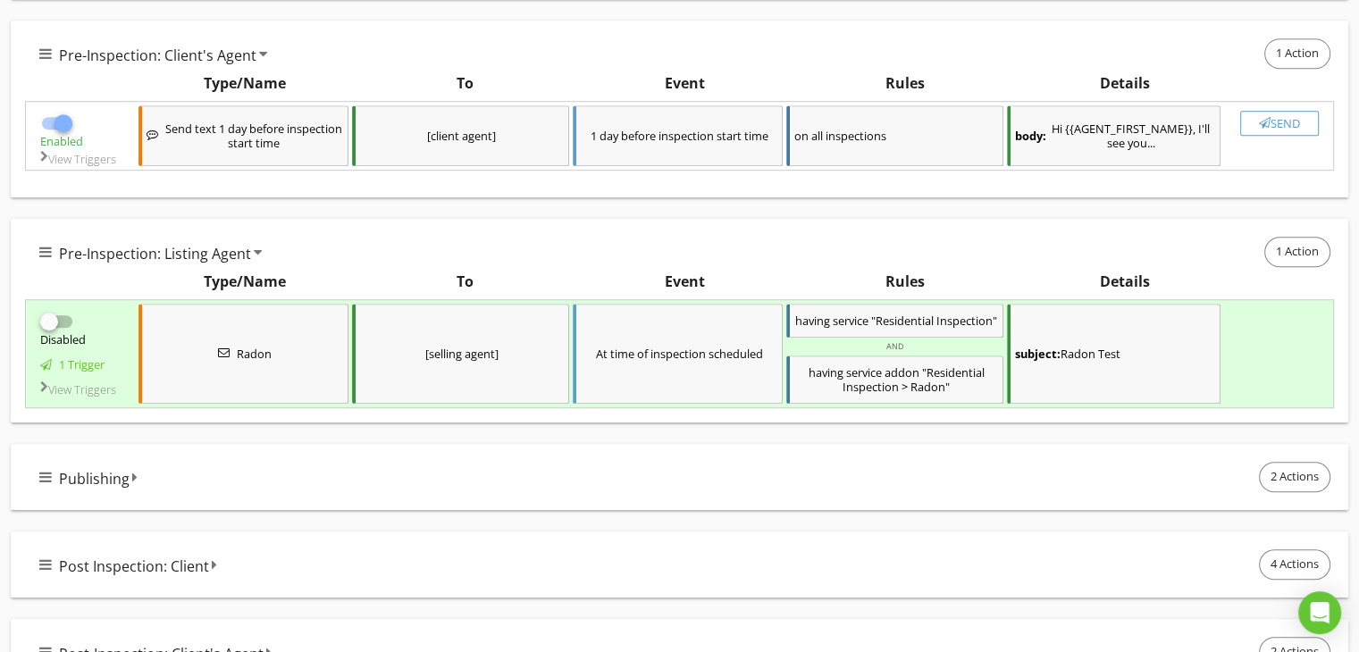
click at [46, 61] on icon at bounding box center [45, 53] width 13 height 14
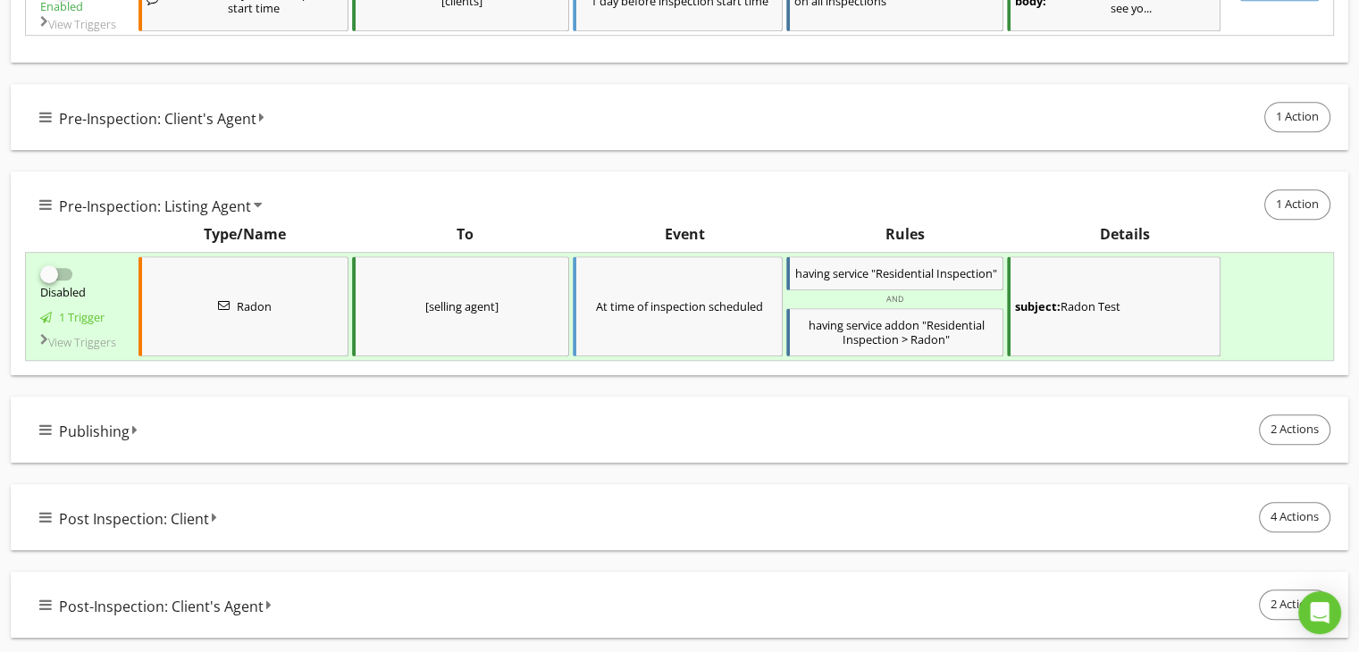
click at [46, 110] on icon at bounding box center [45, 117] width 13 height 14
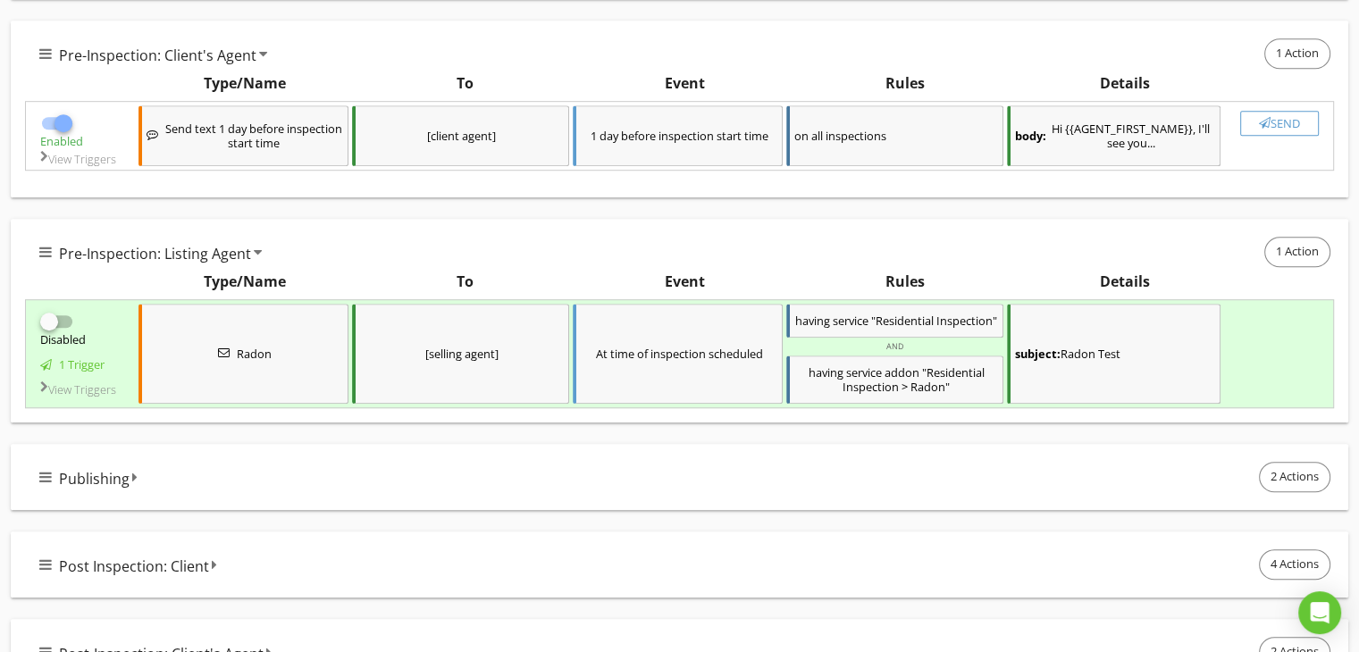
click at [262, 61] on icon at bounding box center [263, 53] width 8 height 14
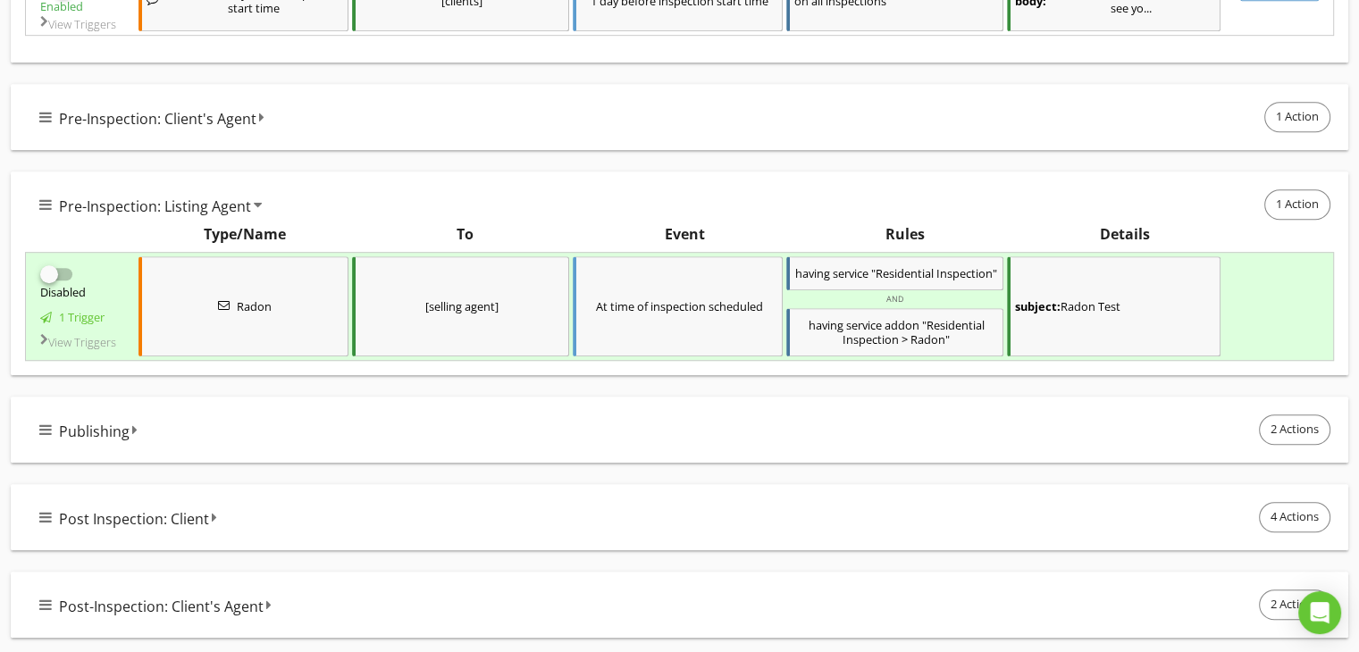
click at [262, 105] on div "Pre-Inspection: Client's Agent 1 Action" at bounding box center [686, 117] width 1295 height 38
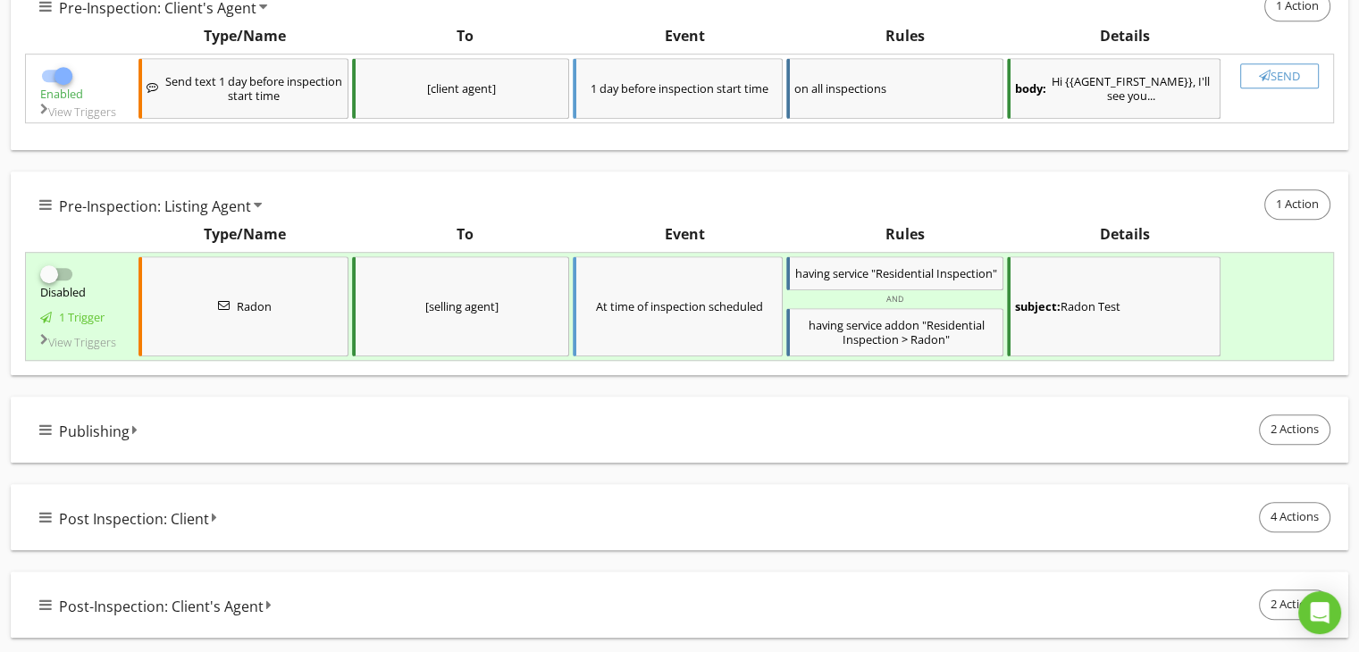
scroll to position [1276, 0]
click at [54, 432] on div "Publishing 2 Actions" at bounding box center [686, 430] width 1295 height 38
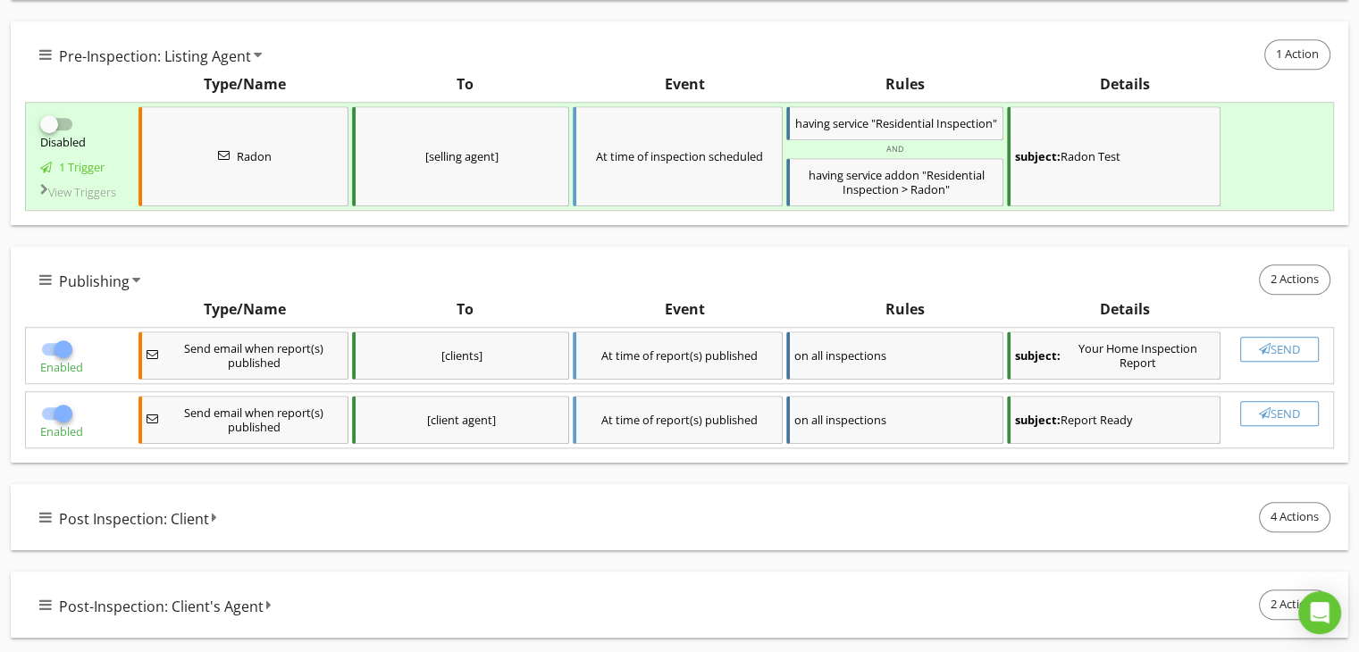
scroll to position [1425, 0]
click at [50, 514] on icon at bounding box center [45, 517] width 13 height 14
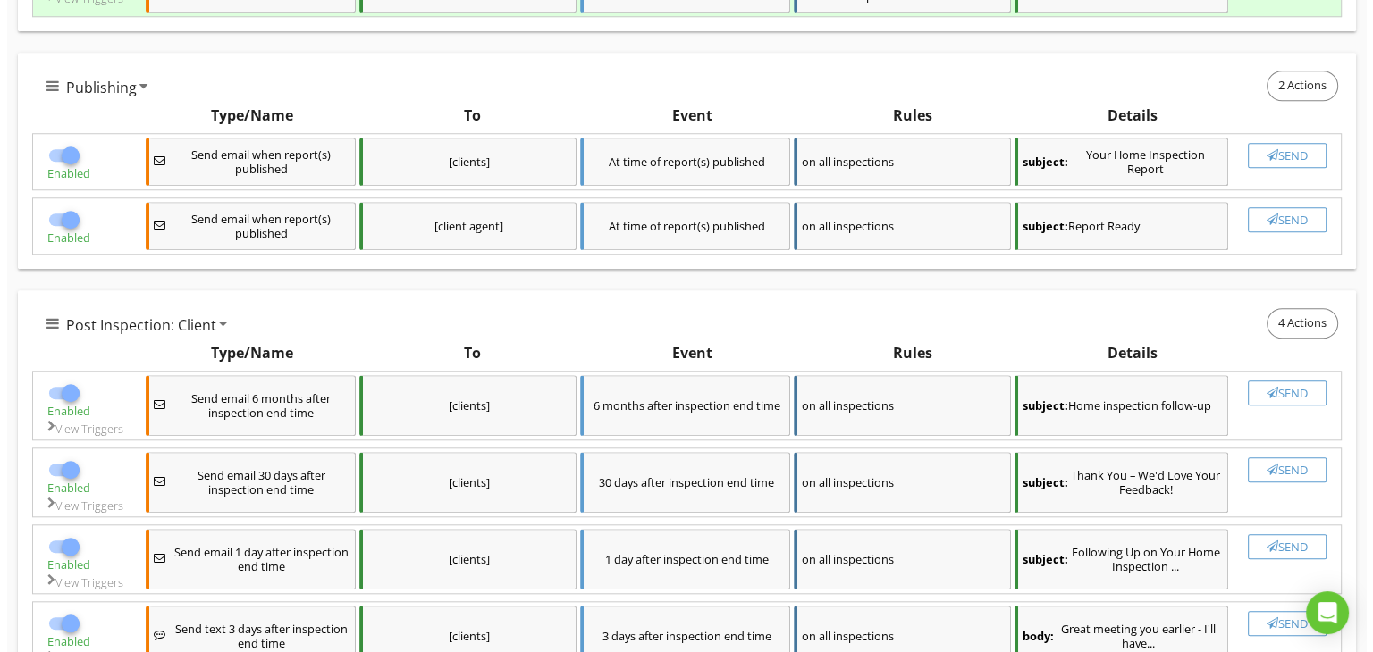
scroll to position [1604, 0]
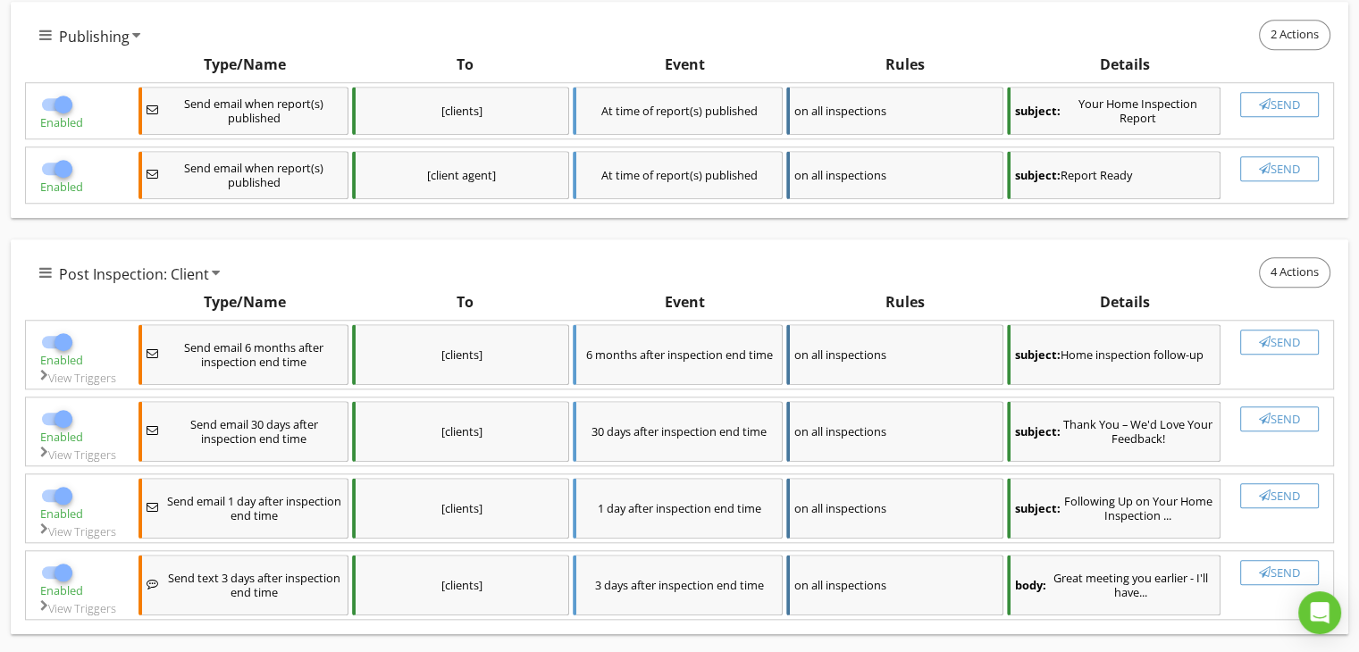
click at [1085, 385] on div "subject: Home inspection follow-up" at bounding box center [1114, 354] width 214 height 61
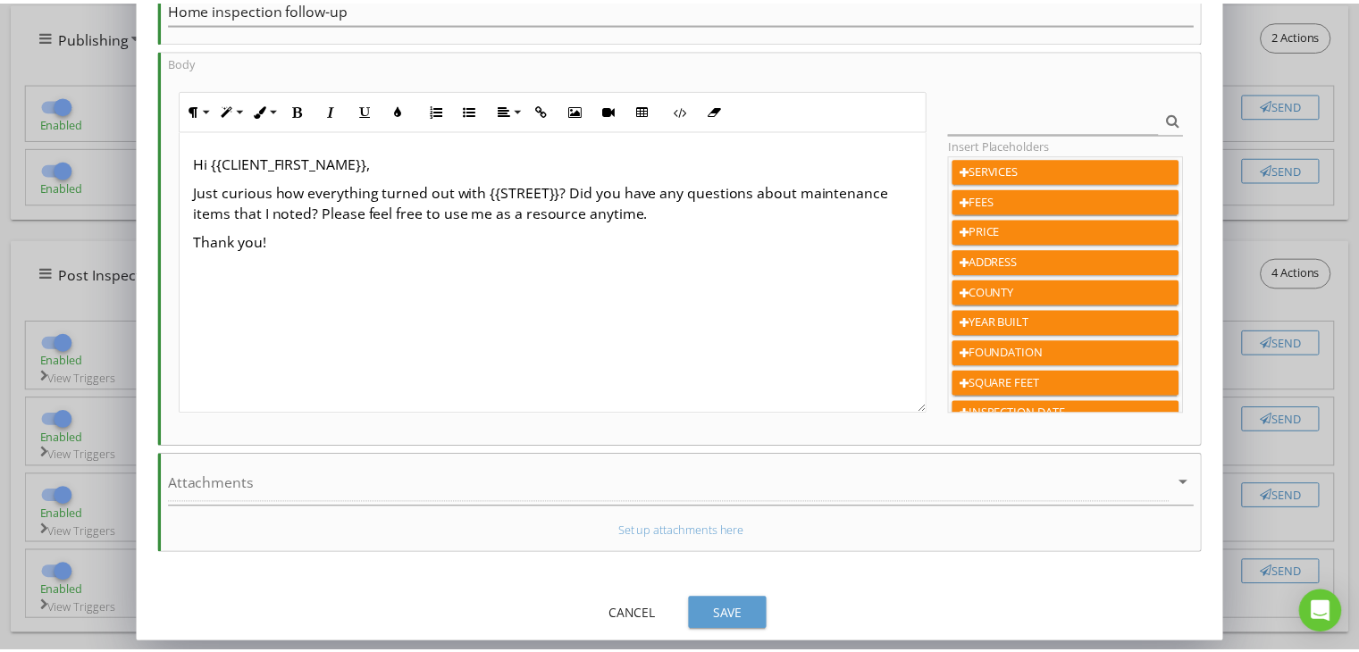
scroll to position [0, 0]
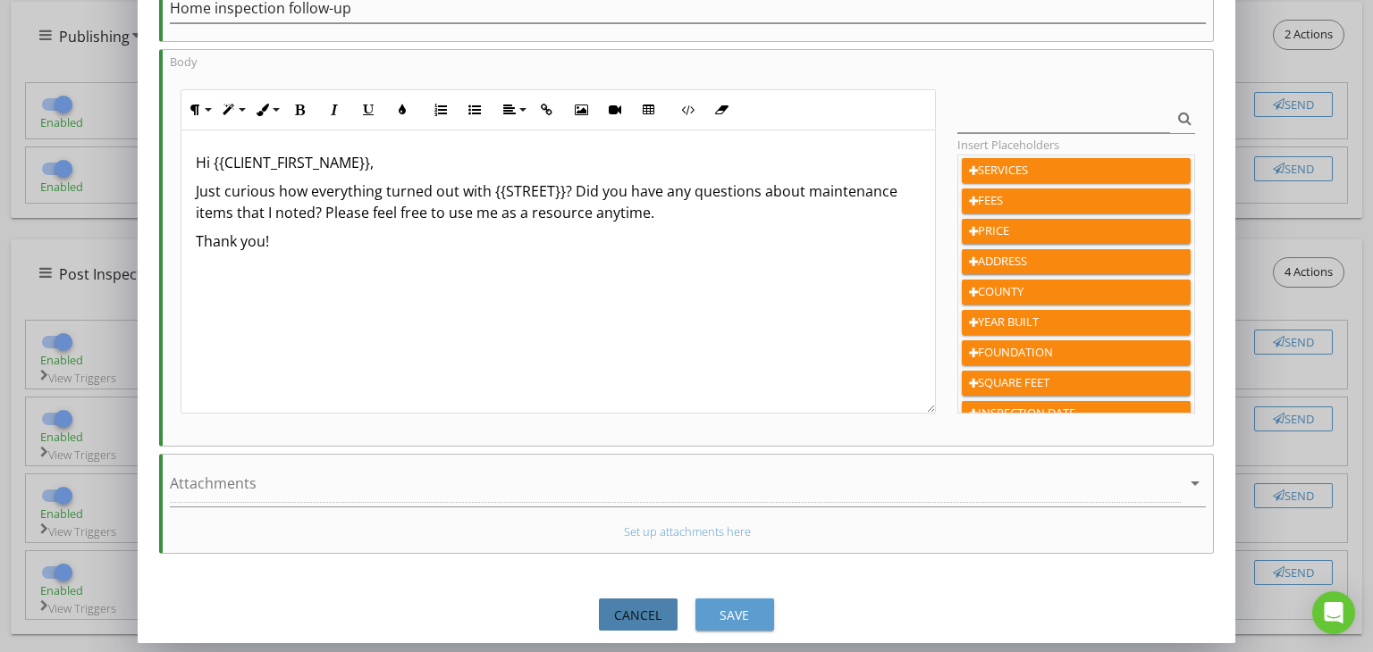
click at [628, 616] on div "Cancel" at bounding box center [638, 615] width 50 height 19
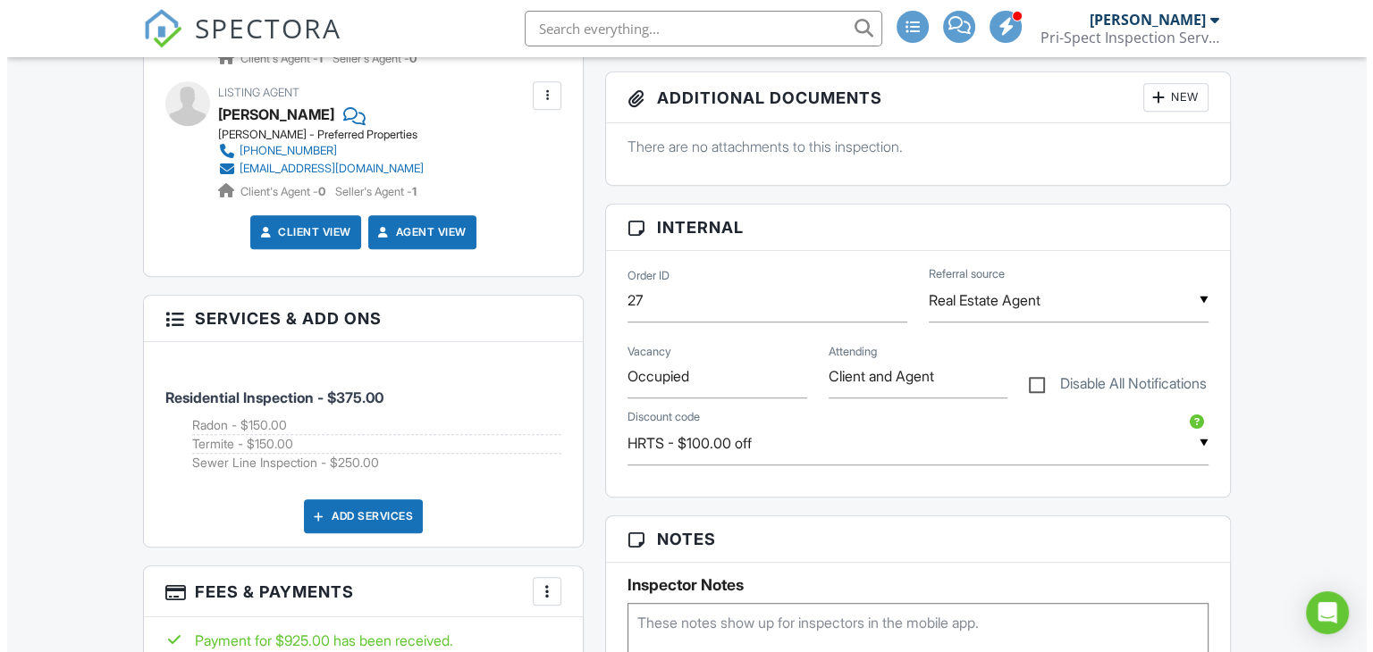
scroll to position [675, 0]
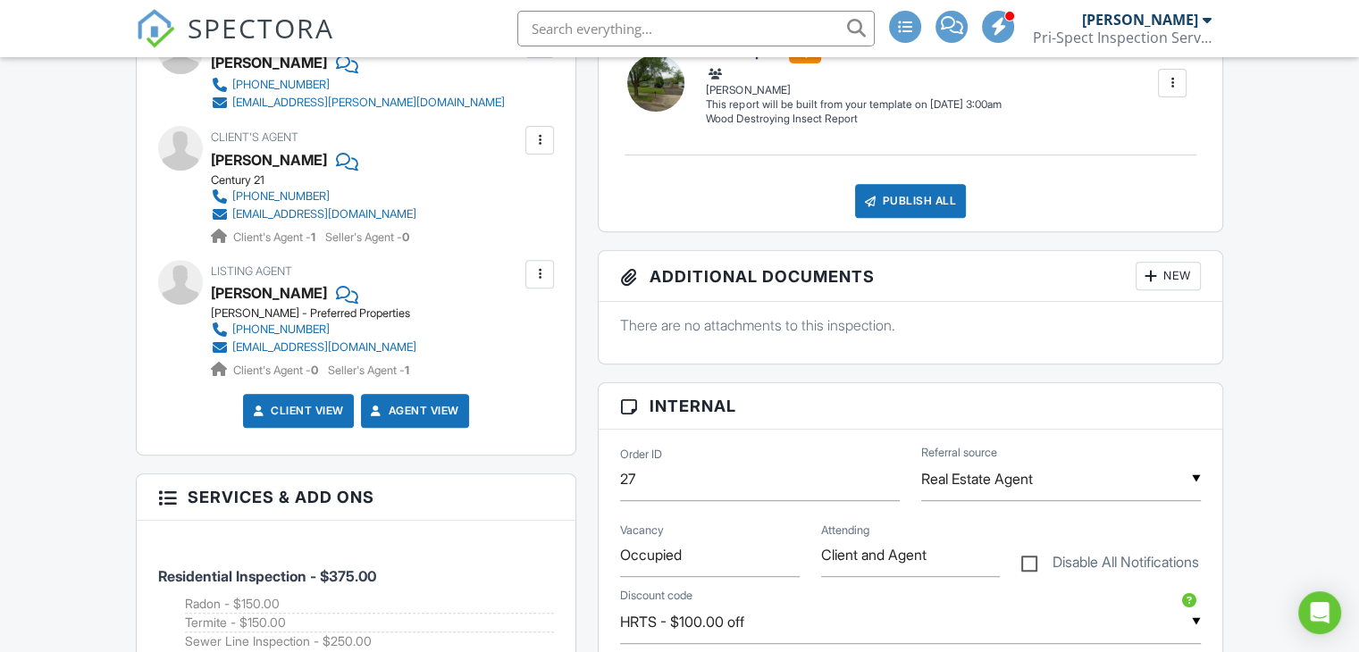
click at [547, 140] on div at bounding box center [540, 140] width 18 height 18
click at [509, 193] on li "Edit" at bounding box center [497, 194] width 91 height 45
click at [539, 268] on div at bounding box center [540, 274] width 18 height 18
click at [500, 318] on li "Edit" at bounding box center [497, 329] width 91 height 45
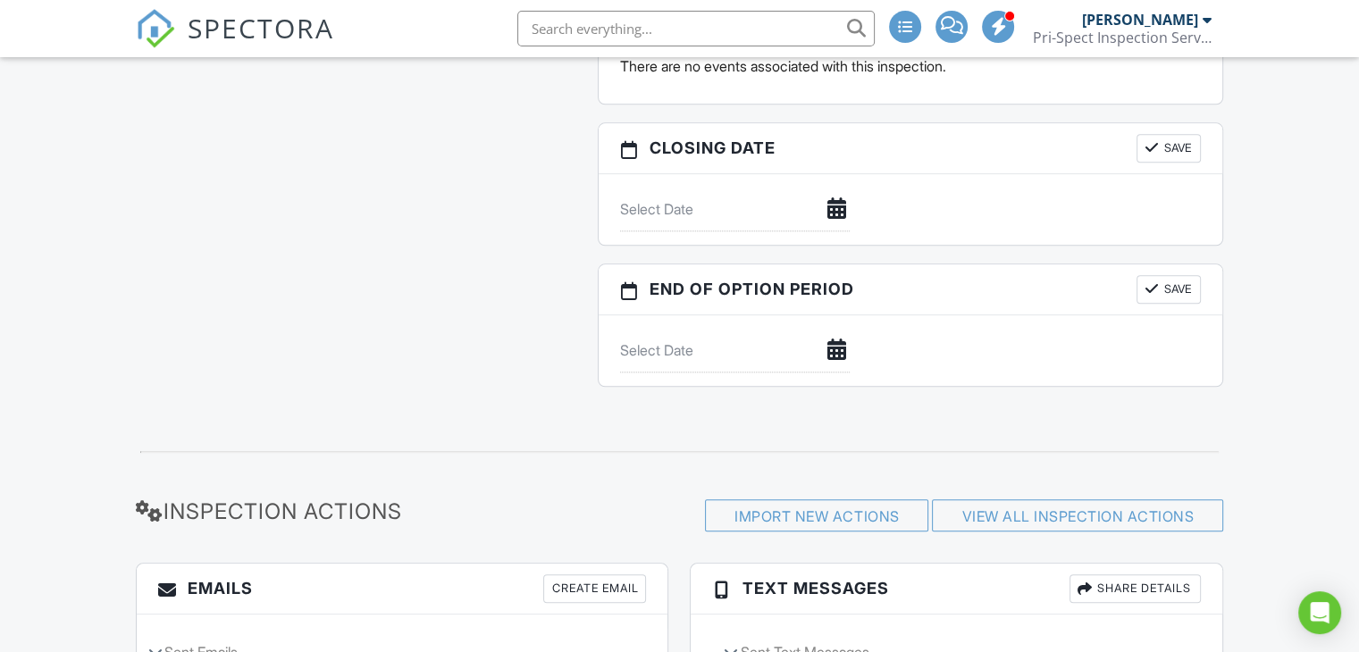
scroll to position [1747, 0]
